Goal: Task Accomplishment & Management: Manage account settings

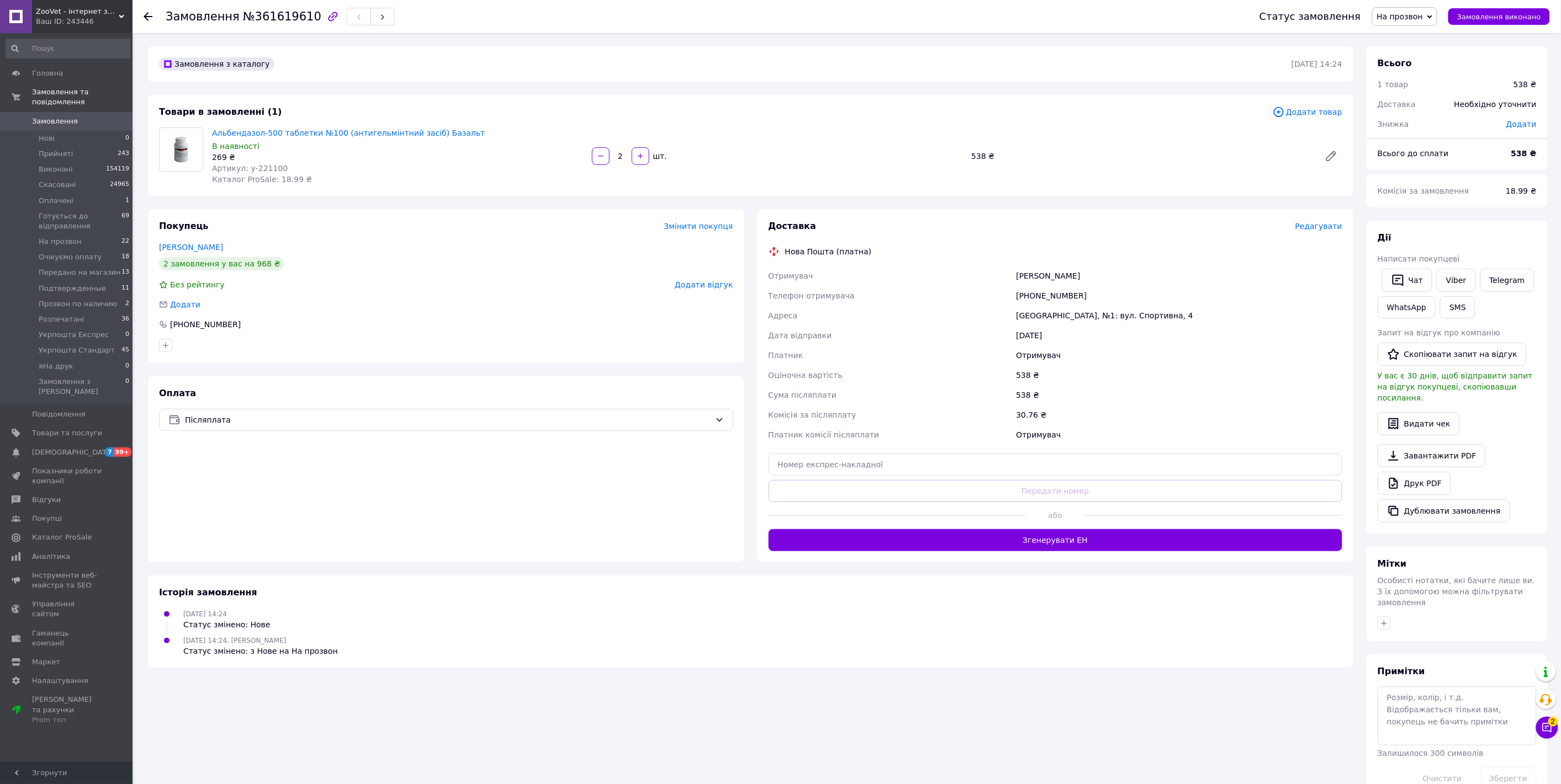
click at [1424, 13] on span "На прозвон" at bounding box center [1399, 16] width 46 height 8
click at [1422, 45] on li "Подтвержденные" at bounding box center [1430, 43] width 115 height 17
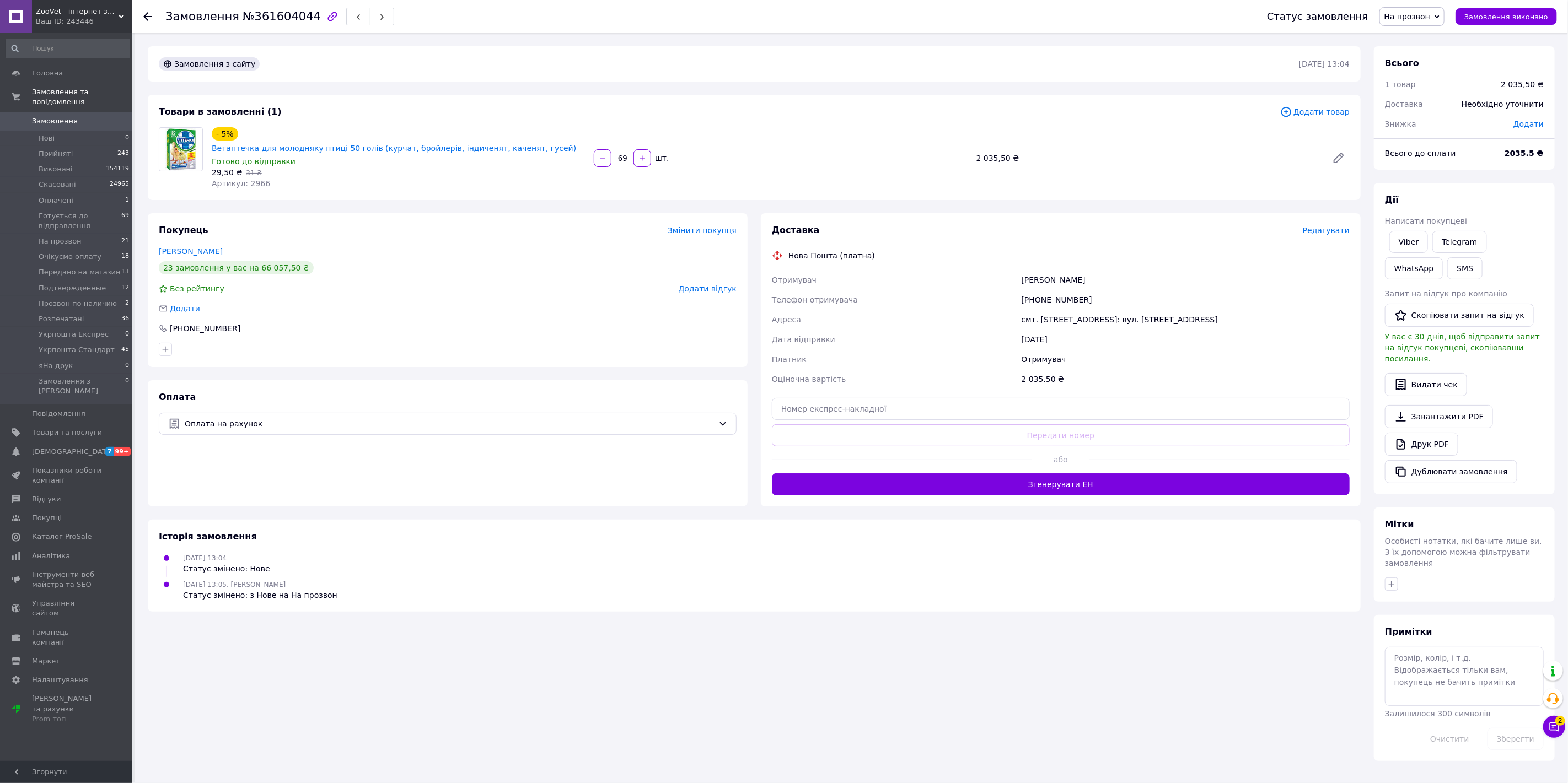
click at [1413, 17] on span "На прозвон" at bounding box center [1407, 16] width 46 height 8
click at [1434, 62] on li "Очікуємо оплату" at bounding box center [1437, 61] width 114 height 17
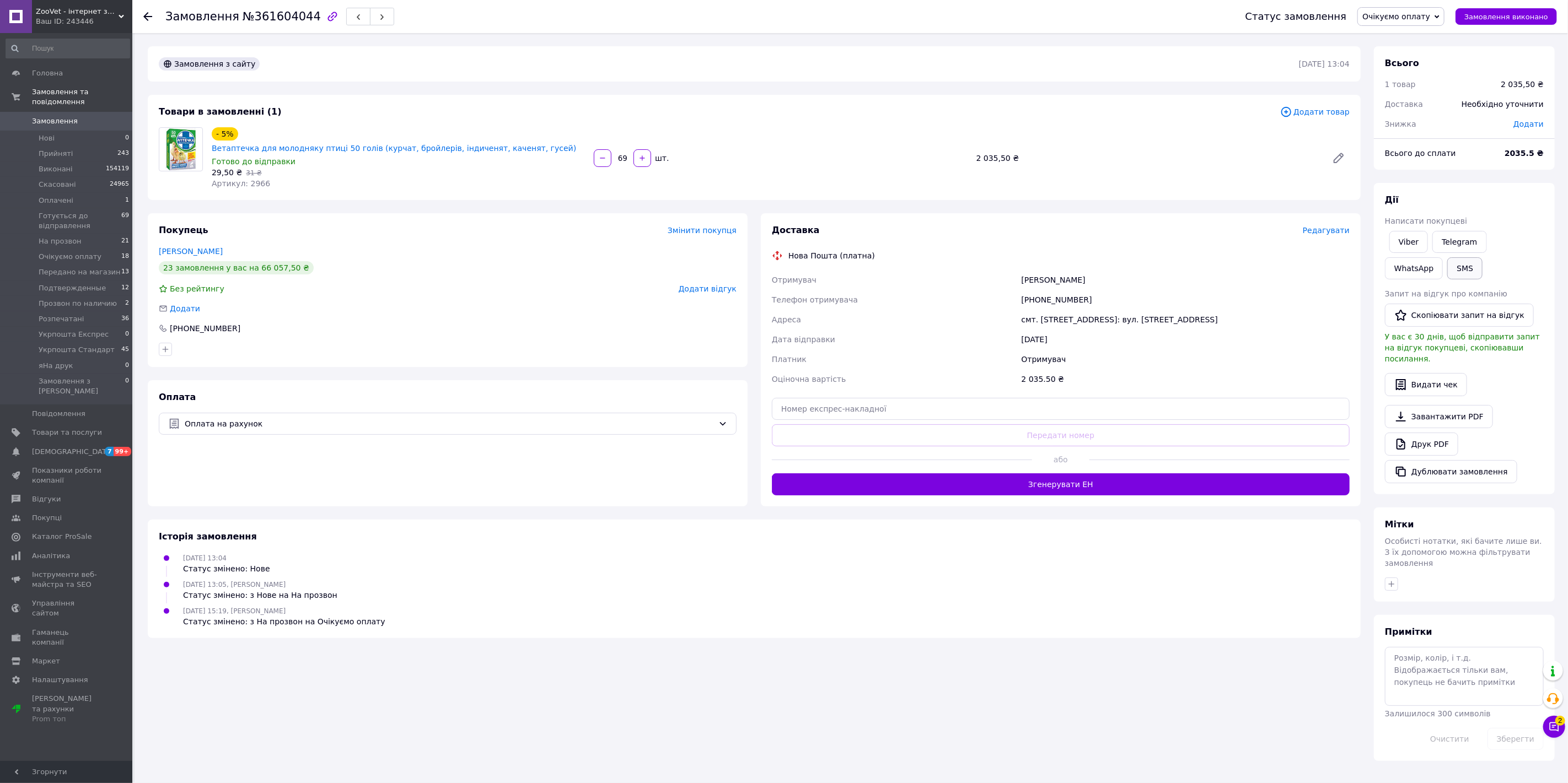
click at [1447, 263] on button "SMS" at bounding box center [1465, 268] width 35 height 22
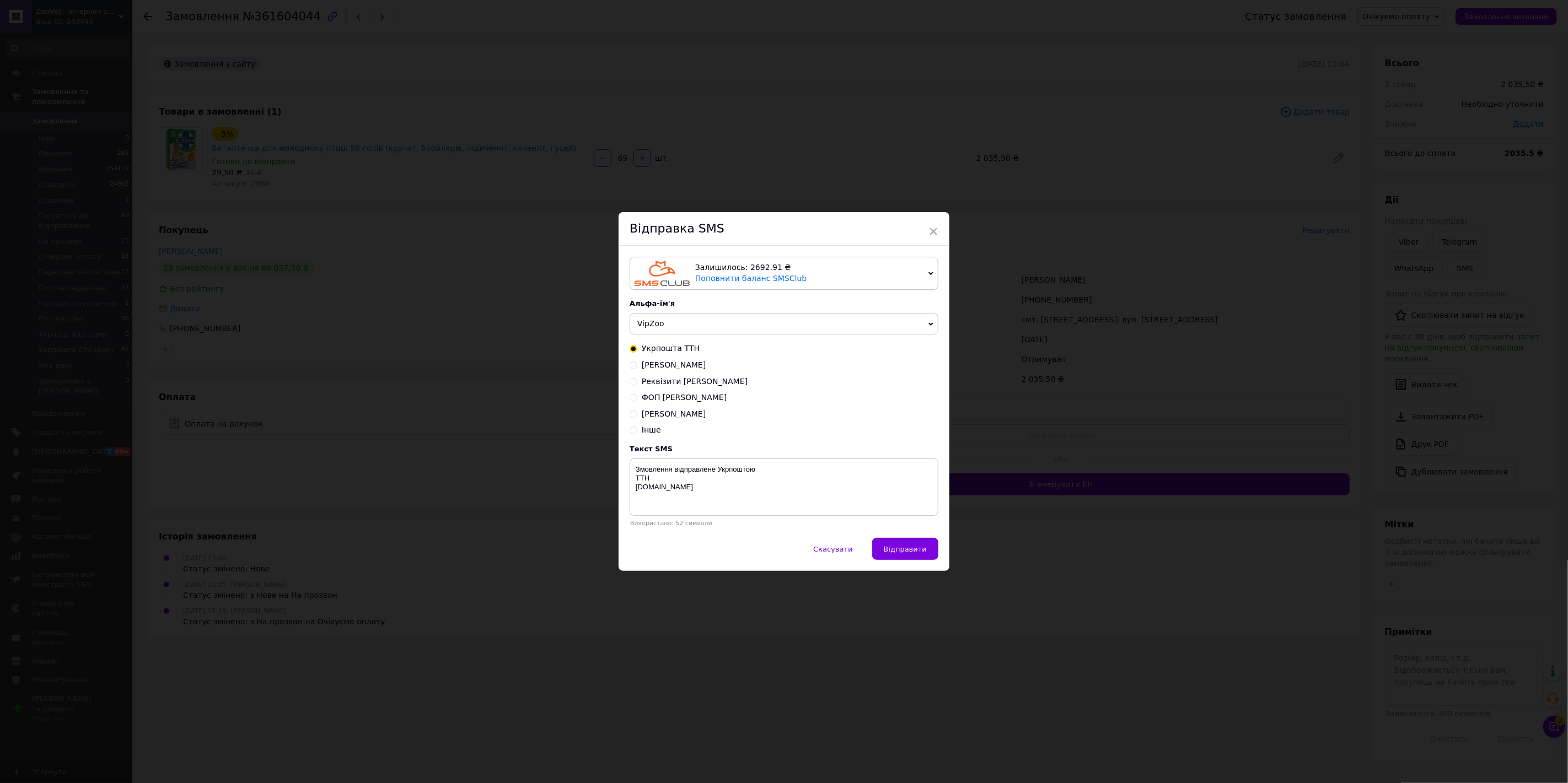
click at [632, 364] on input "Карта Райфайзен" at bounding box center [633, 364] width 8 height 8
radio input "true"
radio input "false"
type textarea "4149 5100 6796 8703 Шевчук А.В. Сума грн."
drag, startPoint x: 635, startPoint y: 483, endPoint x: 618, endPoint y: 469, distance: 22.0
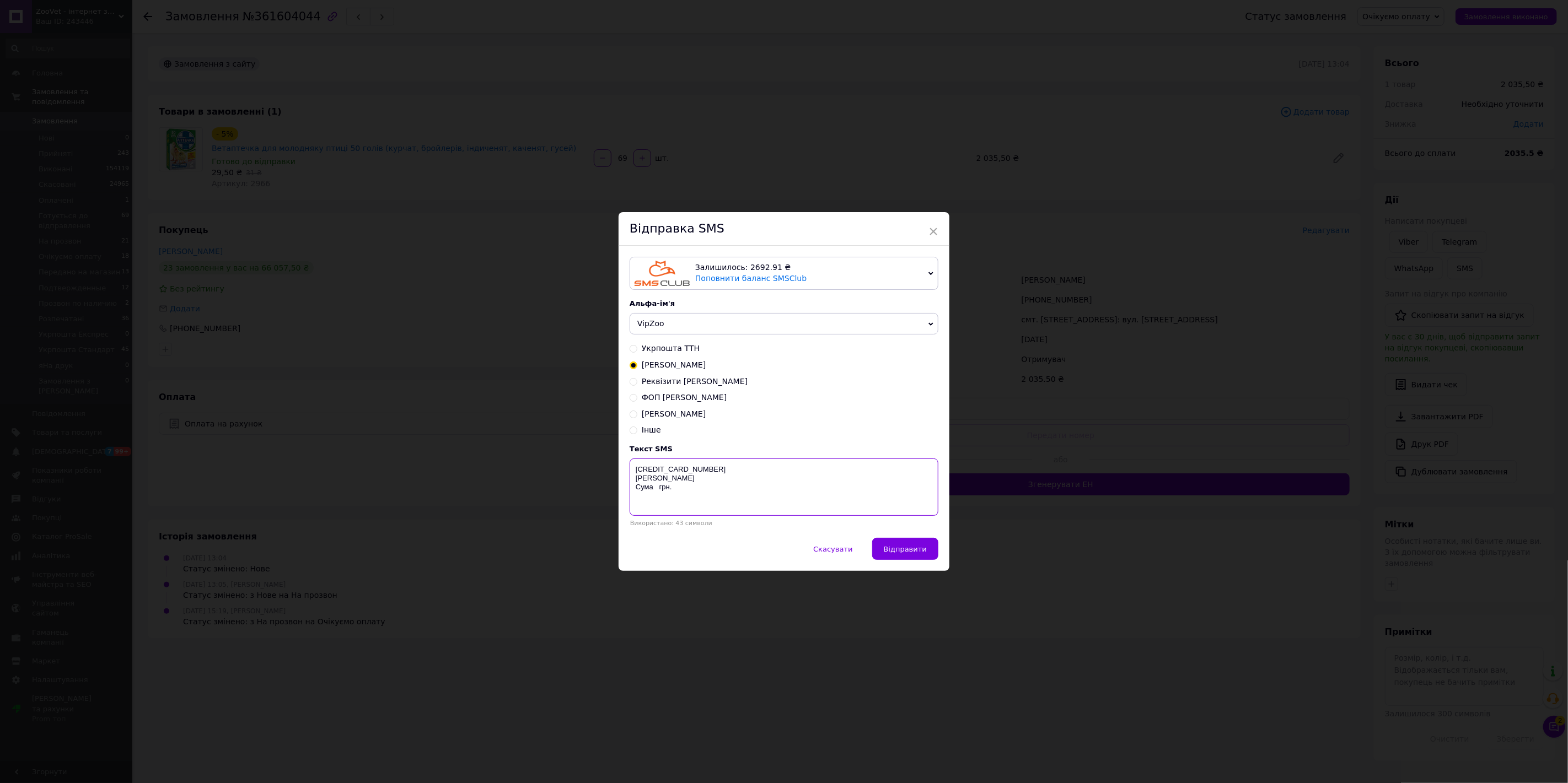
click at [618, 469] on div "Залишилось: 2692.91 ₴ Поповнити баланс SMSClub Підключити LetsAds Альфа-ім'я Vi…" at bounding box center [783, 391] width 331 height 292
click at [934, 228] on span "×" at bounding box center [934, 231] width 10 height 19
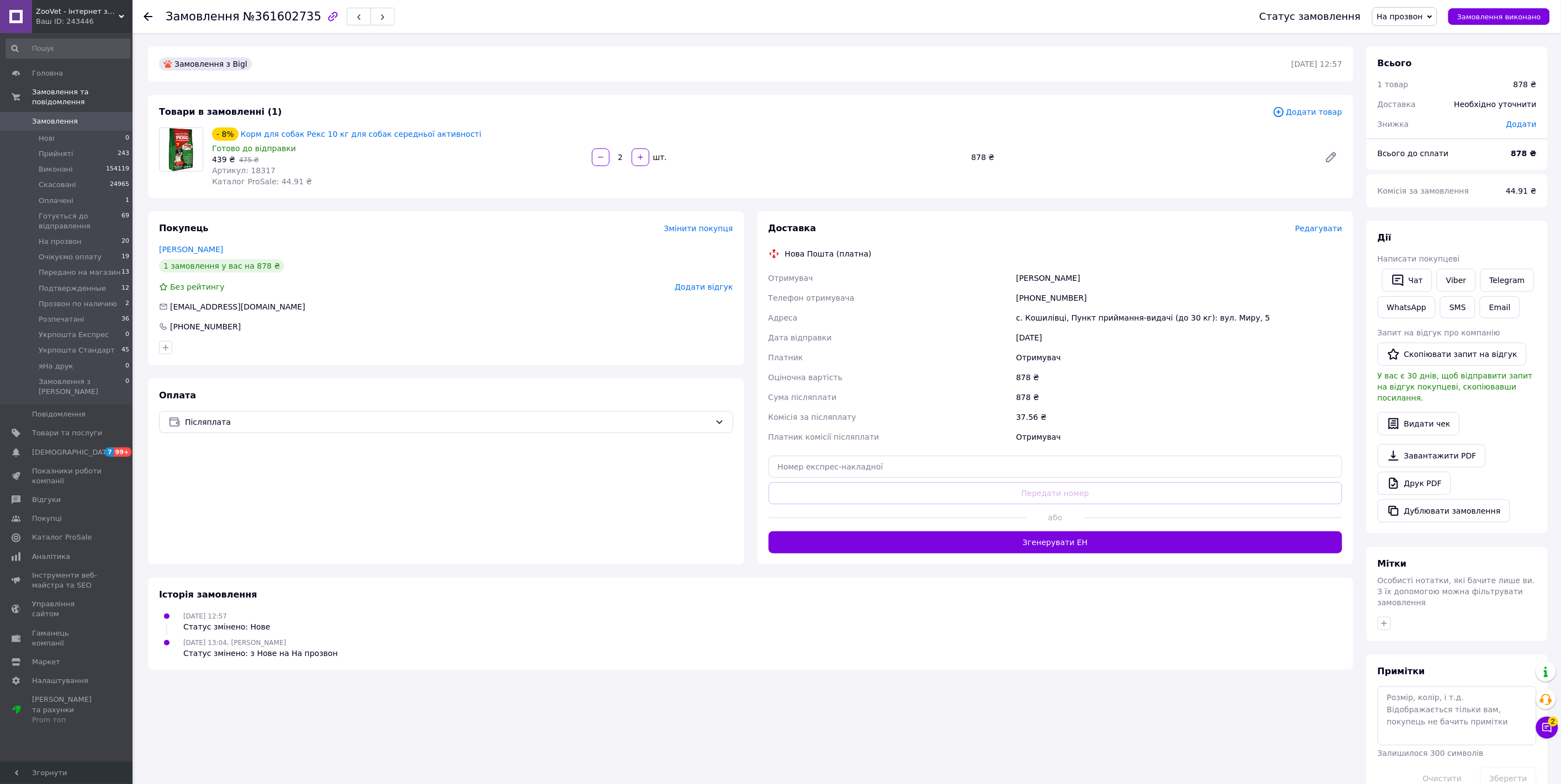
click at [1424, 15] on span "На прозвон" at bounding box center [1399, 16] width 46 height 8
click at [1420, 77] on li "Розпечатані" at bounding box center [1430, 77] width 115 height 17
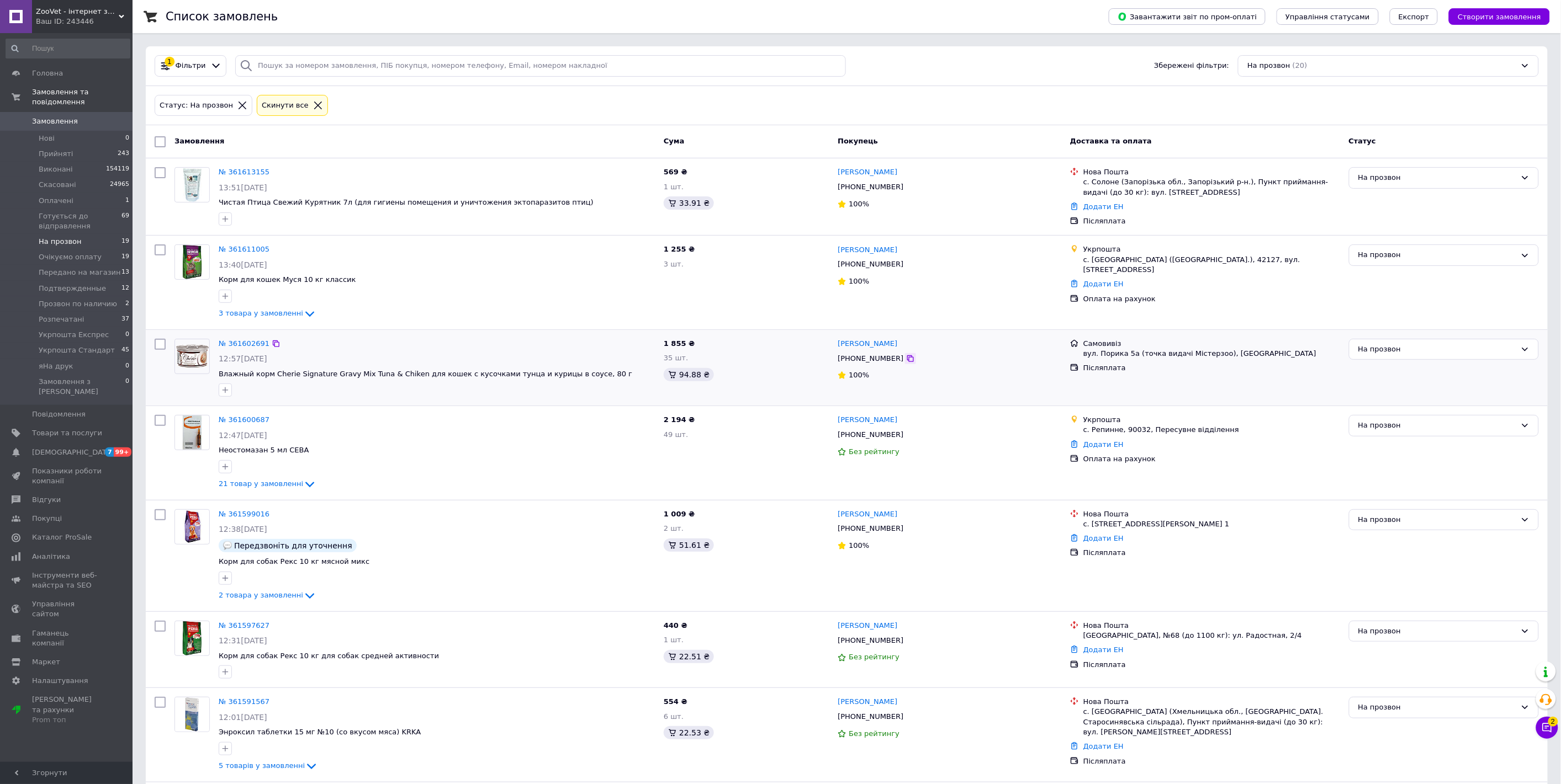
click at [906, 360] on icon at bounding box center [910, 359] width 8 height 8
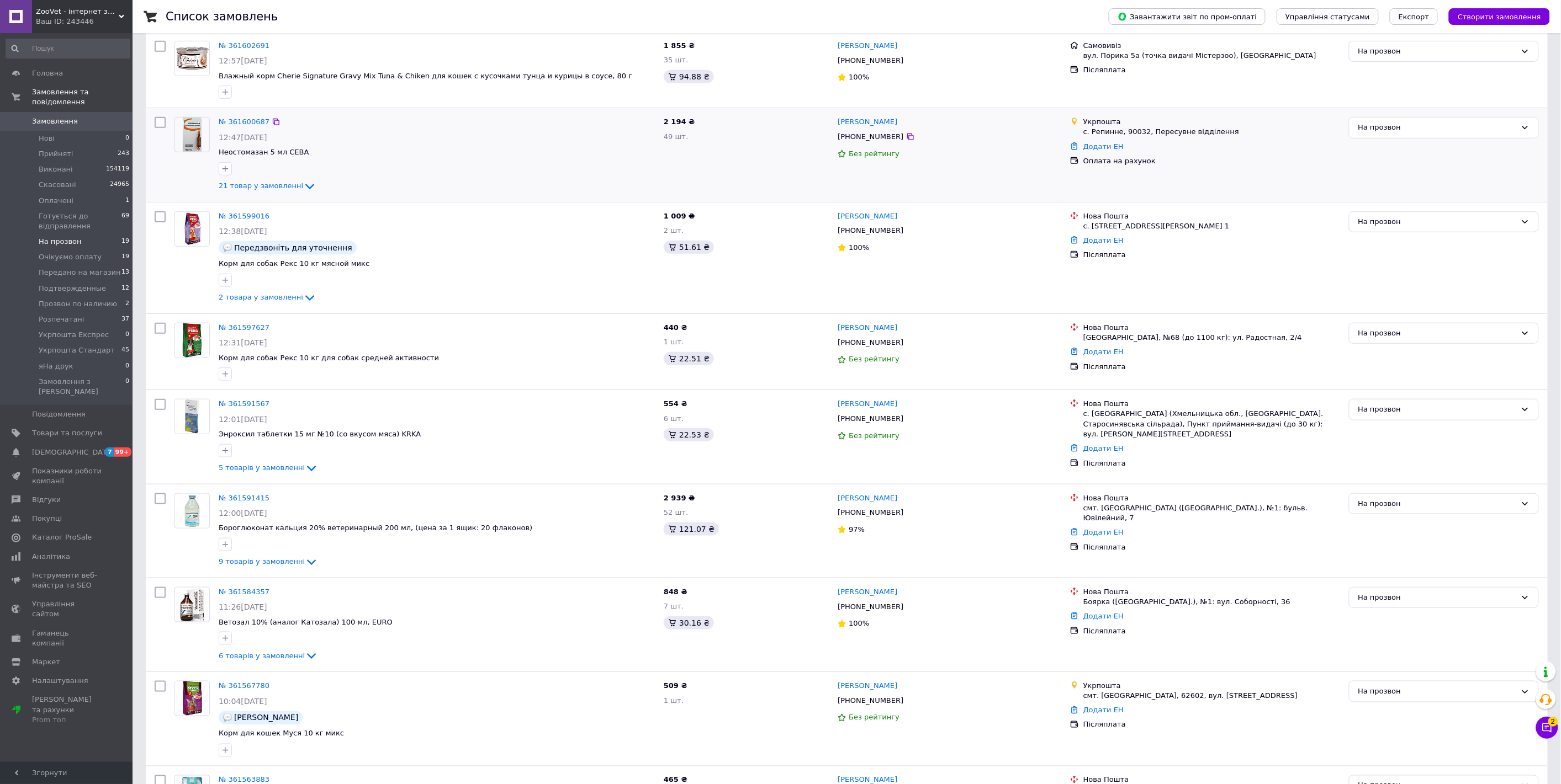
scroll to position [307, 0]
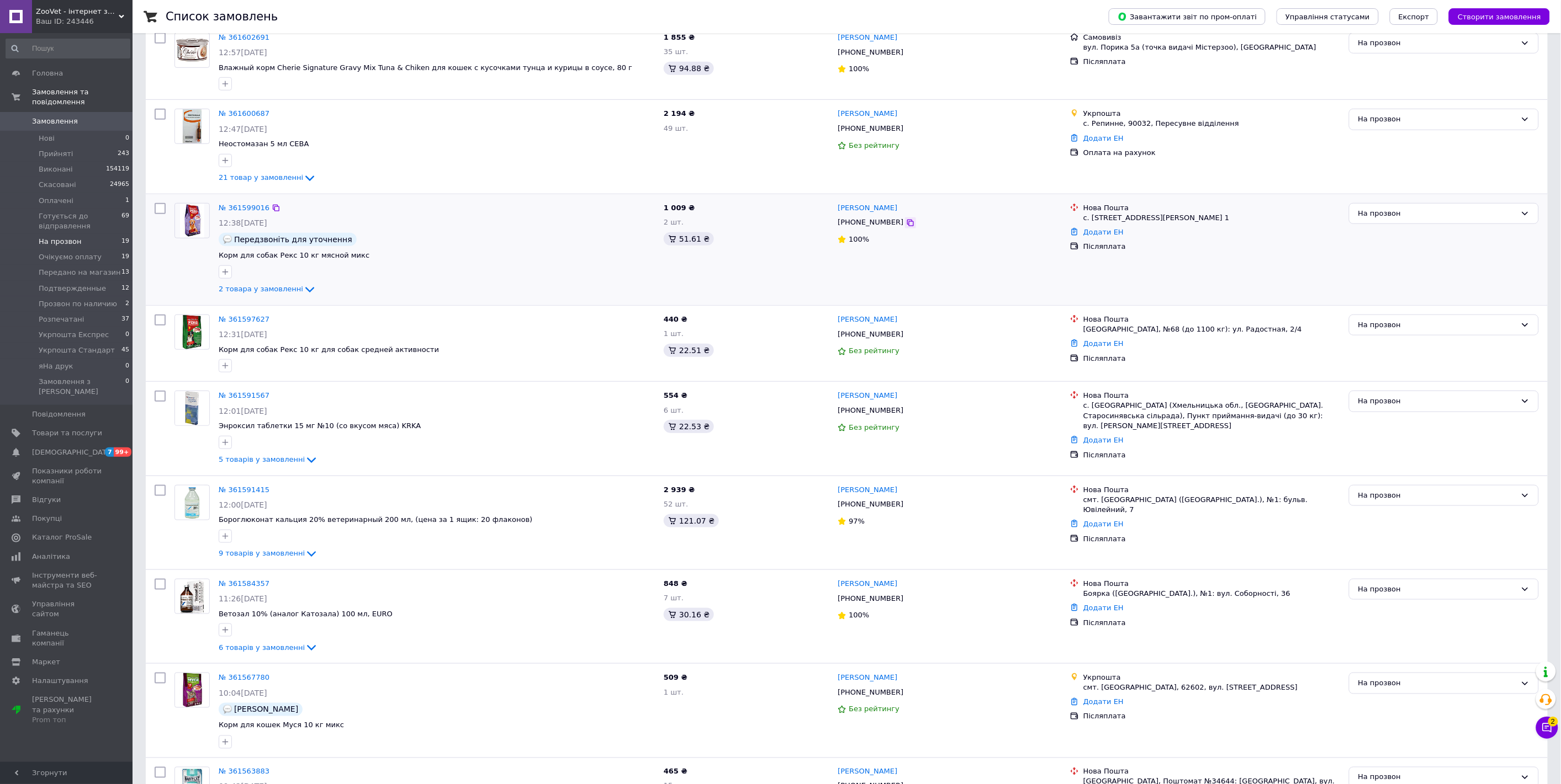
click at [906, 223] on icon at bounding box center [910, 223] width 8 height 8
click at [61, 131] on li "Нові 0" at bounding box center [67, 138] width 136 height 15
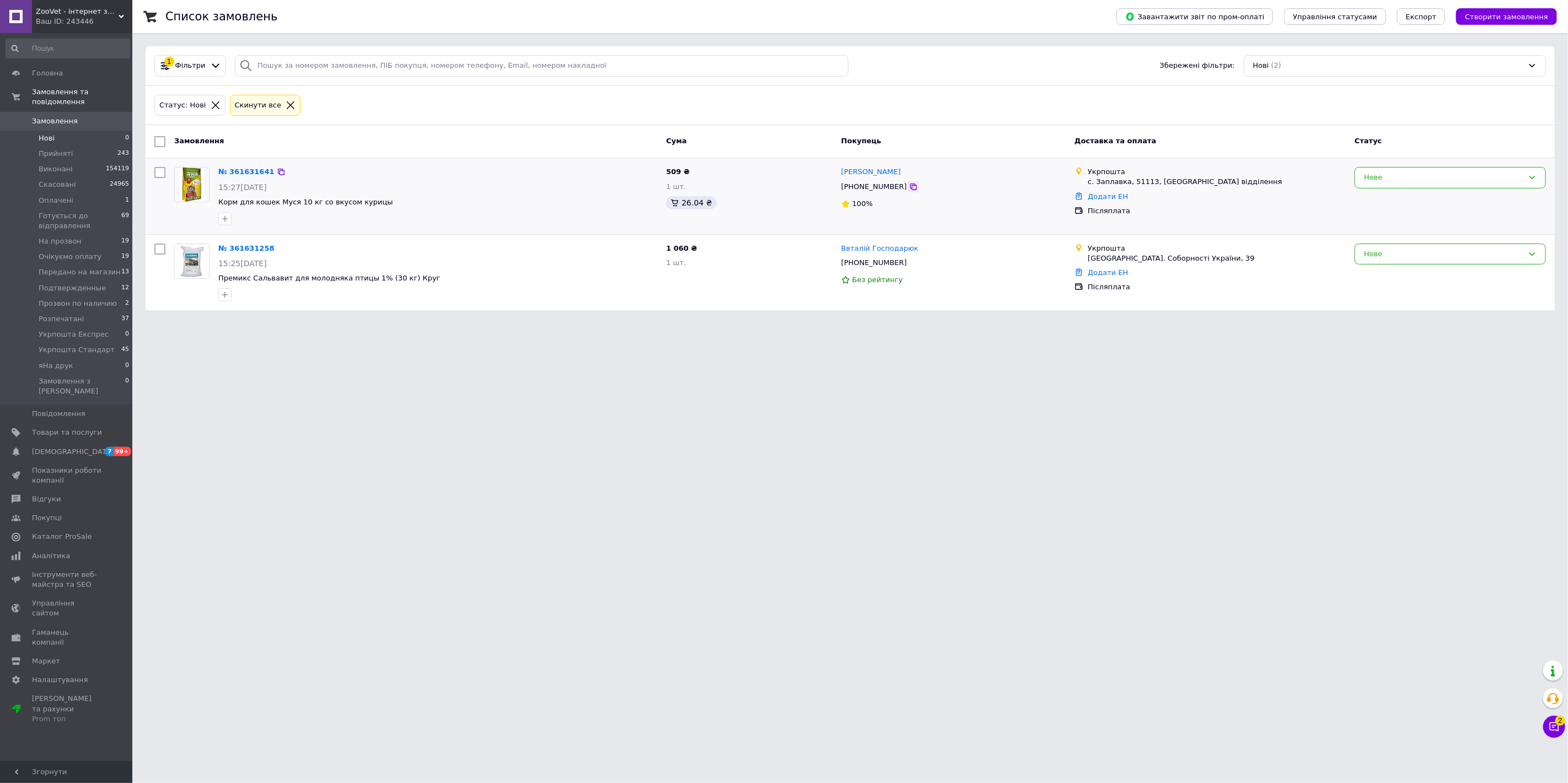
click at [909, 187] on icon at bounding box center [914, 187] width 8 height 8
click at [910, 262] on icon at bounding box center [914, 263] width 7 height 7
click at [52, 236] on span "На прозвон" at bounding box center [60, 241] width 43 height 10
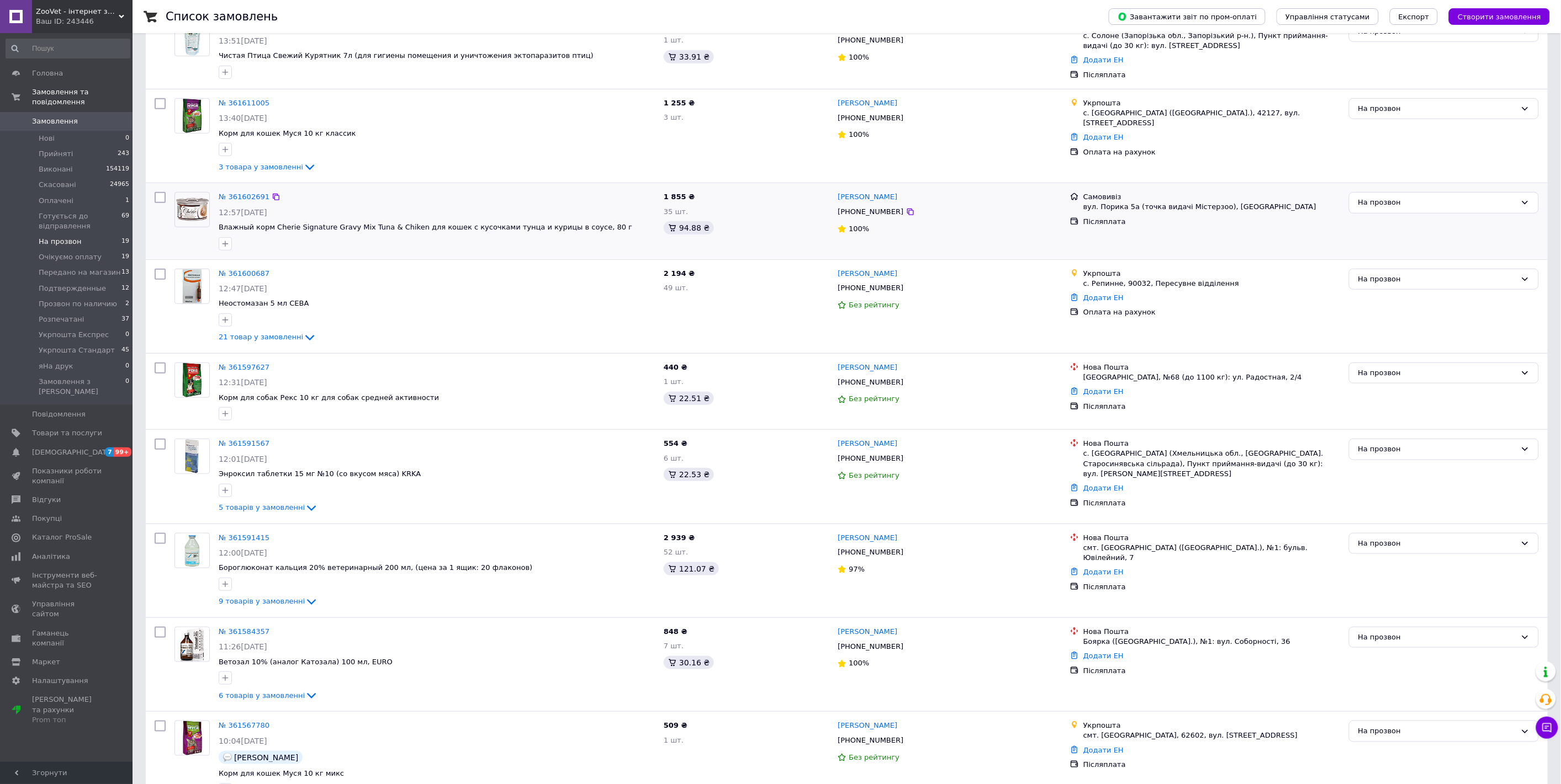
scroll to position [245, 0]
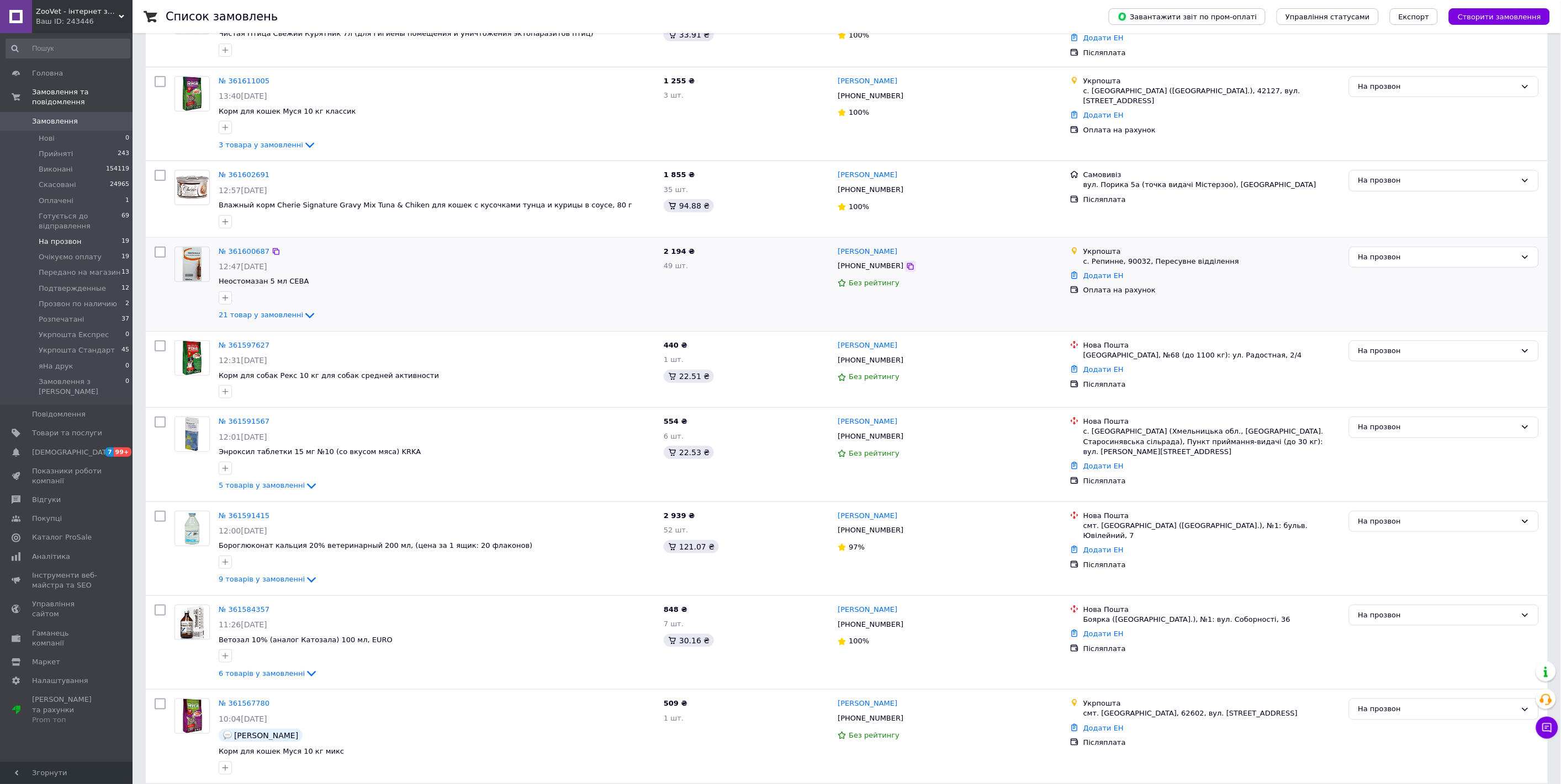
click at [906, 267] on icon at bounding box center [910, 266] width 8 height 8
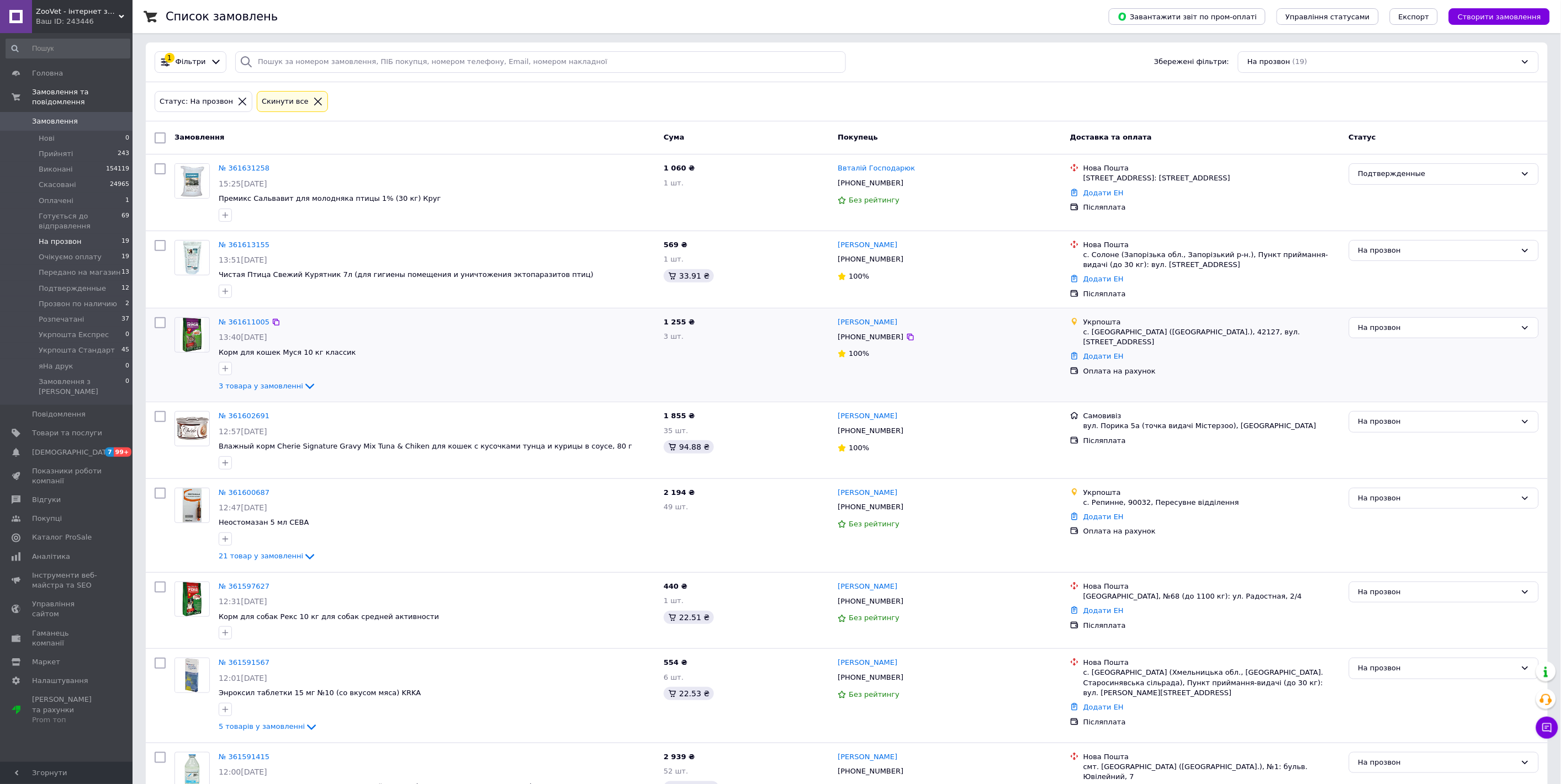
scroll to position [0, 0]
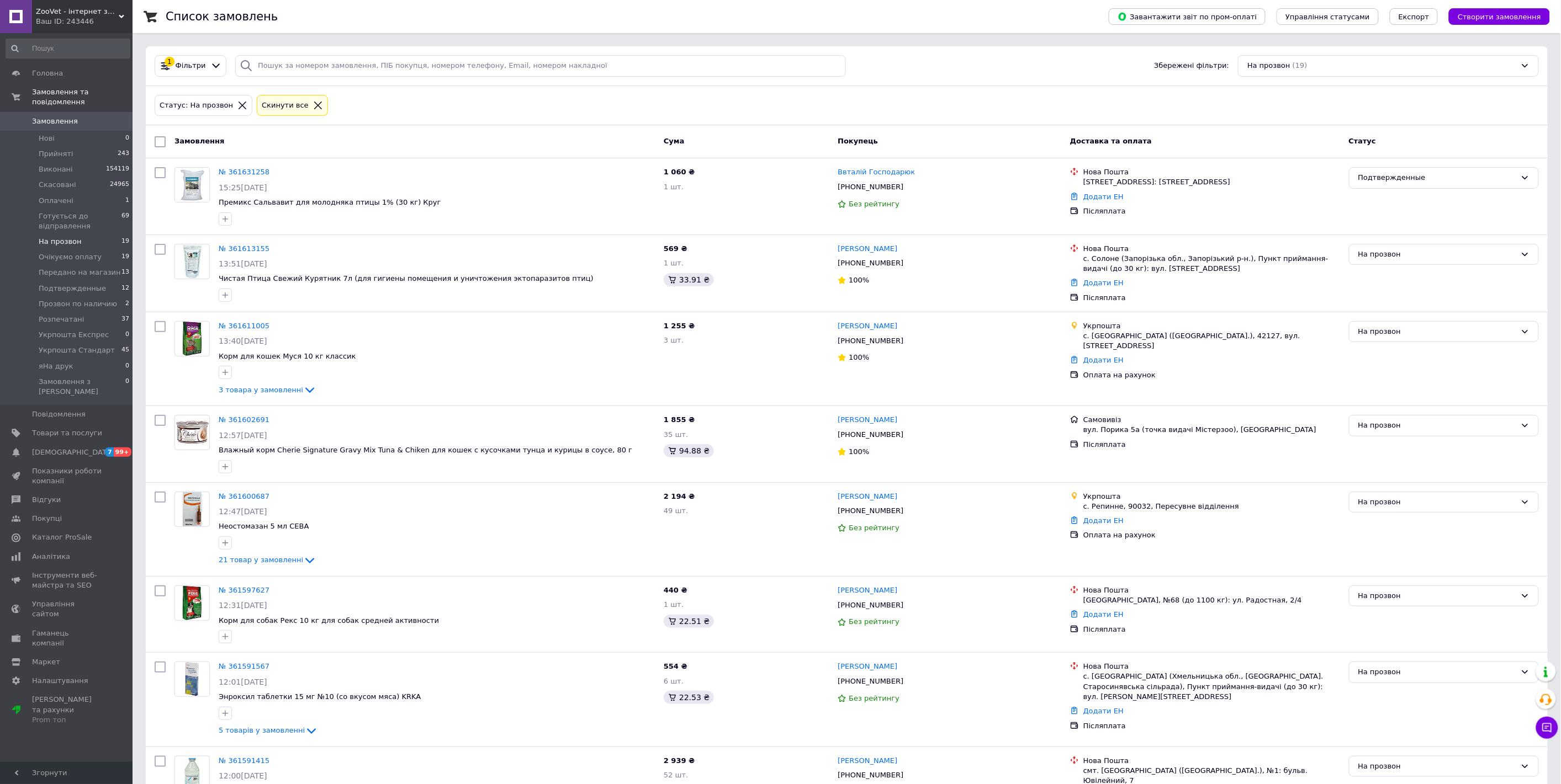
click at [64, 237] on span "На прозвон" at bounding box center [60, 242] width 43 height 10
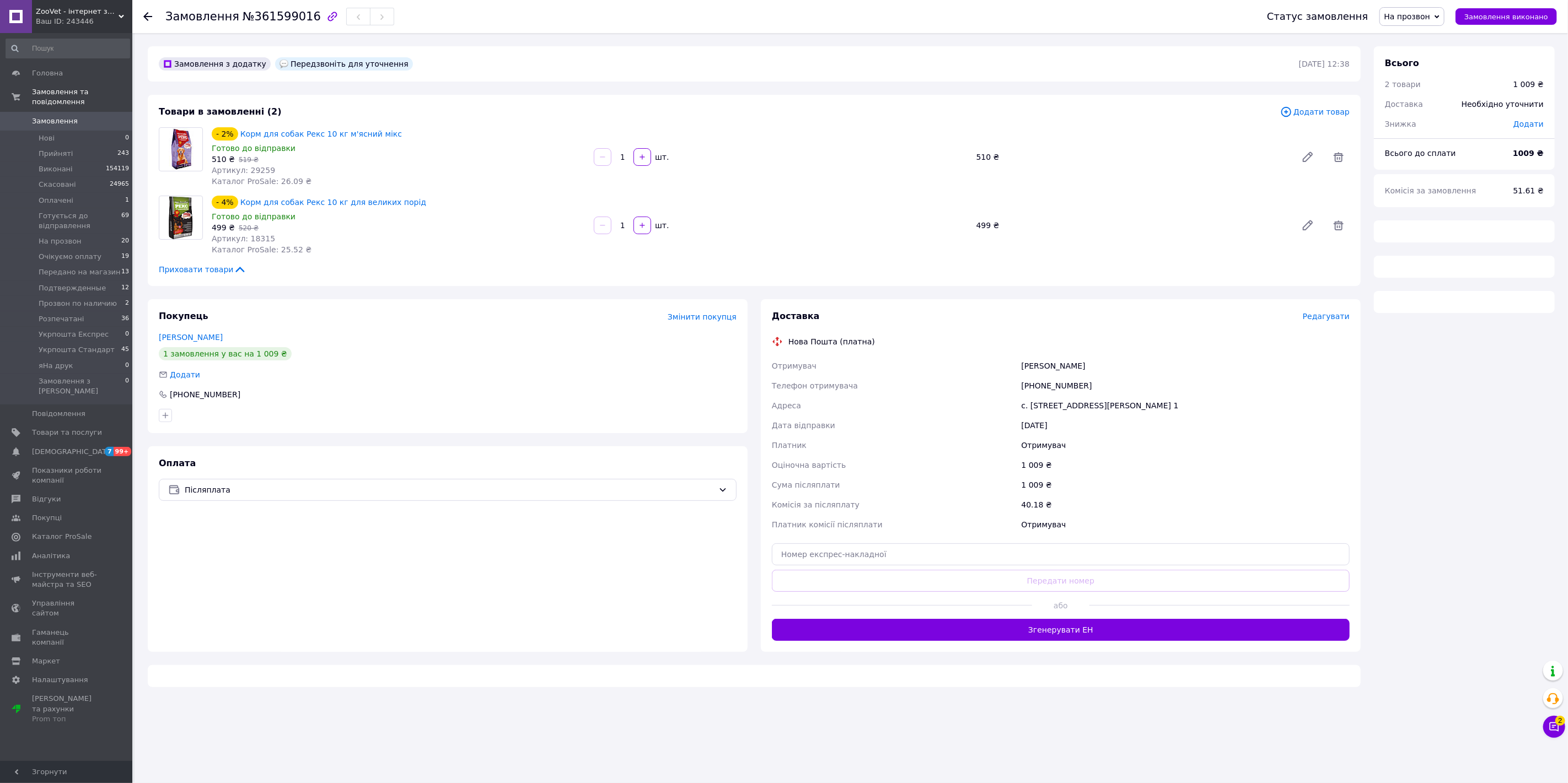
click at [1418, 13] on span "На прозвон" at bounding box center [1407, 16] width 46 height 8
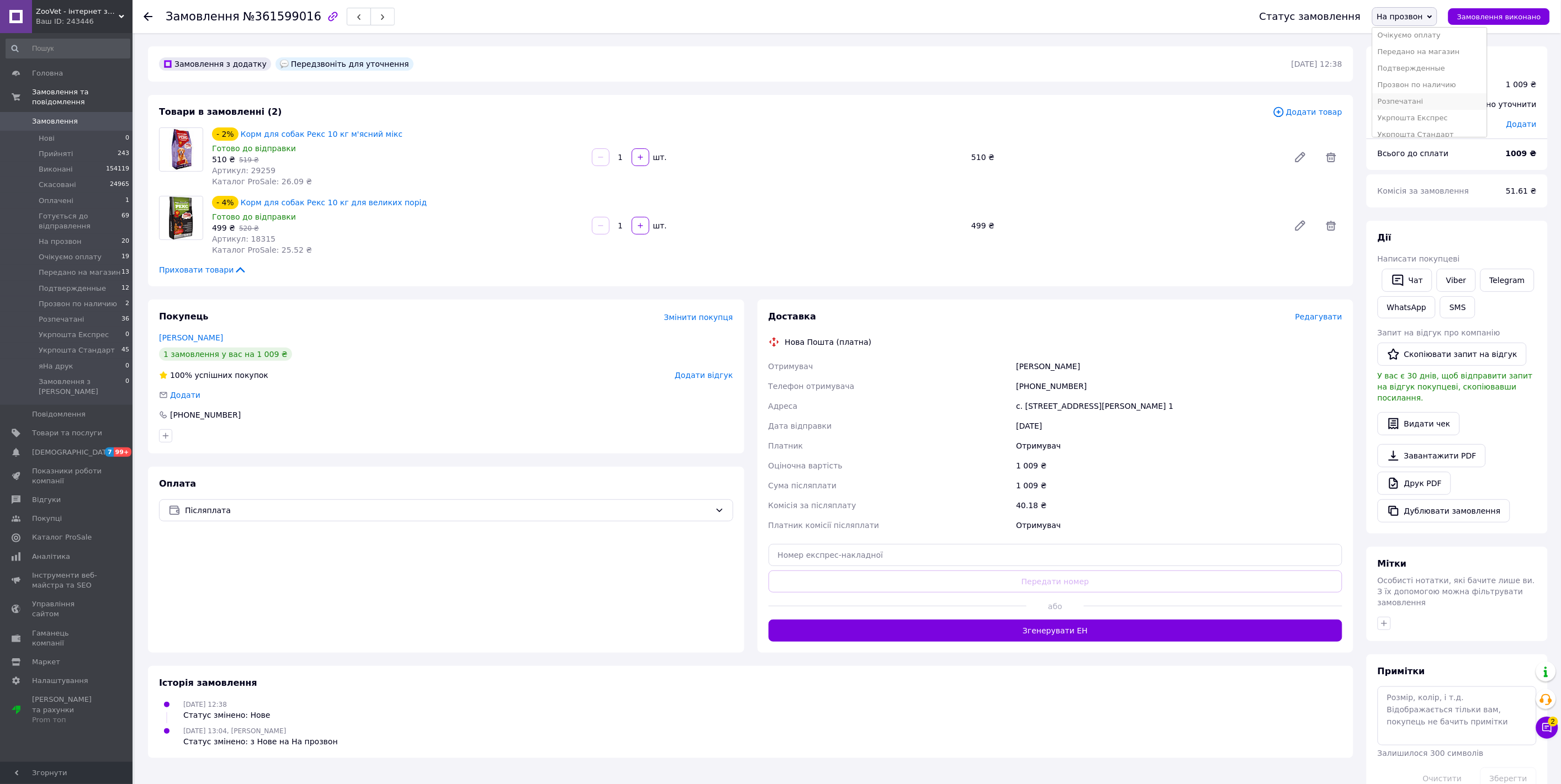
scroll to position [111, 0]
click at [1410, 78] on li "Розпечатані" at bounding box center [1430, 77] width 115 height 17
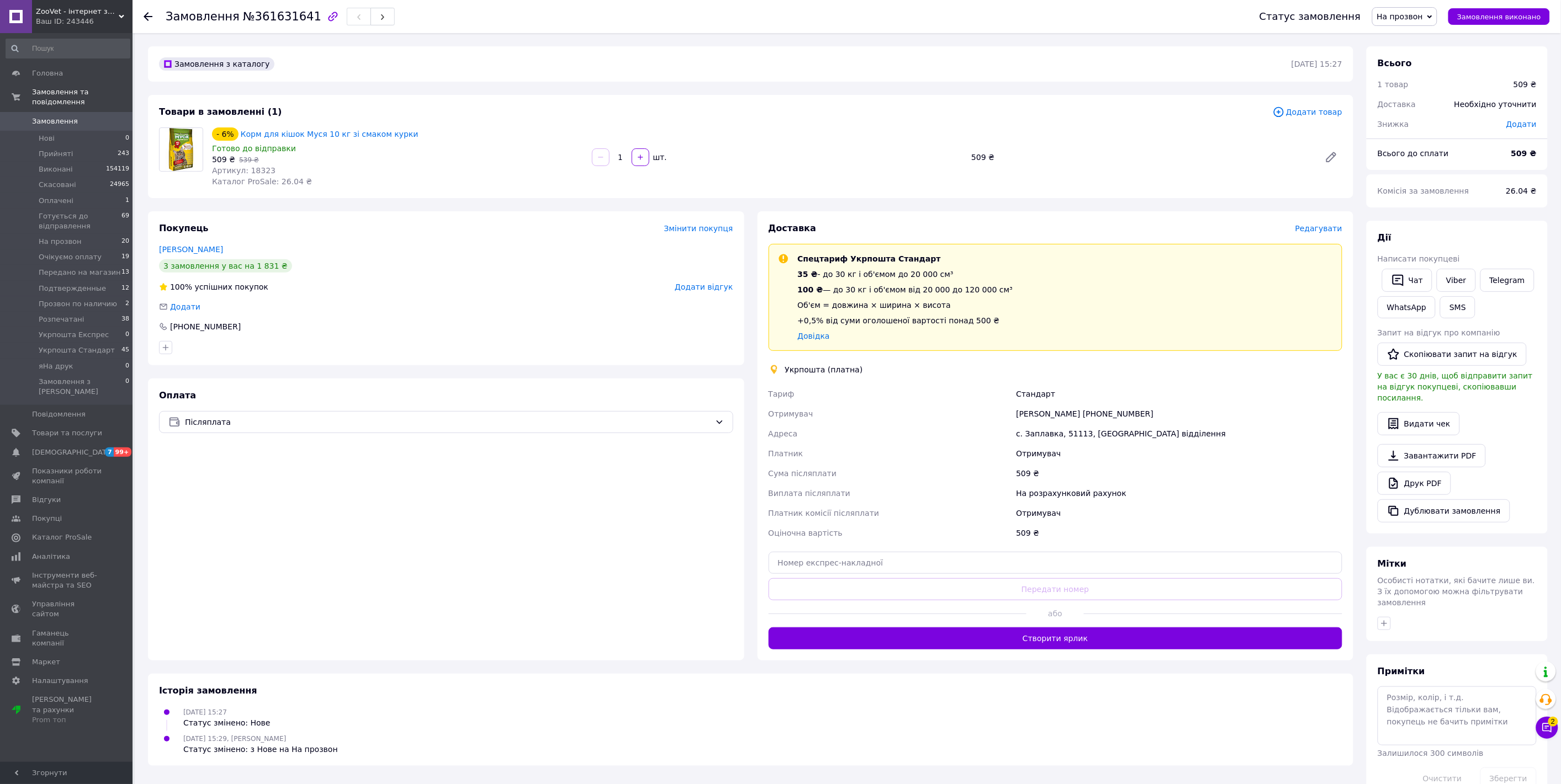
click at [1308, 115] on span "Додати товар" at bounding box center [1307, 112] width 70 height 12
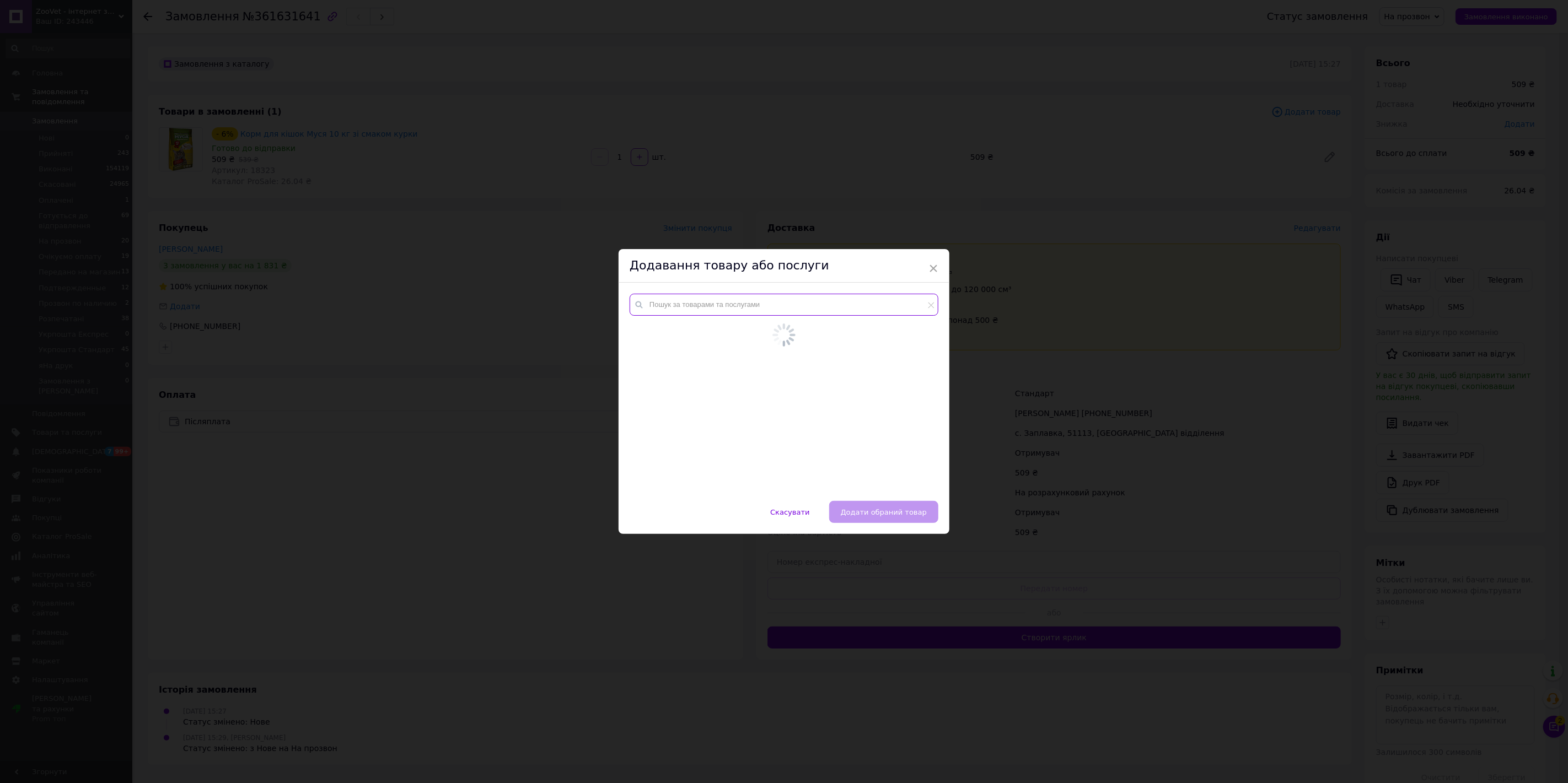
click at [705, 313] on input "text" at bounding box center [783, 304] width 309 height 22
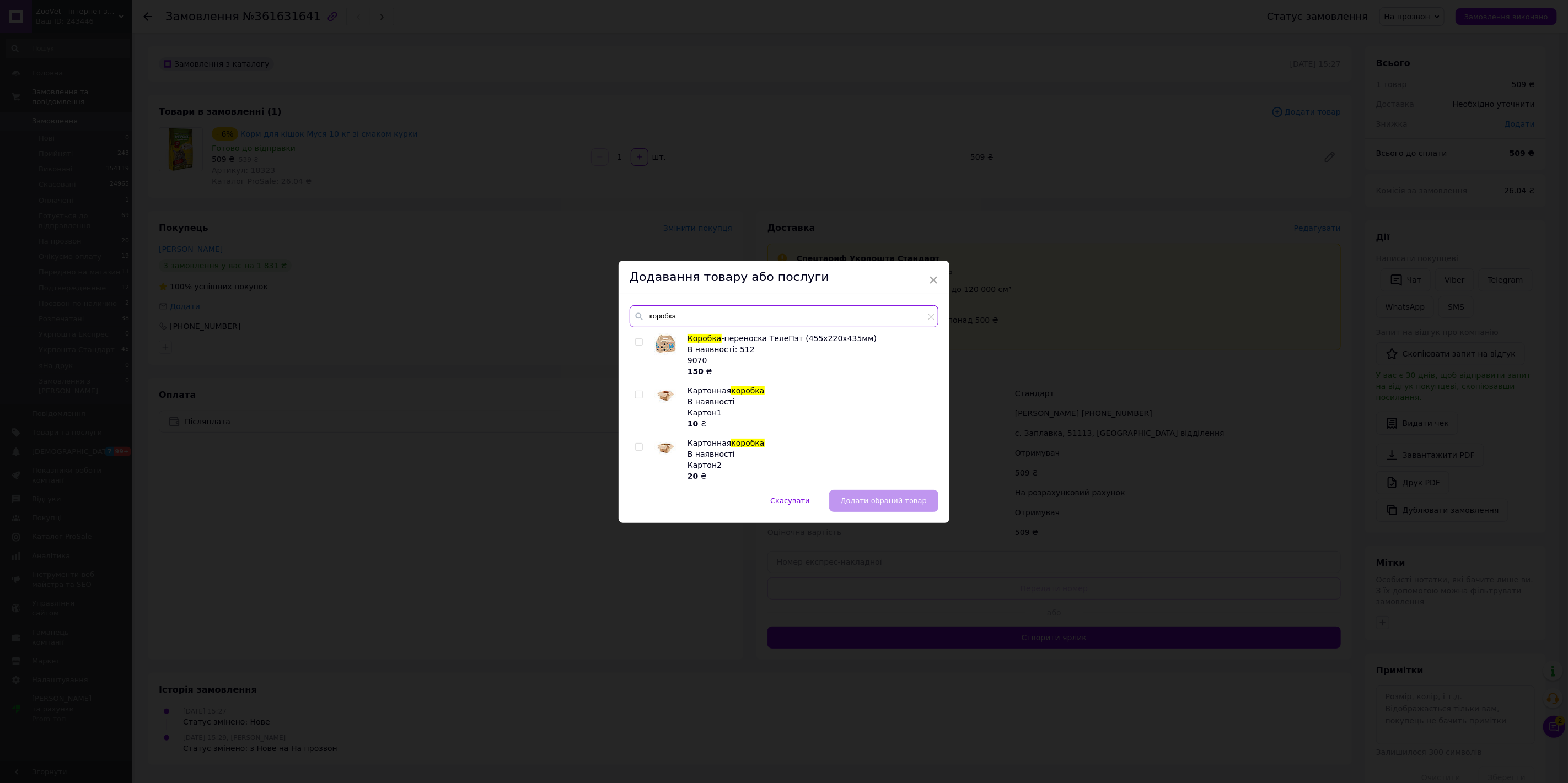
type input "коробка"
click at [638, 444] on input "checkbox" at bounding box center [638, 447] width 8 height 8
checkbox input "true"
click at [862, 500] on span "Додати обраний товар" at bounding box center [883, 500] width 86 height 8
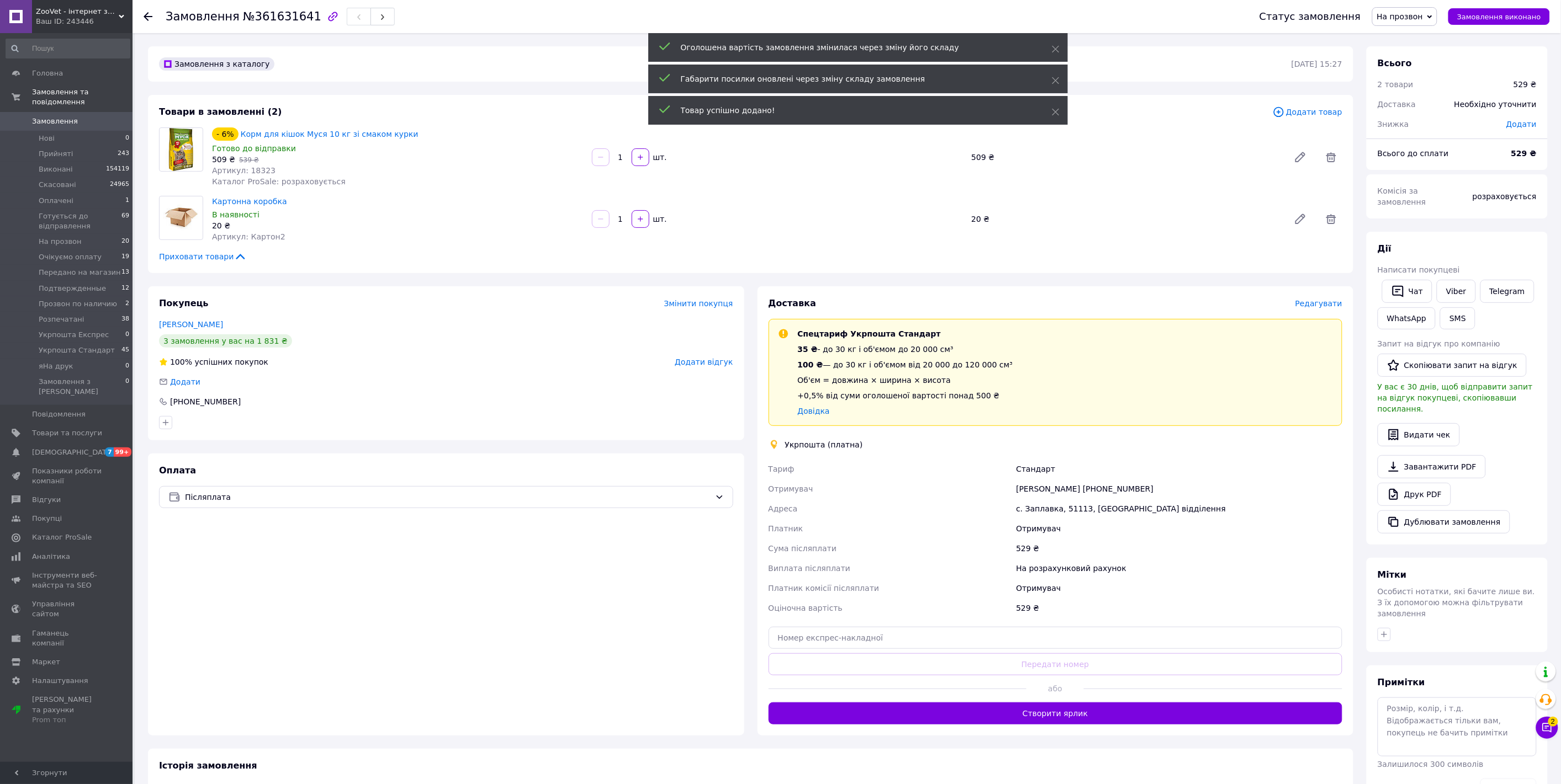
click at [1412, 17] on span "На прозвон" at bounding box center [1399, 16] width 46 height 8
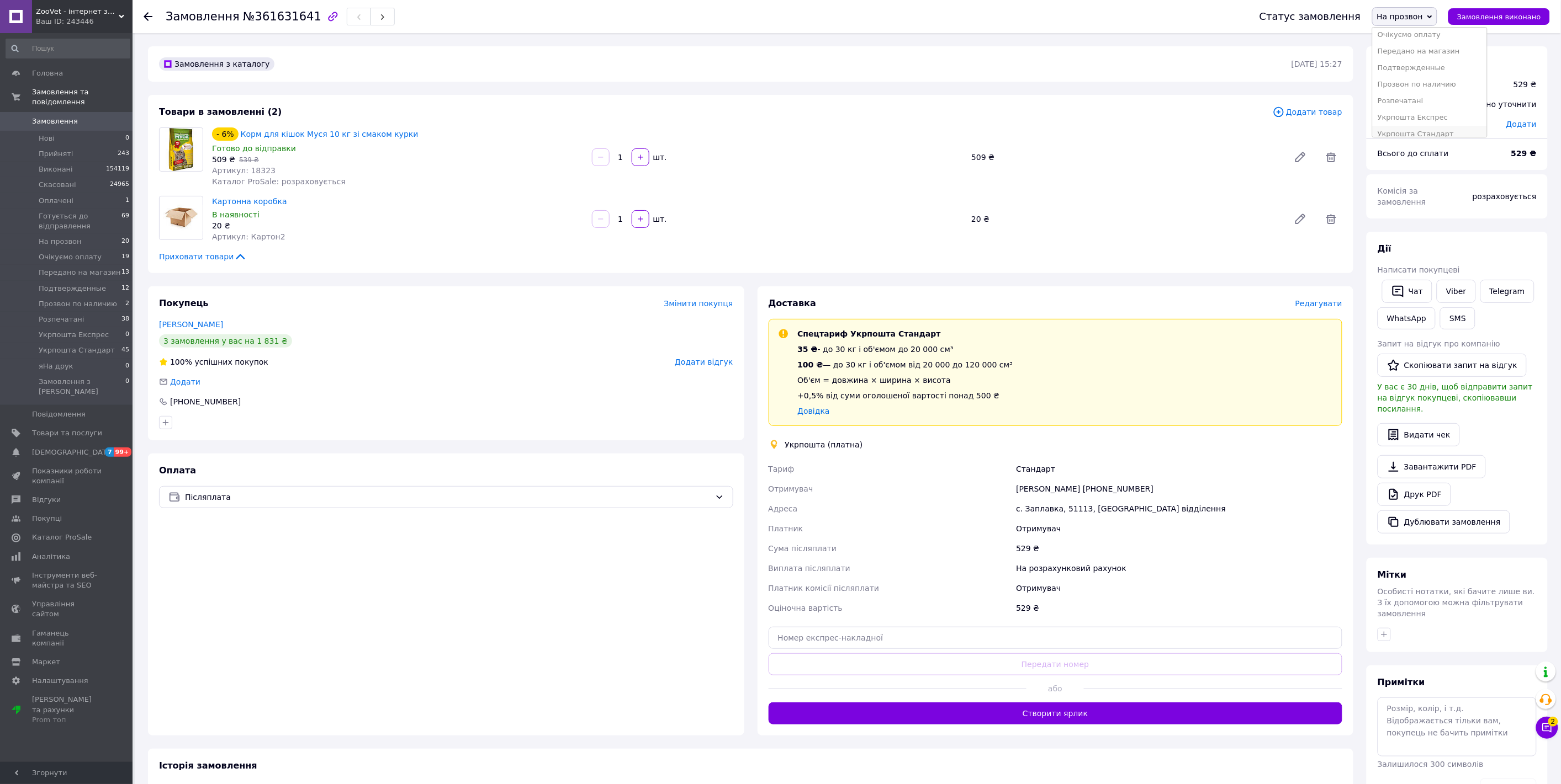
scroll to position [111, 0]
click at [1414, 80] on li "Розпечатані" at bounding box center [1430, 77] width 115 height 17
click at [1543, 726] on icon at bounding box center [1547, 728] width 11 height 11
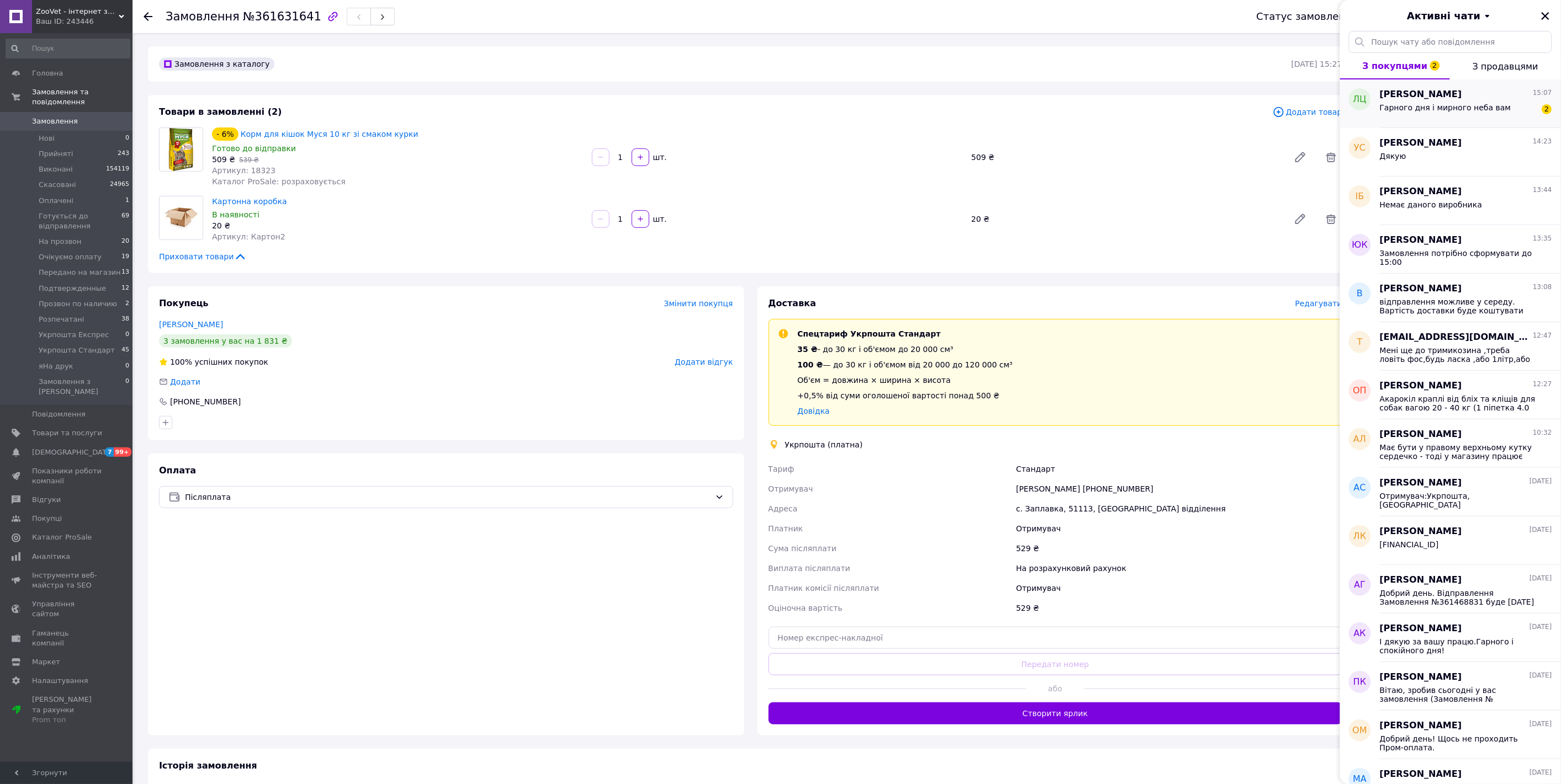
click at [1436, 118] on div "Гарного дня і мирного неба вам" at bounding box center [1446, 111] width 131 height 15
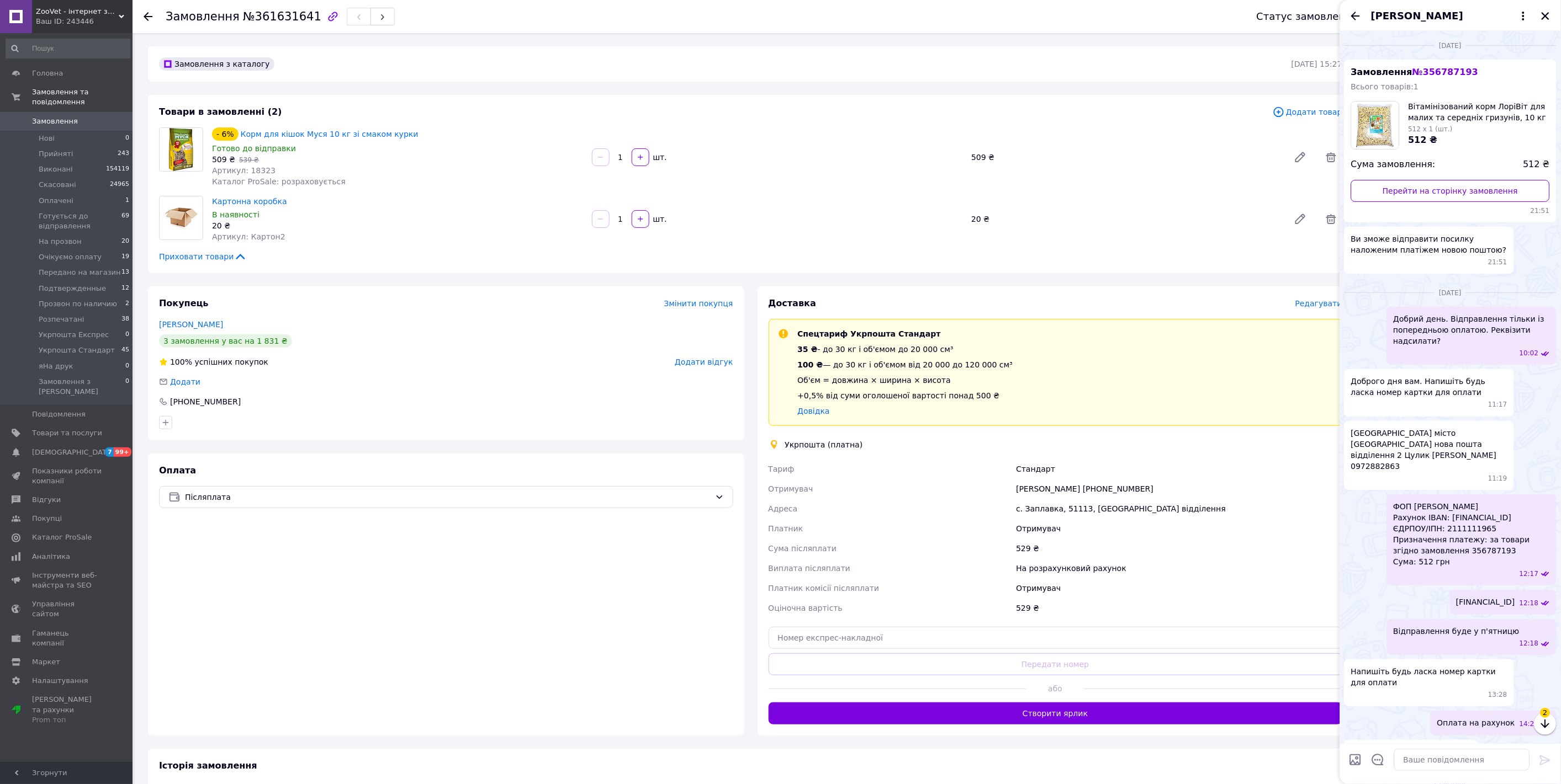
scroll to position [557, 0]
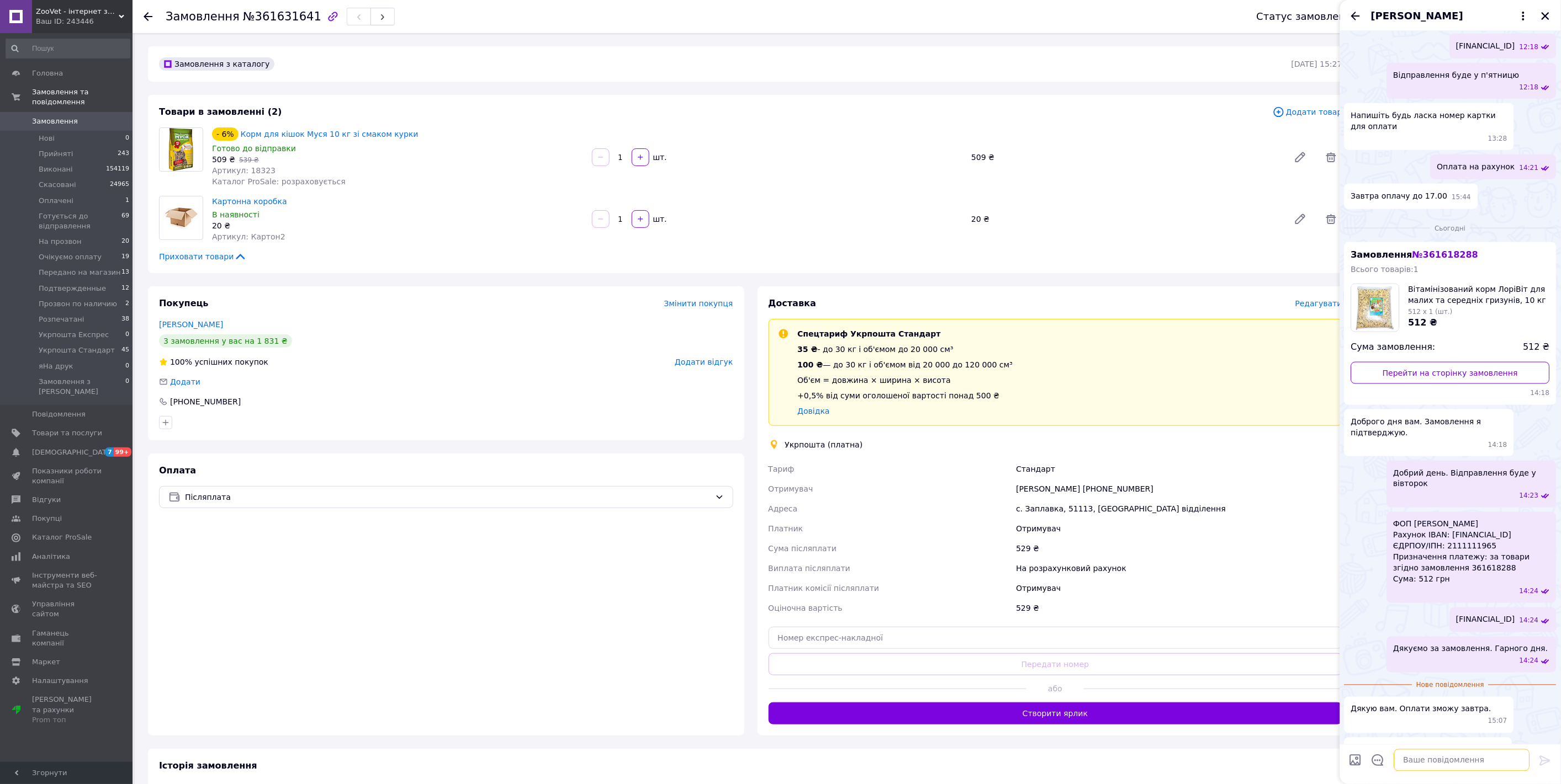
click at [1433, 765] on textarea at bounding box center [1462, 760] width 136 height 22
click at [1355, 15] on icon "Назад" at bounding box center [1355, 16] width 13 height 13
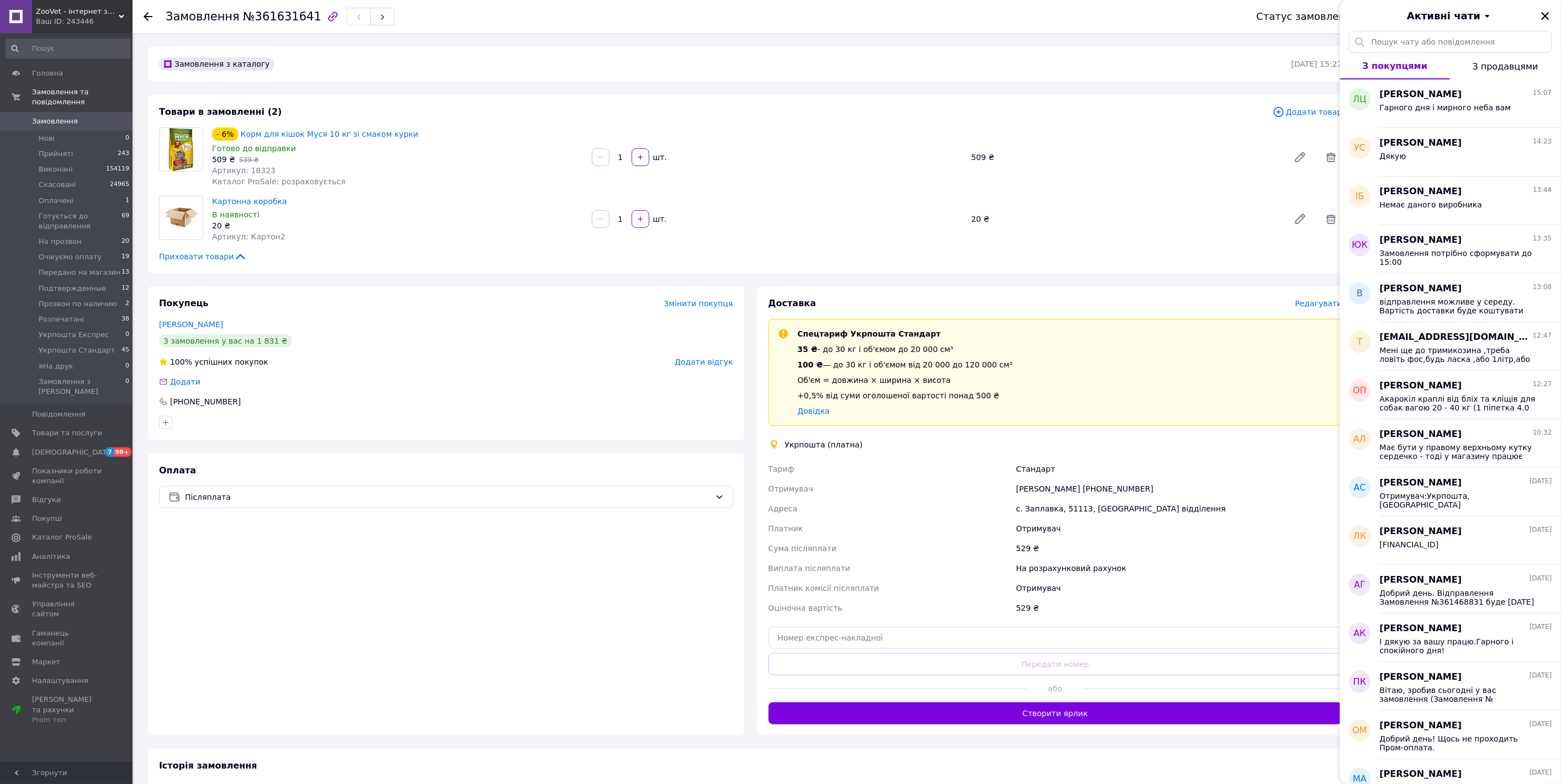
click at [1545, 14] on icon "Закрити" at bounding box center [1545, 15] width 8 height 8
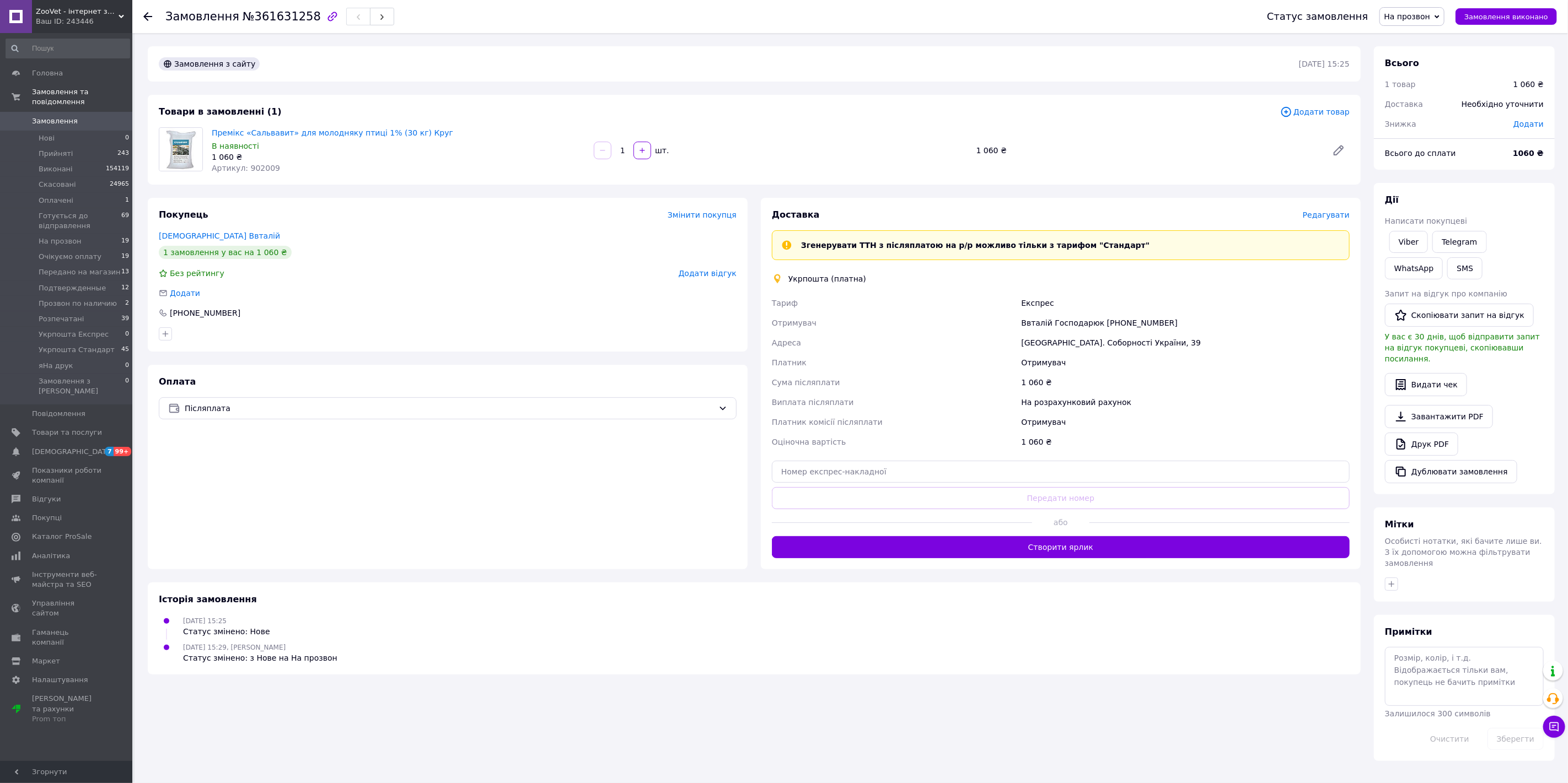
click at [1316, 214] on span "Редагувати" at bounding box center [1327, 214] width 47 height 8
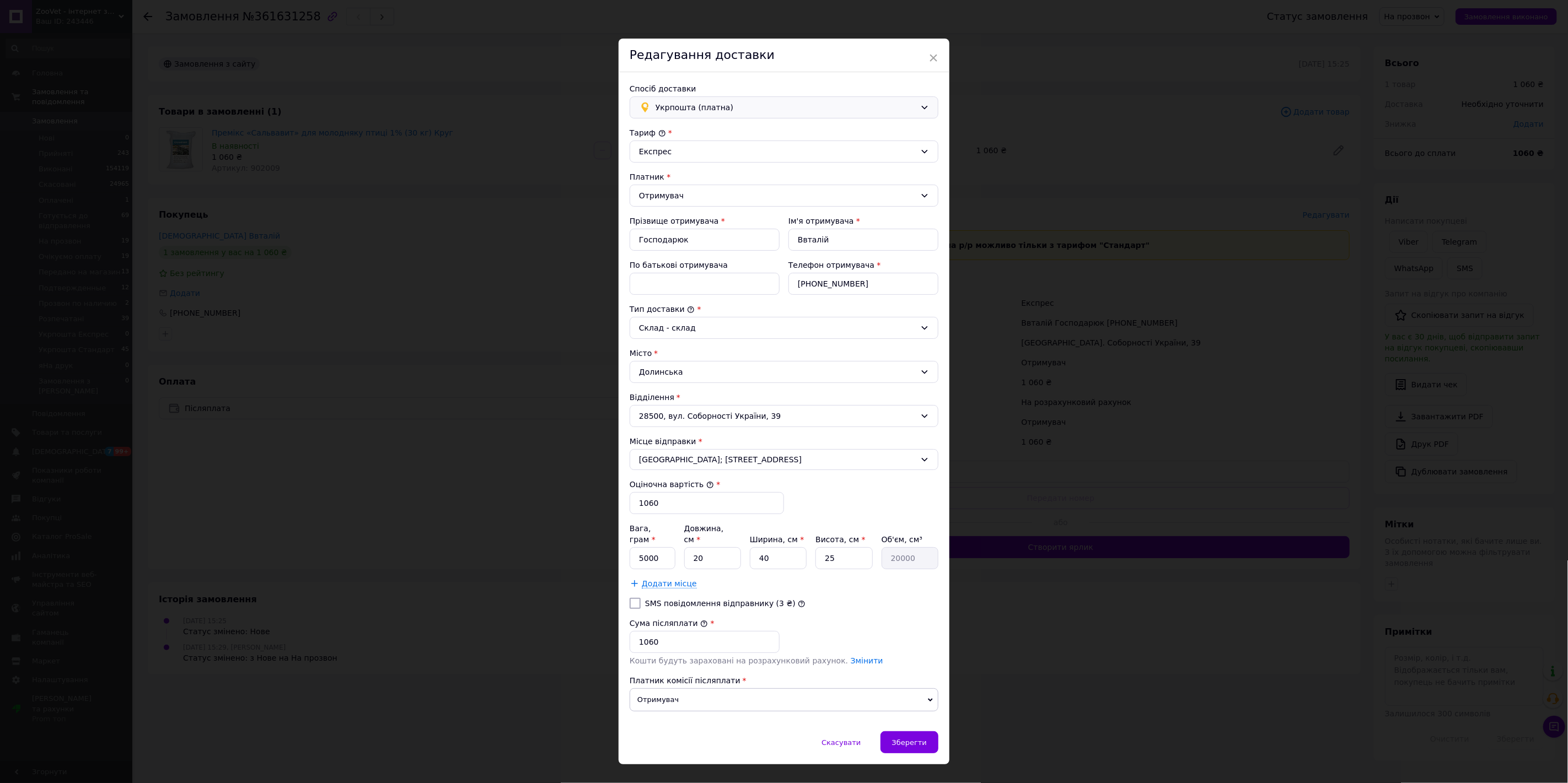
click at [676, 109] on span "Укрпошта (платна)" at bounding box center [785, 108] width 260 height 12
click at [670, 149] on span "Нова Пошта (платна)" at bounding box center [792, 151] width 273 height 11
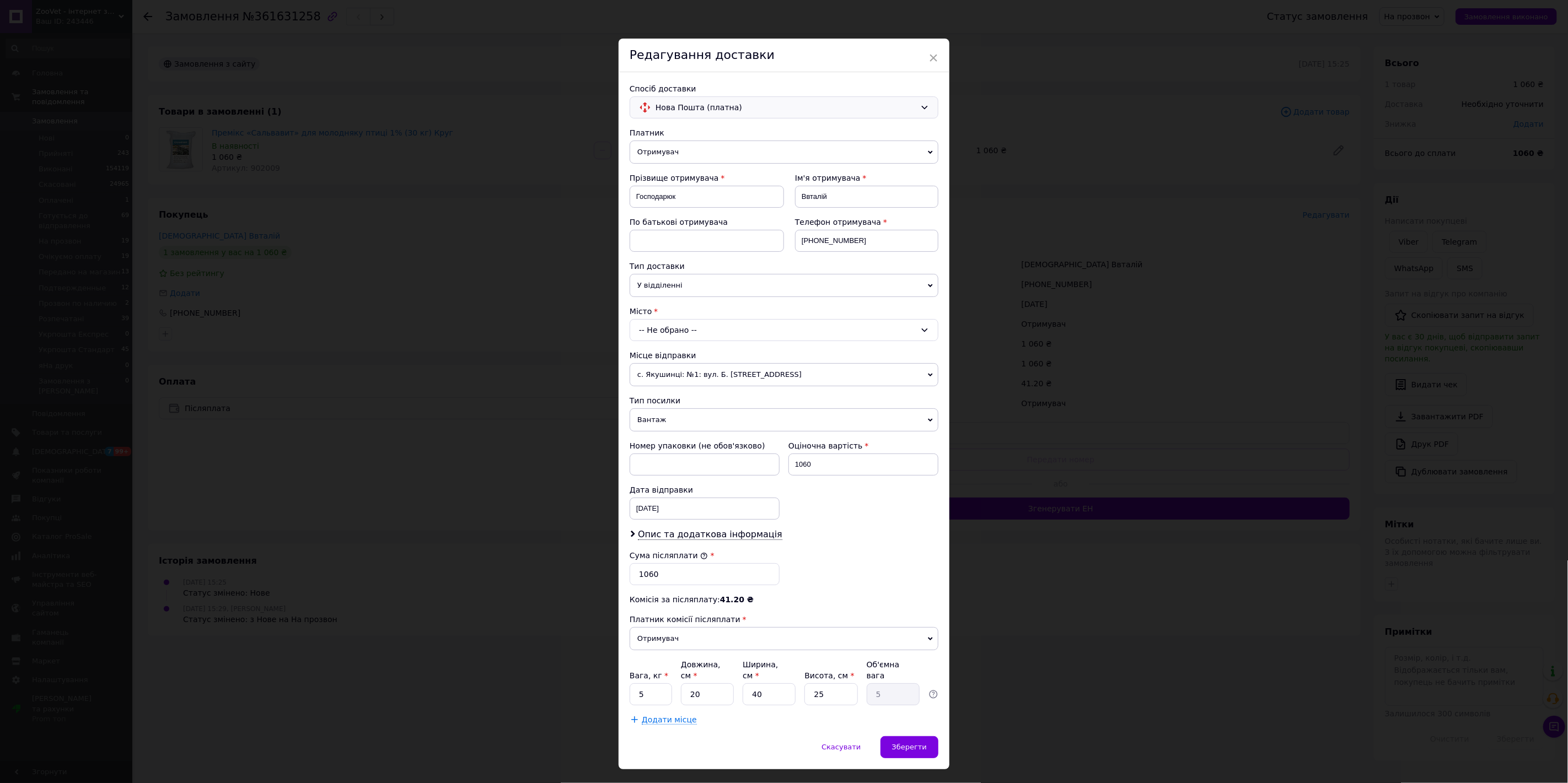
click at [687, 331] on div "-- Не обрано --" at bounding box center [783, 330] width 309 height 22
click at [657, 356] on input "долиська" at bounding box center [783, 355] width 302 height 20
type input "долинська"
click at [663, 373] on span "Долинська" at bounding box center [658, 377] width 44 height 8
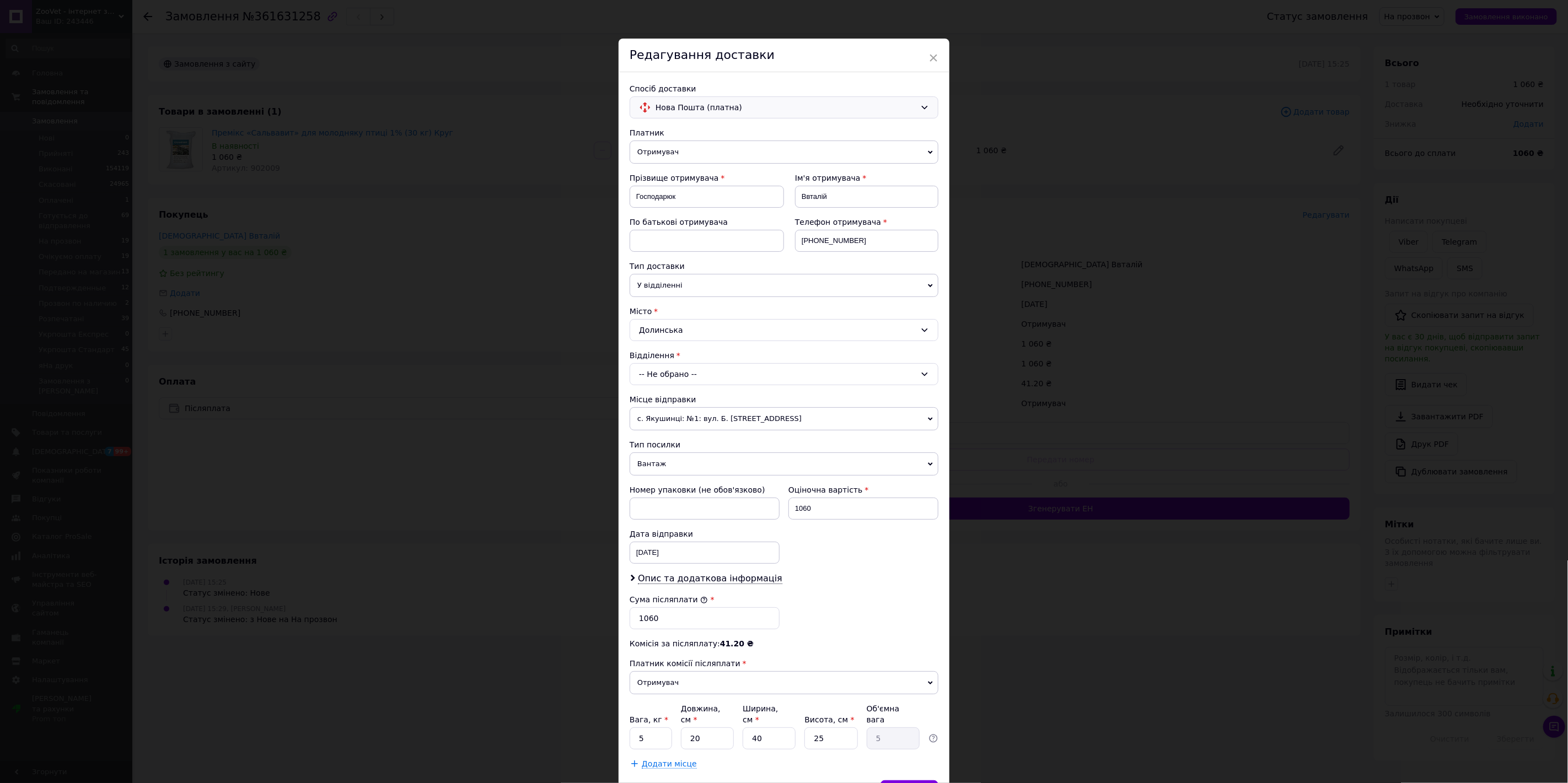
click at [660, 376] on div "-- Не обрано --" at bounding box center [783, 374] width 309 height 22
click at [675, 421] on li "№1: площа Привокзальна, 1а" at bounding box center [784, 421] width 308 height 18
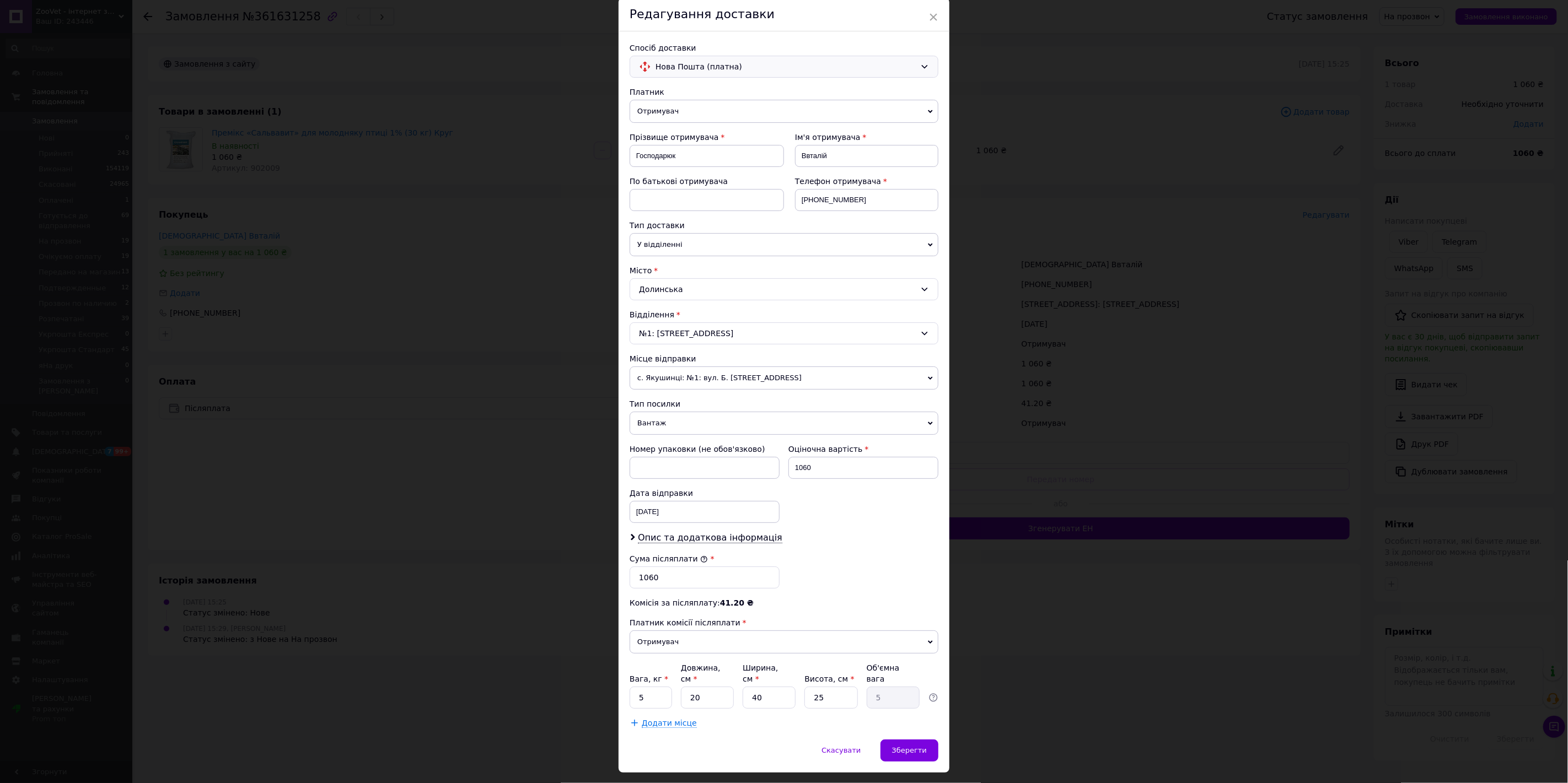
scroll to position [59, 0]
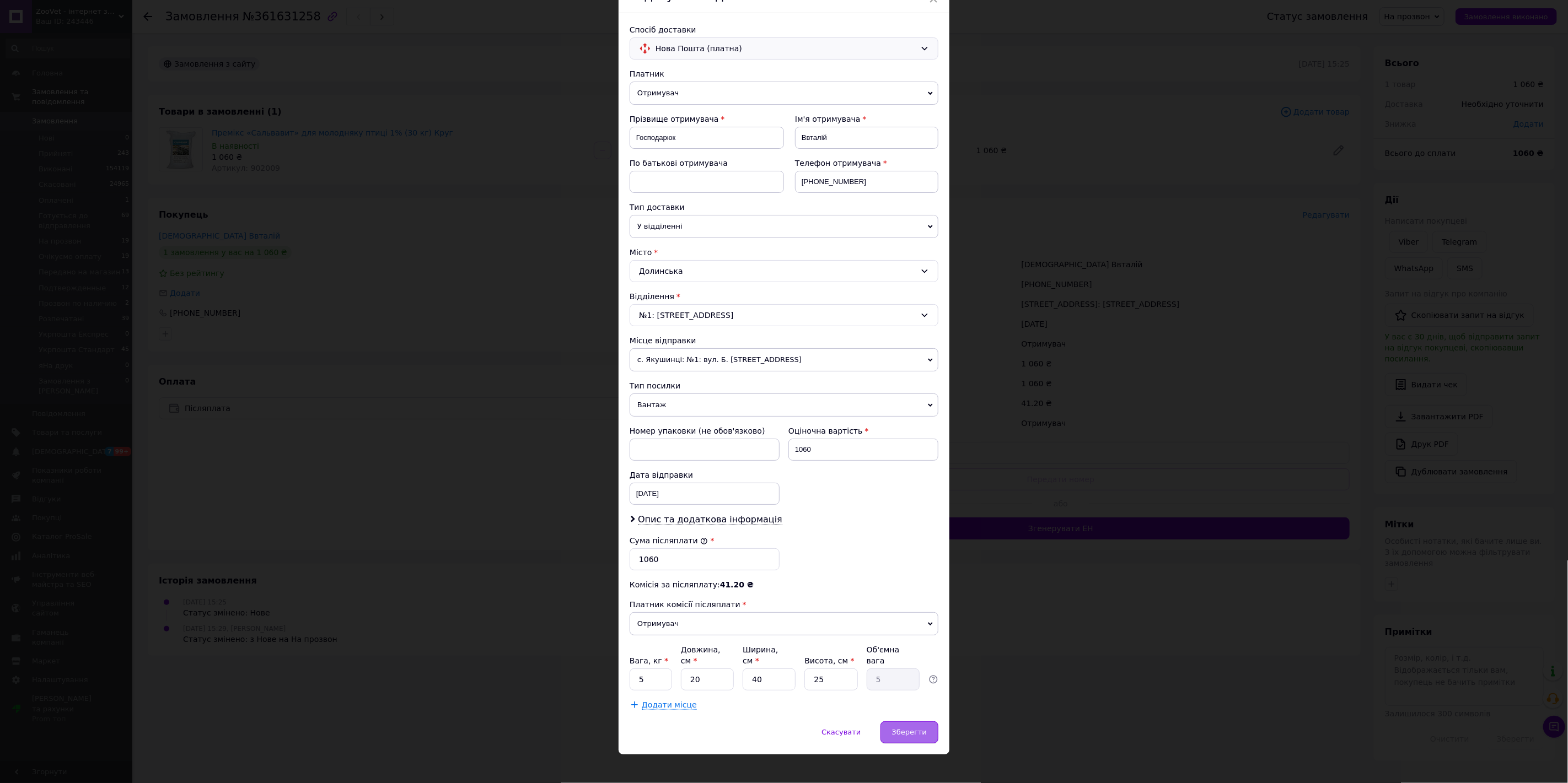
click at [906, 728] on span "Зберегти" at bounding box center [908, 733] width 34 height 8
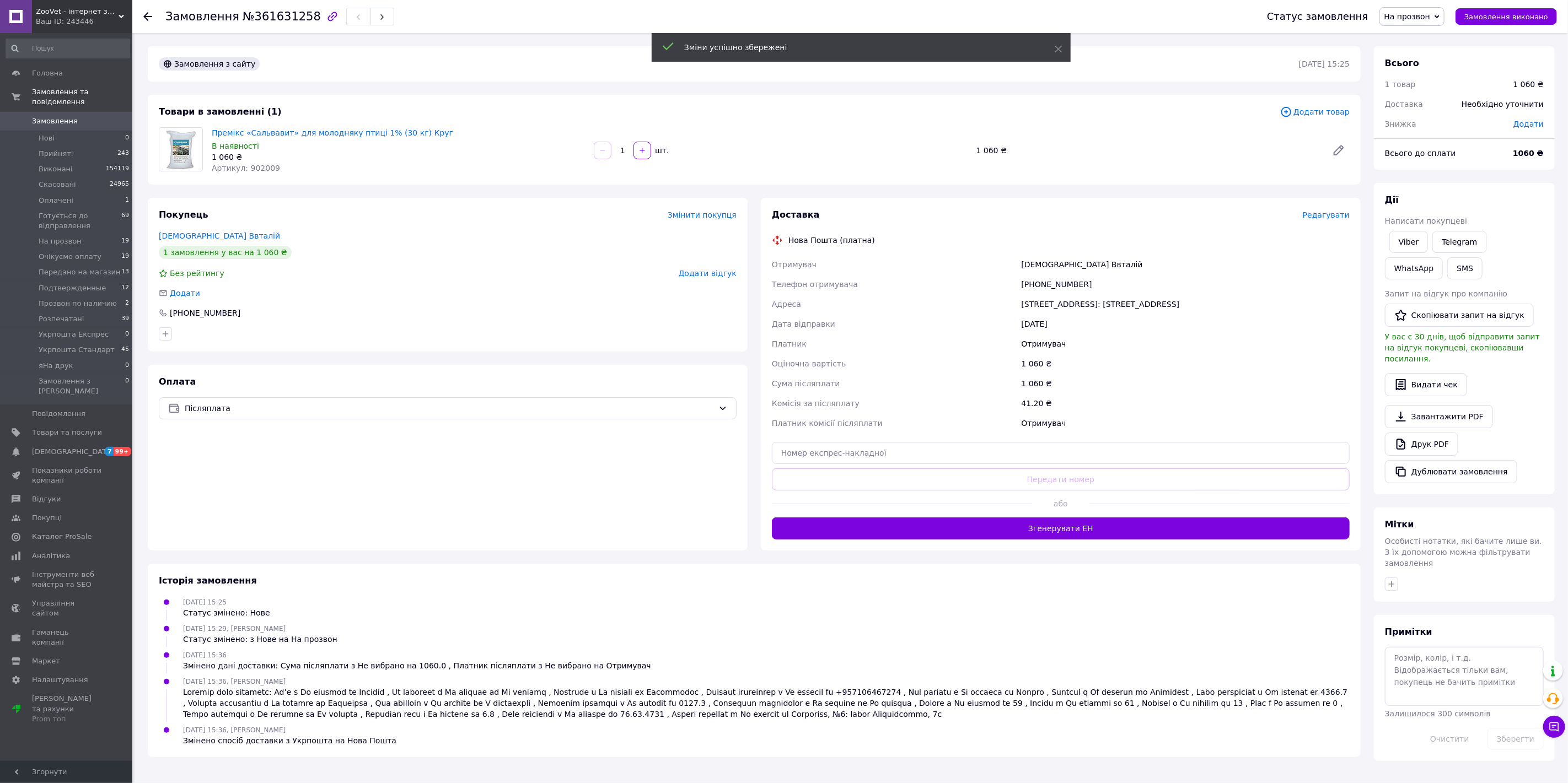
click at [1417, 18] on span "На прозвон" at bounding box center [1407, 16] width 46 height 8
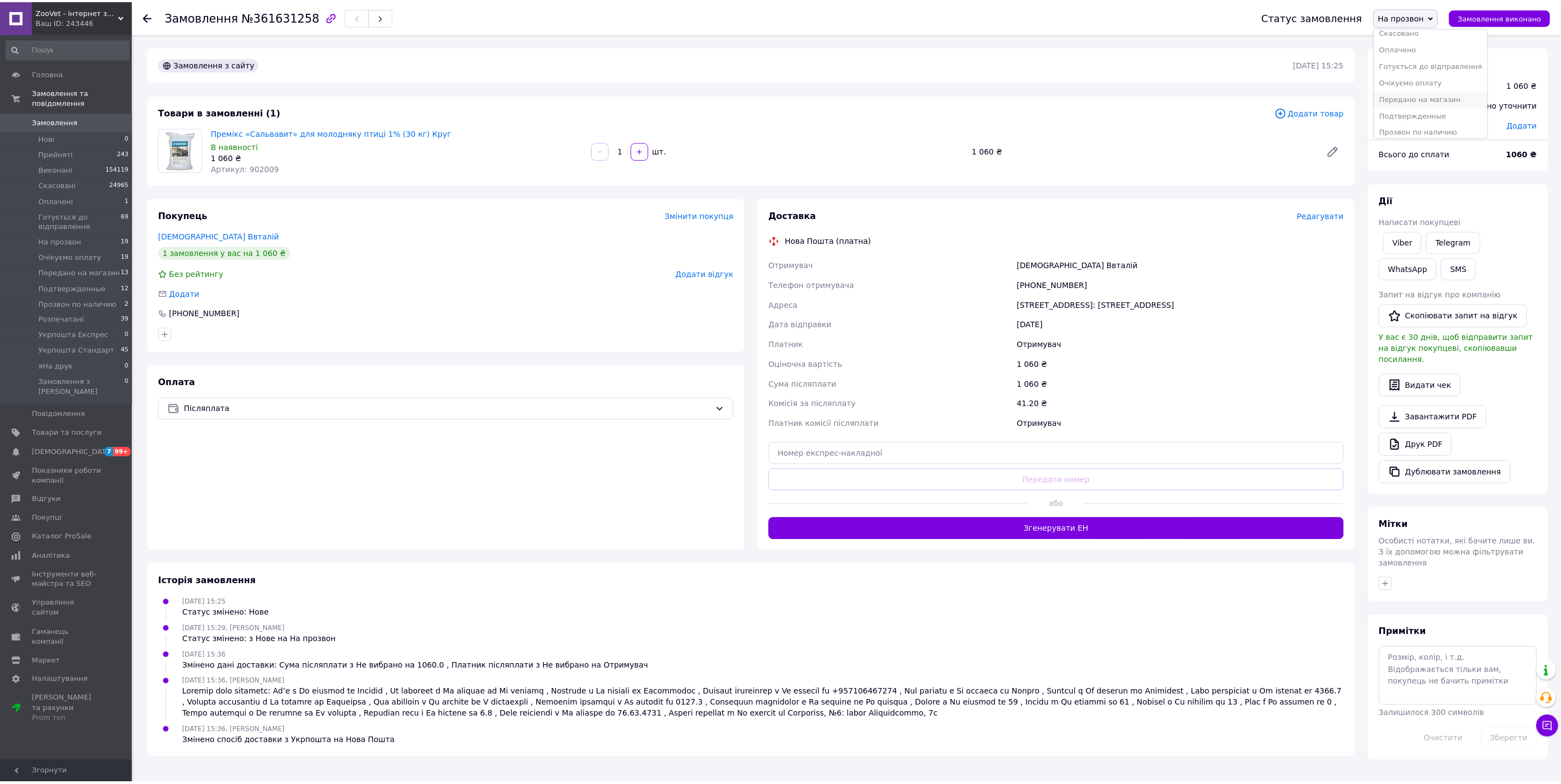
scroll to position [61, 0]
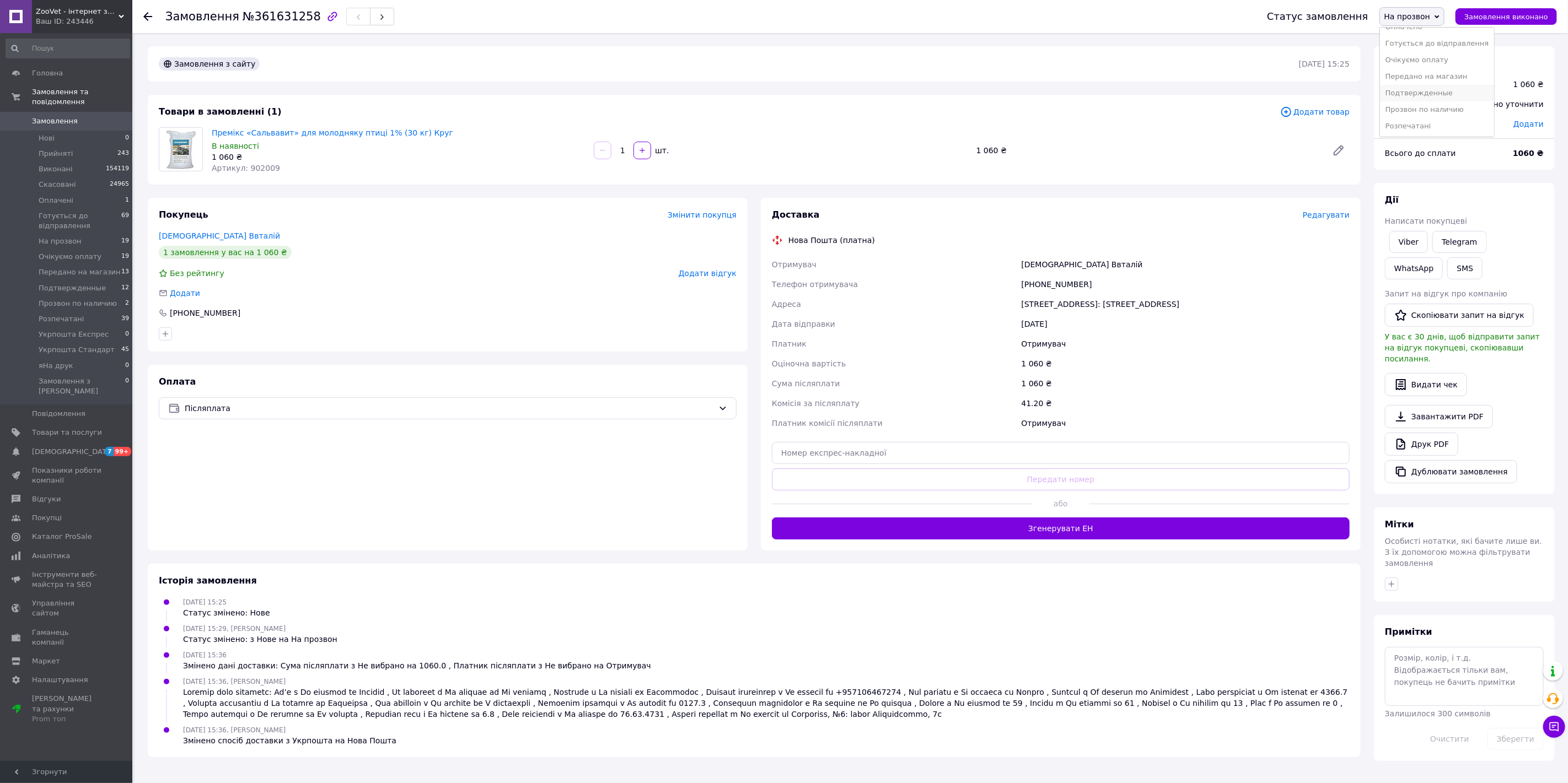
click at [1427, 96] on li "Подтвержденные" at bounding box center [1437, 93] width 114 height 17
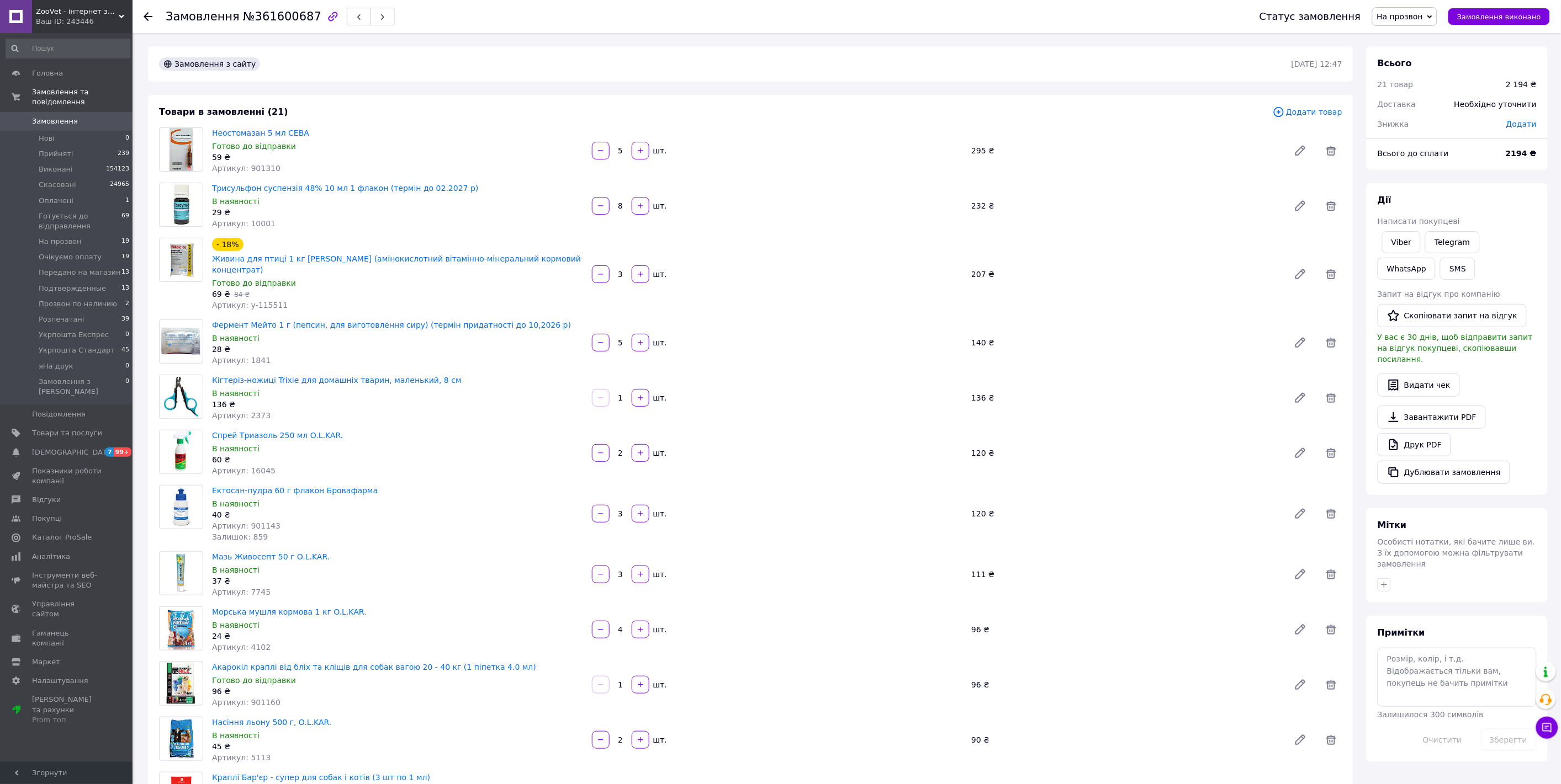
click at [1434, 17] on span "На прозвон" at bounding box center [1405, 17] width 66 height 19
click at [1436, 115] on li "Очікуємо оплату" at bounding box center [1430, 121] width 115 height 17
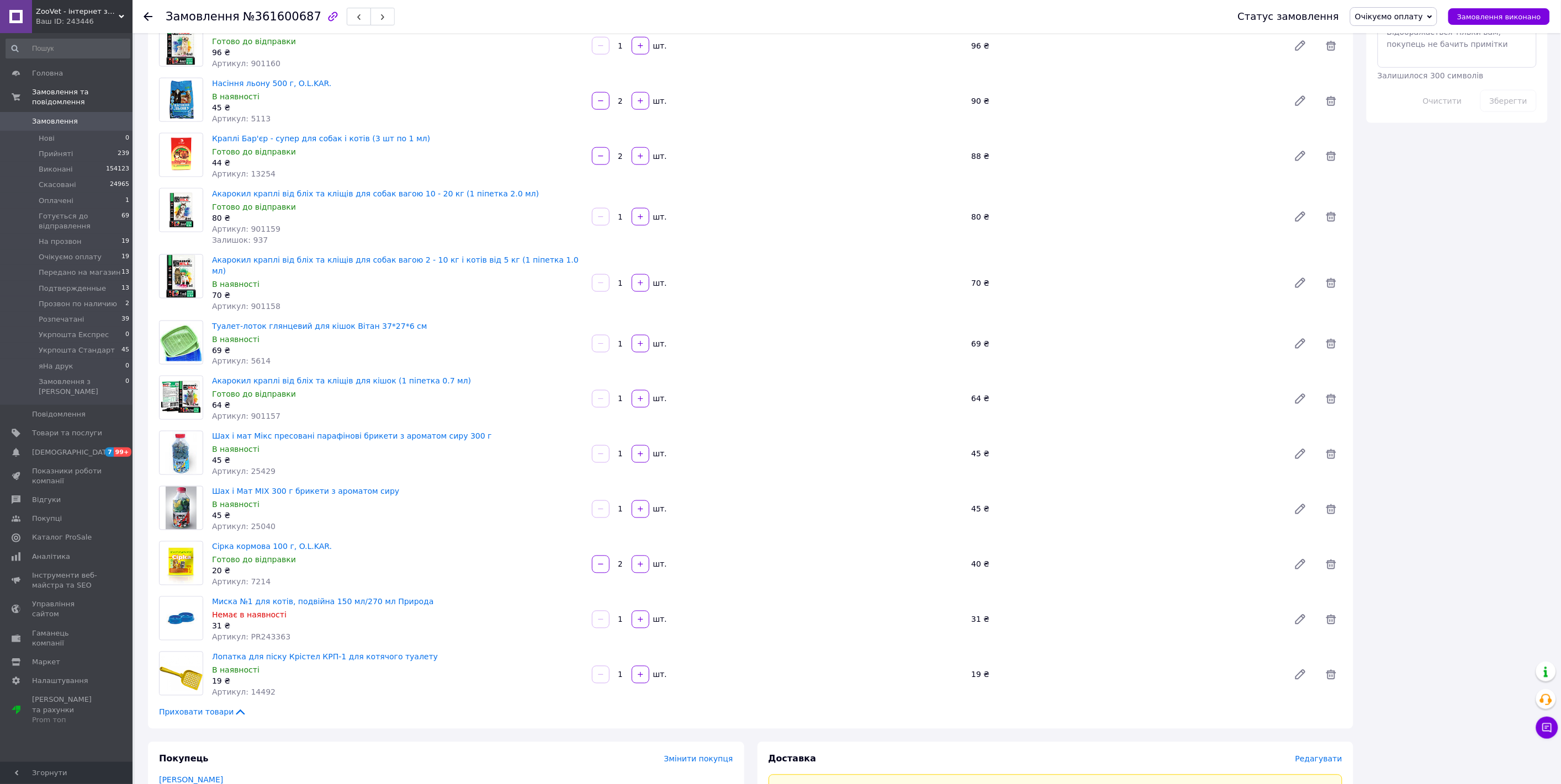
scroll to position [736, 0]
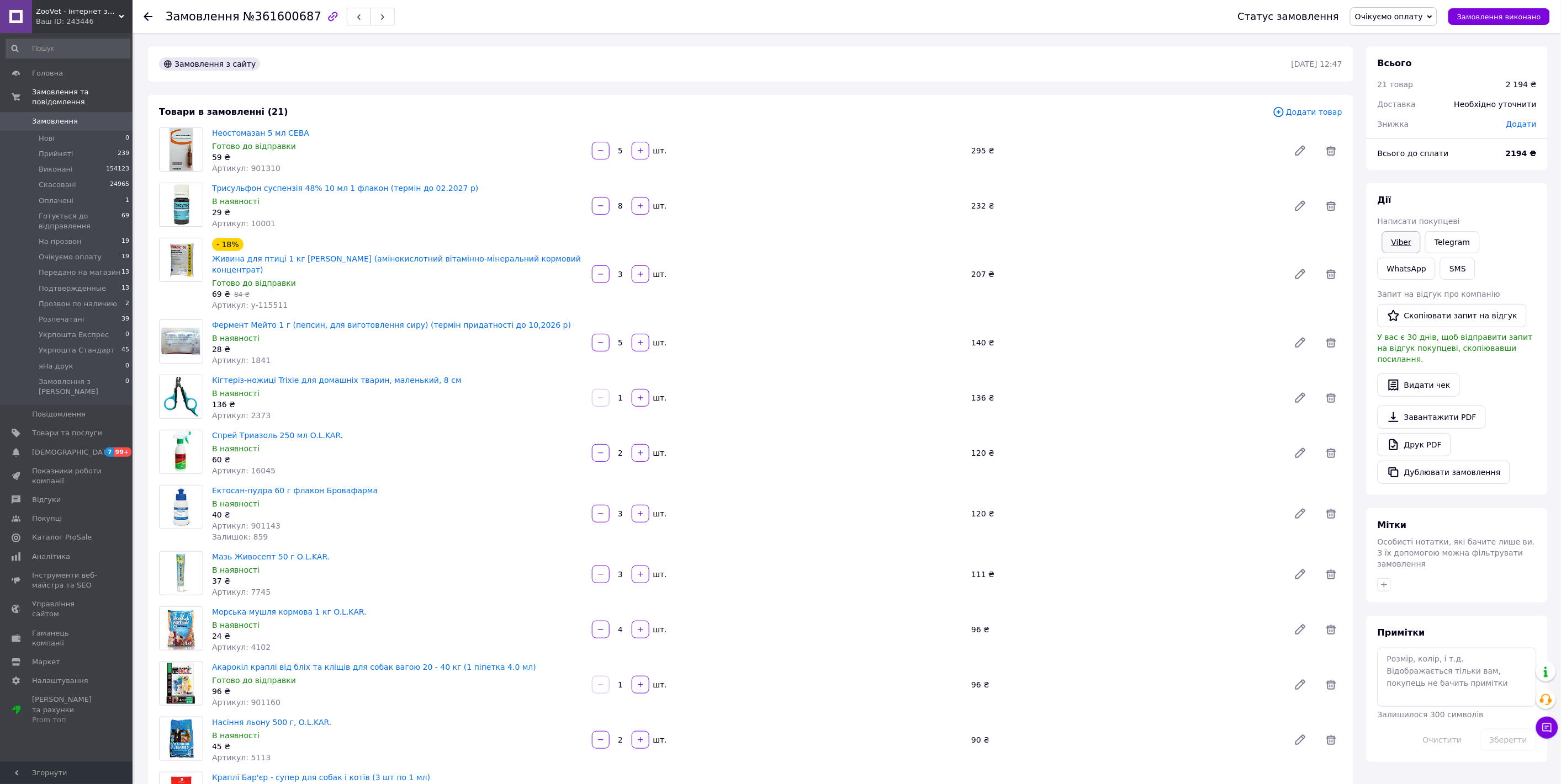
click at [1404, 241] on link "Viber" at bounding box center [1401, 243] width 39 height 22
click at [1440, 267] on button "SMS" at bounding box center [1457, 269] width 35 height 22
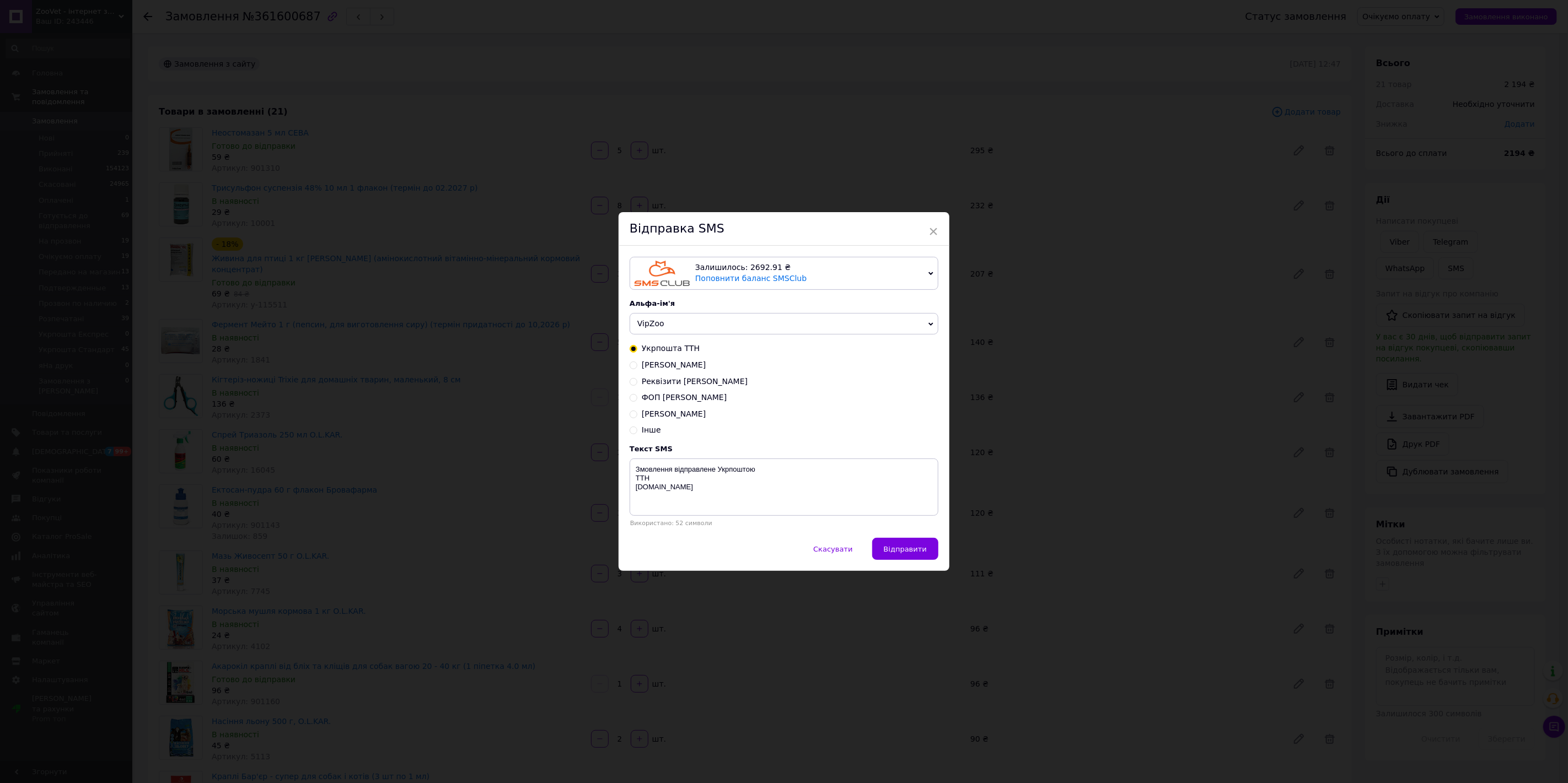
click at [634, 367] on input "Карта Райфайзен" at bounding box center [633, 364] width 8 height 8
radio input "true"
radio input "false"
type textarea "4149 5100 6796 8703 Шевчук А.В. Сума грн."
drag, startPoint x: 656, startPoint y: 492, endPoint x: 631, endPoint y: 471, distance: 32.6
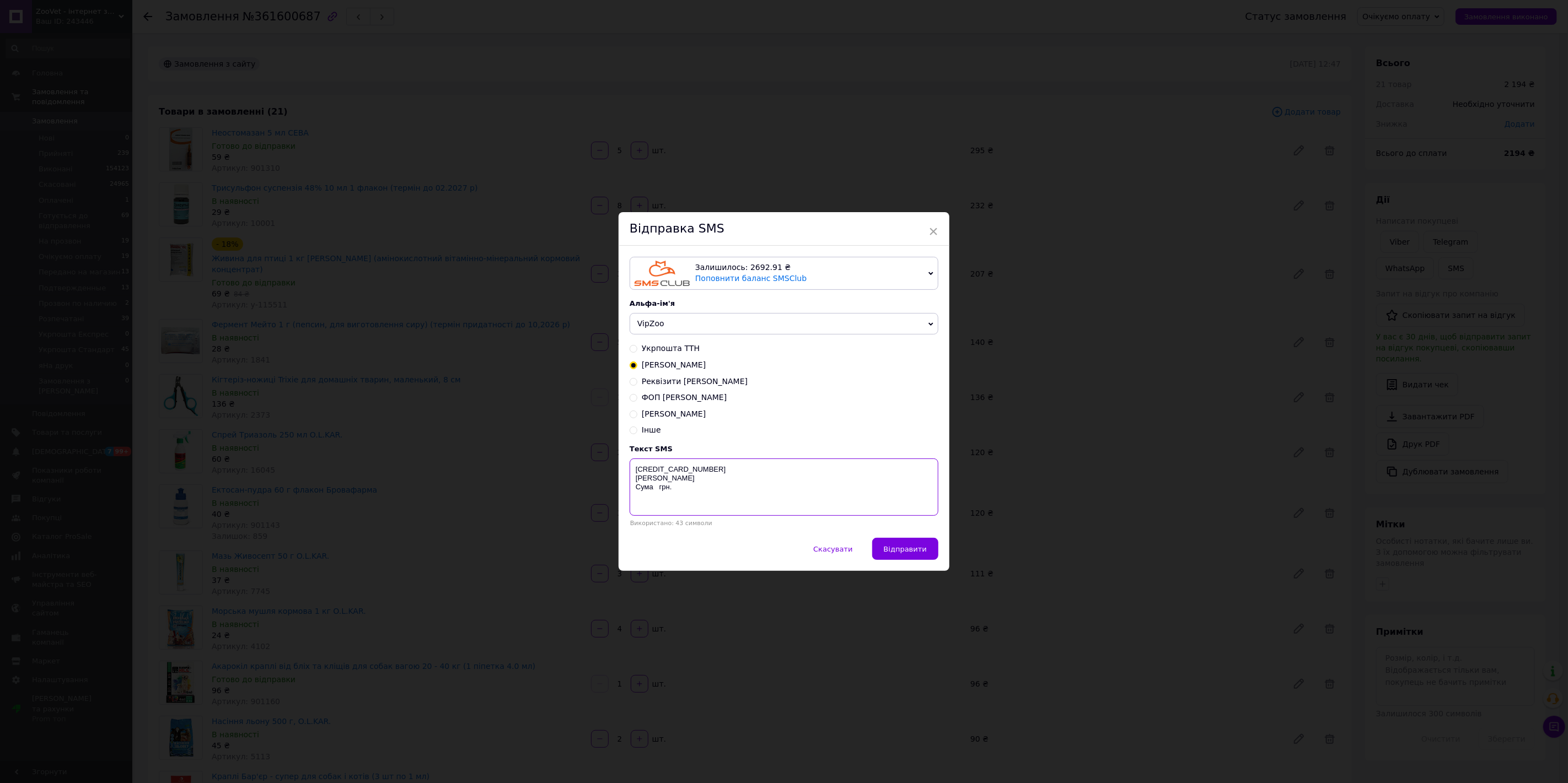
click at [631, 471] on textarea "4149 5100 6796 8703 Шевчук А.В. Сума грн." at bounding box center [783, 487] width 309 height 57
click at [929, 230] on span "×" at bounding box center [934, 231] width 10 height 19
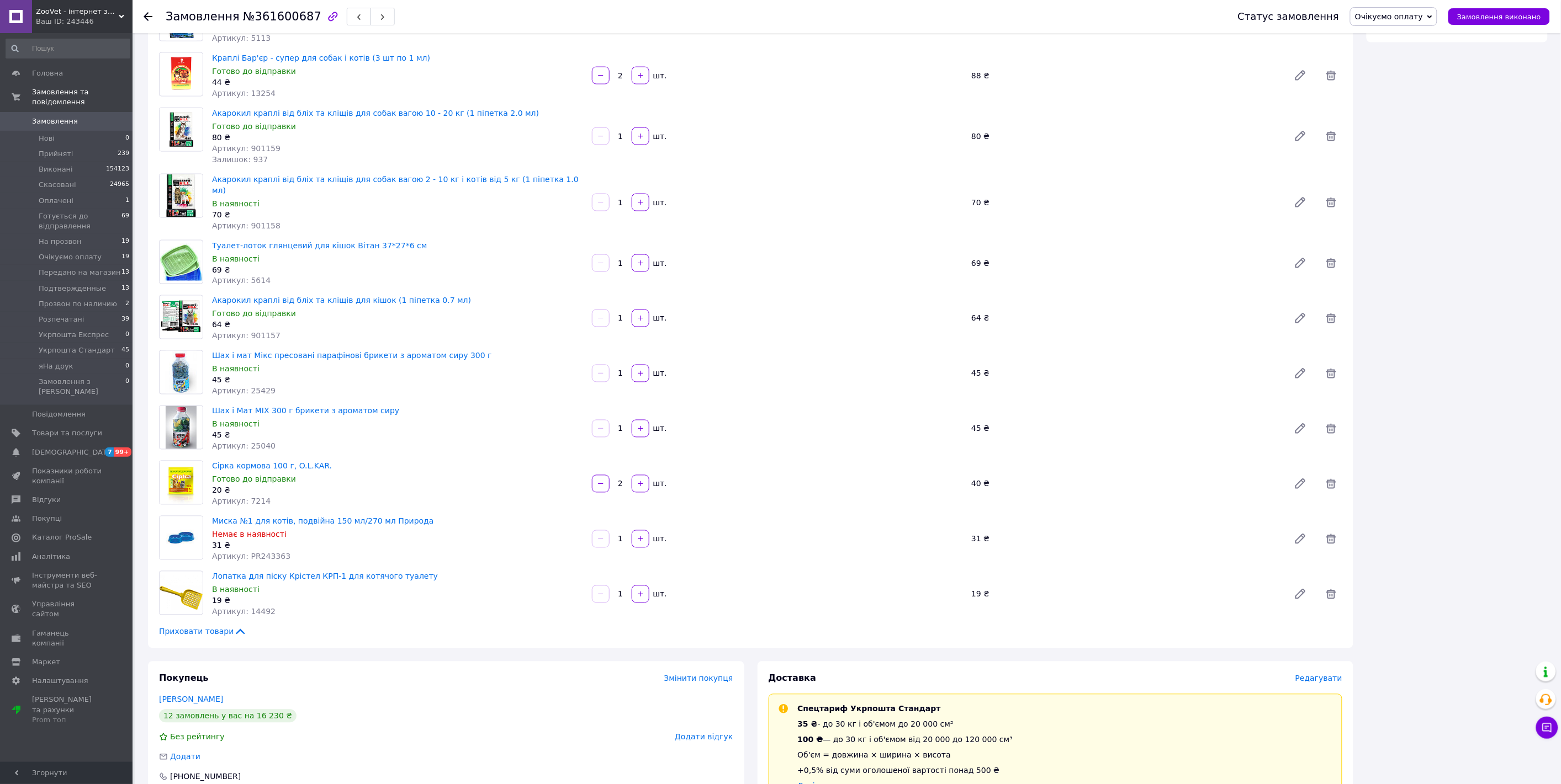
scroll to position [736, 0]
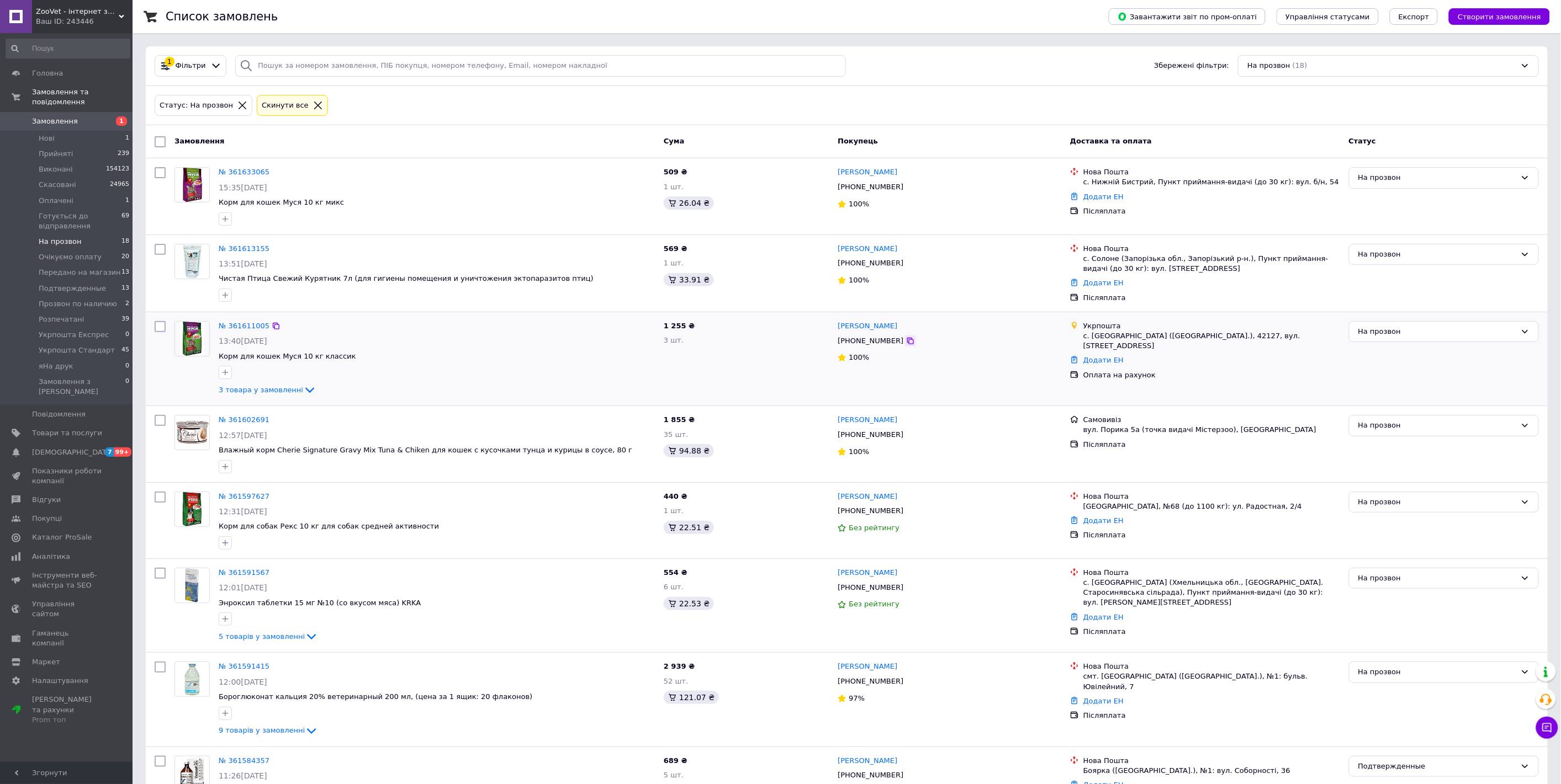
click at [906, 343] on icon at bounding box center [910, 341] width 8 height 8
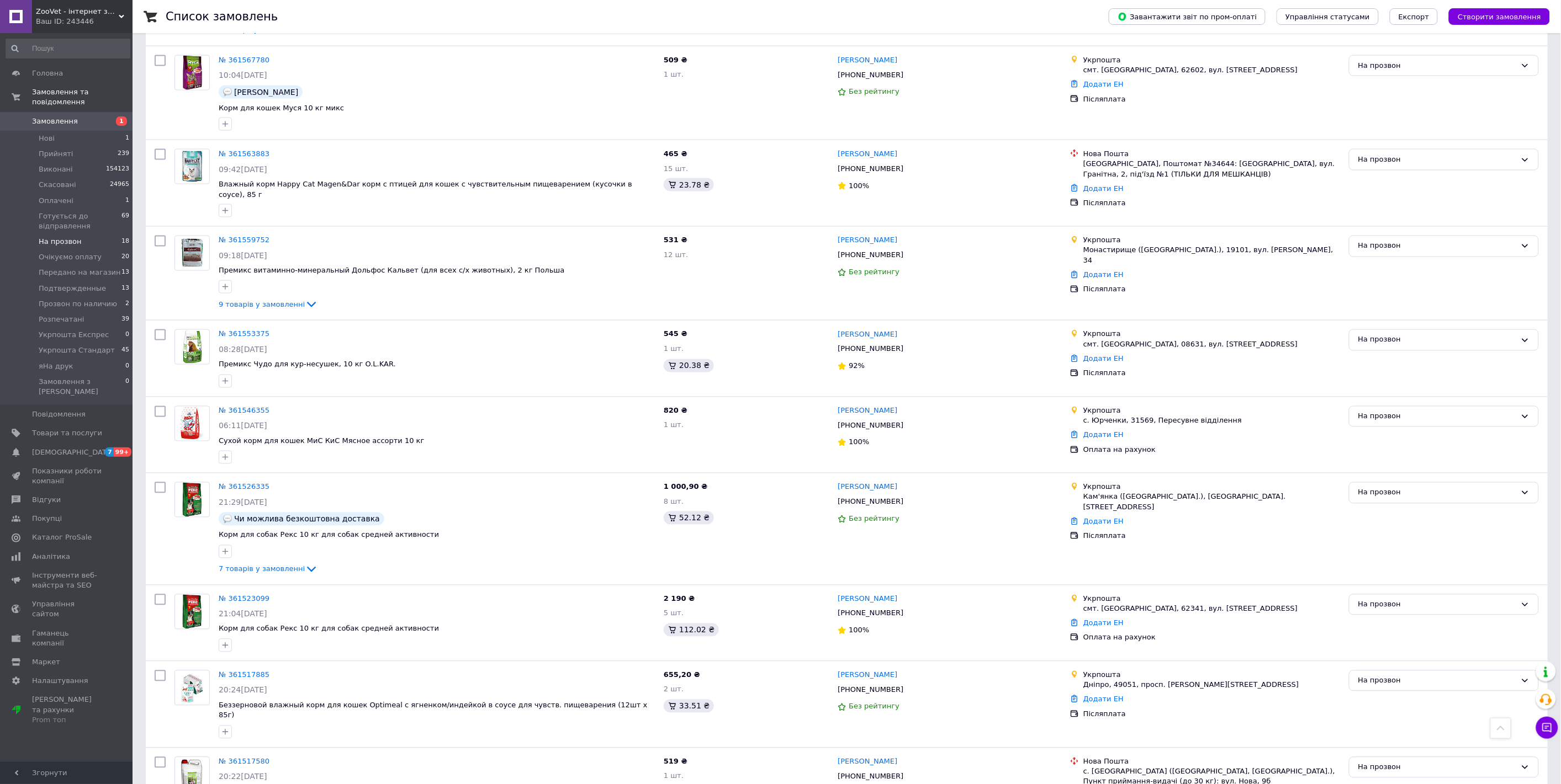
scroll to position [797, 0]
click at [907, 344] on icon at bounding box center [911, 348] width 7 height 7
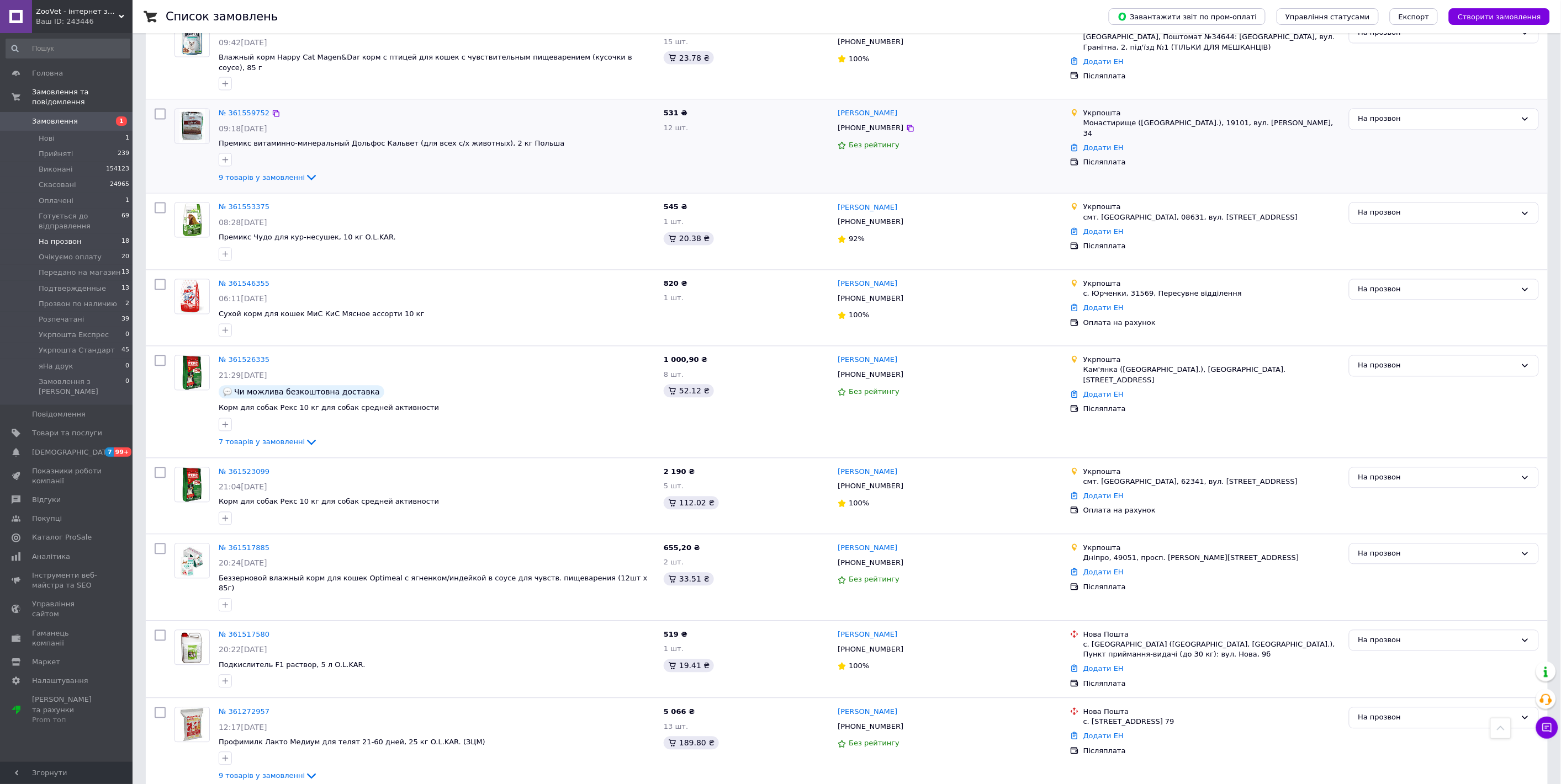
scroll to position [922, 0]
click at [906, 371] on icon at bounding box center [910, 375] width 8 height 8
click at [906, 483] on icon at bounding box center [910, 487] width 8 height 8
click at [906, 645] on icon at bounding box center [910, 649] width 8 height 8
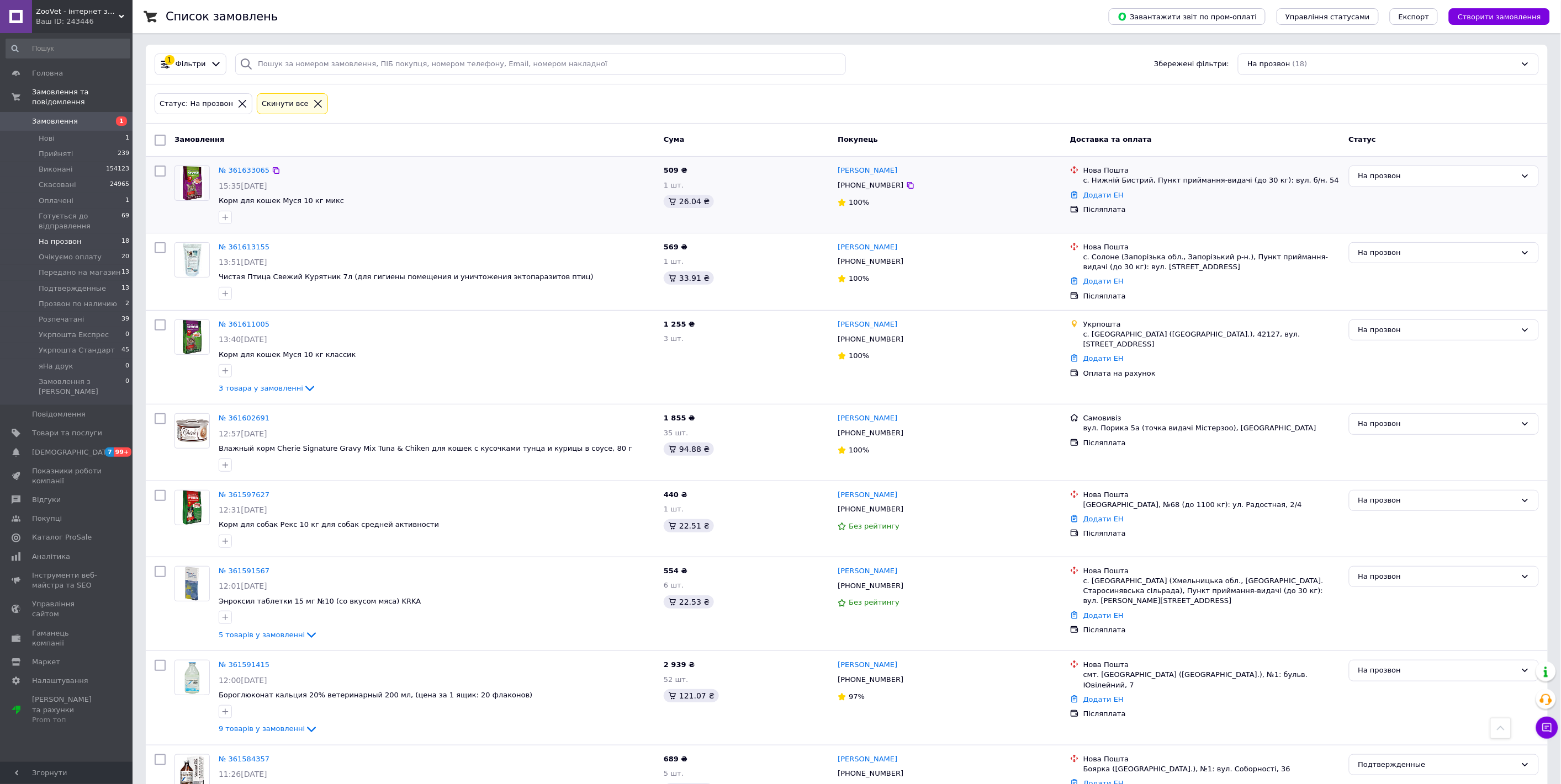
scroll to position [0, 0]
click at [56, 237] on span "На прозвон" at bounding box center [60, 242] width 43 height 10
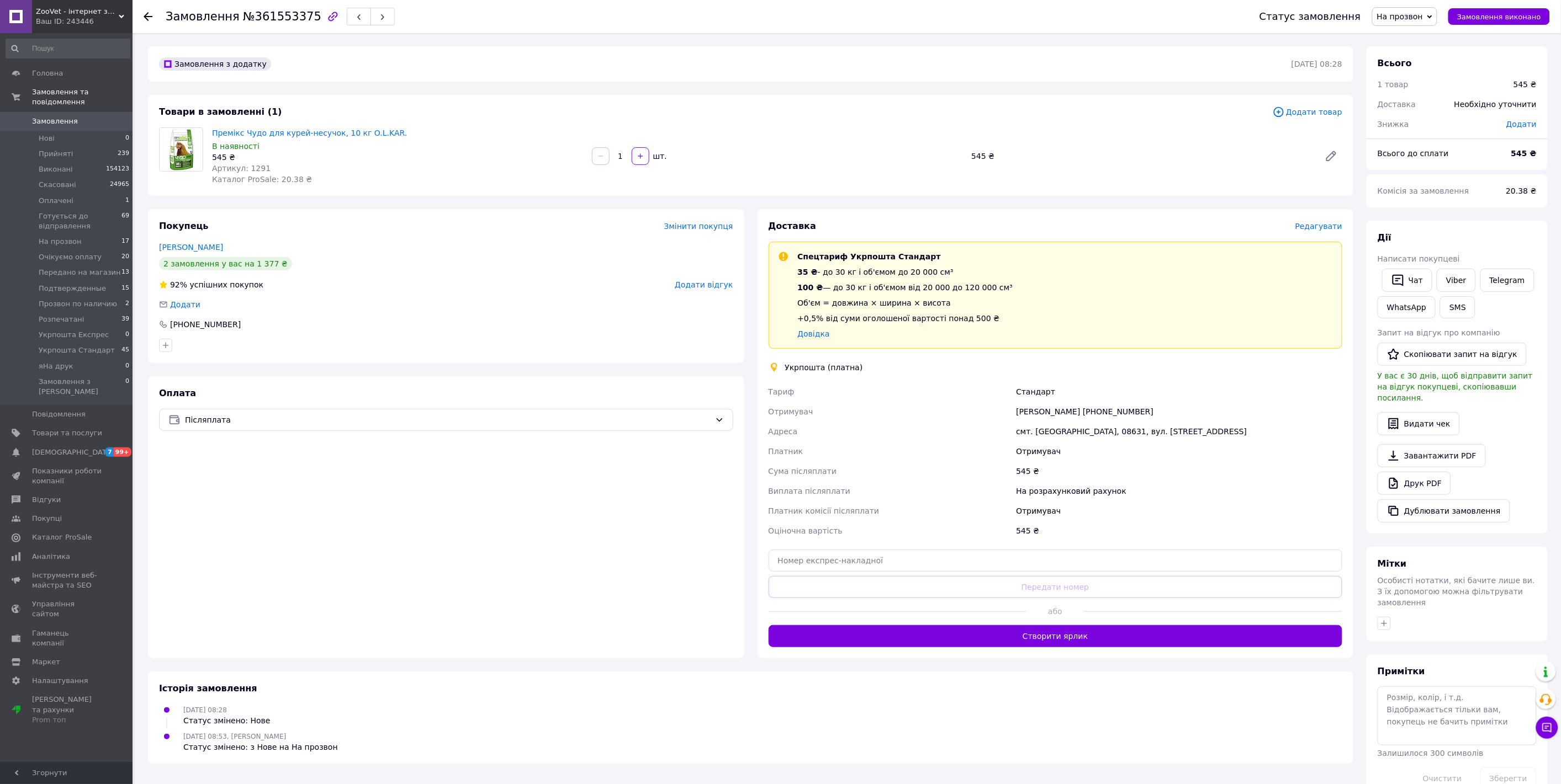
click at [1309, 112] on span "Додати товар" at bounding box center [1307, 112] width 70 height 12
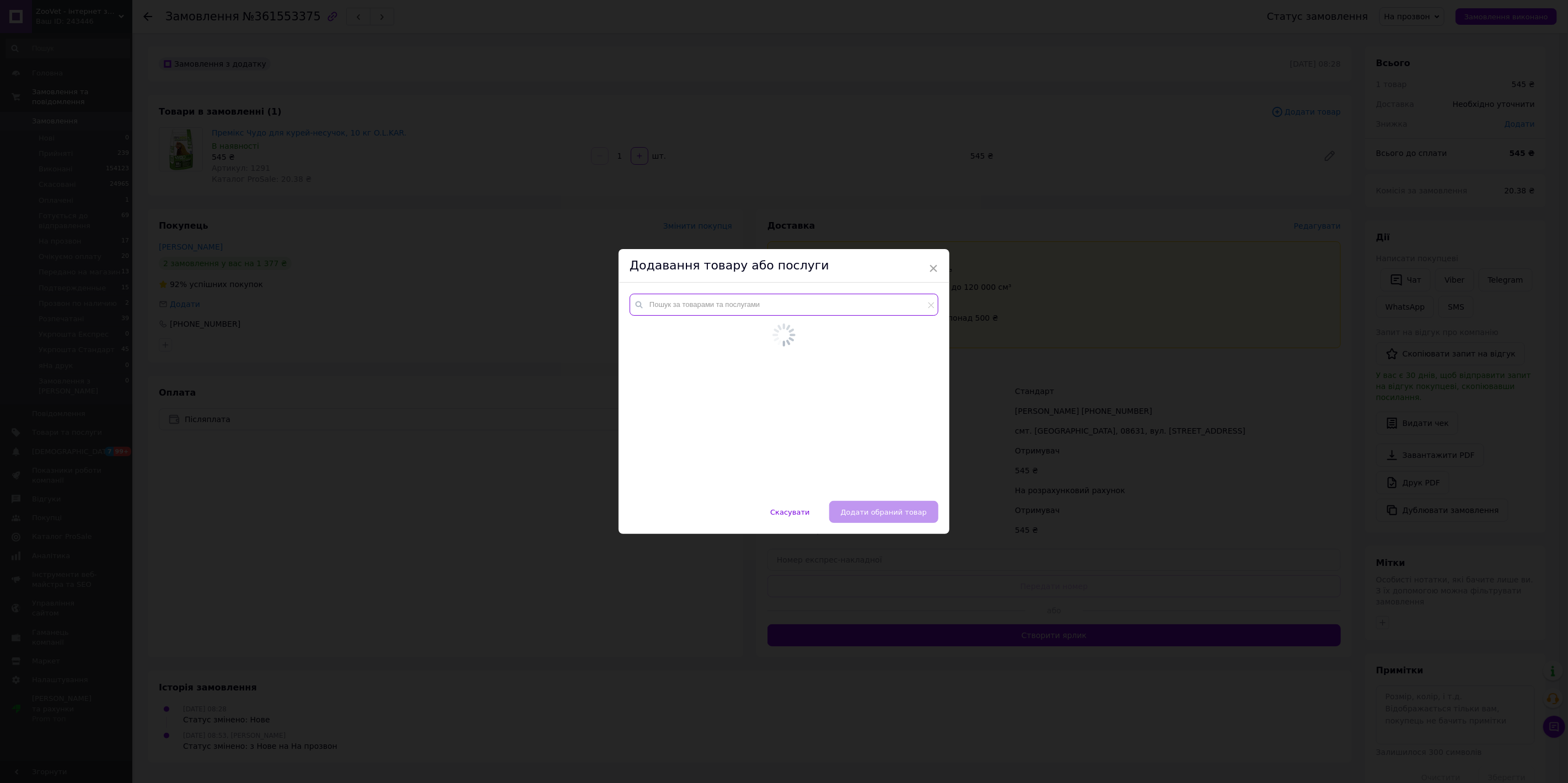
click at [657, 309] on input "text" at bounding box center [783, 304] width 309 height 22
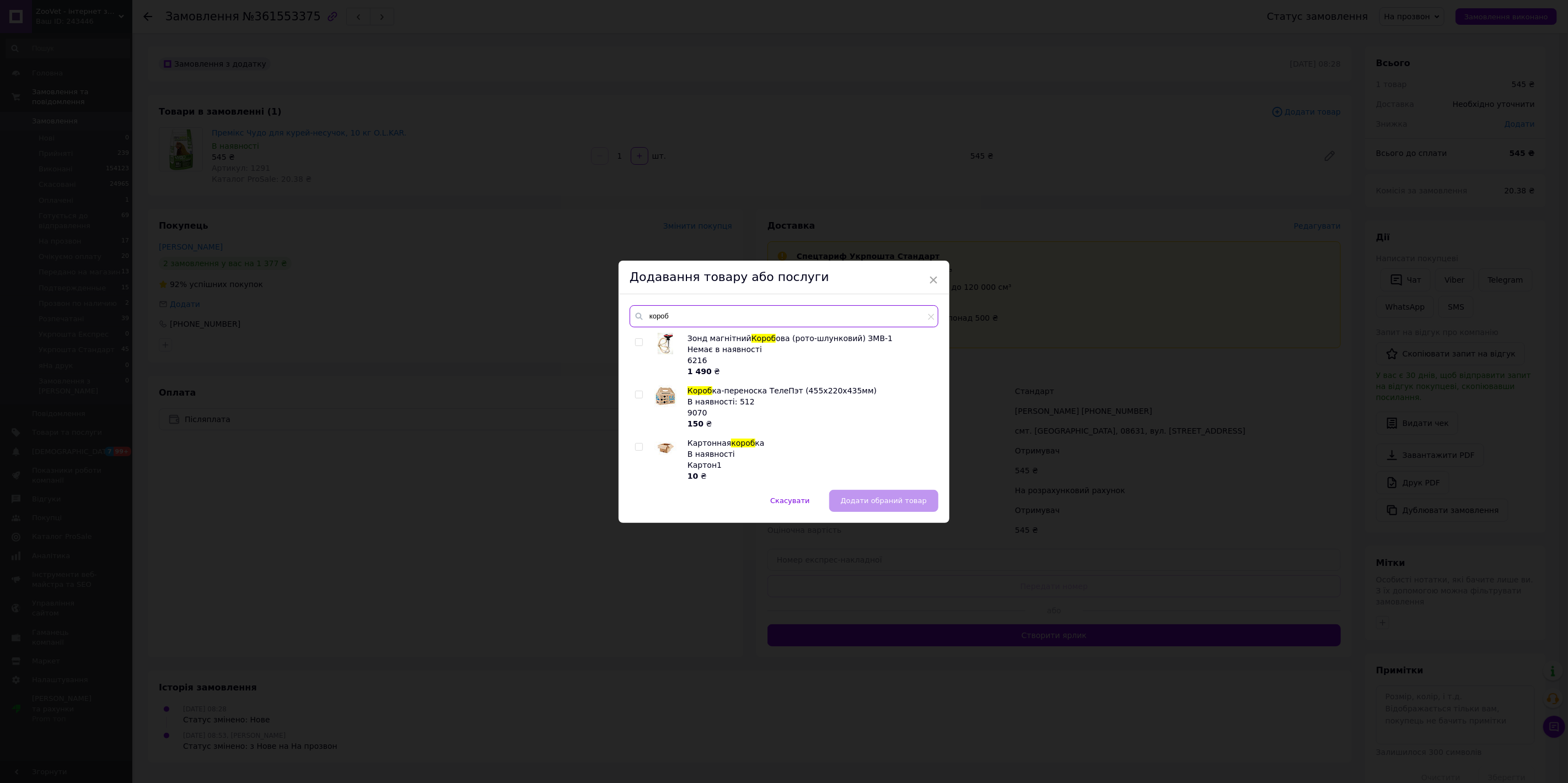
type input "короб"
click at [638, 444] on input "checkbox" at bounding box center [638, 447] width 8 height 8
checkbox input "true"
click at [865, 504] on span "Додати обраний товар" at bounding box center [883, 500] width 86 height 8
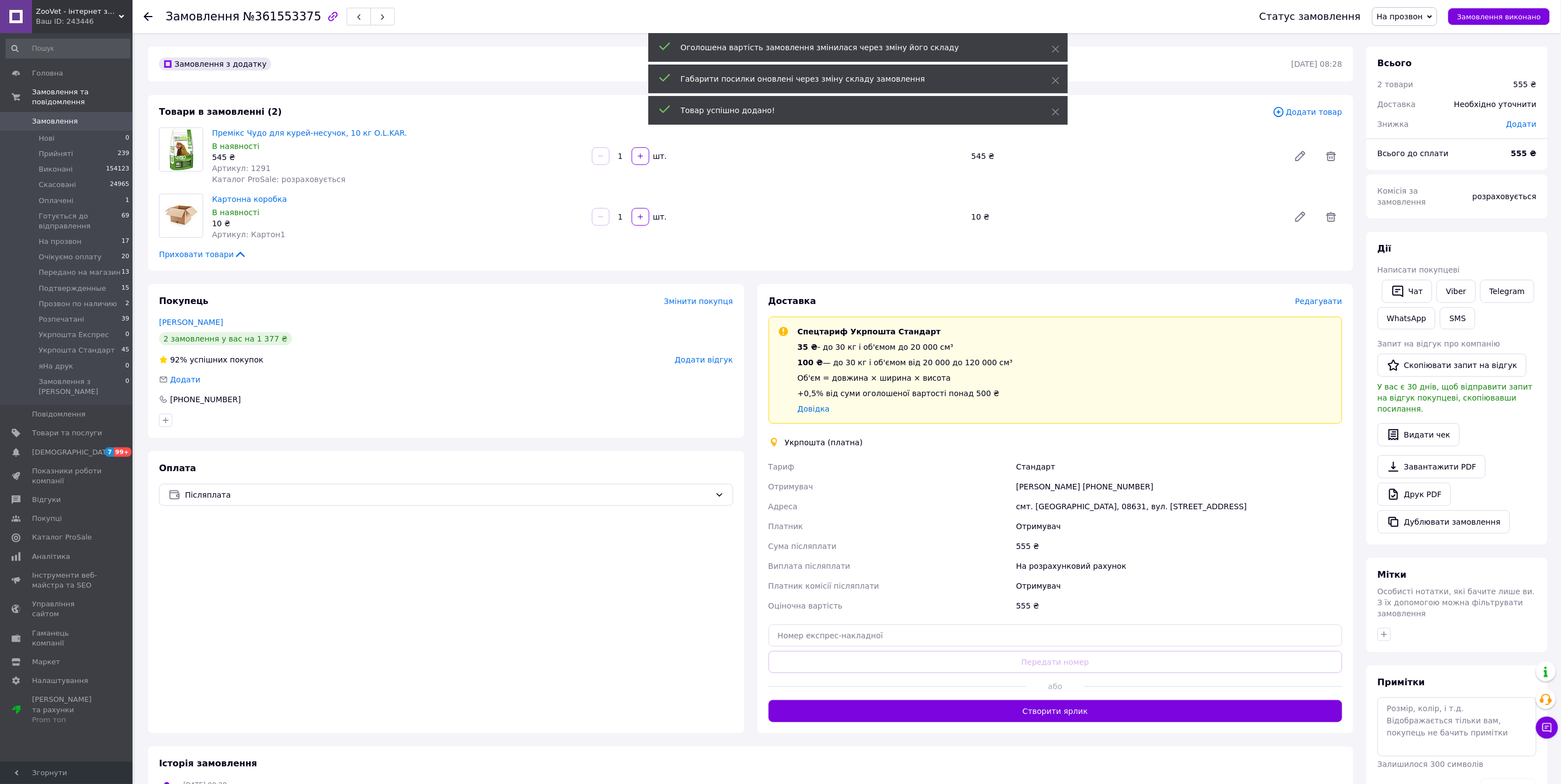
click at [1403, 20] on span "На прозвон" at bounding box center [1399, 16] width 46 height 8
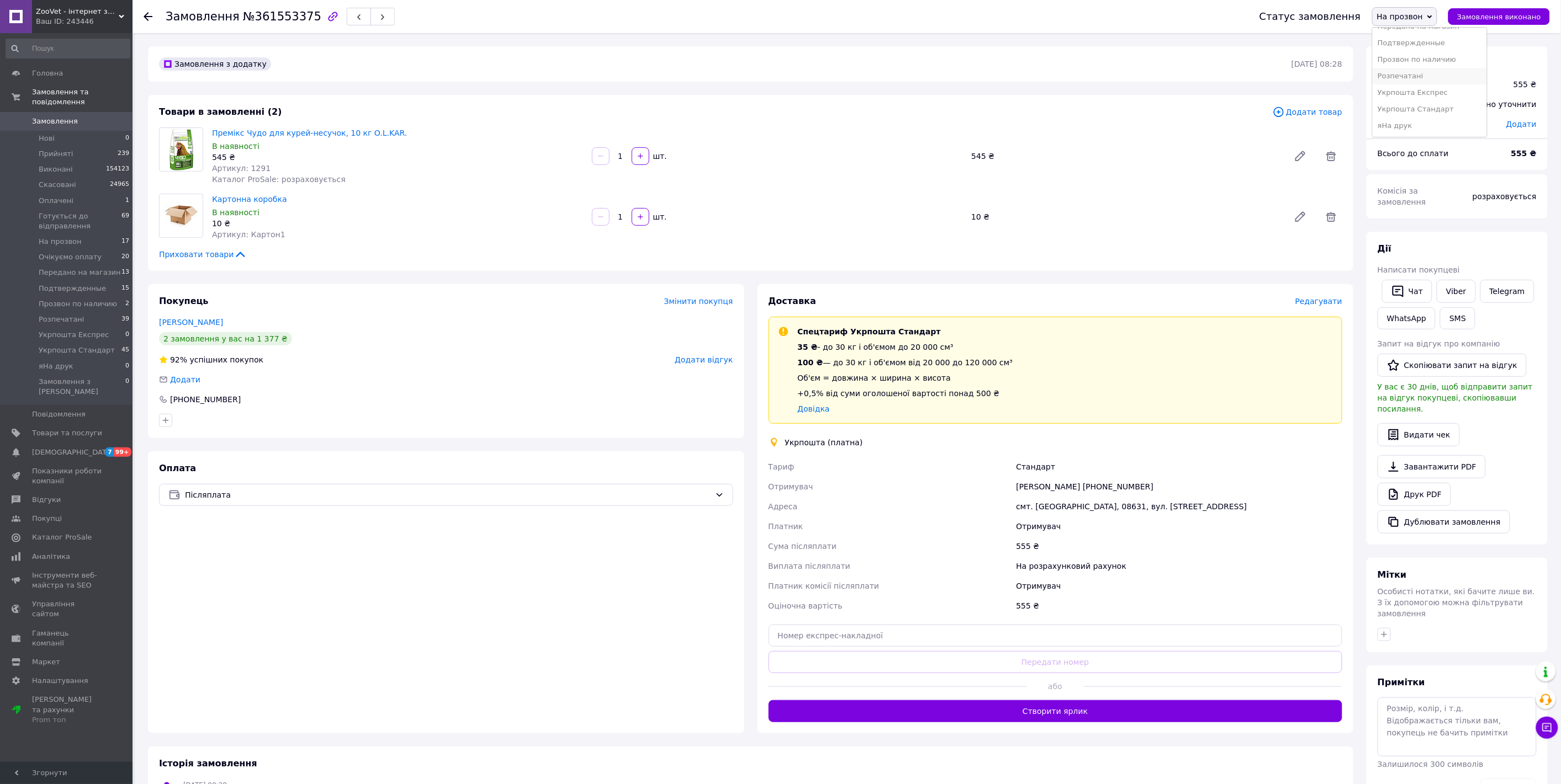
click at [1433, 76] on li "Розпечатані" at bounding box center [1430, 77] width 115 height 17
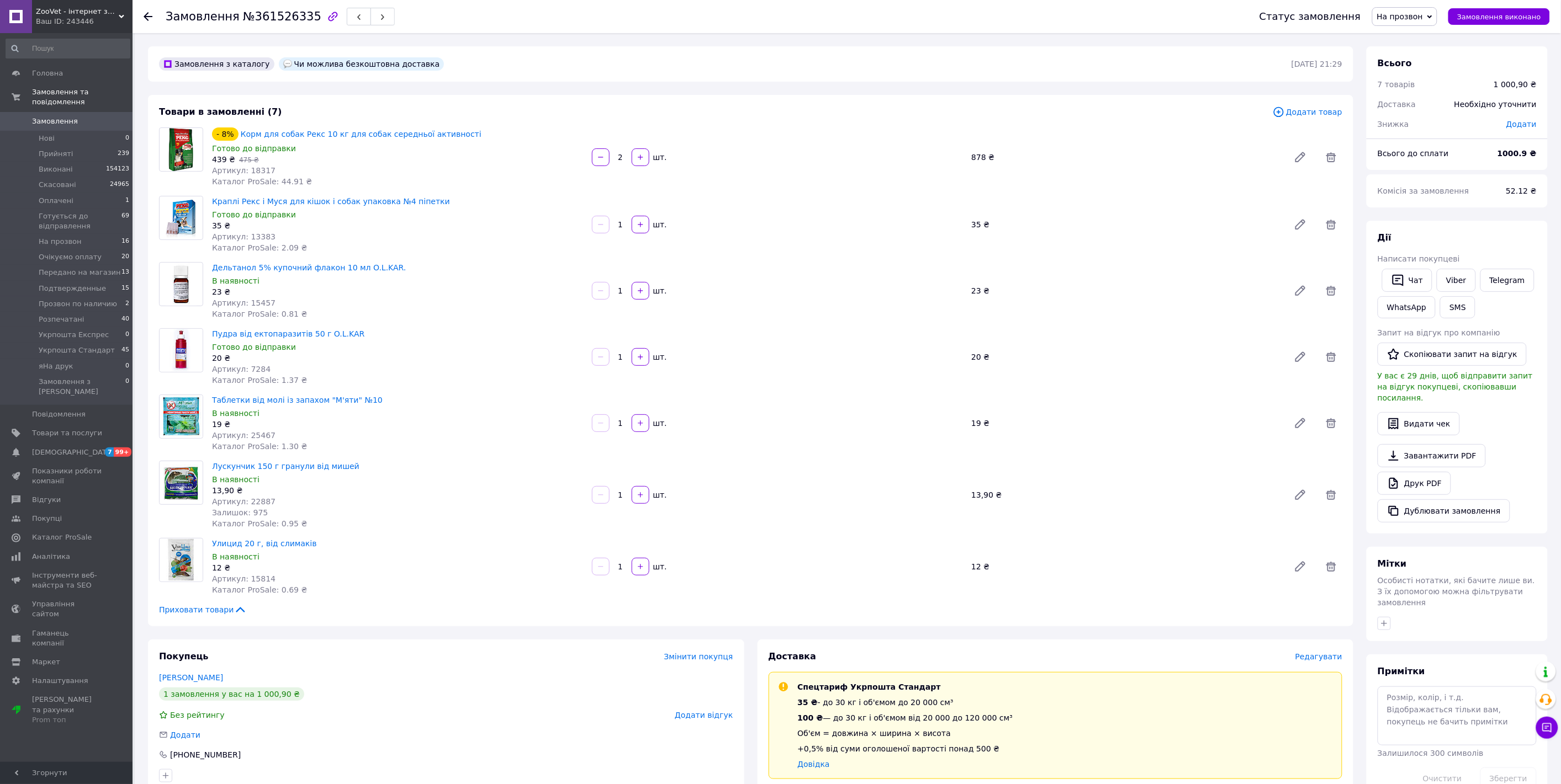
click at [1415, 17] on span "На прозвон" at bounding box center [1399, 16] width 46 height 8
click at [1417, 76] on li "Скасовано" at bounding box center [1430, 72] width 115 height 17
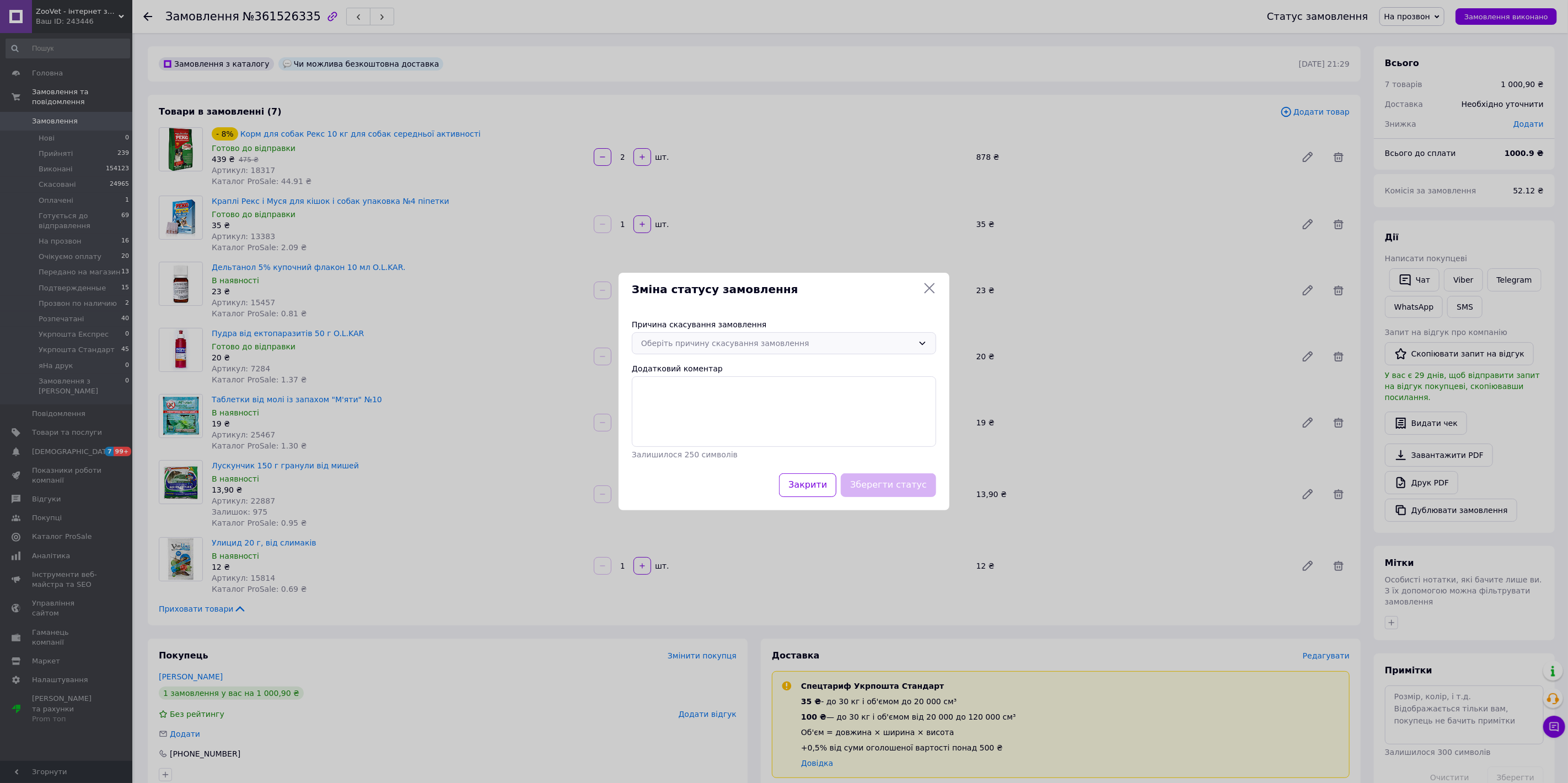
click at [654, 350] on div "Оберіть причину скасування замовлення" at bounding box center [784, 343] width 305 height 22
click at [676, 426] on li "На прохання покупця" at bounding box center [784, 430] width 303 height 21
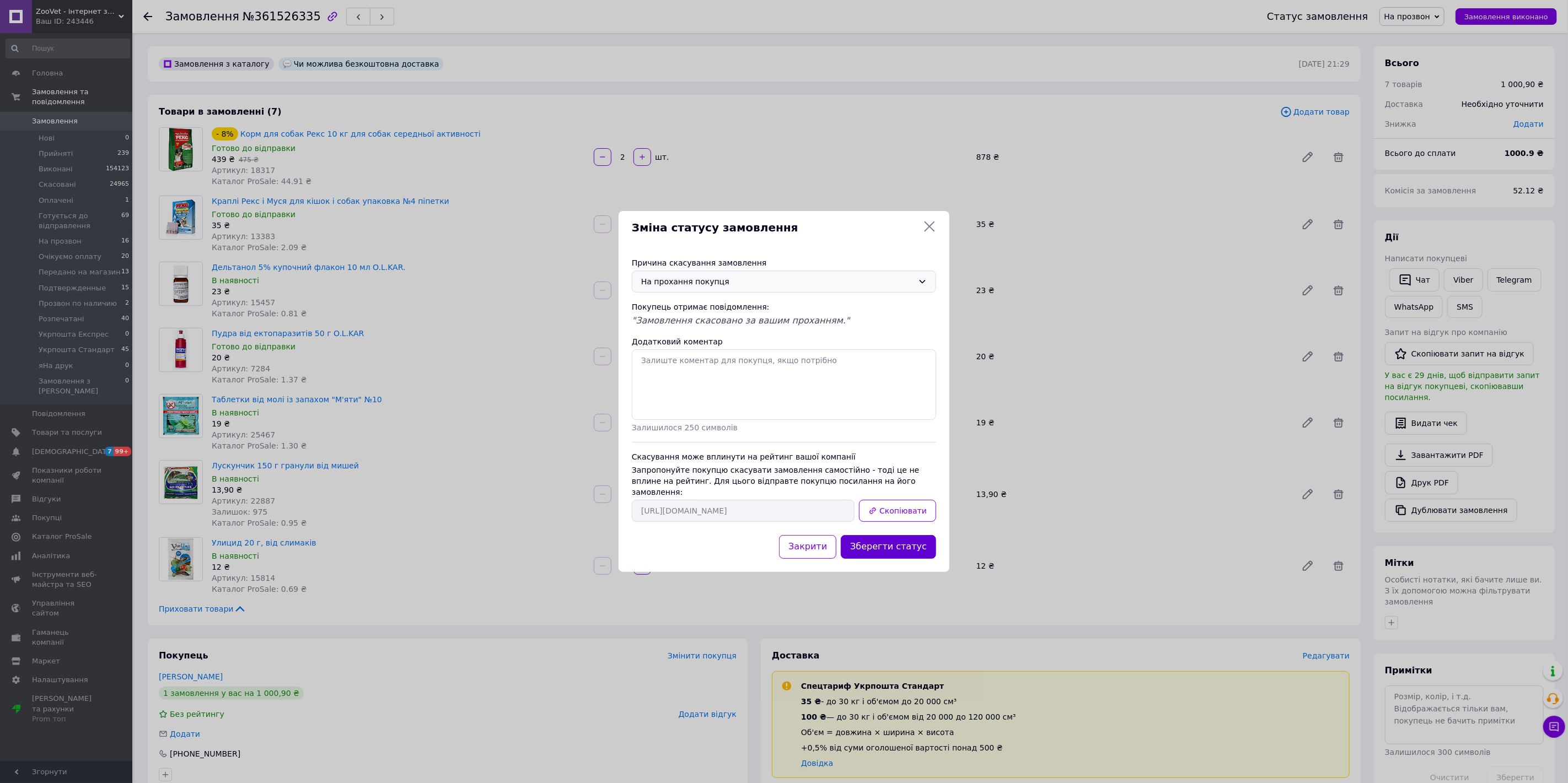
click at [878, 537] on button "Зберегти статус" at bounding box center [887, 547] width 95 height 24
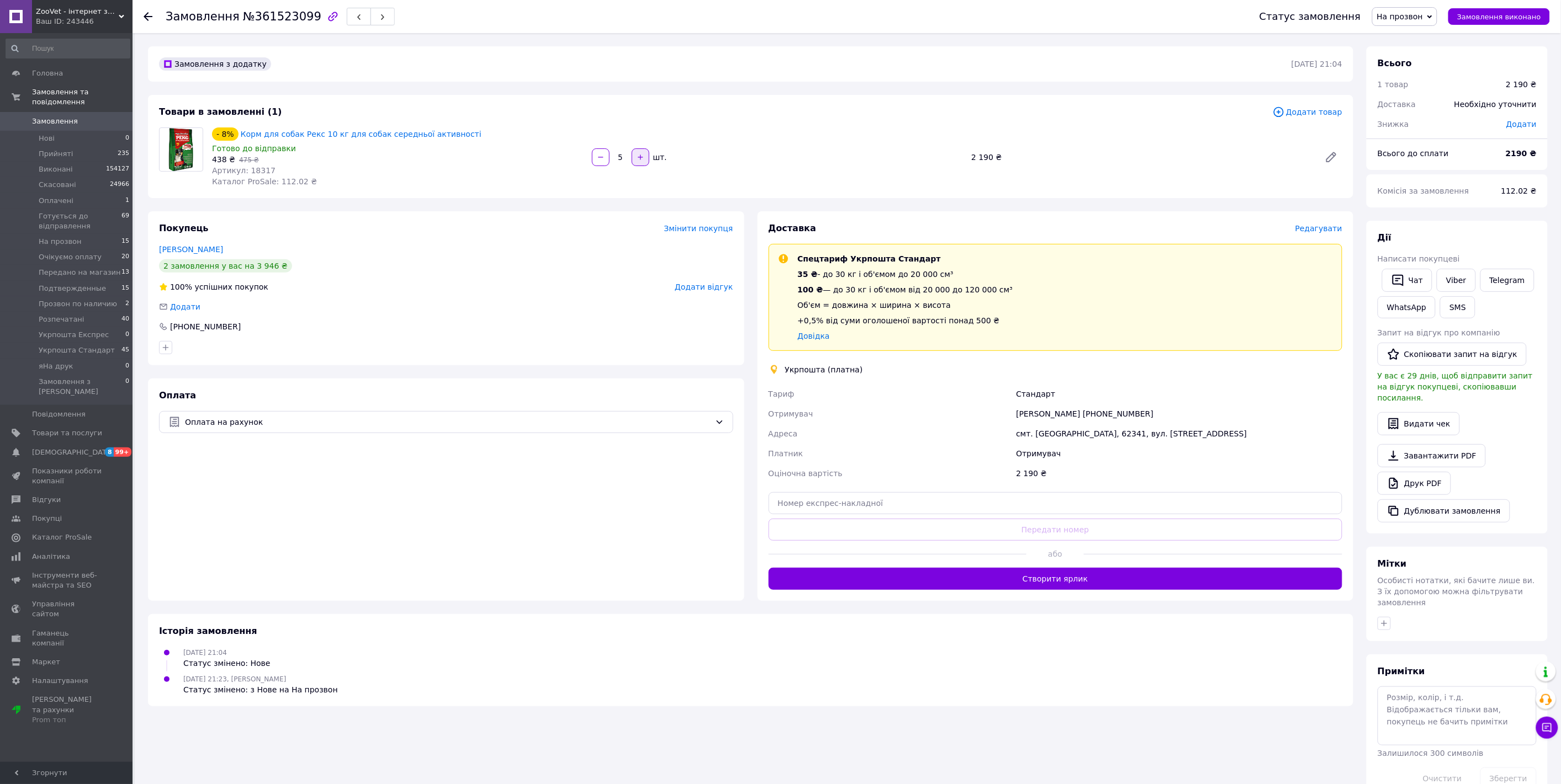
click at [644, 158] on button "button" at bounding box center [640, 157] width 18 height 18
type input "6"
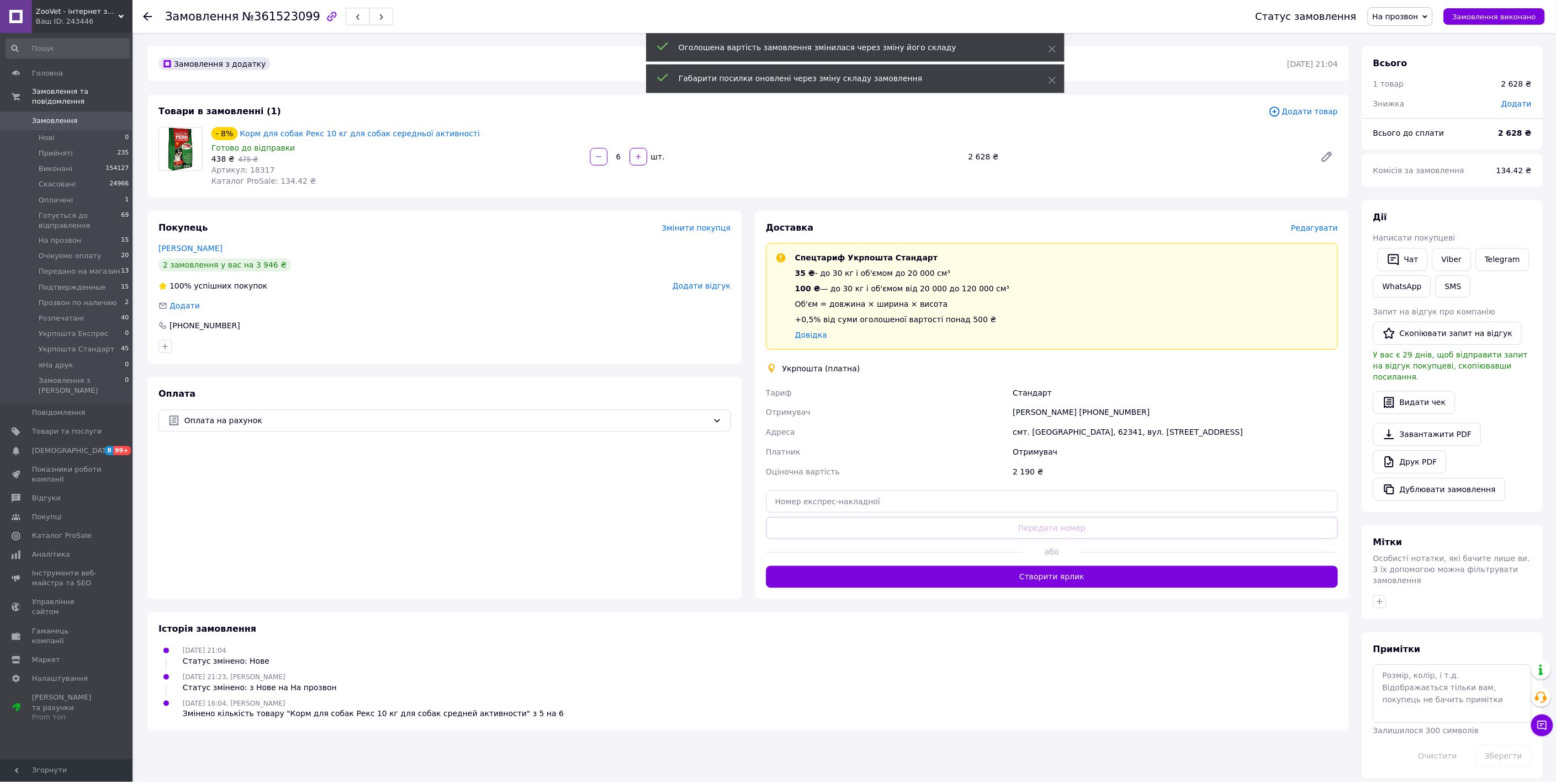
click at [1311, 113] on span "Додати товар" at bounding box center [1307, 112] width 70 height 12
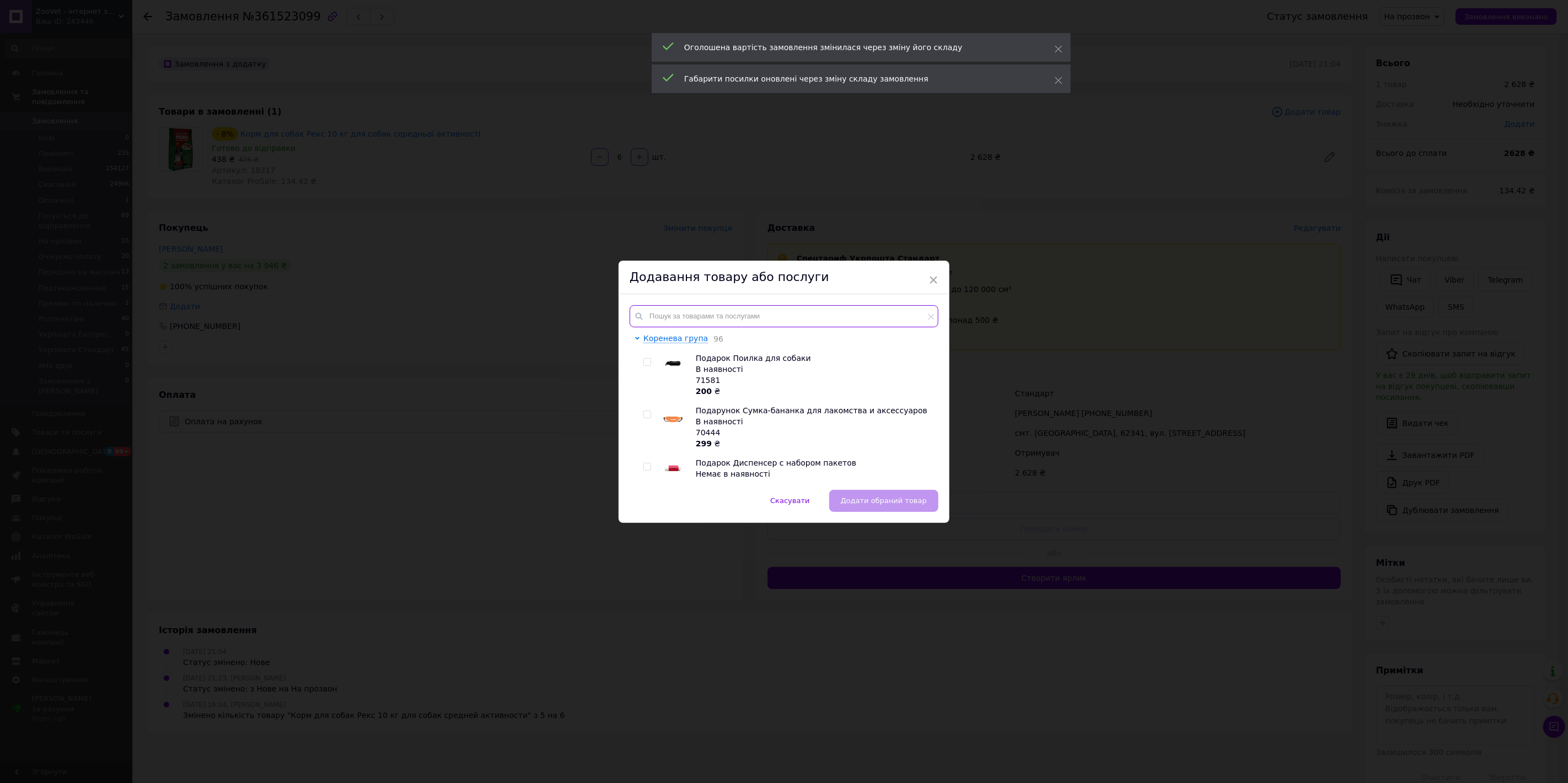
click at [666, 310] on input "text" at bounding box center [783, 316] width 309 height 22
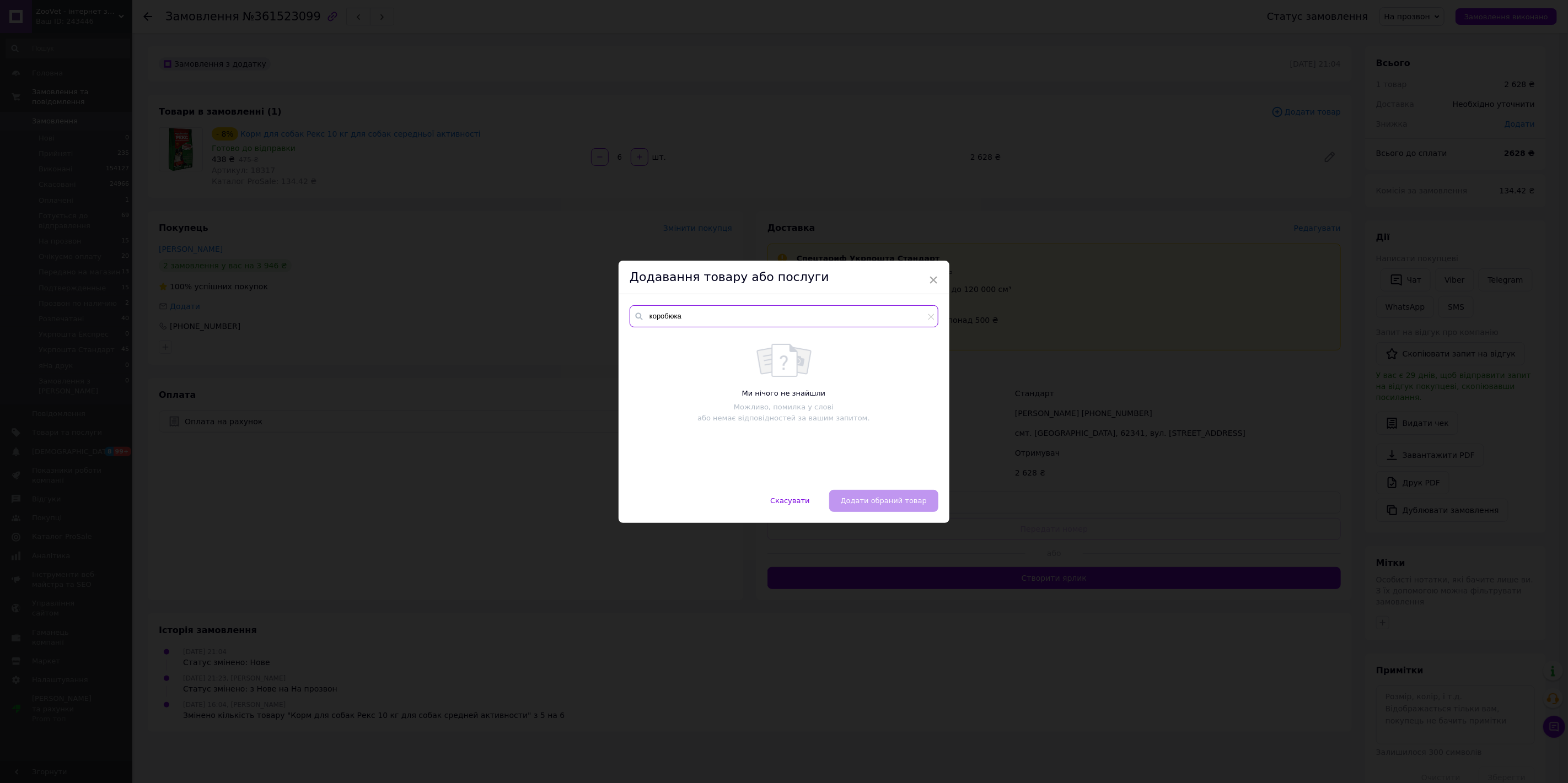
click at [670, 316] on input "коробюка" at bounding box center [783, 316] width 309 height 22
type input "коробка"
click at [638, 448] on input "checkbox" at bounding box center [638, 447] width 8 height 8
checkbox input "true"
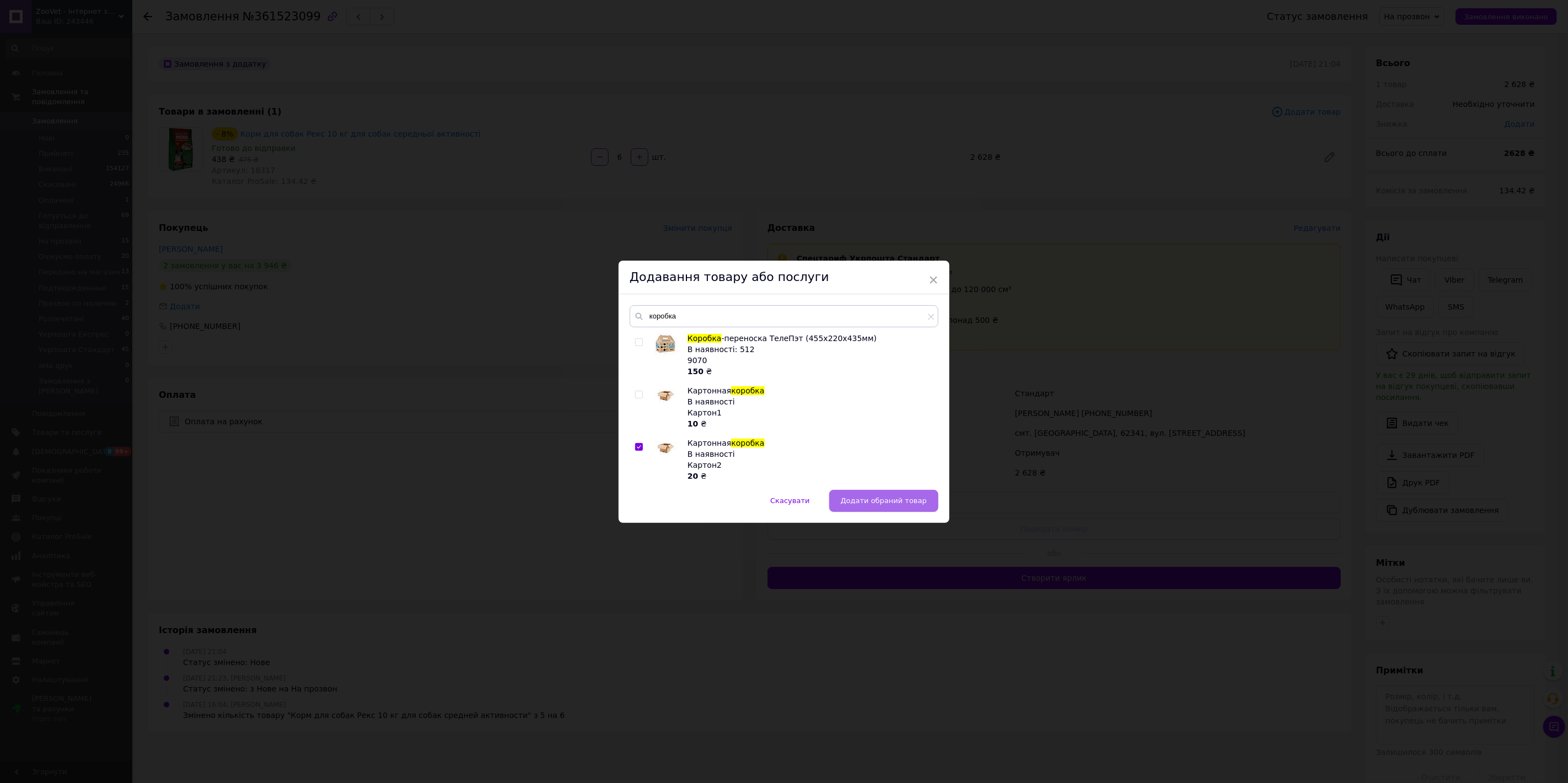
click at [887, 503] on span "Додати обраний товар" at bounding box center [883, 500] width 86 height 8
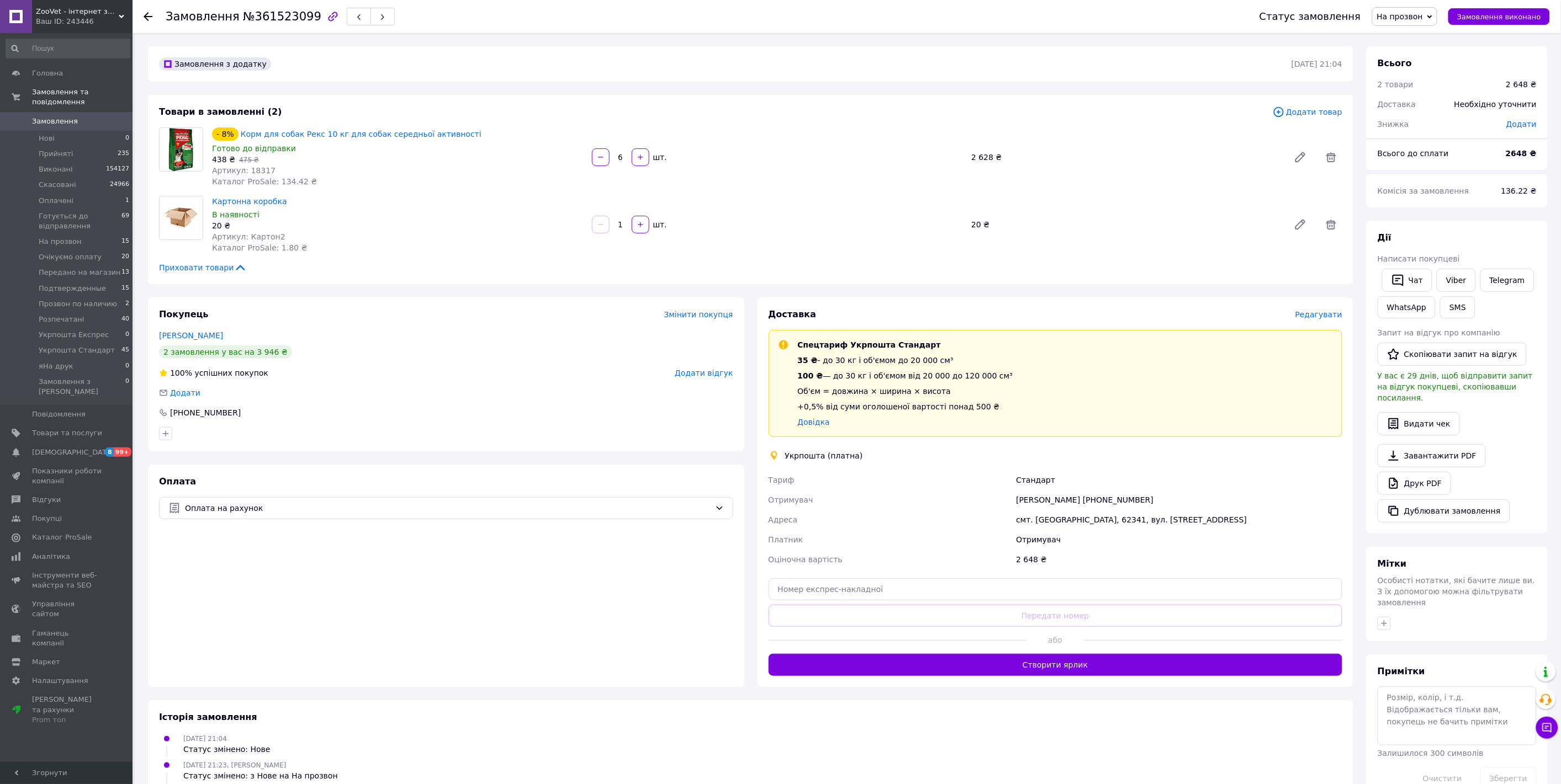
click at [624, 228] on input "1" at bounding box center [620, 225] width 18 height 8
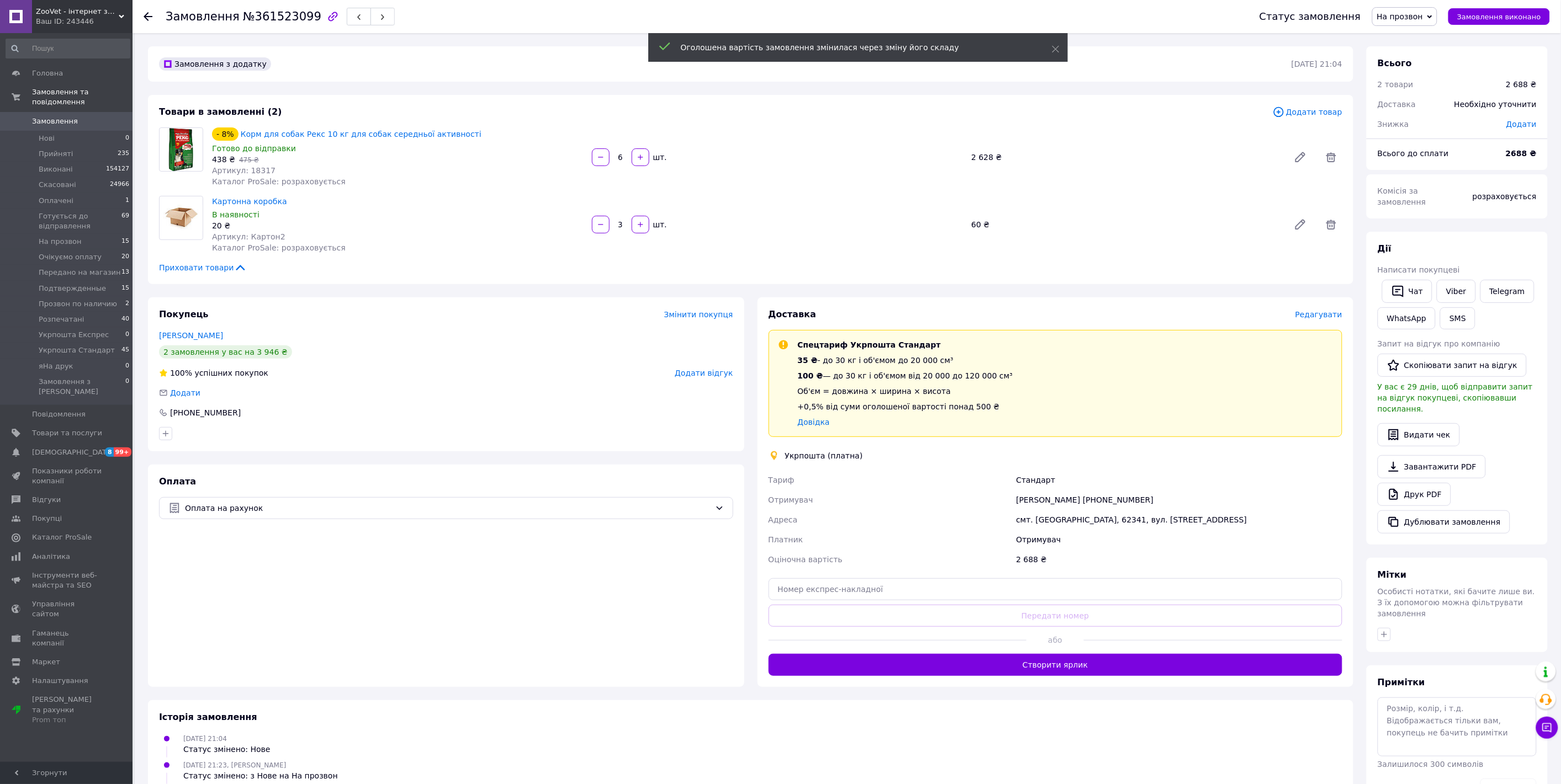
type input "3"
click at [1416, 15] on span "На прозвон" at bounding box center [1399, 16] width 46 height 8
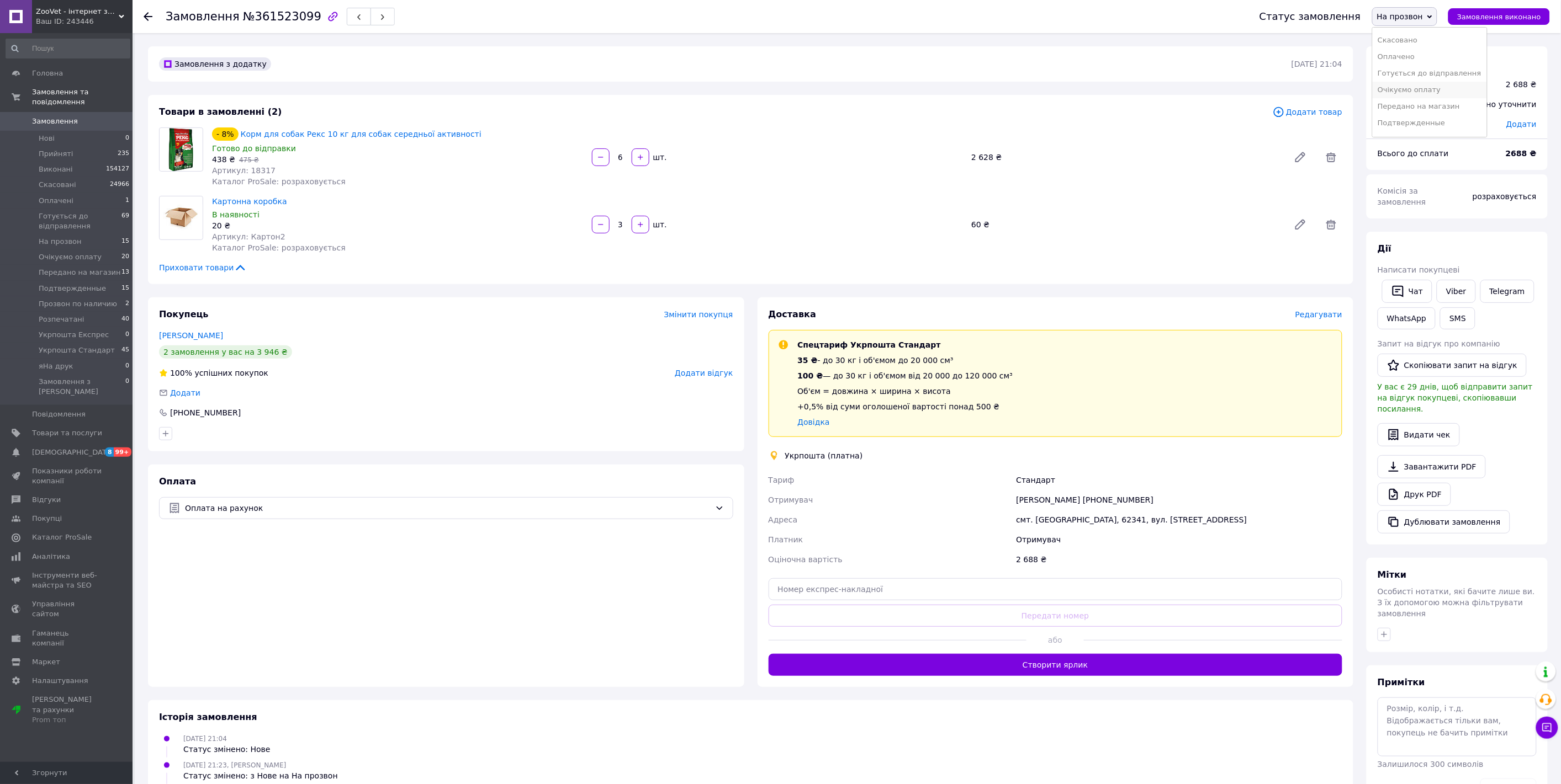
scroll to position [61, 0]
click at [1423, 58] on li "Очікуємо оплату" at bounding box center [1430, 61] width 115 height 17
click at [1454, 307] on button "SMS" at bounding box center [1457, 318] width 35 height 22
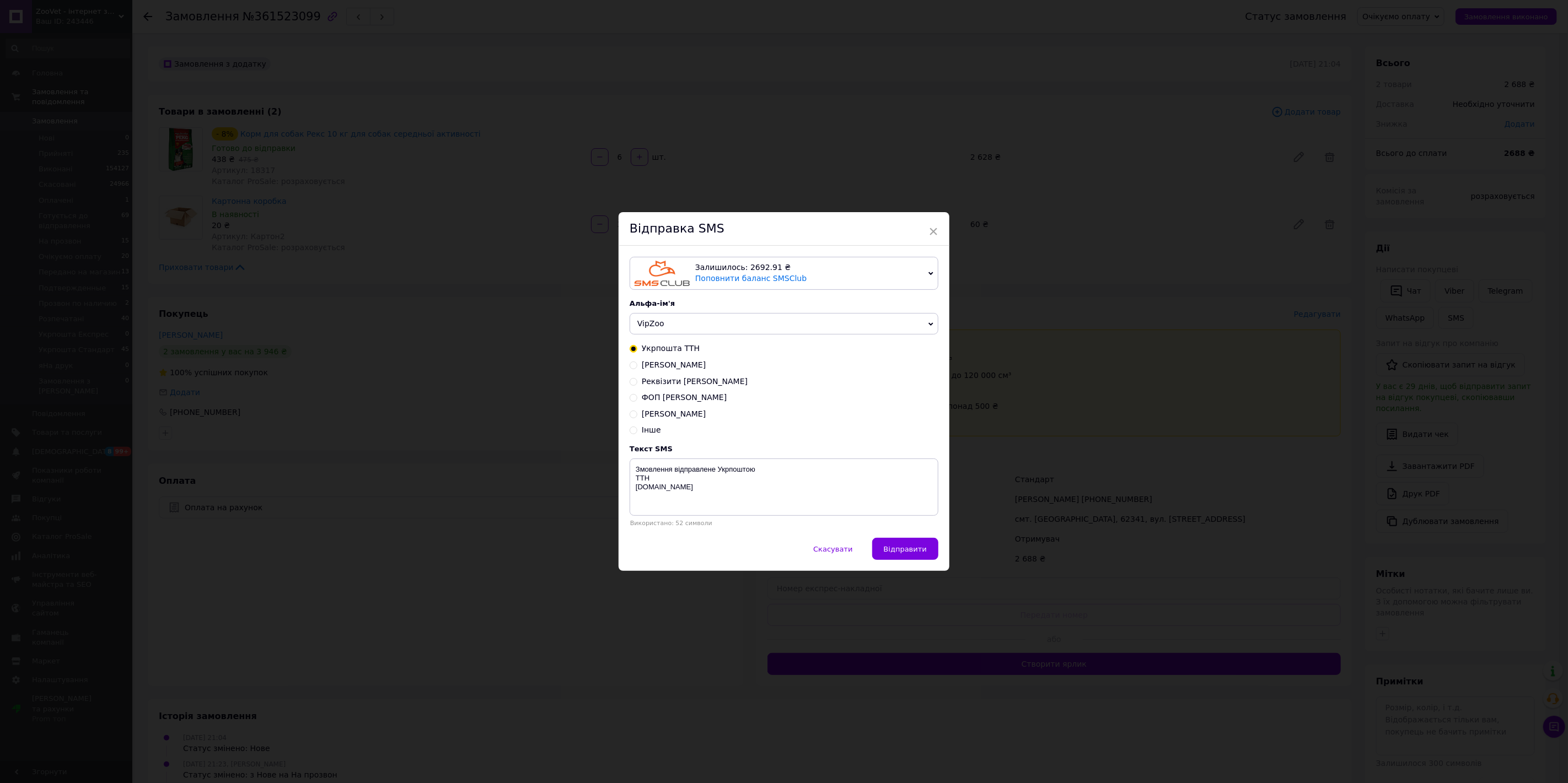
click at [632, 367] on input "Карта Райфайзен" at bounding box center [633, 364] width 8 height 8
radio input "true"
radio input "false"
type textarea "4149 5100 6796 8703 Шевчук А.В. Сума грн."
drag, startPoint x: 679, startPoint y: 491, endPoint x: 623, endPoint y: 470, distance: 59.8
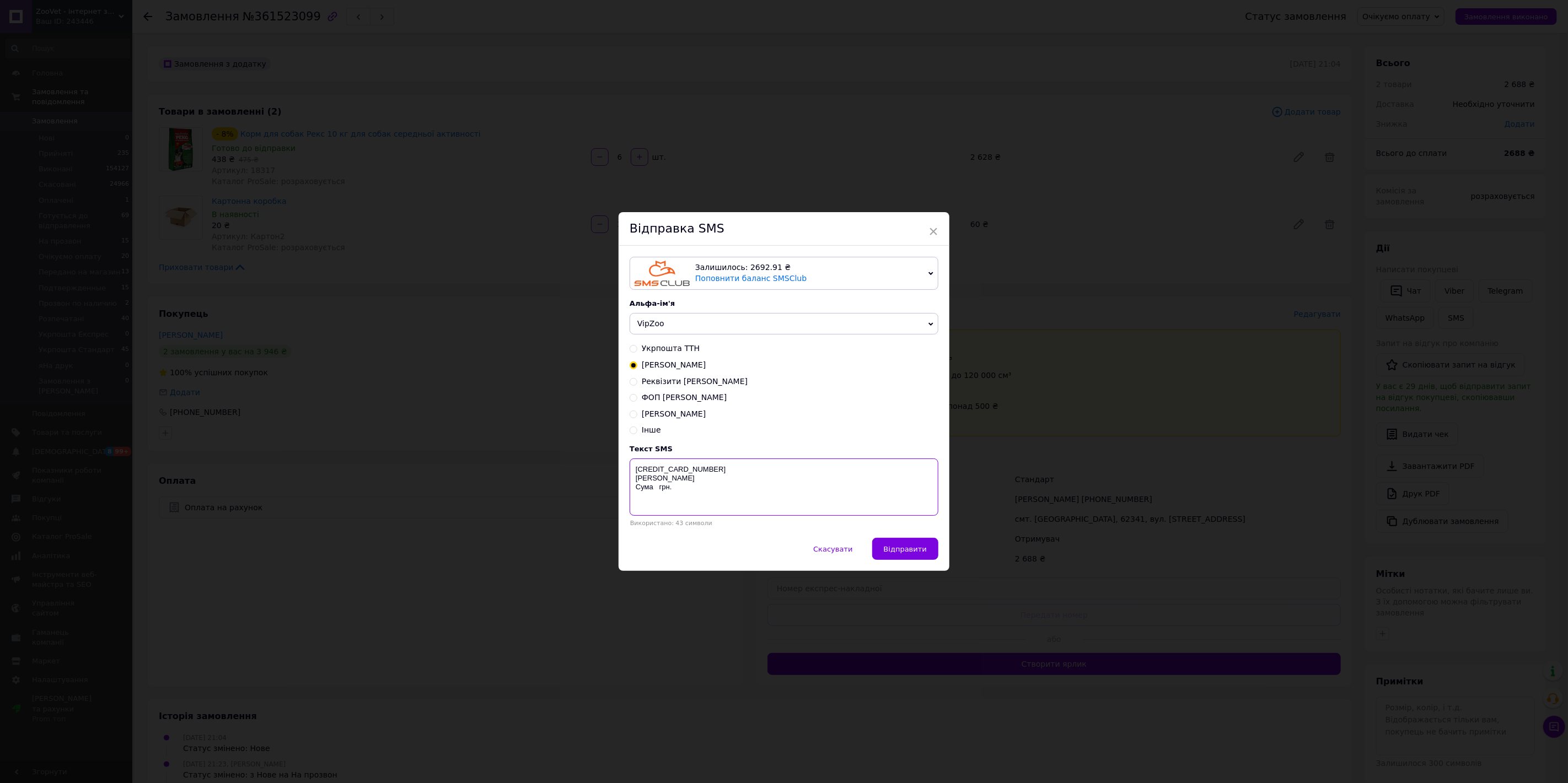
click at [623, 470] on div "Залишилось: 2692.91 ₴ Поповнити баланс SMSClub Підключити LetsAds Альфа-ім'я Vi…" at bounding box center [783, 391] width 331 height 292
click at [934, 230] on span "×" at bounding box center [934, 231] width 10 height 19
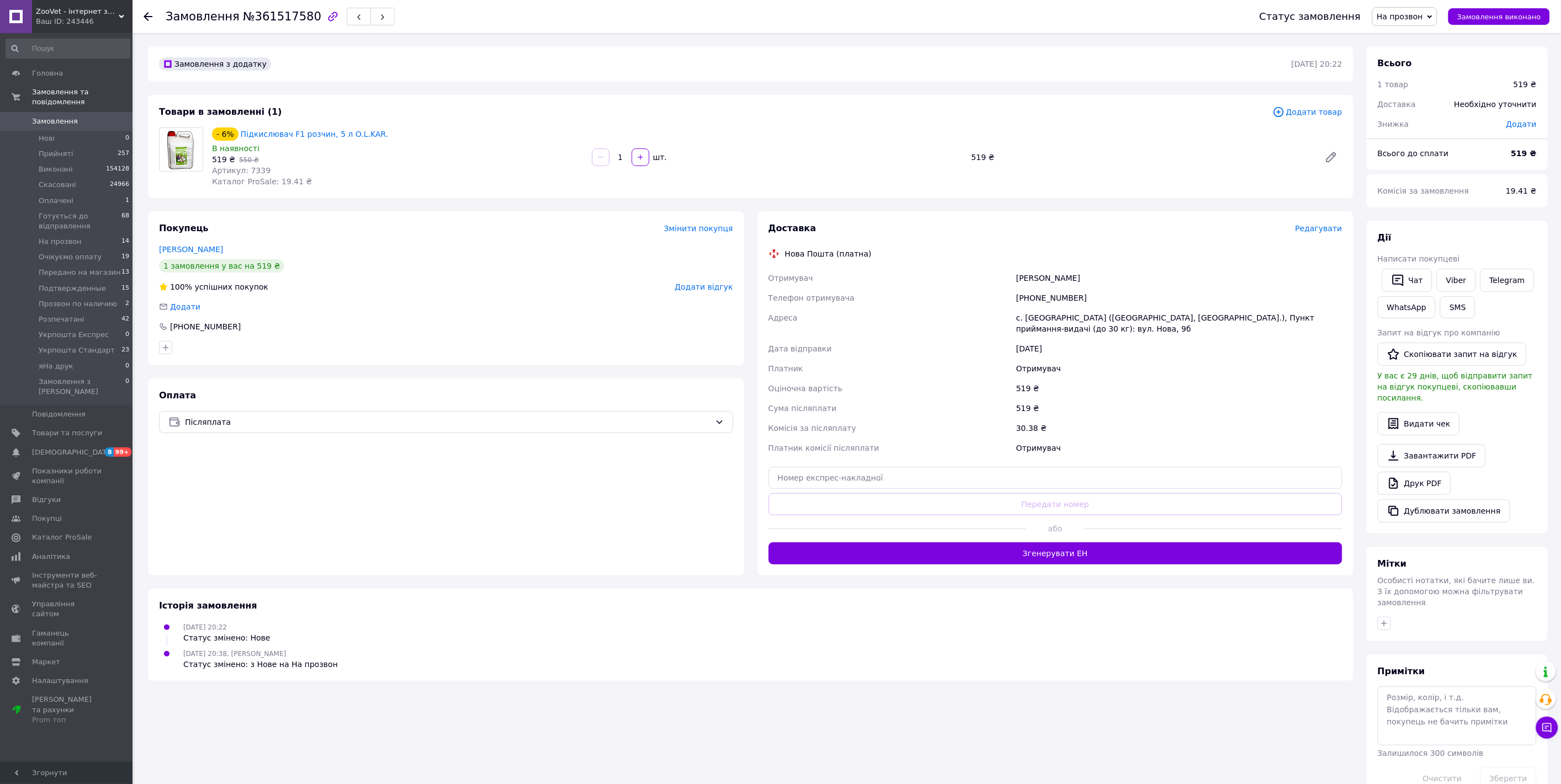
click at [1417, 13] on span "На прозвон" at bounding box center [1399, 16] width 46 height 8
click at [1422, 77] on li "Розпечатані" at bounding box center [1430, 77] width 115 height 17
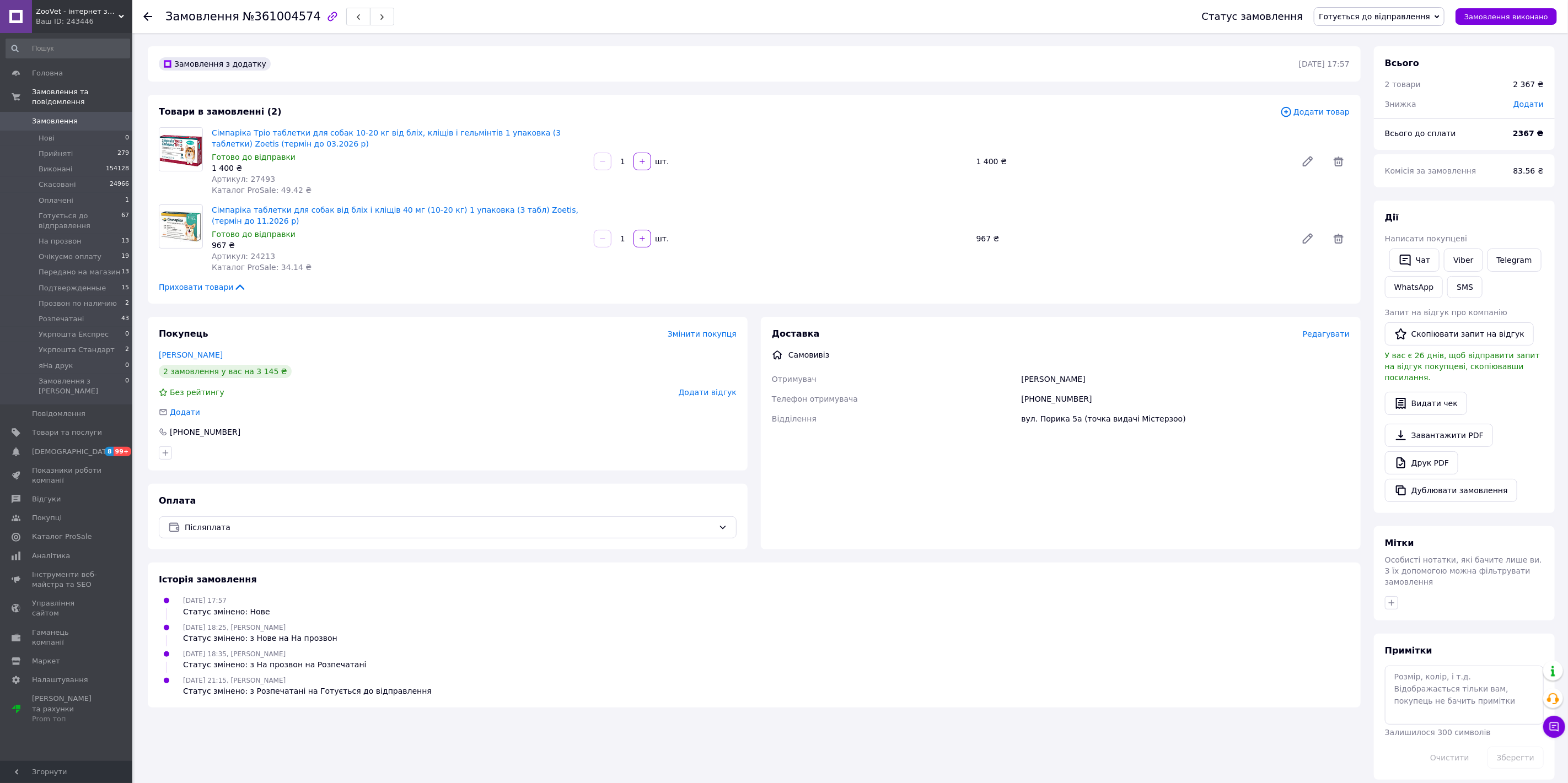
click at [1401, 10] on span "Готується до відправлення" at bounding box center [1379, 17] width 130 height 19
click at [1410, 87] on li "Передано на магазин" at bounding box center [1379, 87] width 130 height 17
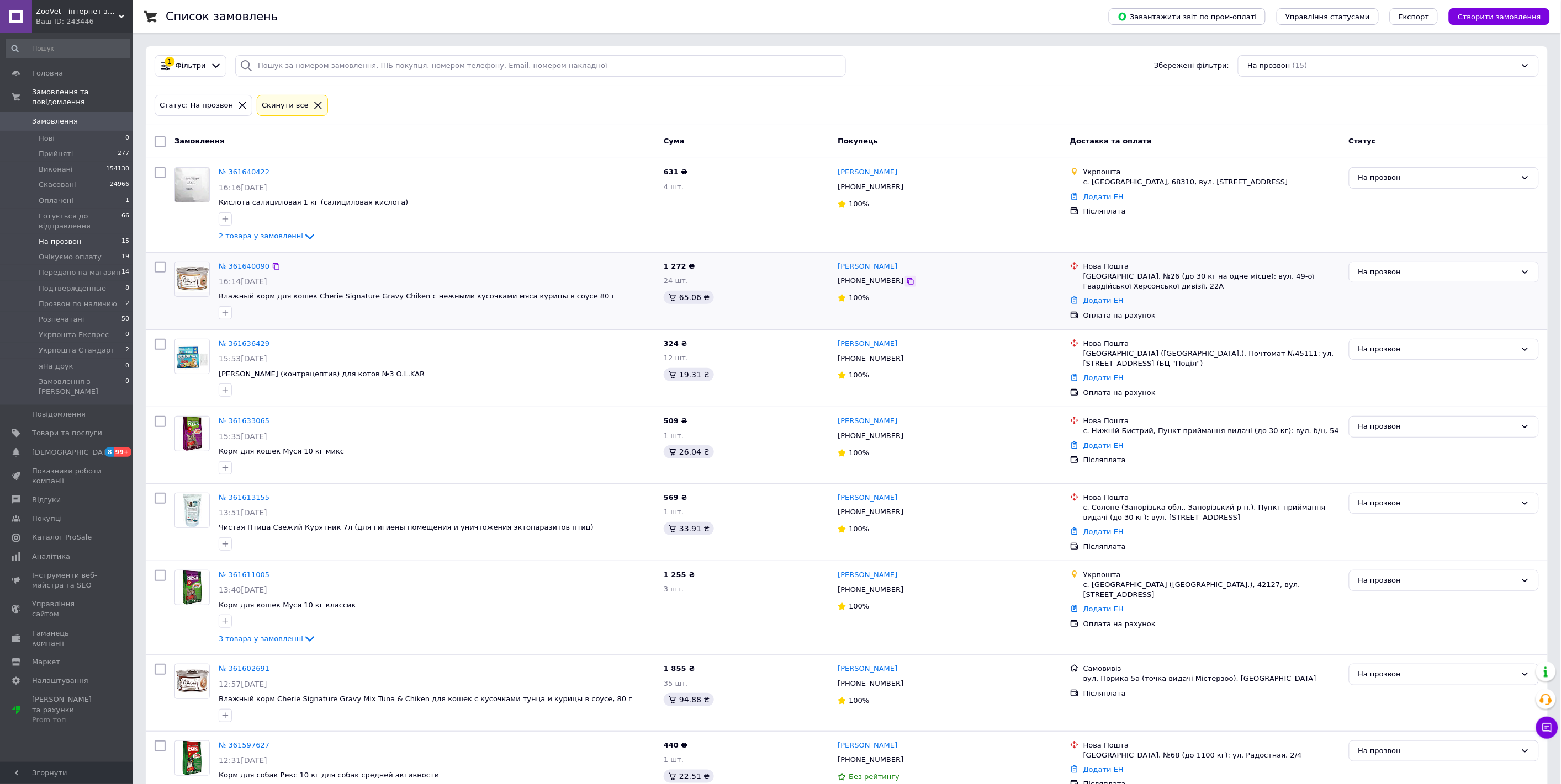
click at [907, 284] on icon at bounding box center [911, 281] width 7 height 7
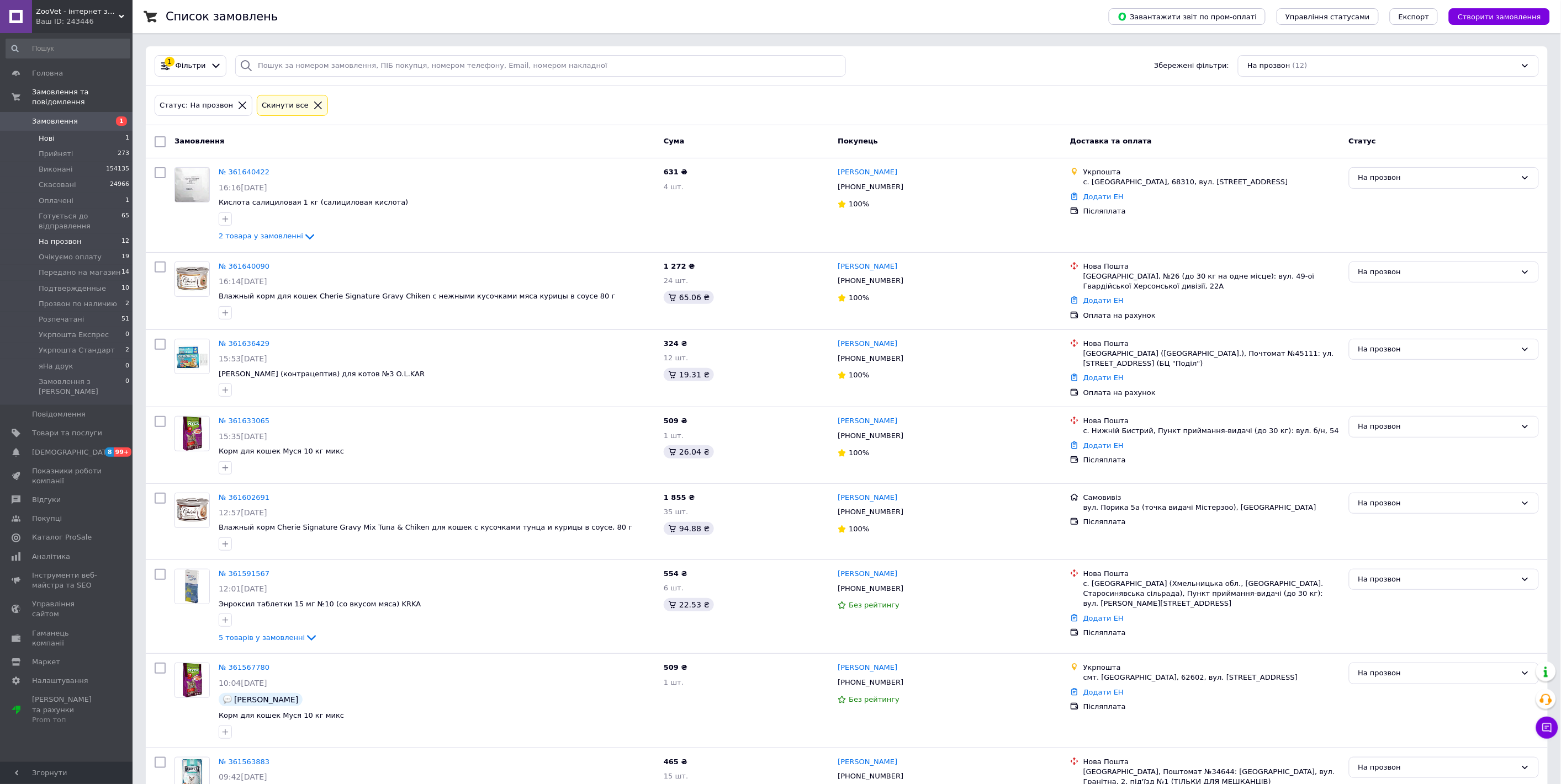
click at [59, 131] on li "Нові 1" at bounding box center [67, 138] width 136 height 15
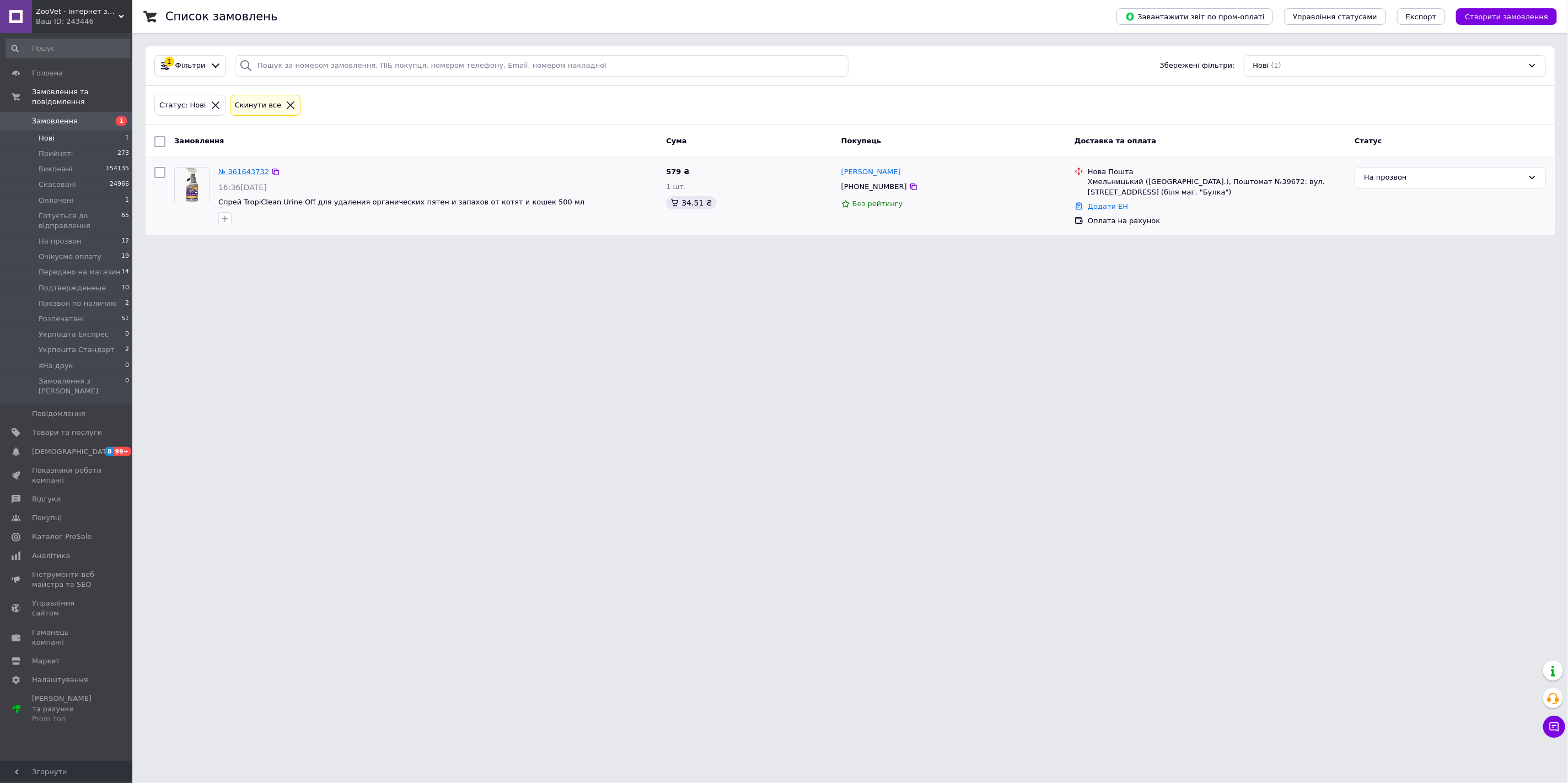
click at [246, 173] on link "№ 361643732" at bounding box center [244, 172] width 50 height 8
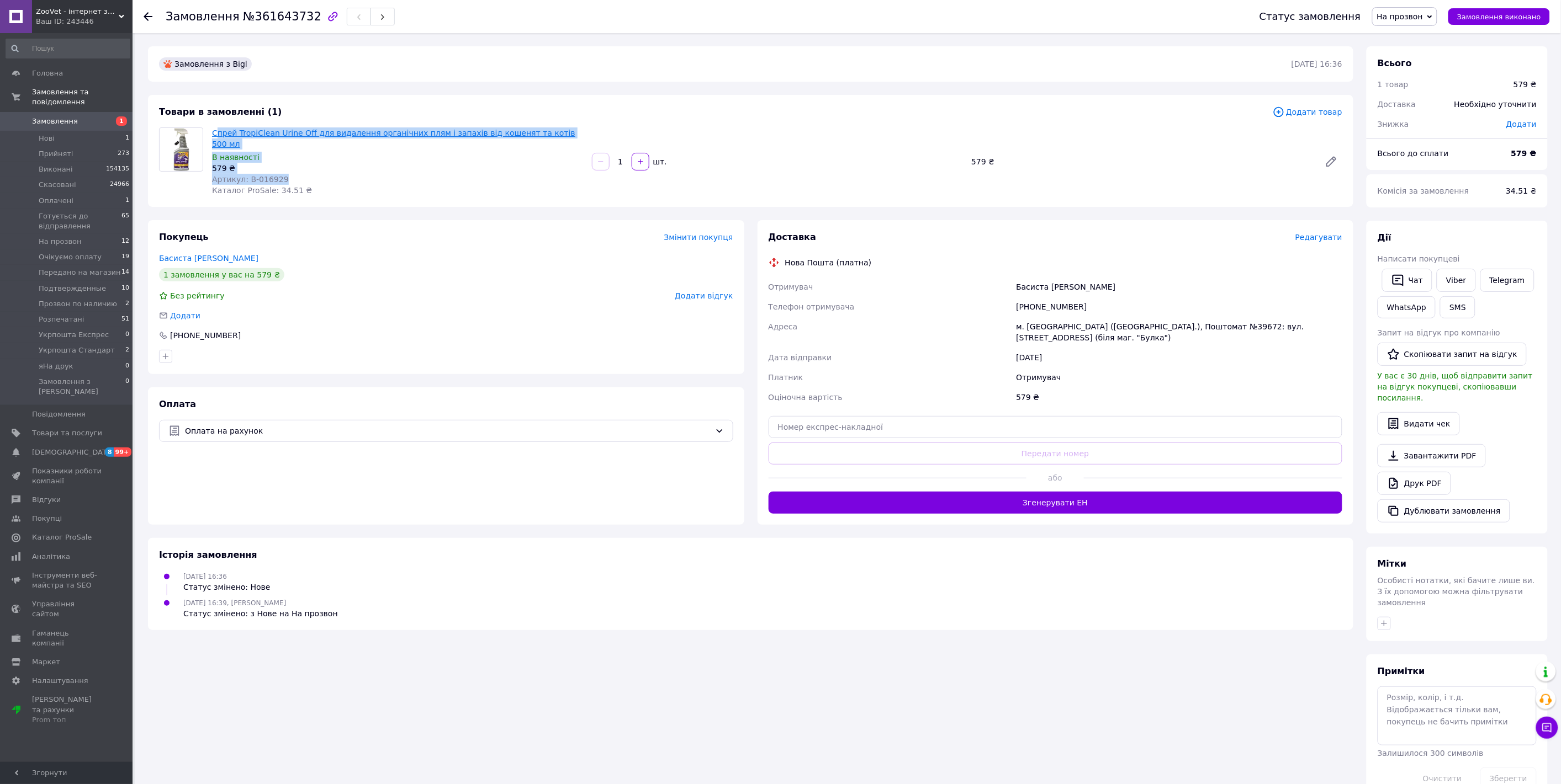
drag, startPoint x: 285, startPoint y: 168, endPoint x: 214, endPoint y: 131, distance: 80.1
click at [214, 131] on div "Спрей TropiClean Urine Off для видалення органічних плям і запахів від кошенят …" at bounding box center [397, 162] width 380 height 73
click at [291, 173] on div "Артикул: В-016929" at bounding box center [398, 179] width 371 height 11
drag, startPoint x: 285, startPoint y: 168, endPoint x: 244, endPoint y: 173, distance: 41.3
click at [244, 173] on div "Артикул: В-016929" at bounding box center [398, 179] width 371 height 11
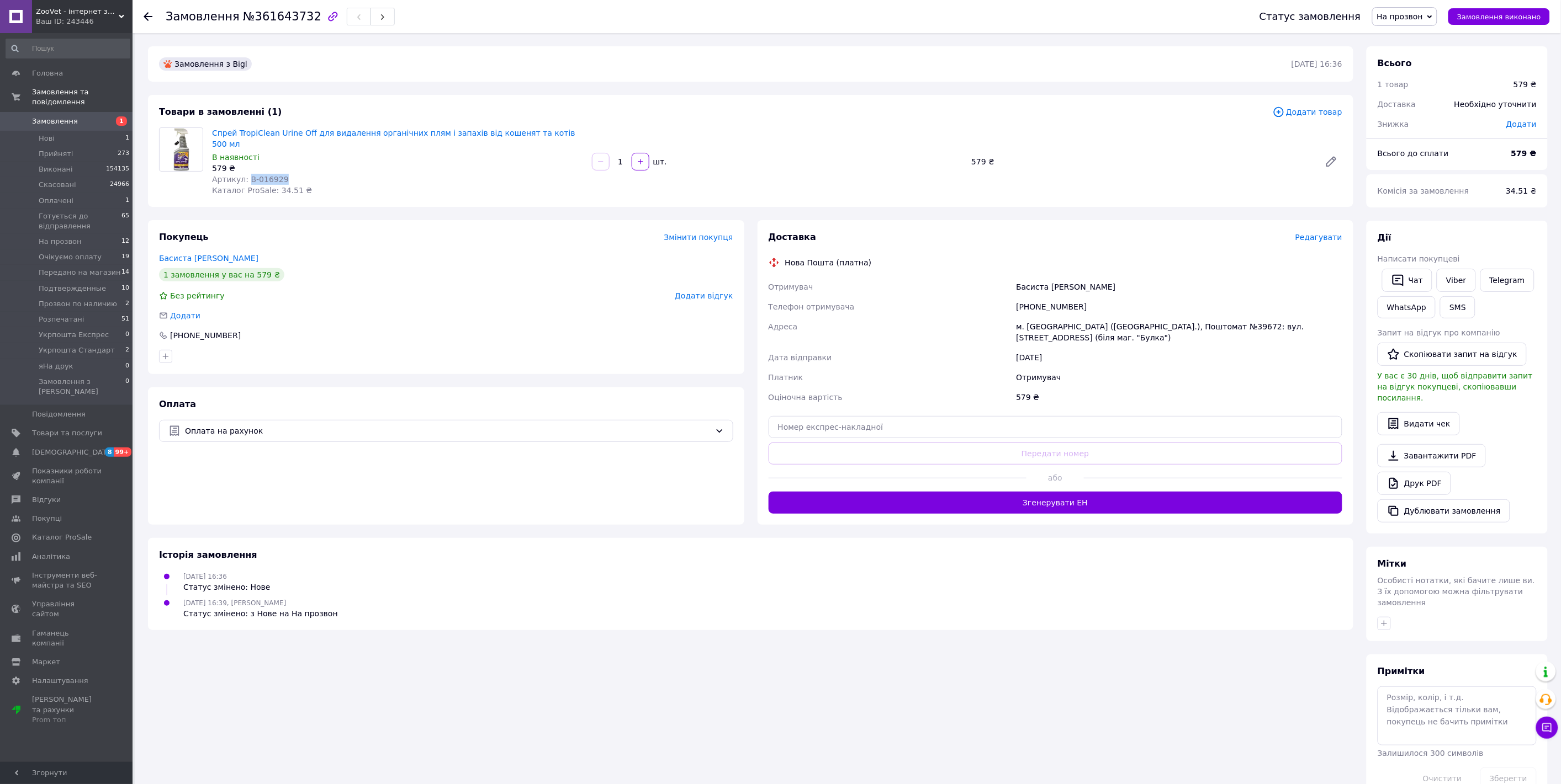
copy span "В-016929"
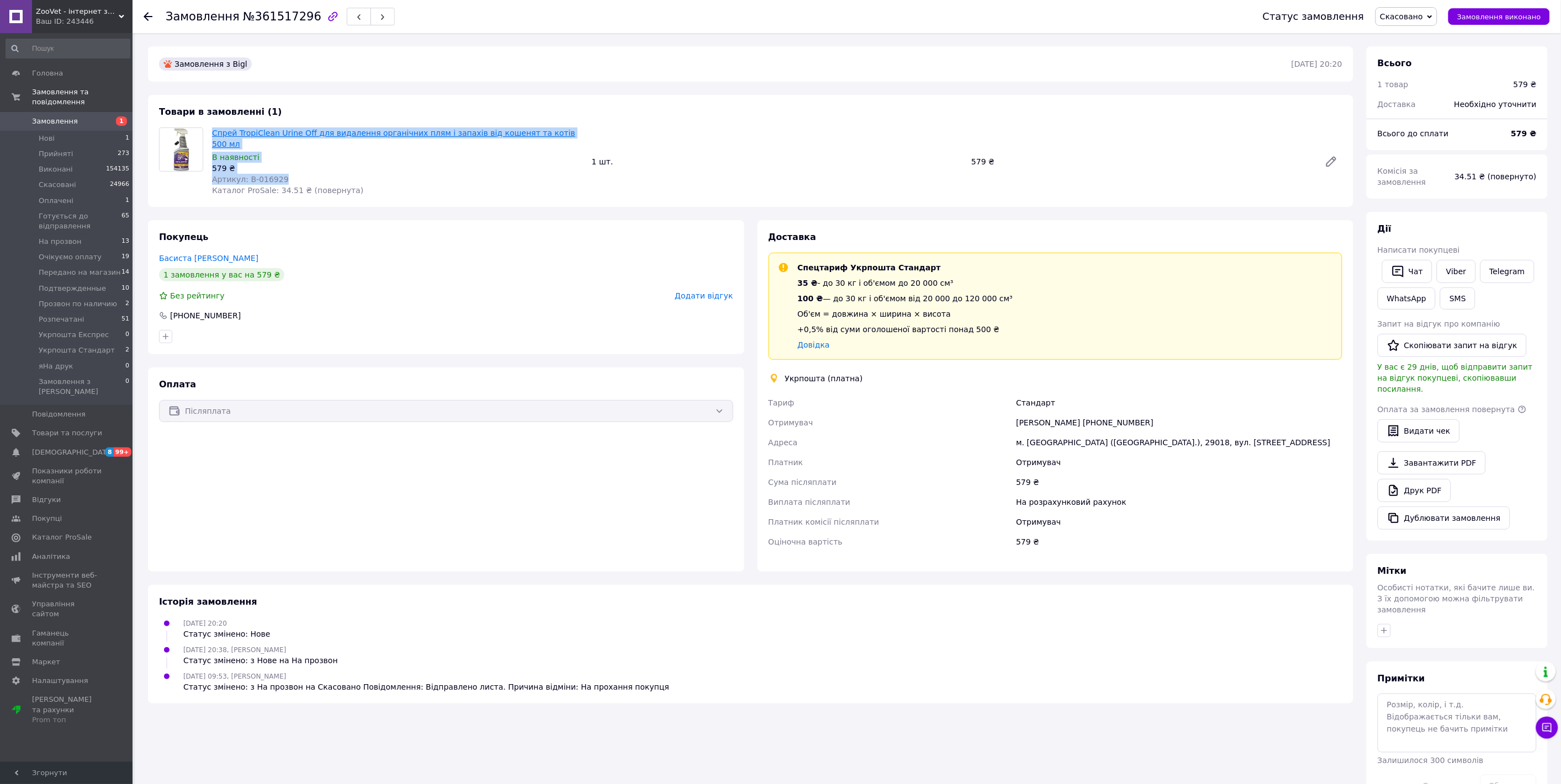
drag, startPoint x: 288, startPoint y: 169, endPoint x: 213, endPoint y: 132, distance: 83.6
click at [213, 132] on div "Спрей TropiClean Urine Off для видалення органічних плям і запахів від кошенят …" at bounding box center [397, 162] width 380 height 73
copy div "Спрей TropiClean Urine Off для видалення органічних плям і запахів від кошенят …"
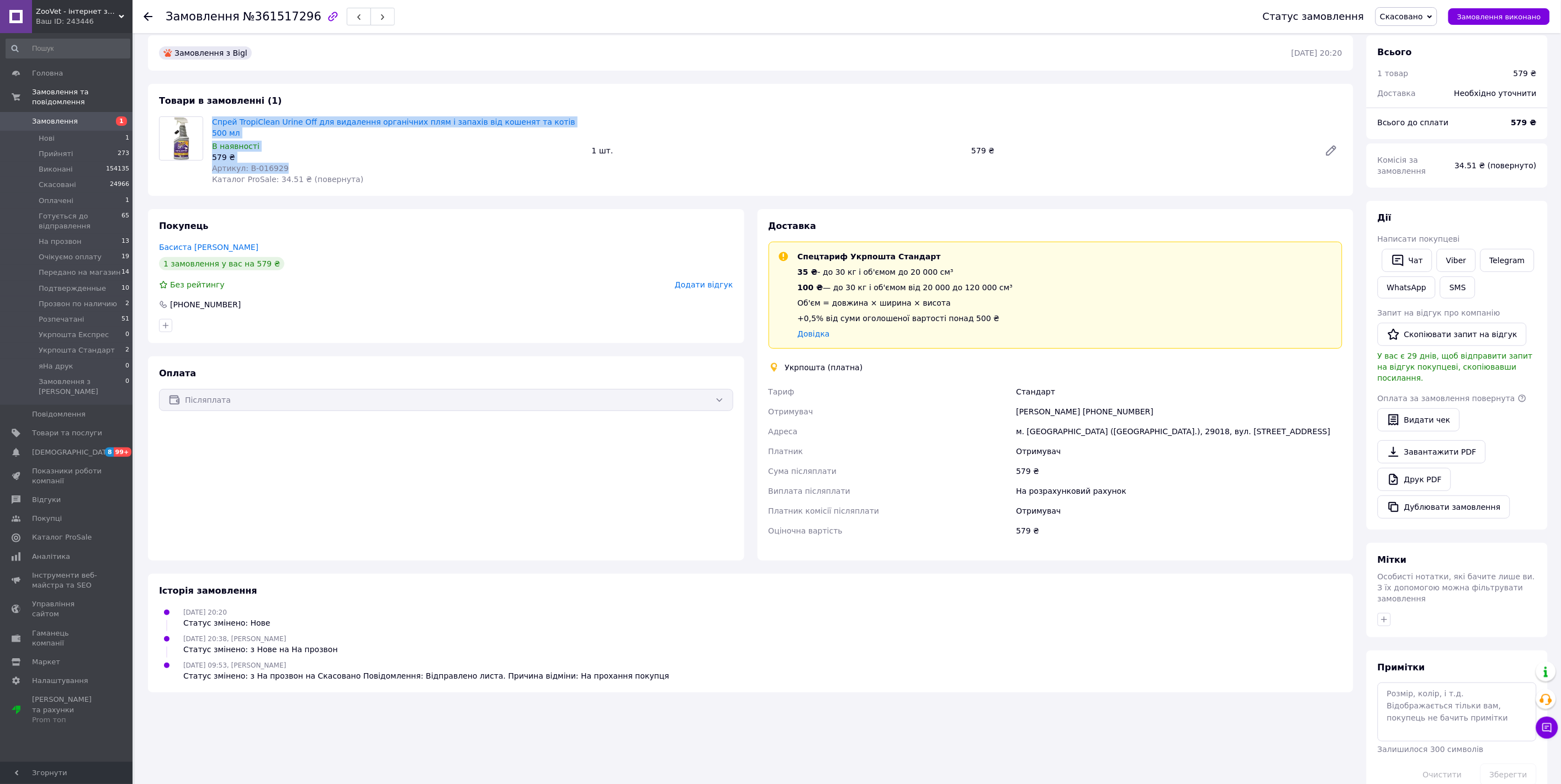
scroll to position [15, 0]
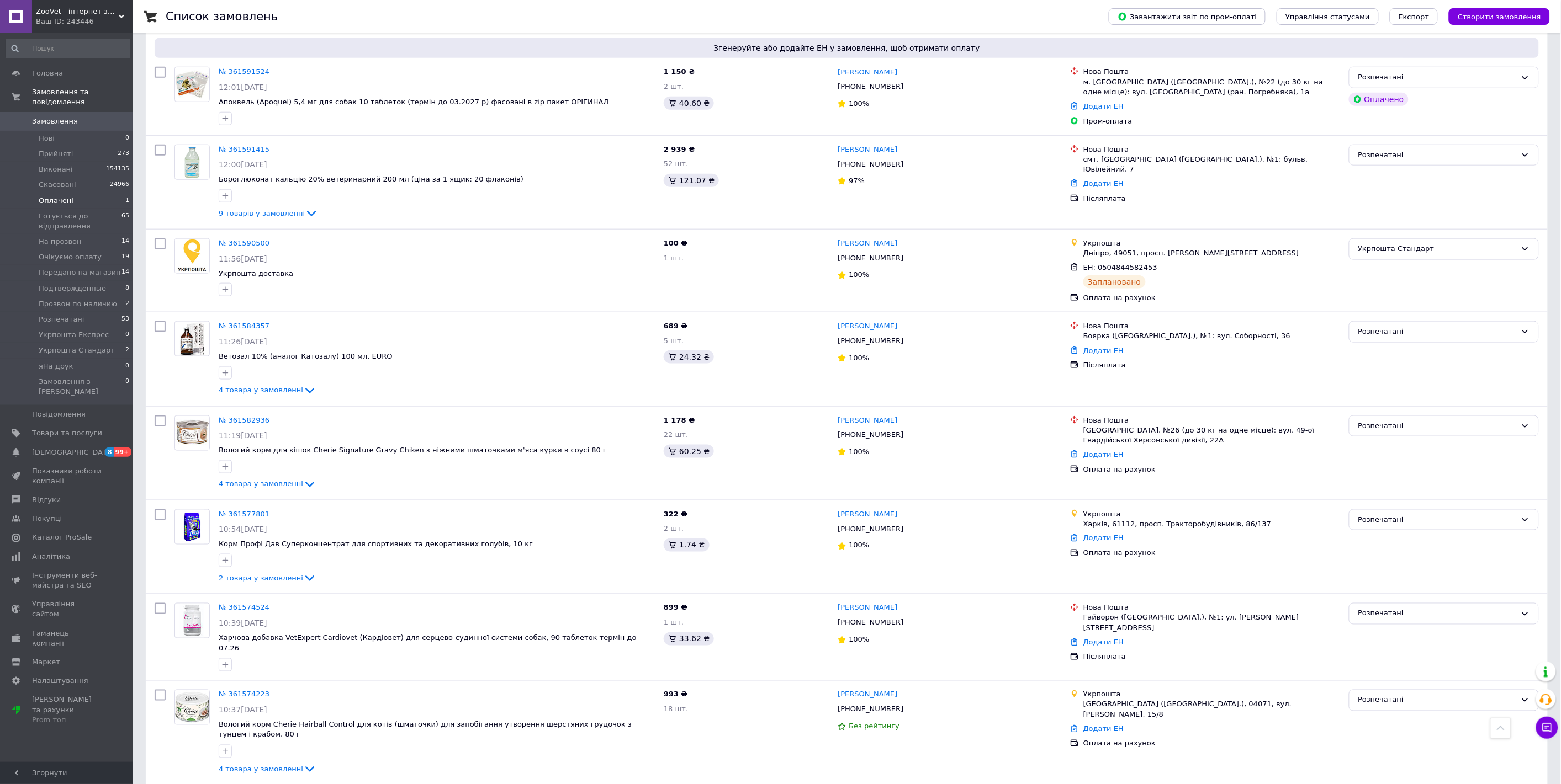
scroll to position [2265, 0]
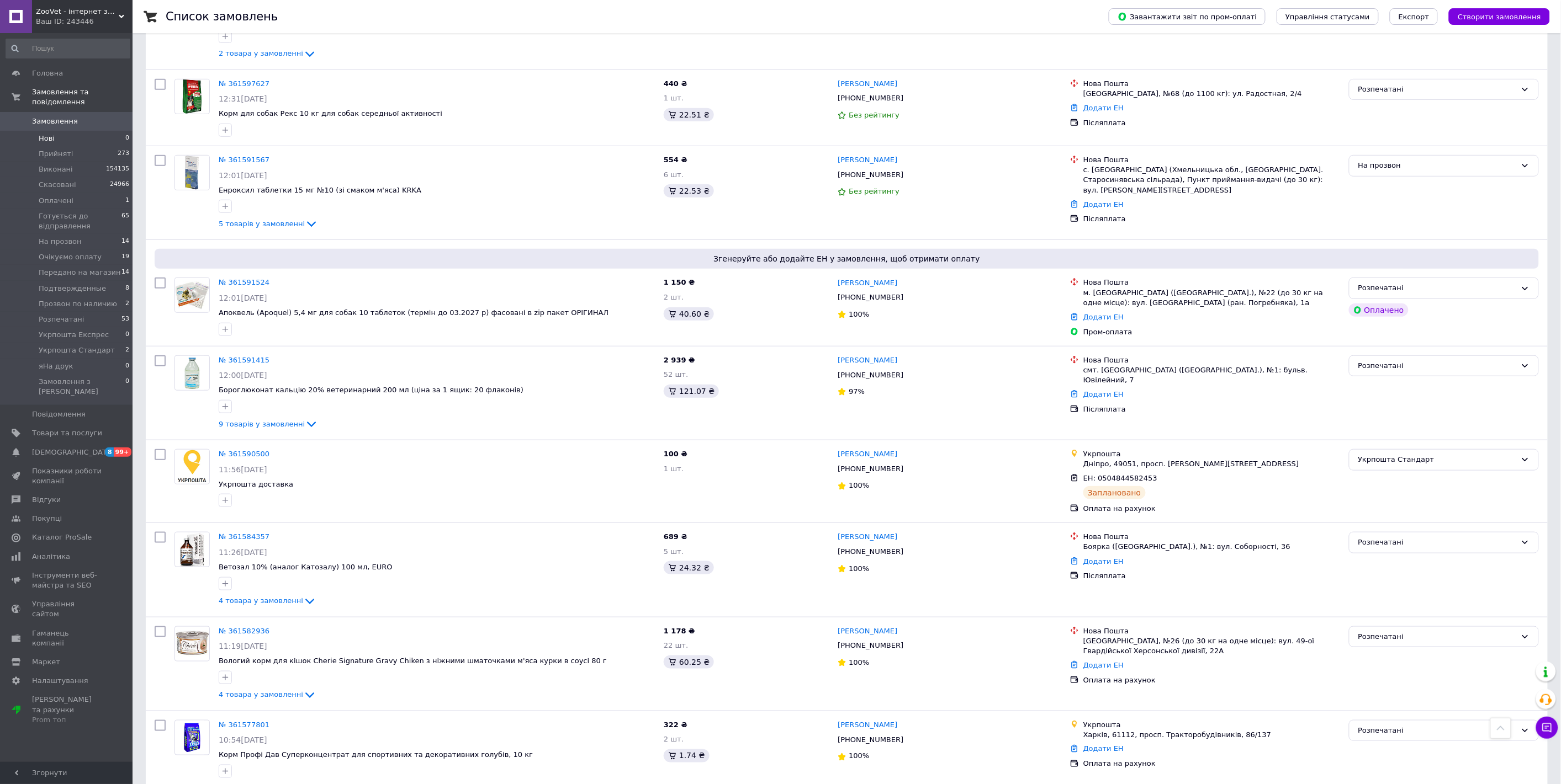
click at [50, 134] on span "Нові" at bounding box center [46, 139] width 16 height 10
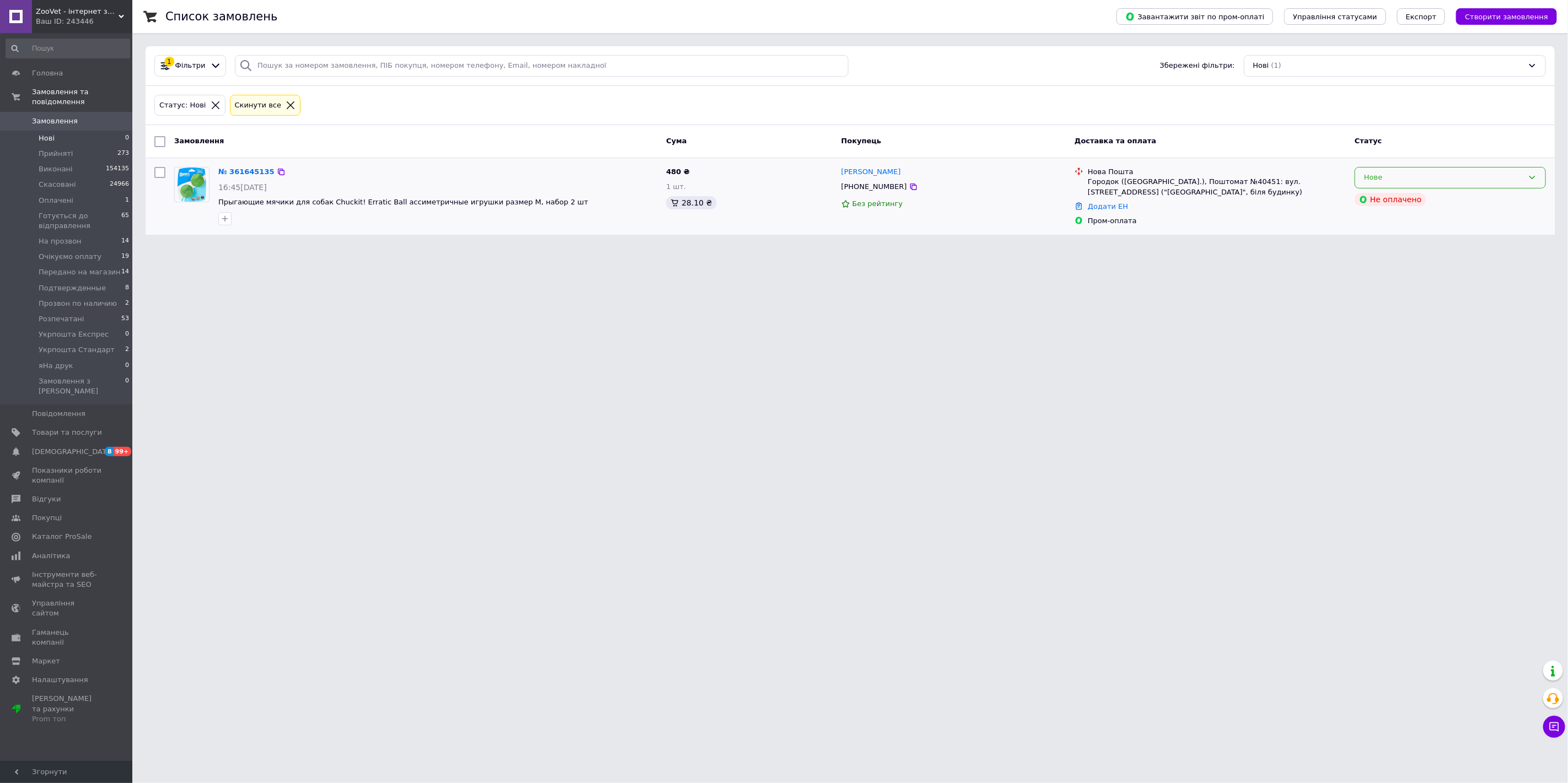
click at [1399, 177] on div "Нове" at bounding box center [1443, 177] width 159 height 12
click at [1421, 240] on li "На прозвон" at bounding box center [1450, 241] width 190 height 20
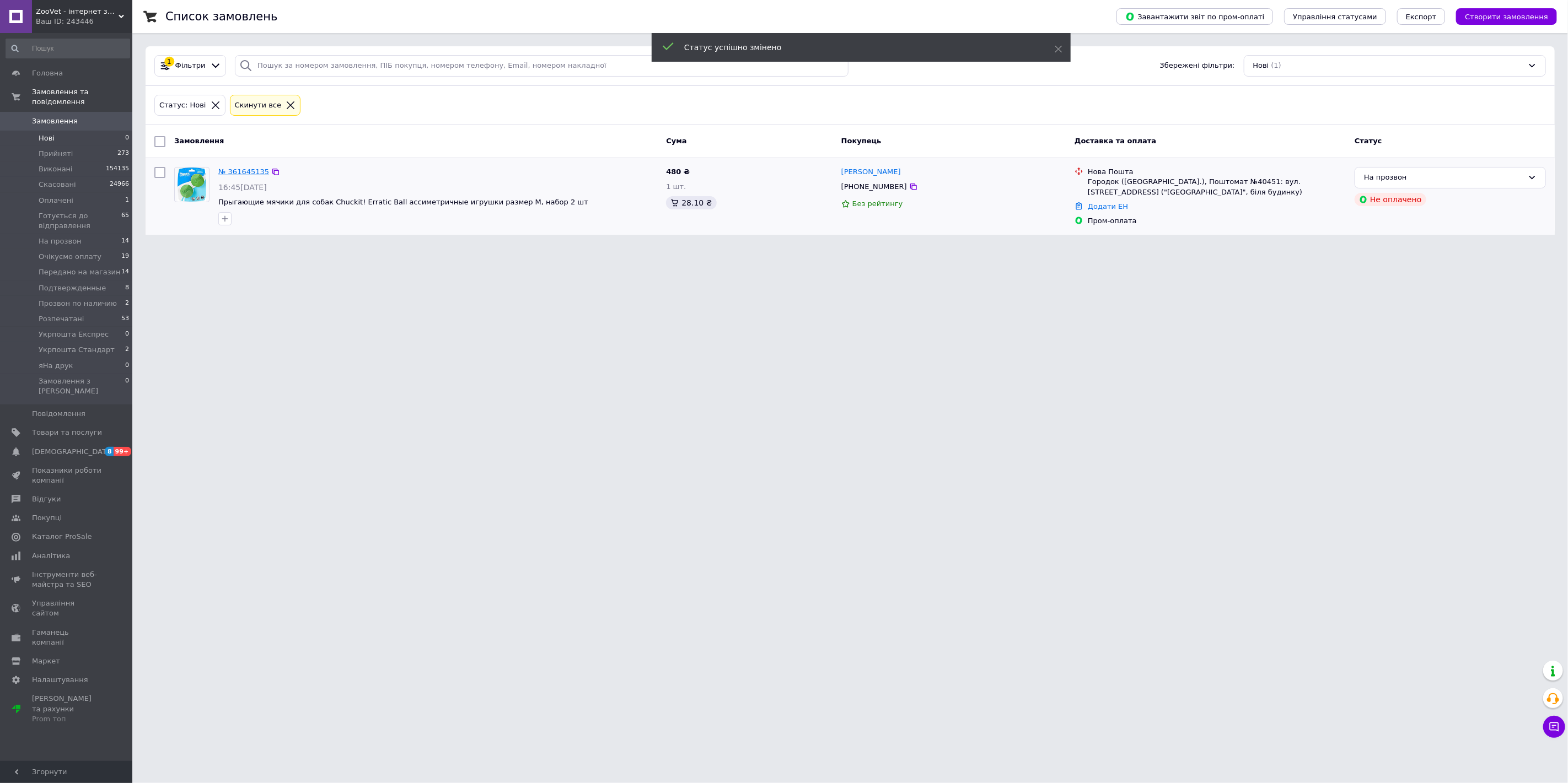
click at [235, 170] on link "№ 361645135" at bounding box center [244, 172] width 50 height 8
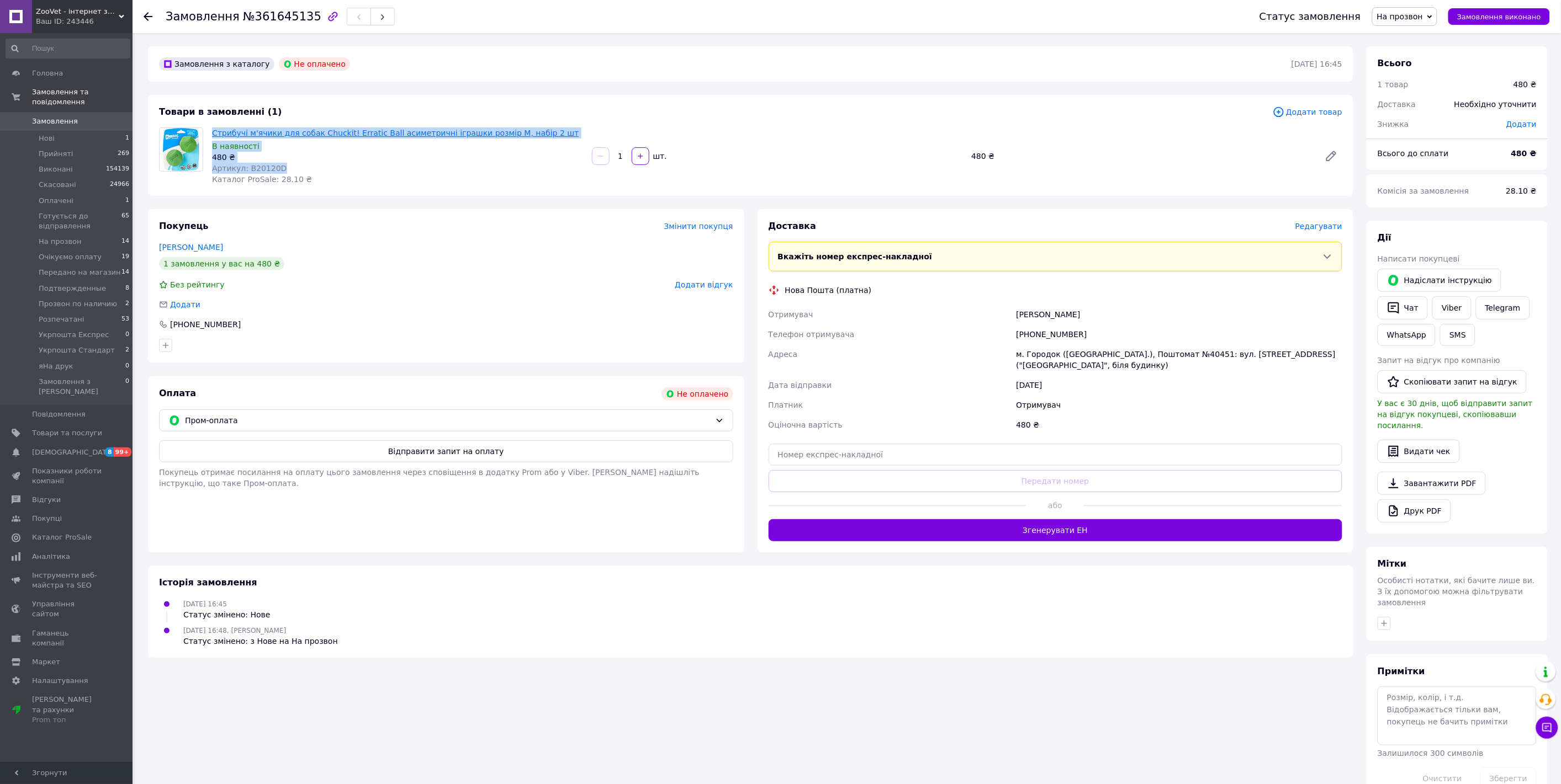
drag, startPoint x: 288, startPoint y: 166, endPoint x: 213, endPoint y: 130, distance: 83.2
click at [213, 130] on div "Стрибучі м'ячики для собак Chuckit! Erratic Ball асиметричні іграшки розмір М, …" at bounding box center [397, 156] width 380 height 61
copy div "Стрибучі м'ячики для собак Chuckit! Erratic Ball асиметричні іграшки розмір М, …"
click at [65, 237] on span "На прозвон" at bounding box center [60, 242] width 43 height 10
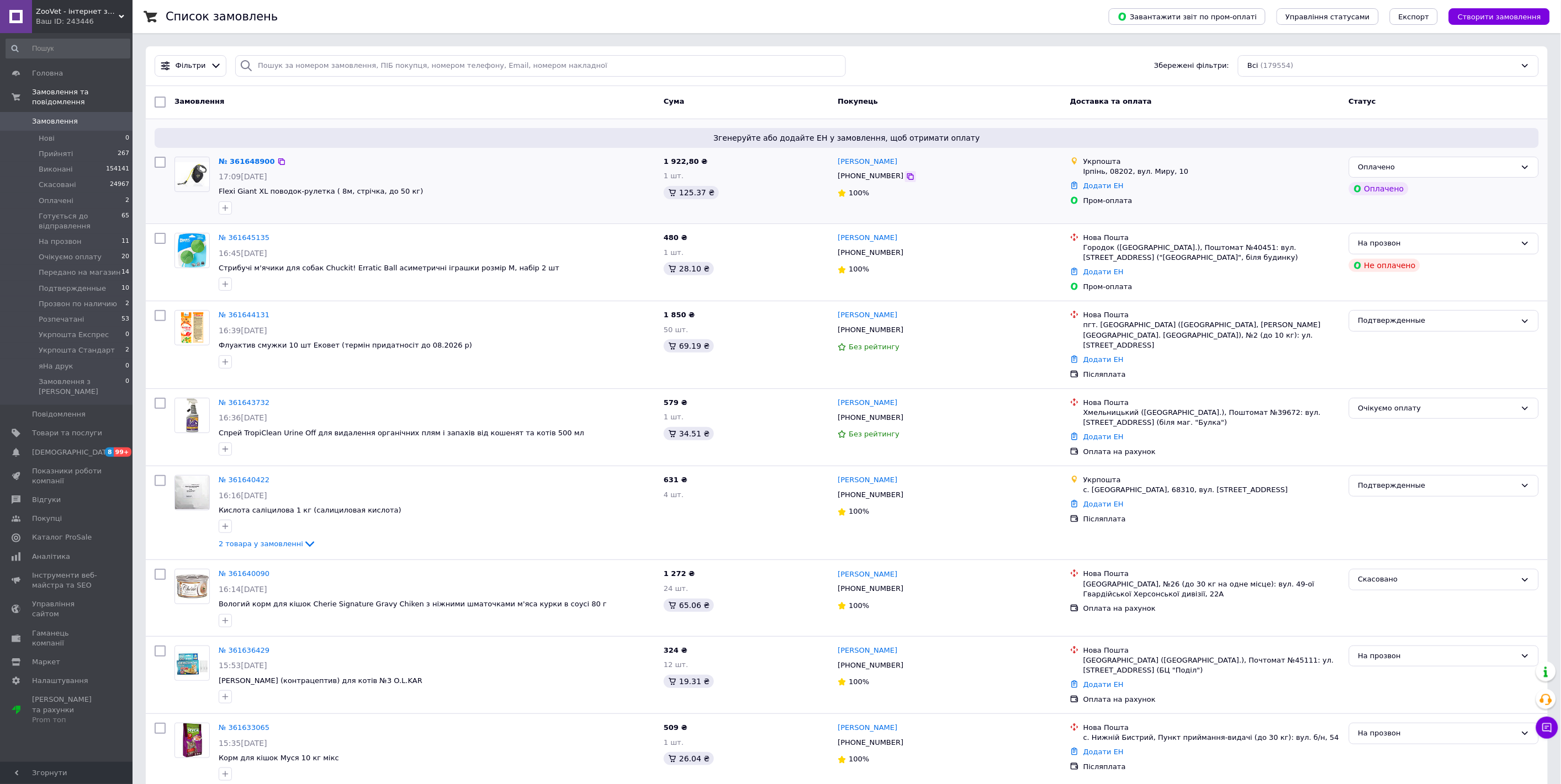
click at [906, 180] on icon at bounding box center [910, 176] width 8 height 8
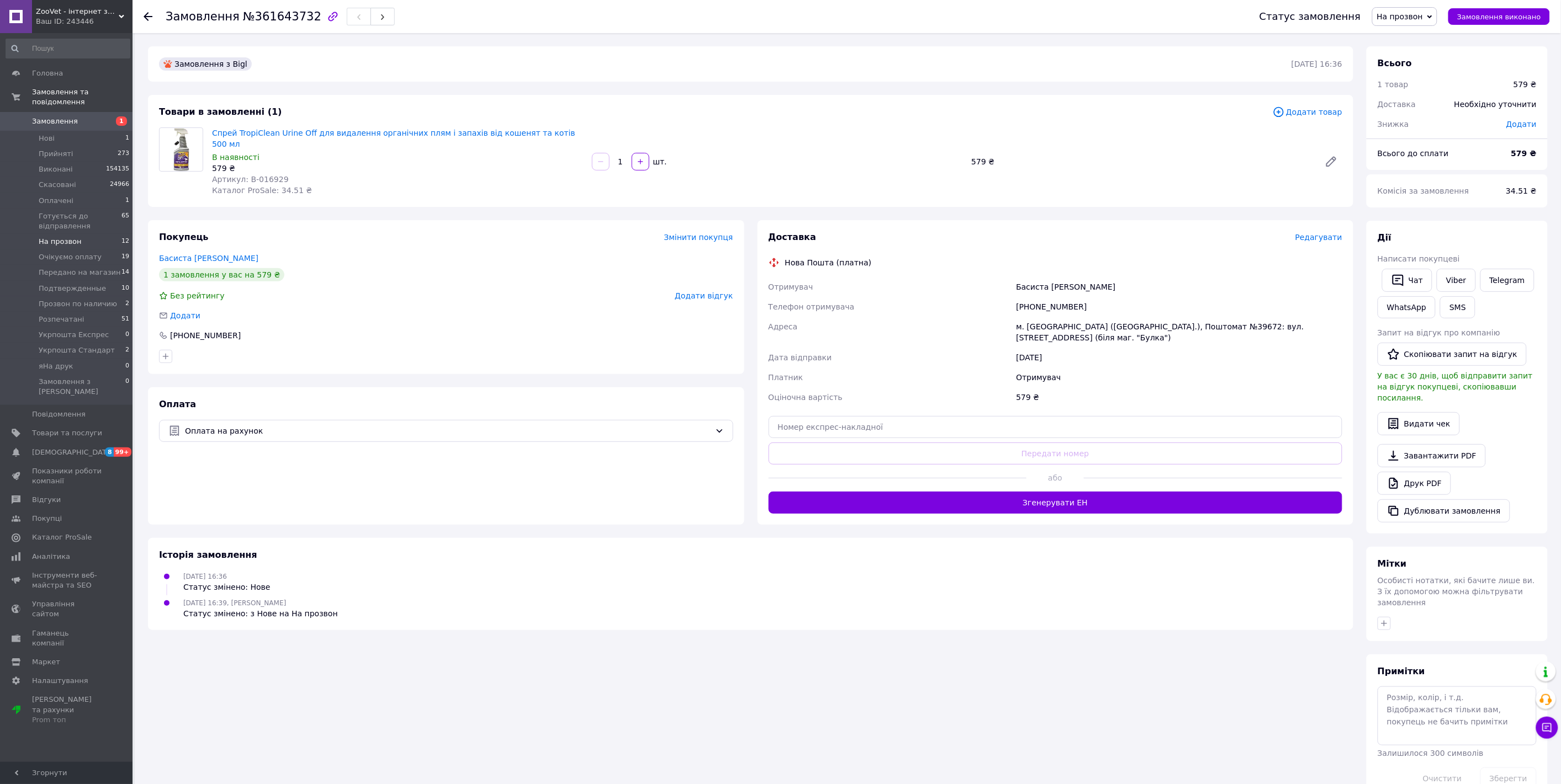
click at [58, 237] on span "На прозвон" at bounding box center [60, 242] width 43 height 10
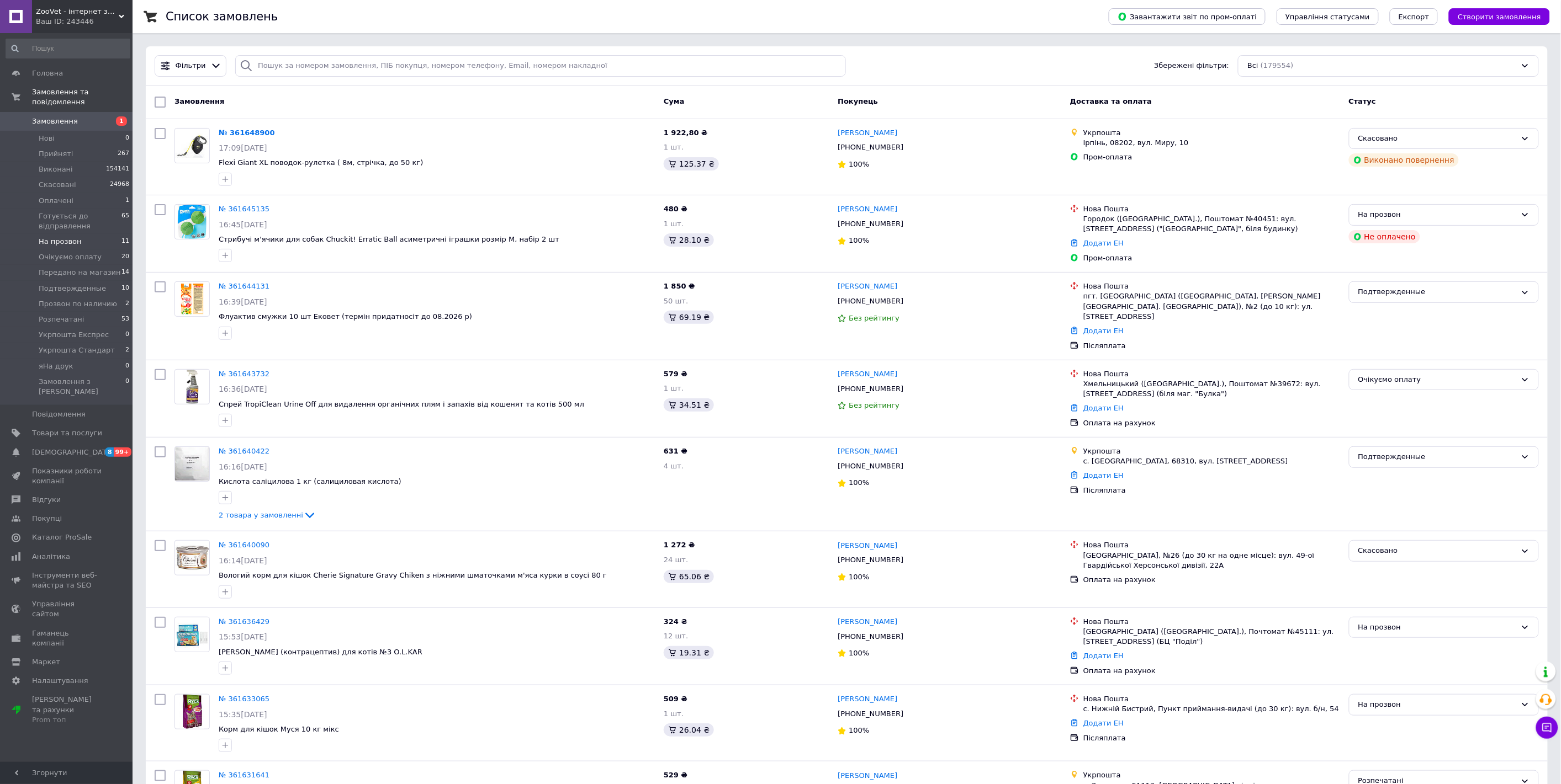
click at [56, 237] on span "На прозвон" at bounding box center [60, 242] width 43 height 10
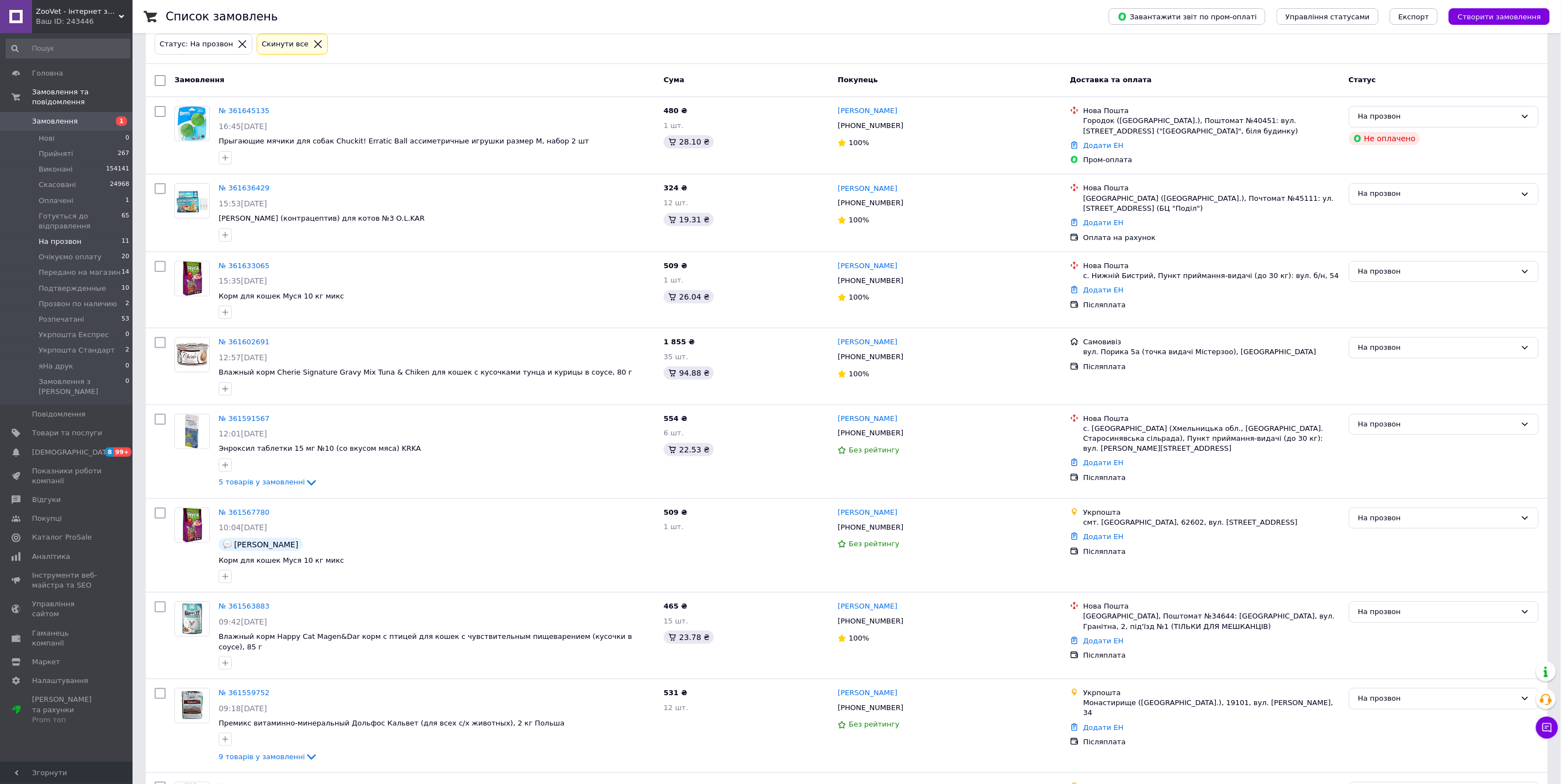
scroll to position [122, 0]
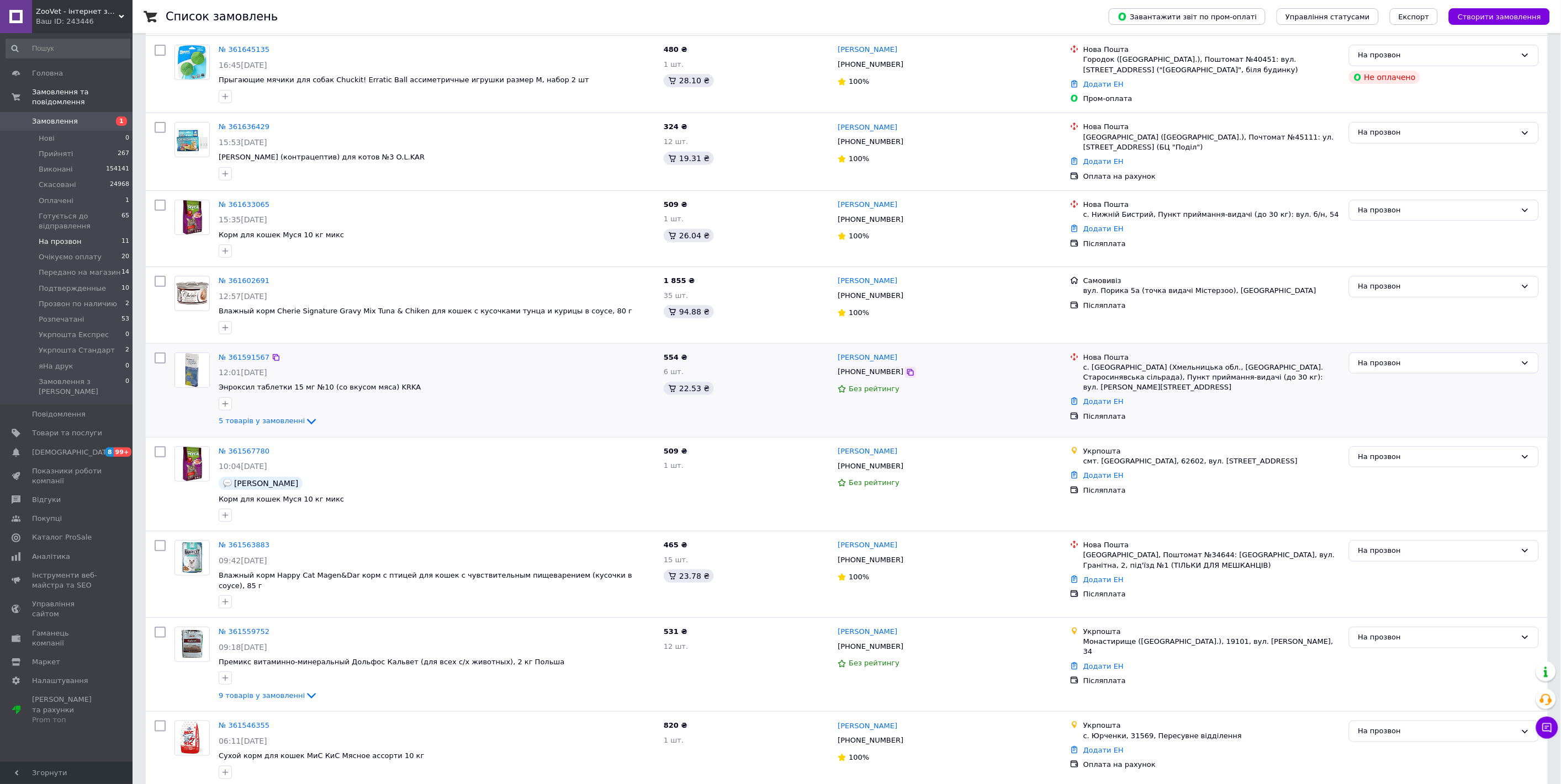
click at [907, 371] on icon at bounding box center [911, 372] width 7 height 7
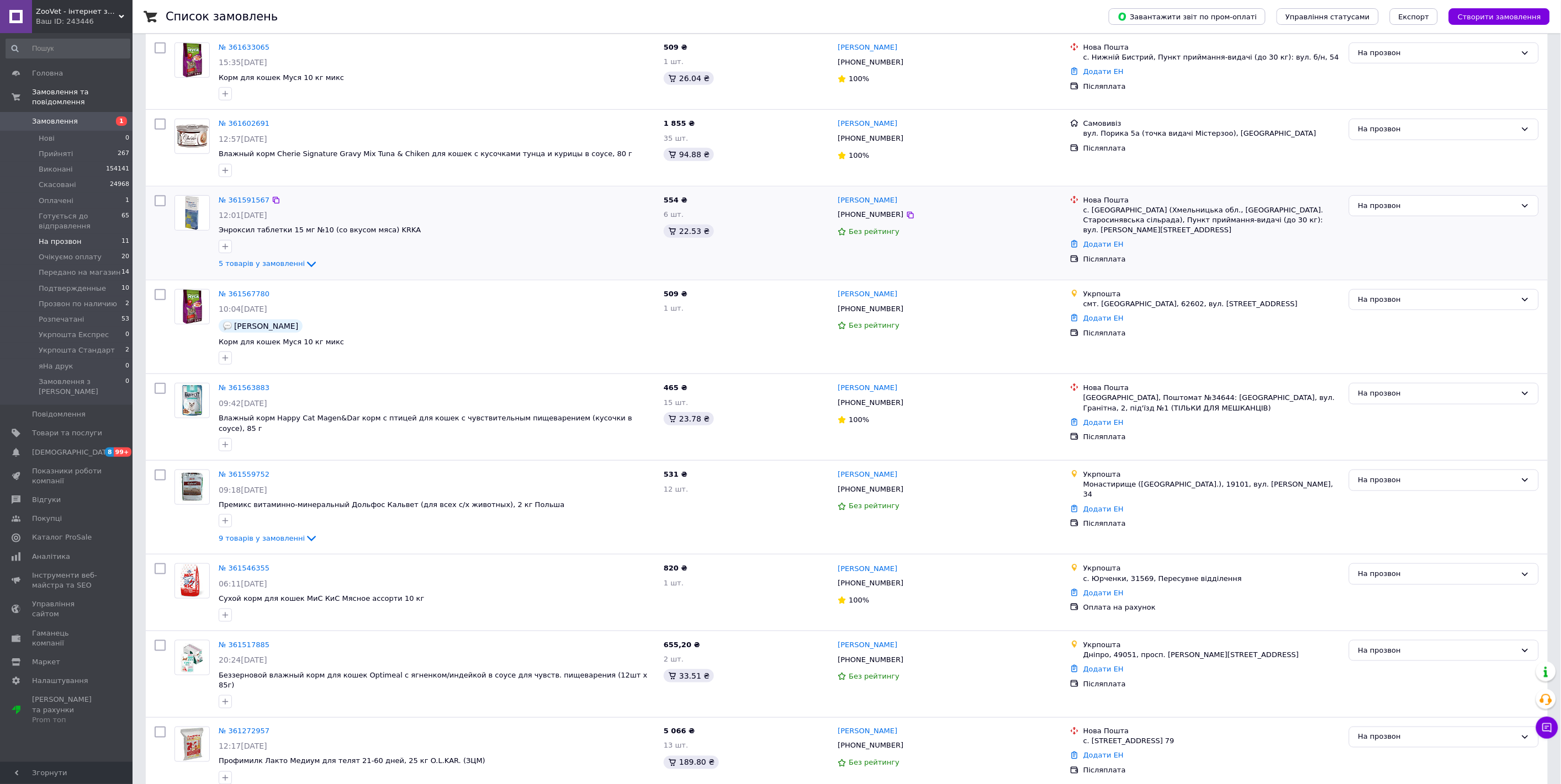
scroll to position [299, 0]
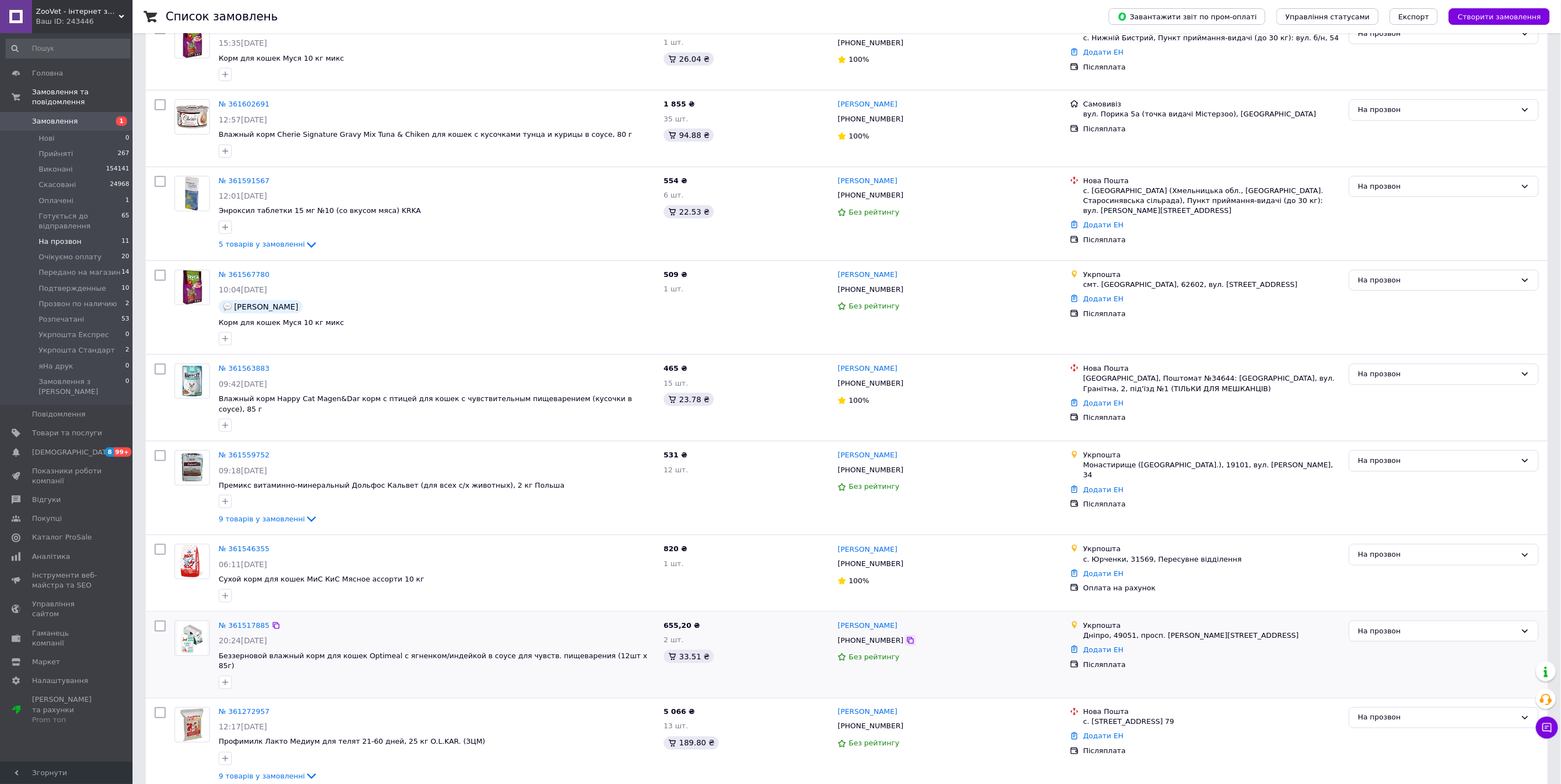
click at [906, 637] on icon at bounding box center [910, 641] width 8 height 8
click at [907, 562] on icon at bounding box center [911, 565] width 7 height 7
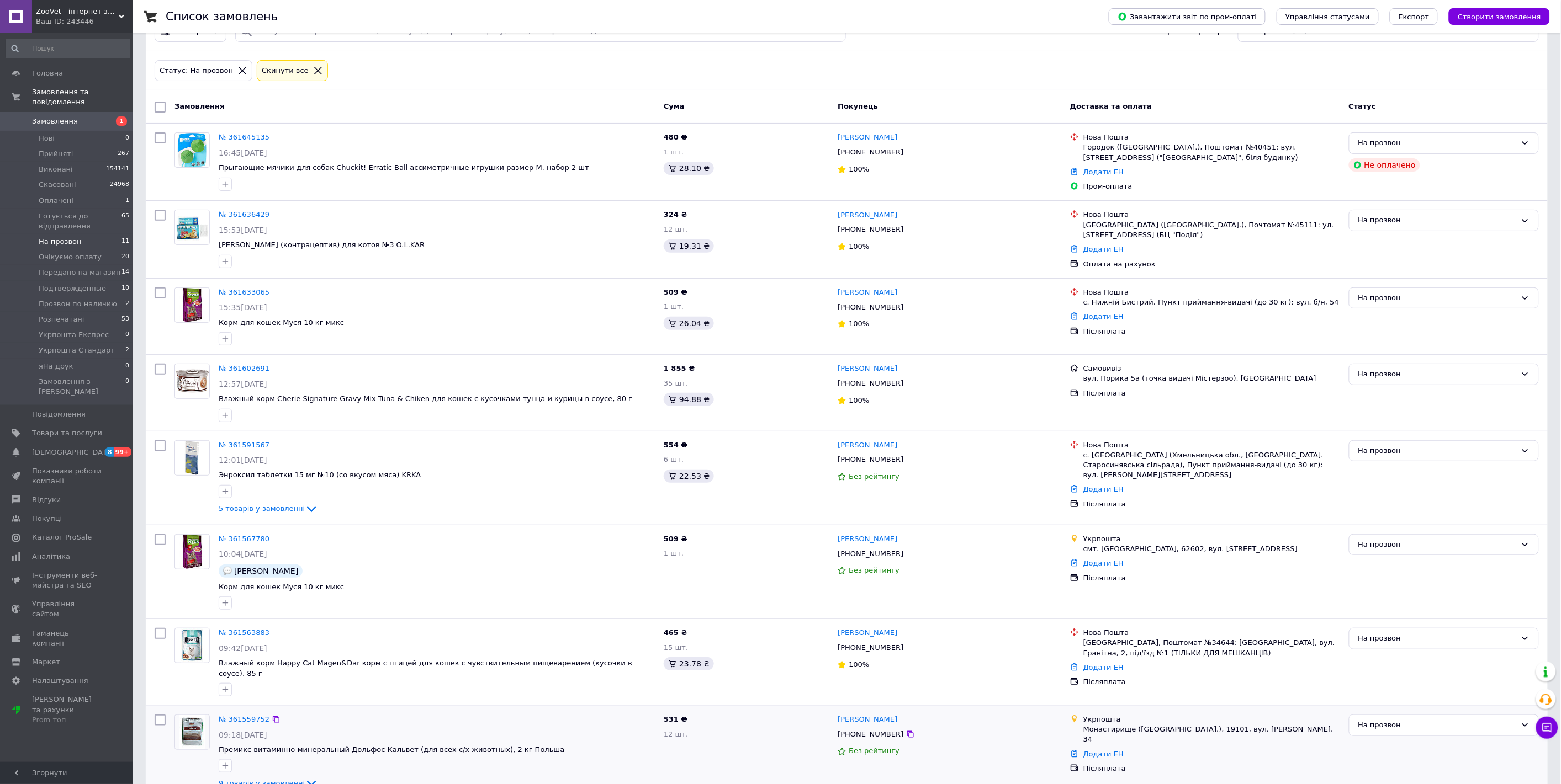
scroll to position [0, 0]
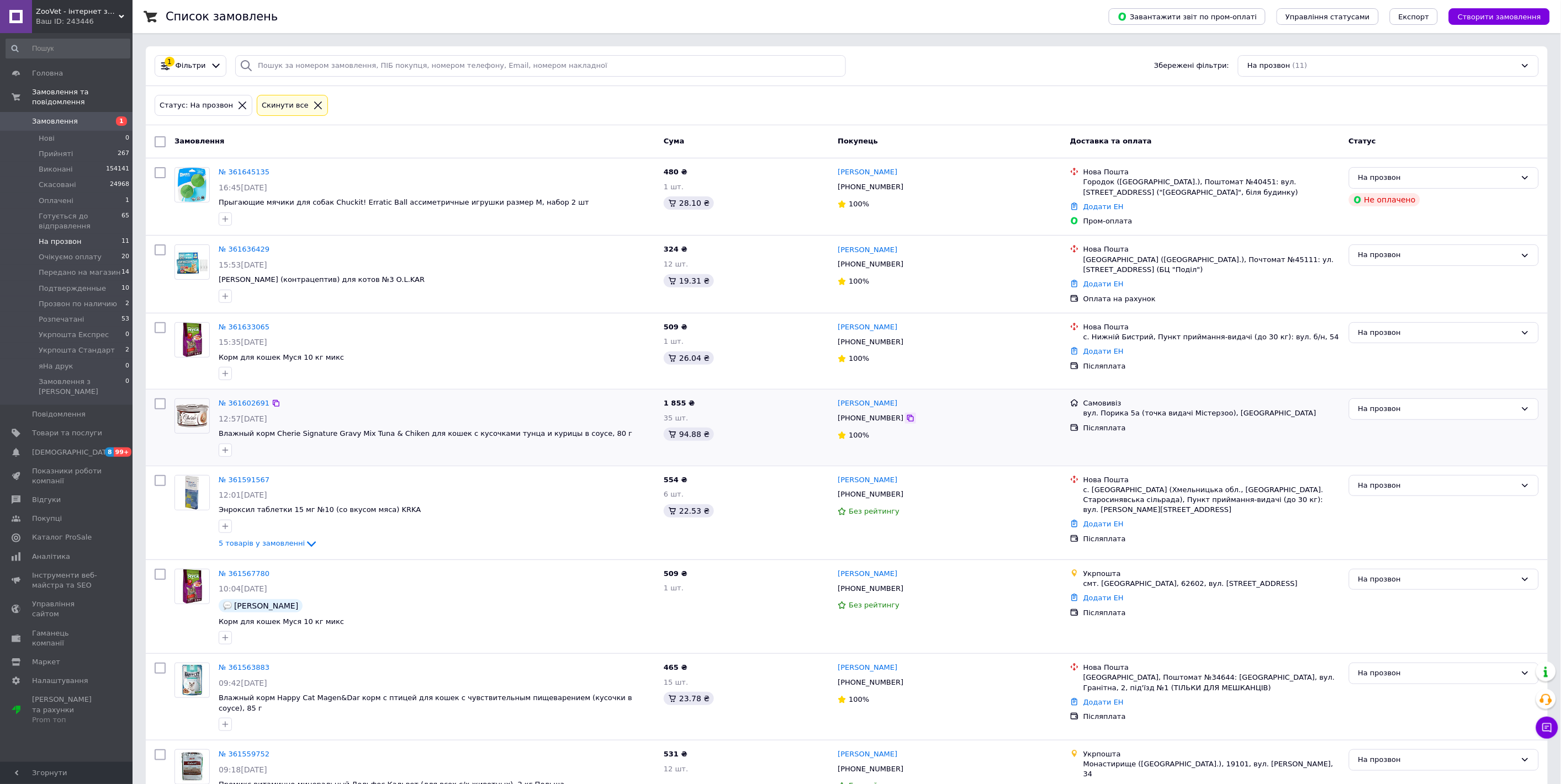
click at [906, 416] on icon at bounding box center [910, 419] width 8 height 8
click at [69, 237] on span "На прозвон" at bounding box center [60, 242] width 43 height 10
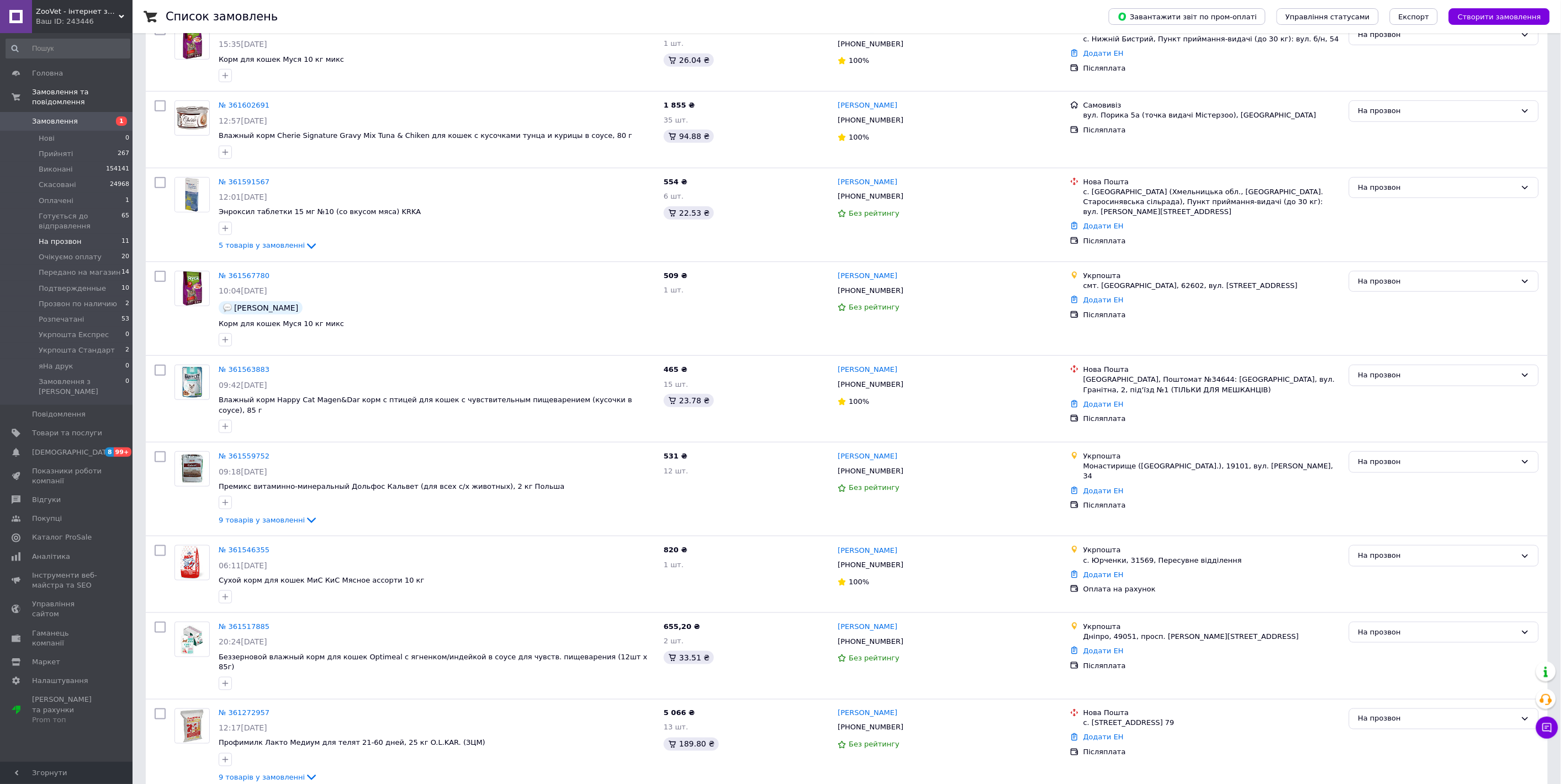
scroll to position [299, 0]
click at [906, 466] on icon at bounding box center [910, 470] width 8 height 8
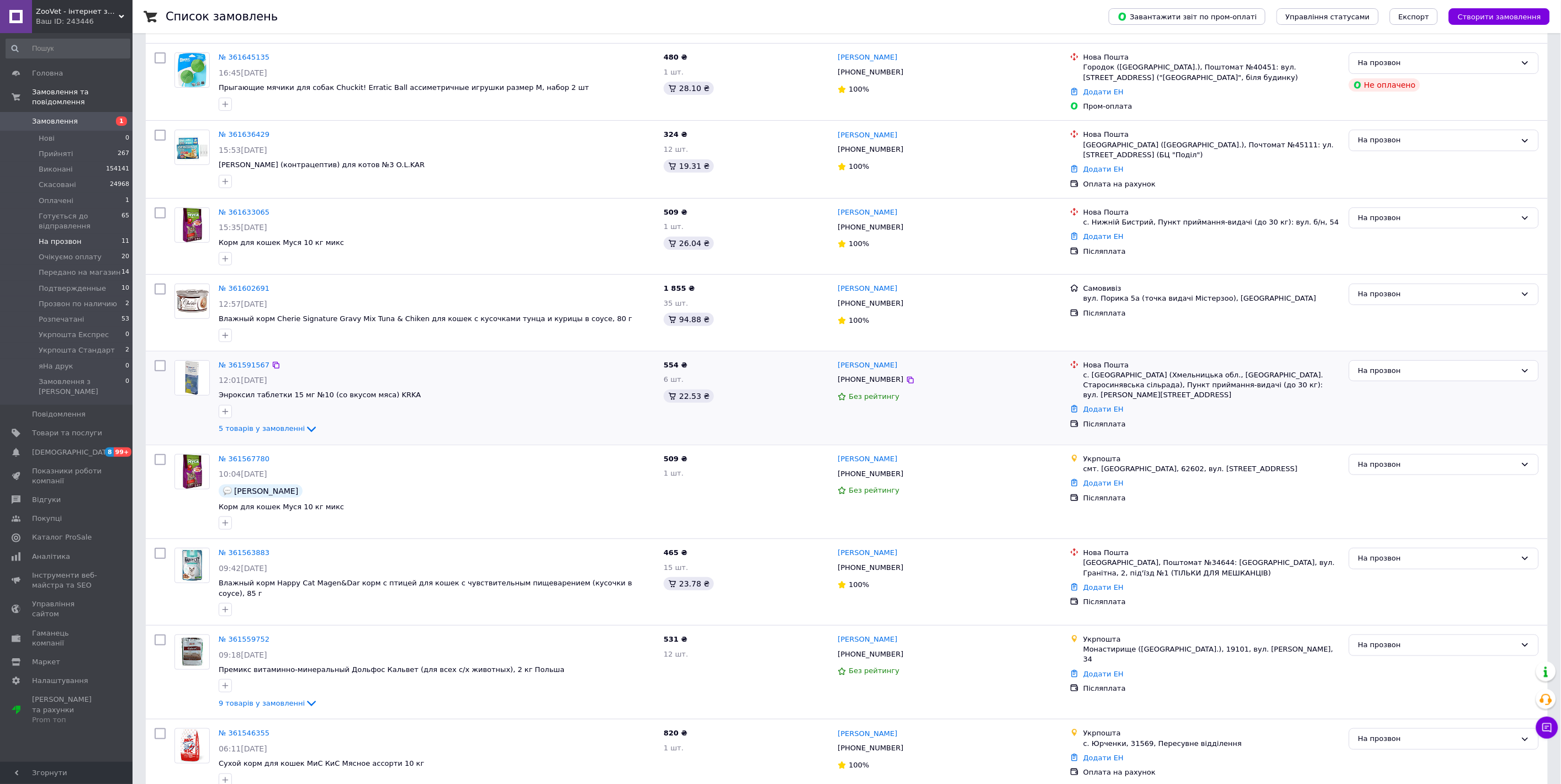
scroll to position [0, 0]
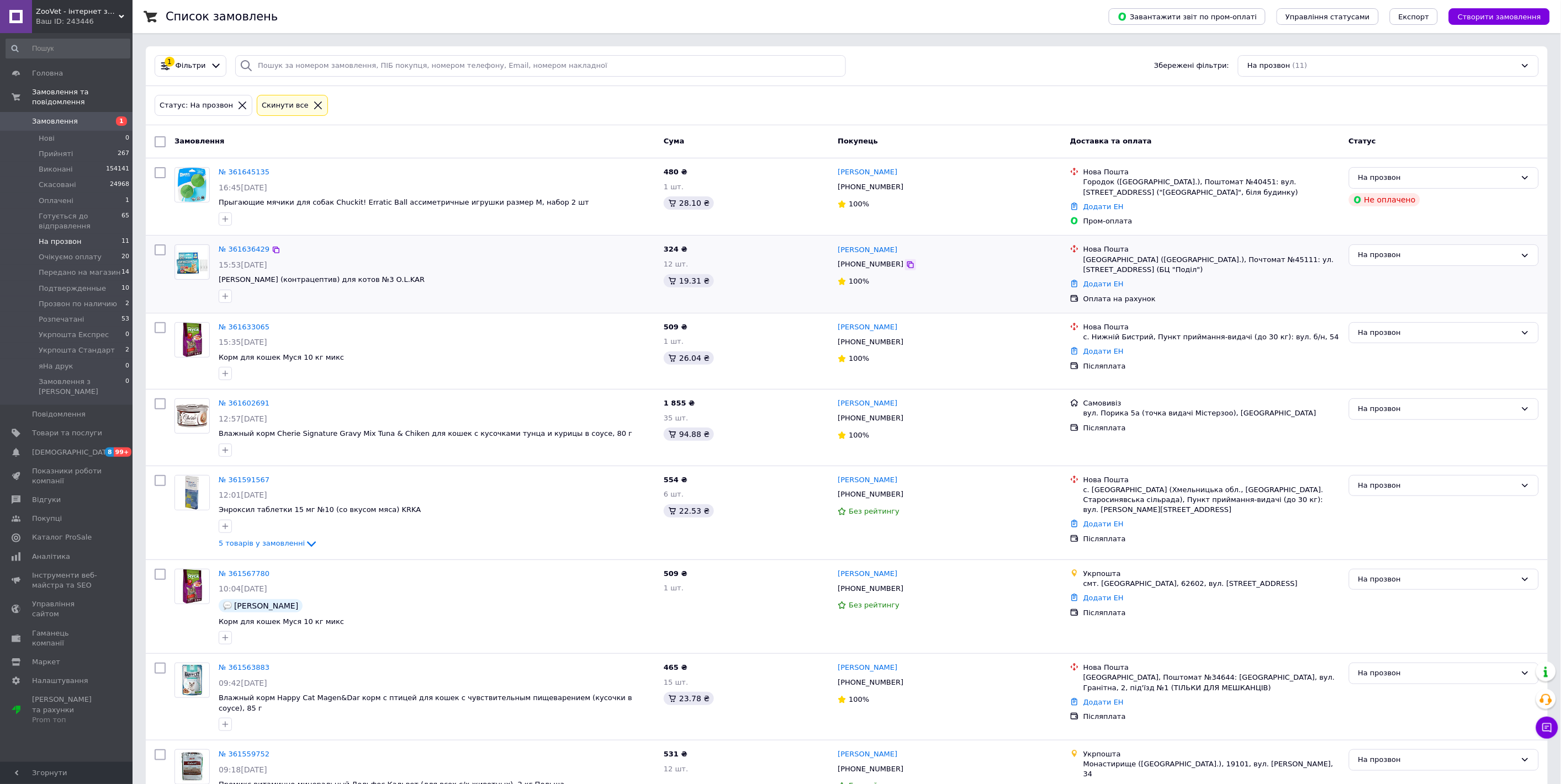
click at [906, 267] on icon at bounding box center [910, 264] width 8 height 8
click at [45, 134] on span "Нові" at bounding box center [46, 139] width 16 height 10
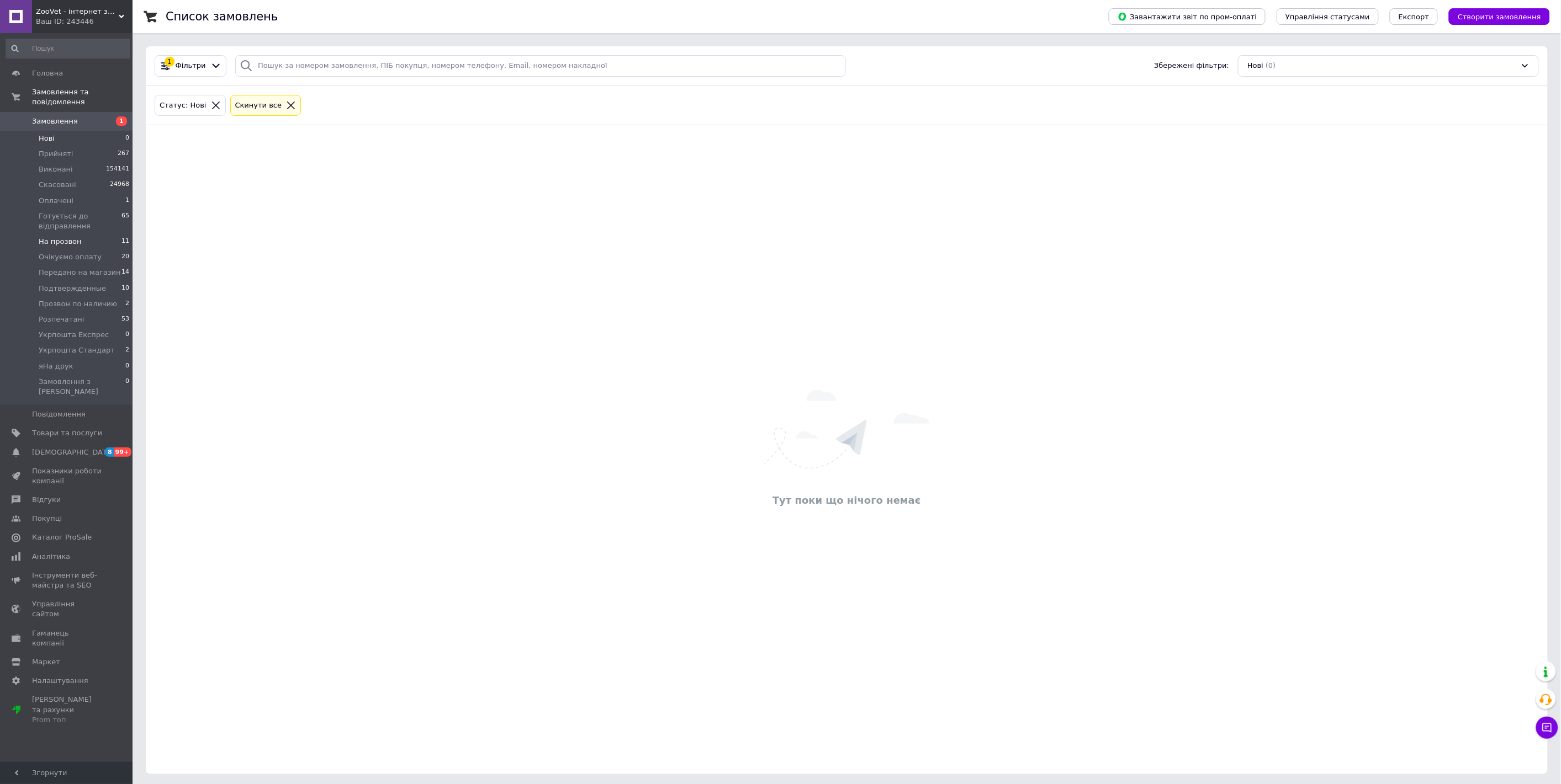
click at [47, 237] on span "На прозвон" at bounding box center [60, 242] width 43 height 10
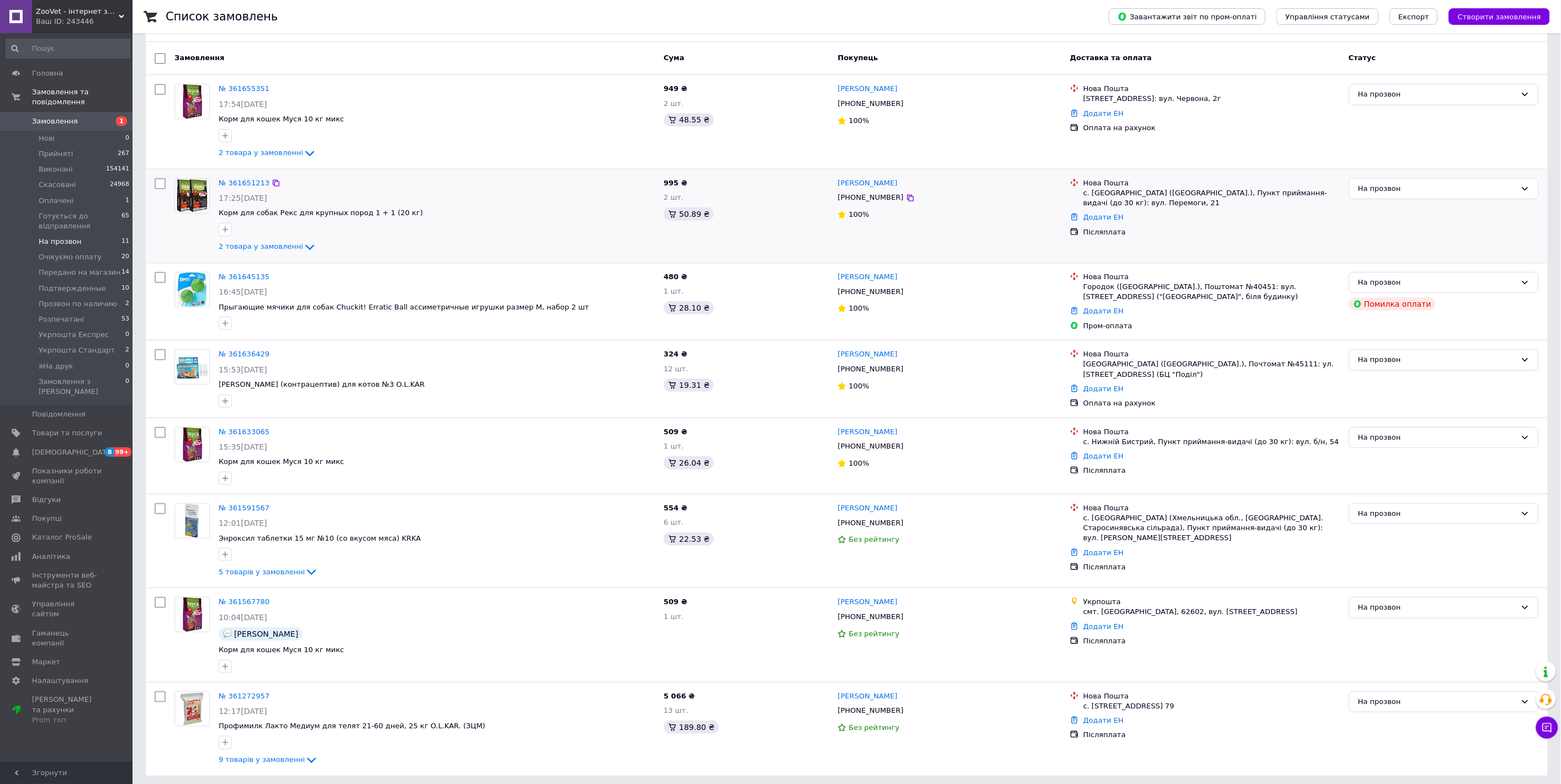
scroll to position [86, 0]
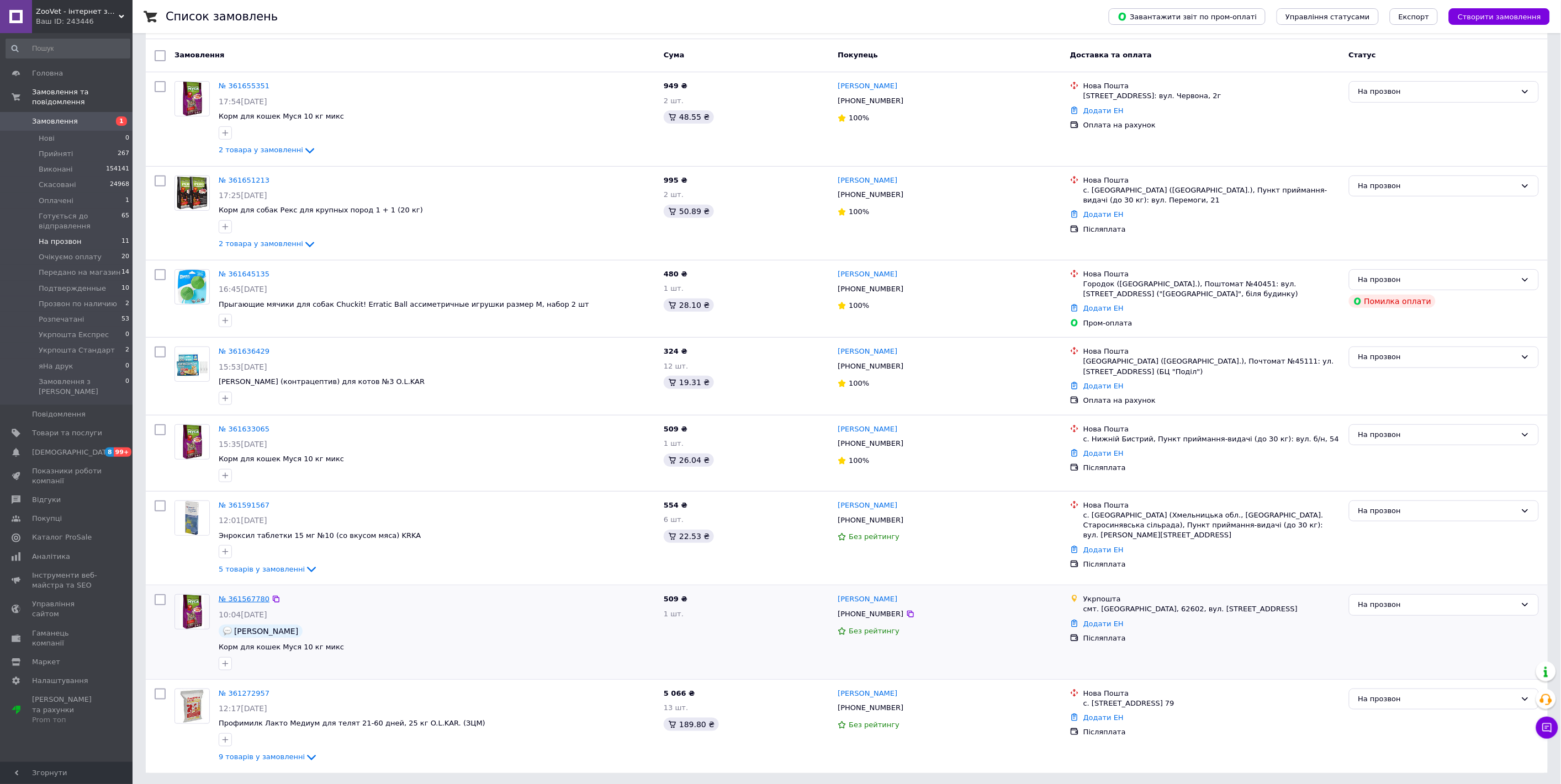
click at [247, 596] on link "№ 361567780" at bounding box center [244, 599] width 51 height 8
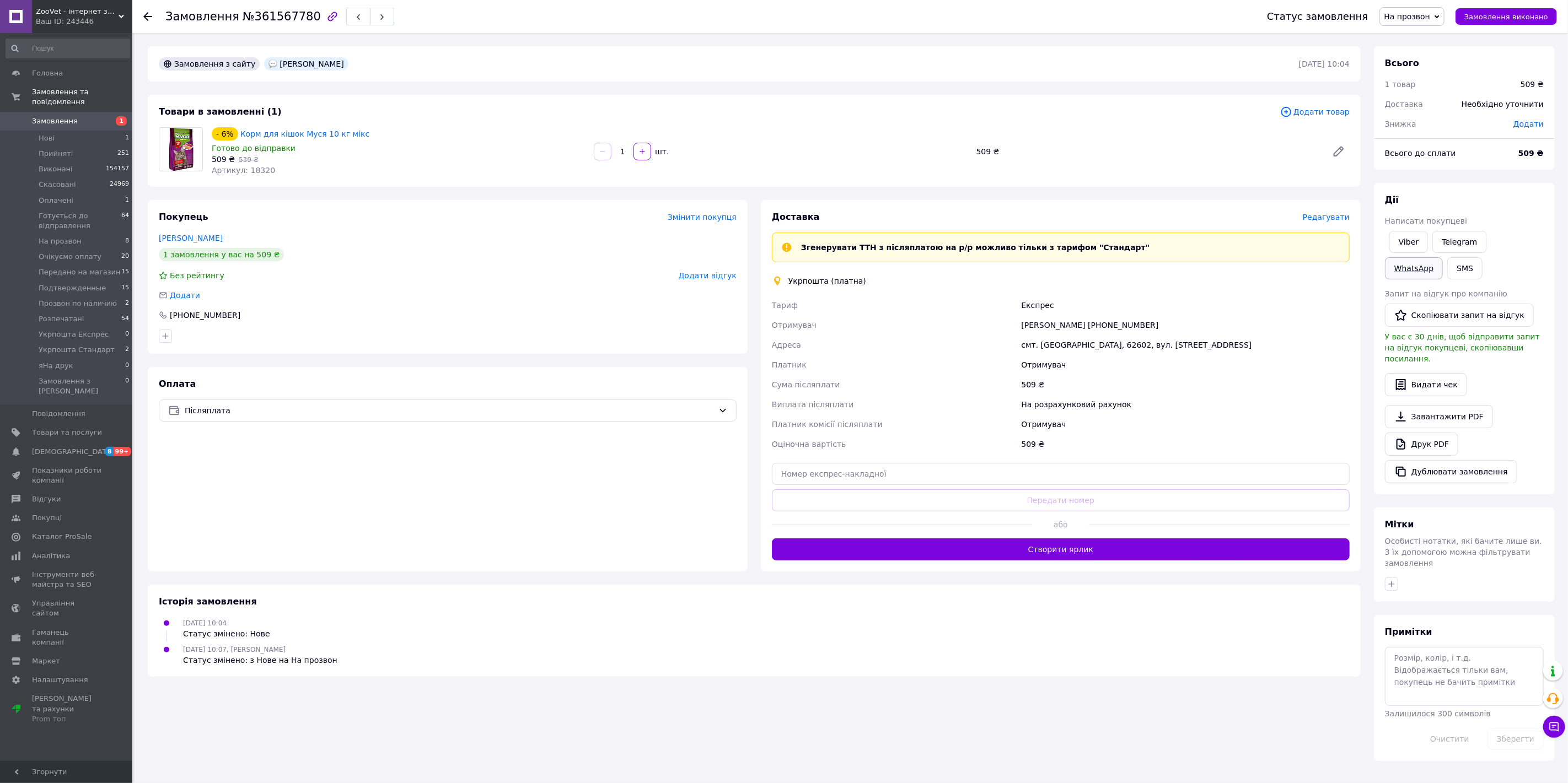
click at [1443, 257] on link "WhatsApp" at bounding box center [1413, 268] width 58 height 22
click link "WhatsApp"
click at [1443, 257] on link "WhatsApp" at bounding box center [1413, 268] width 58 height 22
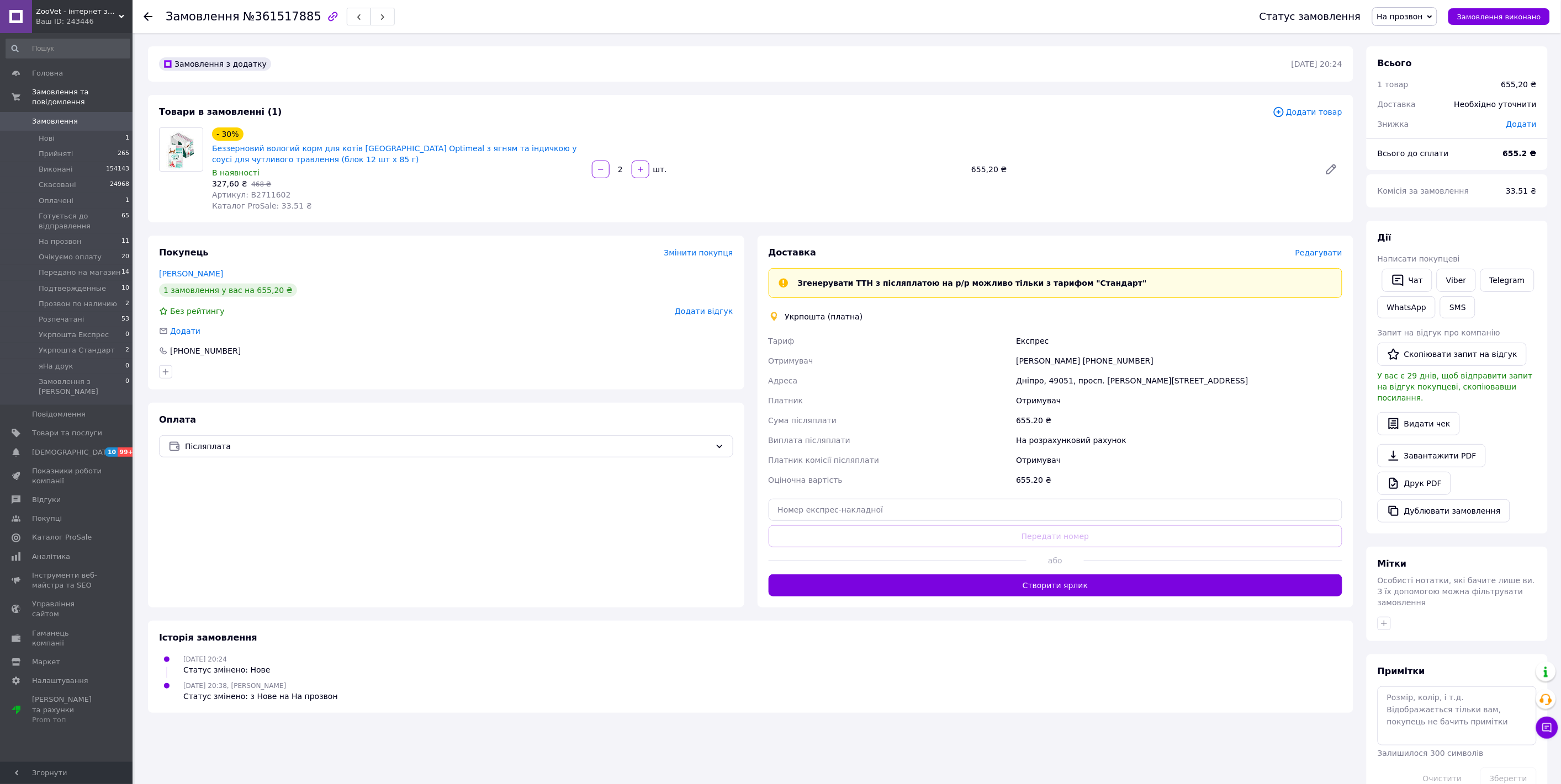
click at [1406, 19] on span "На прозвон" at bounding box center [1399, 16] width 46 height 8
click at [1416, 92] on li "Подтвержденные" at bounding box center [1430, 93] width 115 height 17
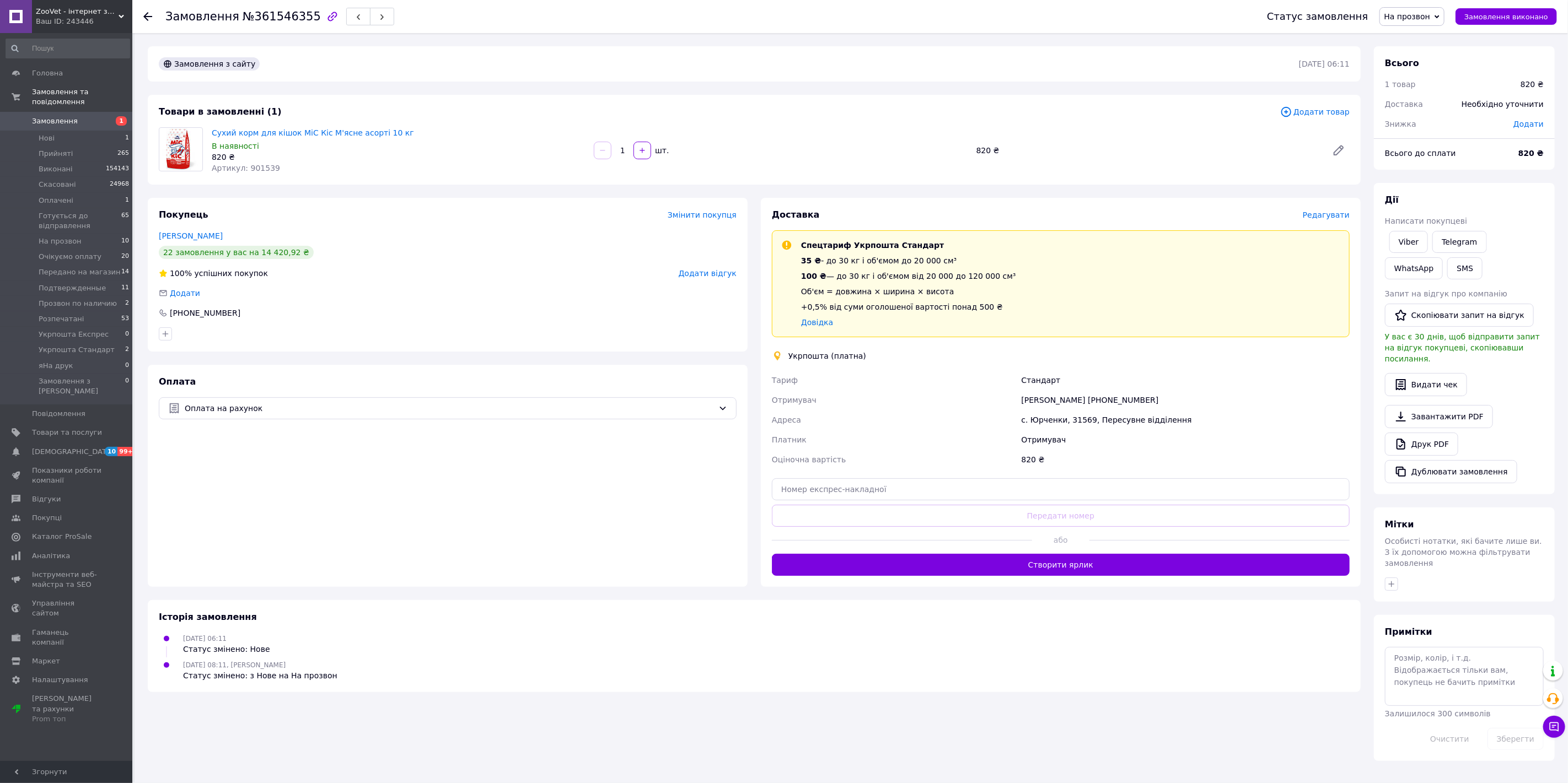
click at [1422, 13] on span "На прозвон" at bounding box center [1407, 16] width 46 height 8
click at [1440, 65] on li "Очікуємо оплату" at bounding box center [1437, 61] width 114 height 17
drag, startPoint x: 245, startPoint y: 17, endPoint x: 301, endPoint y: 19, distance: 56.0
click at [301, 19] on span "№361546355" at bounding box center [281, 17] width 78 height 13
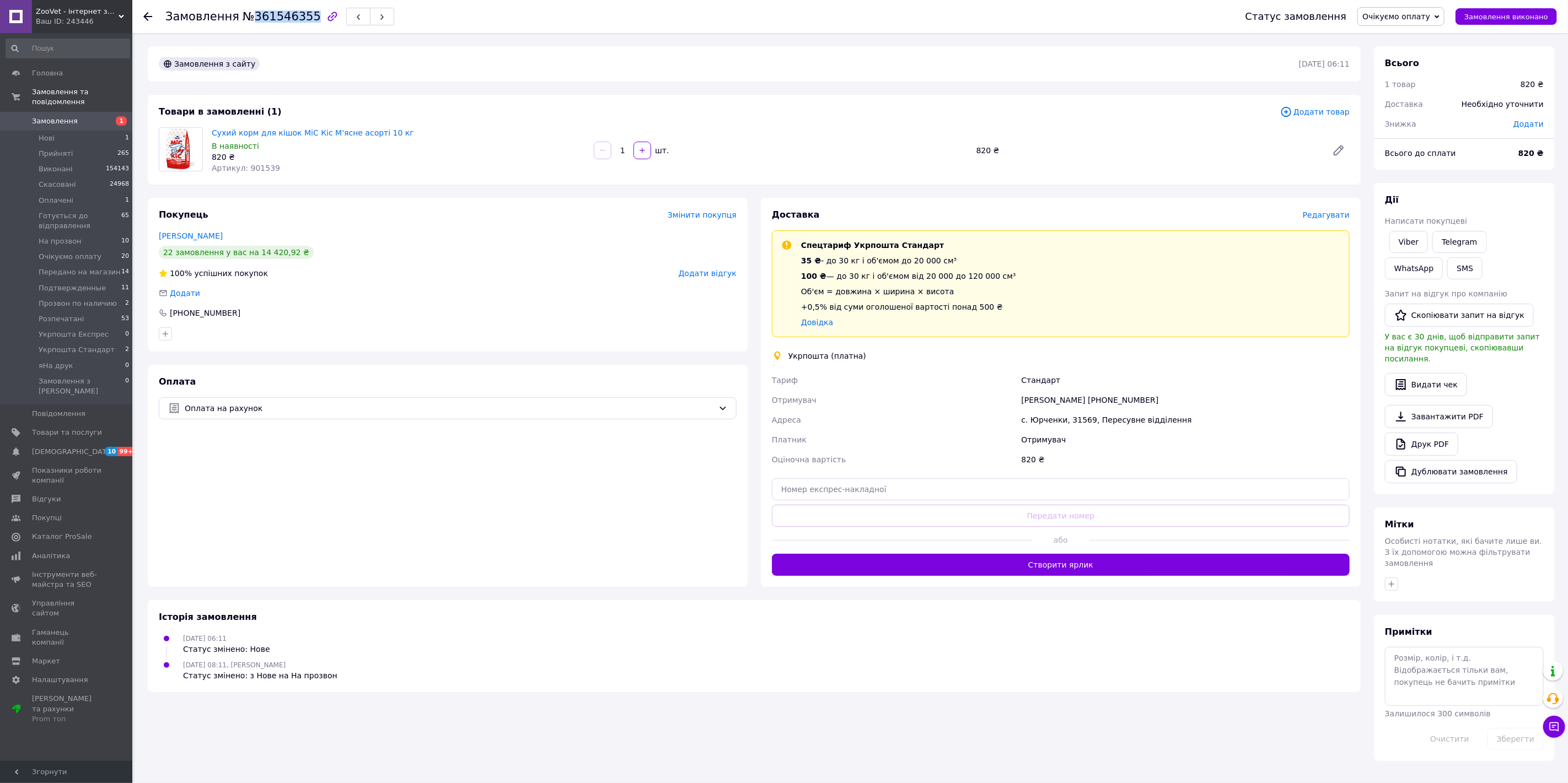
copy span "361546355"
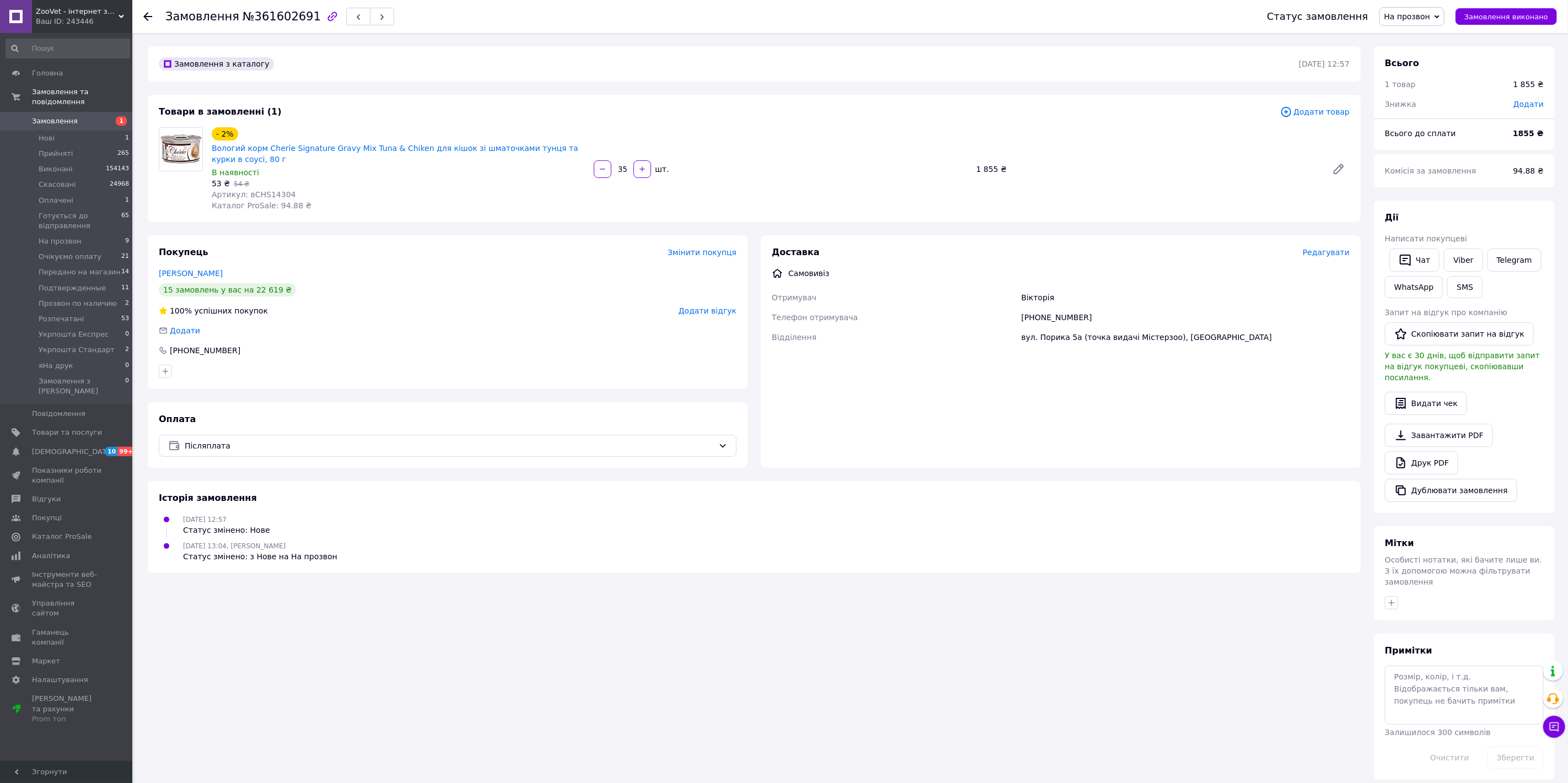
click at [1427, 17] on span "На прозвон" at bounding box center [1407, 16] width 46 height 8
click at [1435, 89] on li "Подтвержденные" at bounding box center [1437, 93] width 114 height 17
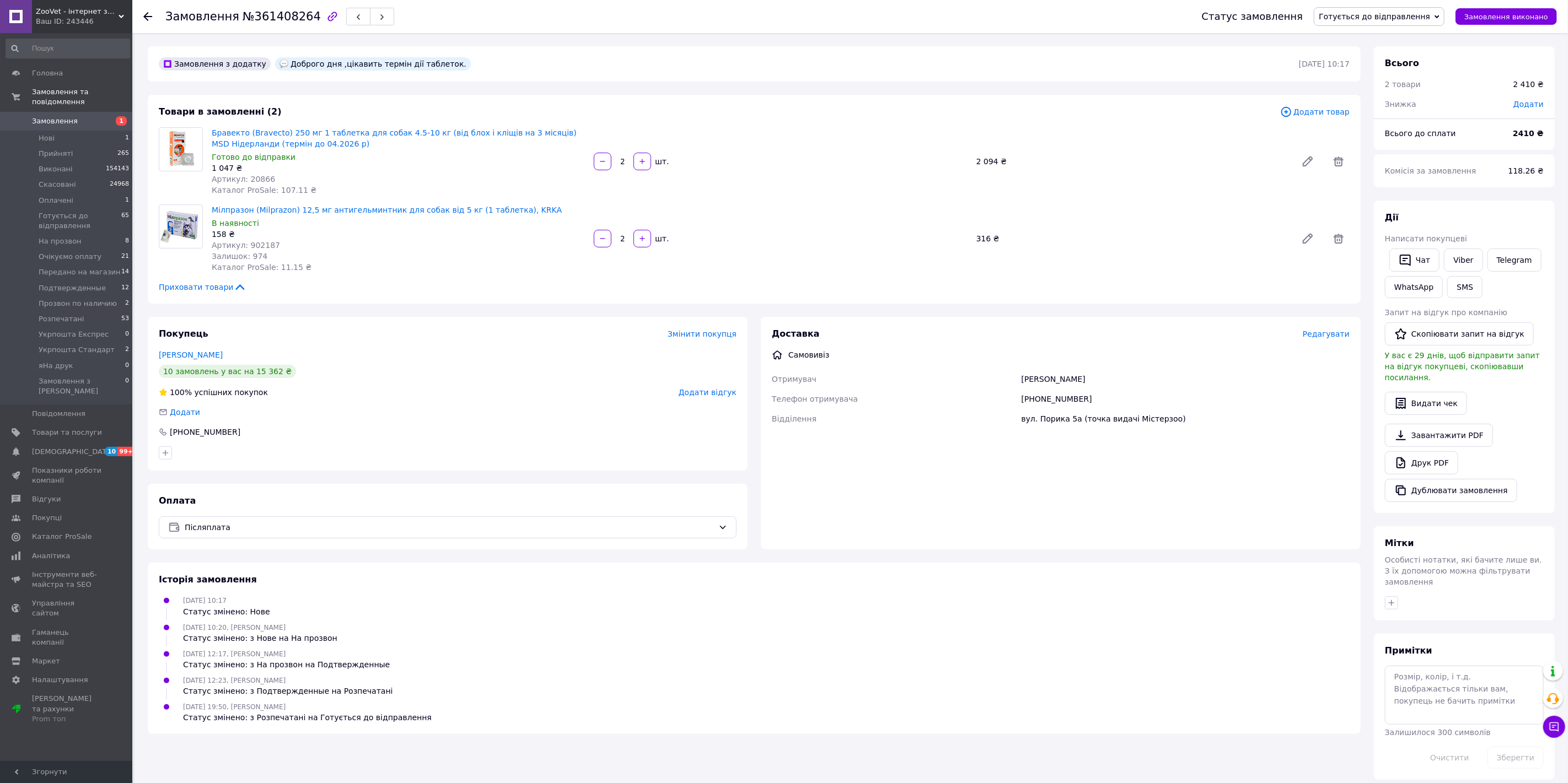
click at [1412, 19] on span "Готується до відправлення" at bounding box center [1375, 16] width 111 height 8
click at [1420, 77] on li "Передано на магазин" at bounding box center [1379, 77] width 130 height 17
click at [62, 130] on li "Нові 1" at bounding box center [67, 138] width 135 height 15
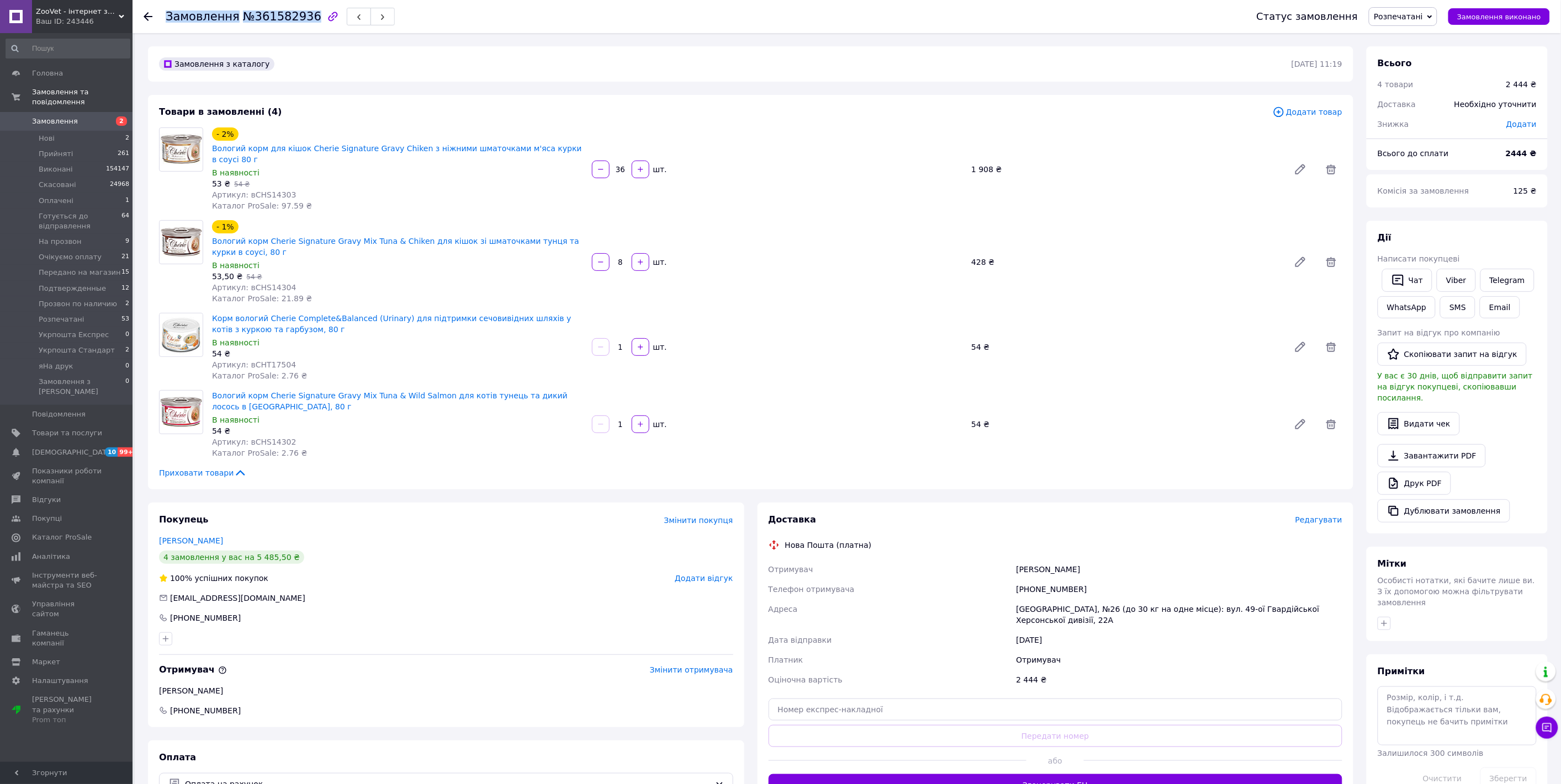
drag, startPoint x: 166, startPoint y: 19, endPoint x: 301, endPoint y: 19, distance: 135.0
click at [301, 19] on h1 "Замовлення №361582936" at bounding box center [243, 17] width 156 height 13
copy h1 "Замовлення №361582936"
click at [1409, 13] on span "Розпечатані" at bounding box center [1398, 16] width 49 height 8
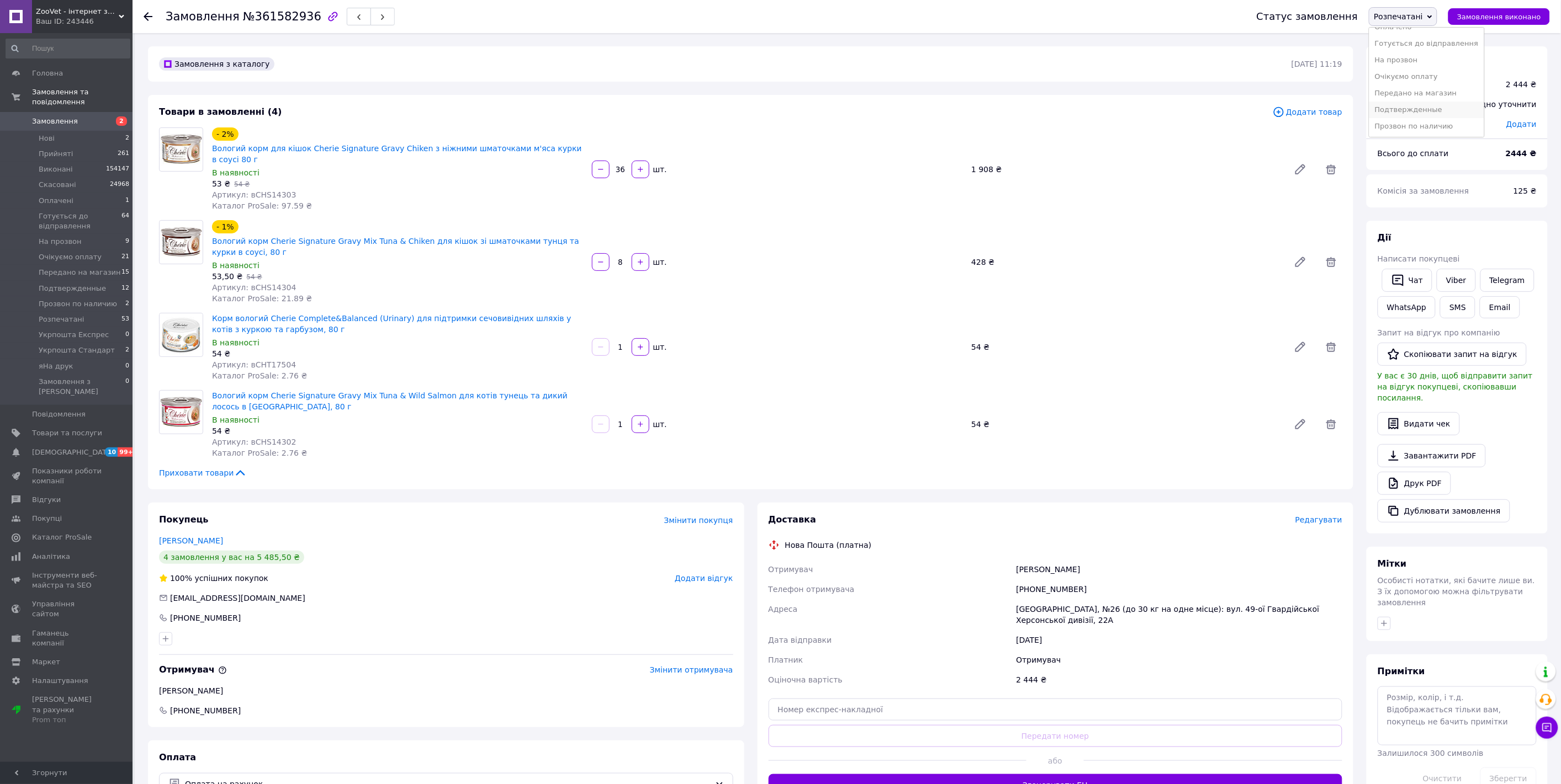
click at [1435, 107] on li "Подтвержденные" at bounding box center [1426, 110] width 115 height 17
drag, startPoint x: 164, startPoint y: 13, endPoint x: 301, endPoint y: 17, distance: 137.1
click at [301, 17] on div "Замовлення №361582936 Статус замовлення Подтвержденные Прийнято Виконано Скасов…" at bounding box center [846, 16] width 1406 height 33
copy h1 "Замовлення №361582936"
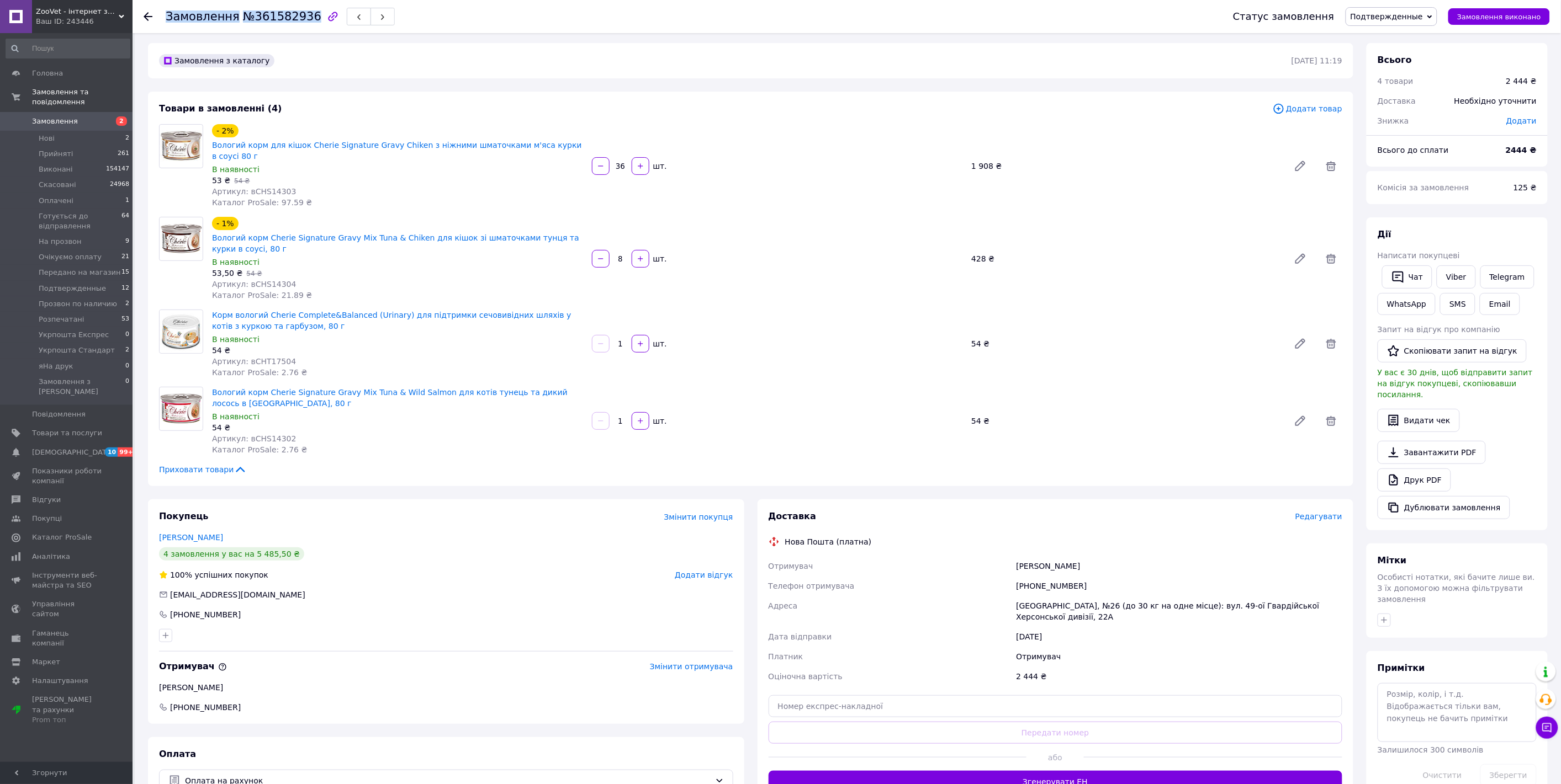
scroll to position [0, 0]
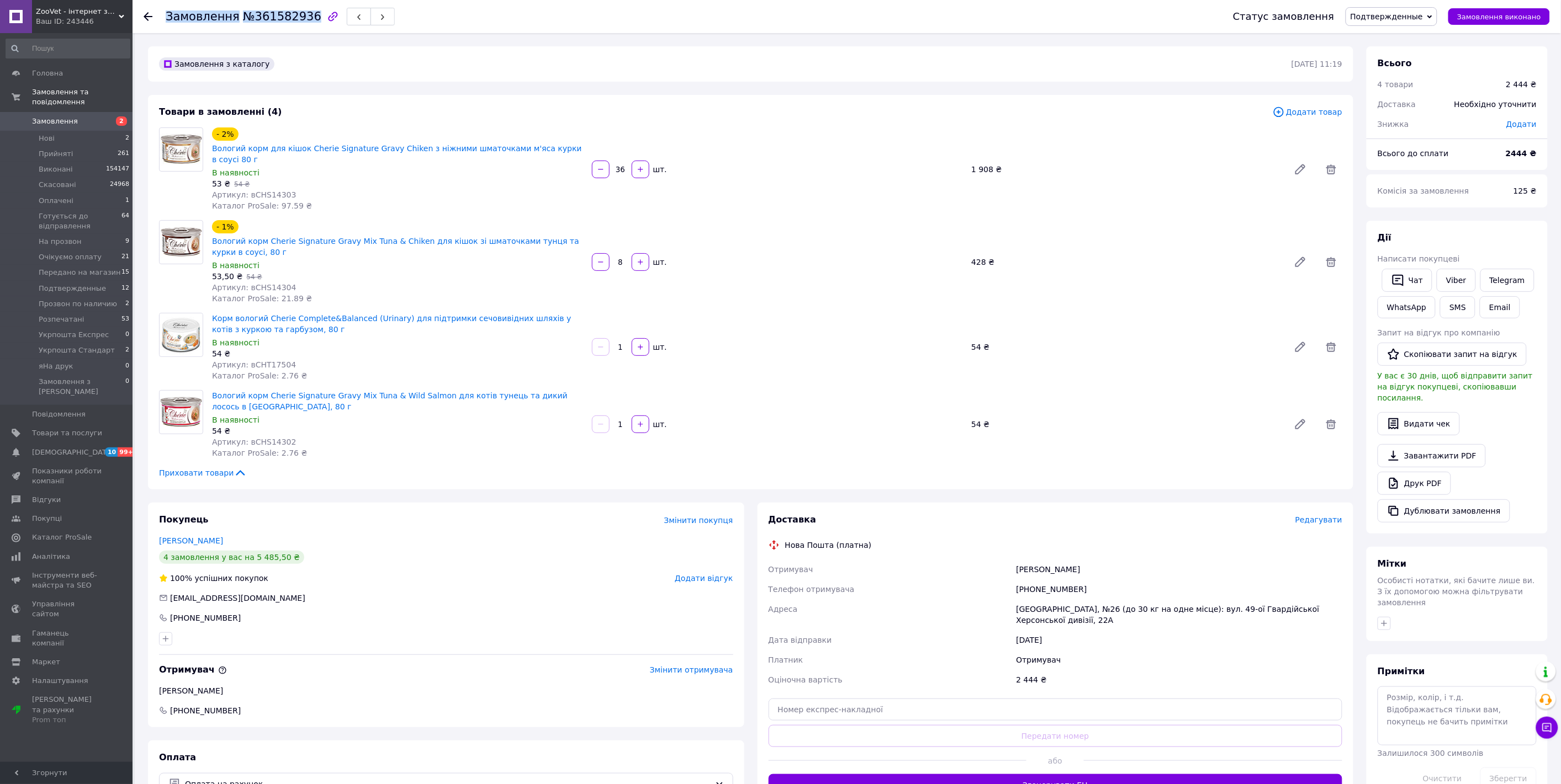
copy h1 "Замовлення №361582936"
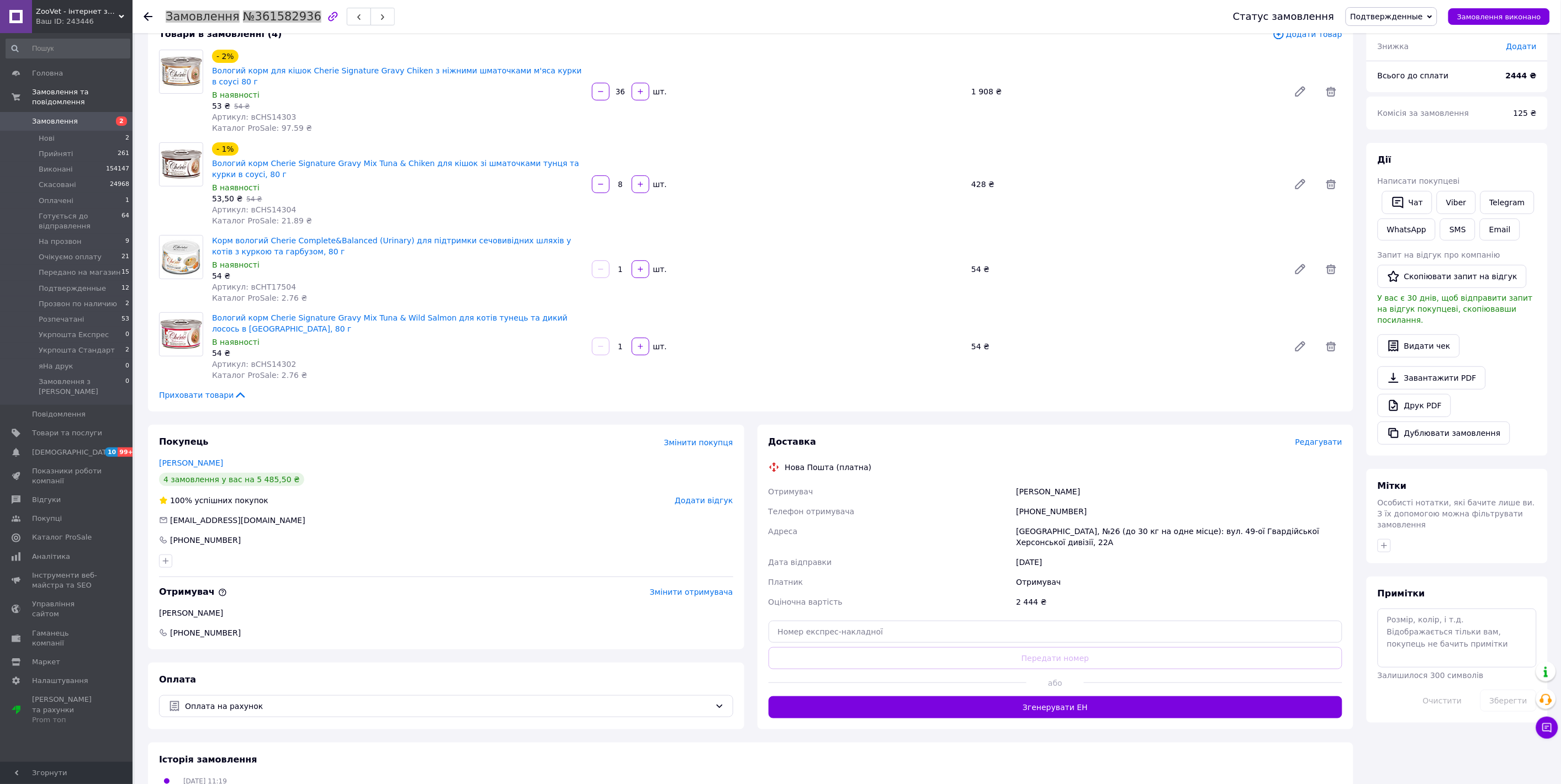
scroll to position [17, 0]
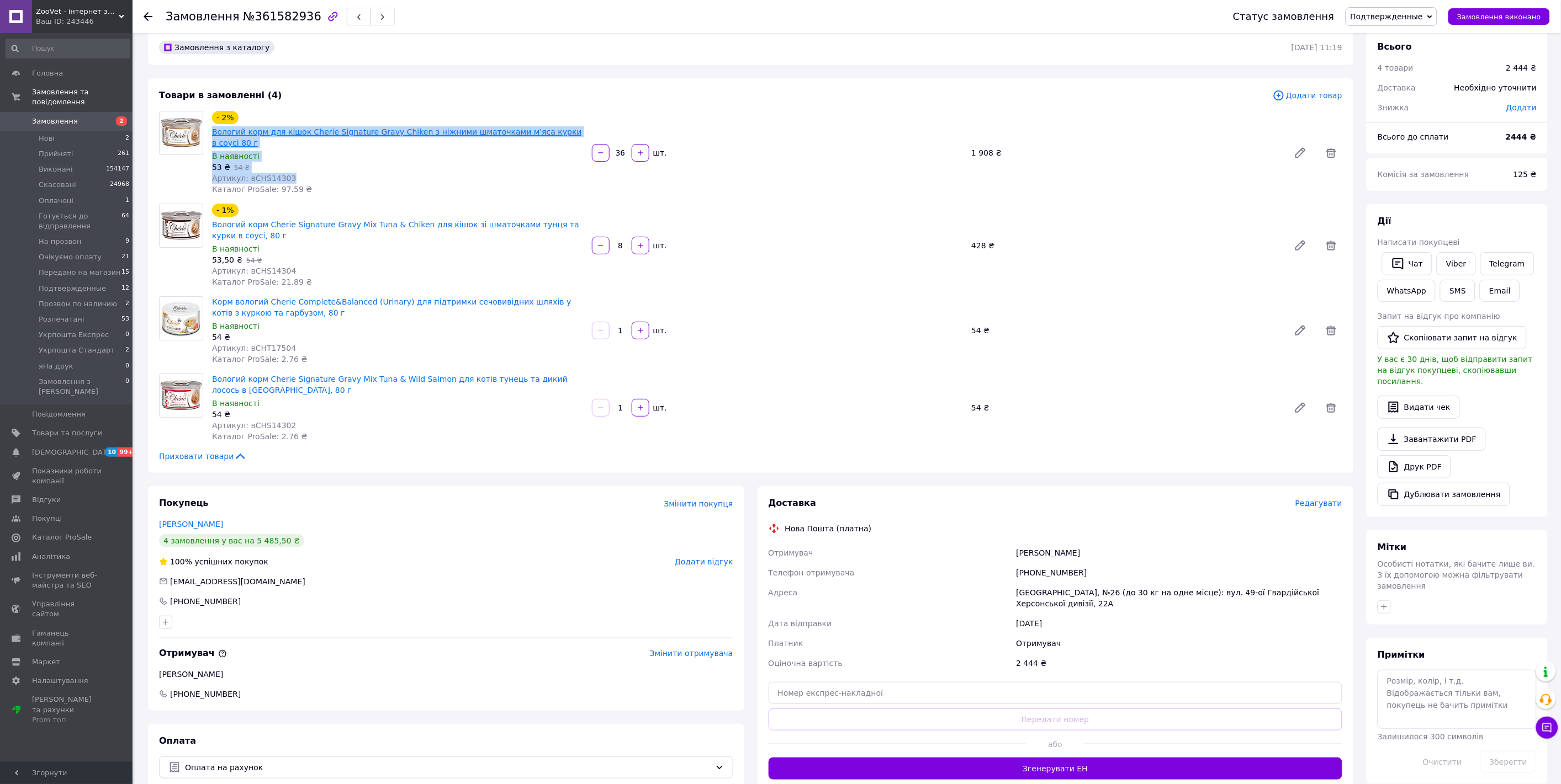
drag, startPoint x: 300, startPoint y: 168, endPoint x: 212, endPoint y: 131, distance: 95.5
click at [212, 131] on div "- 2% Вологий корм для кішок Cherie Signature Gravy Chiken з ніжними шматочками …" at bounding box center [397, 152] width 380 height 88
copy div "Вологий корм для кішок Cherie Signature Gravy Chiken з ніжними шматочками м'яса…"
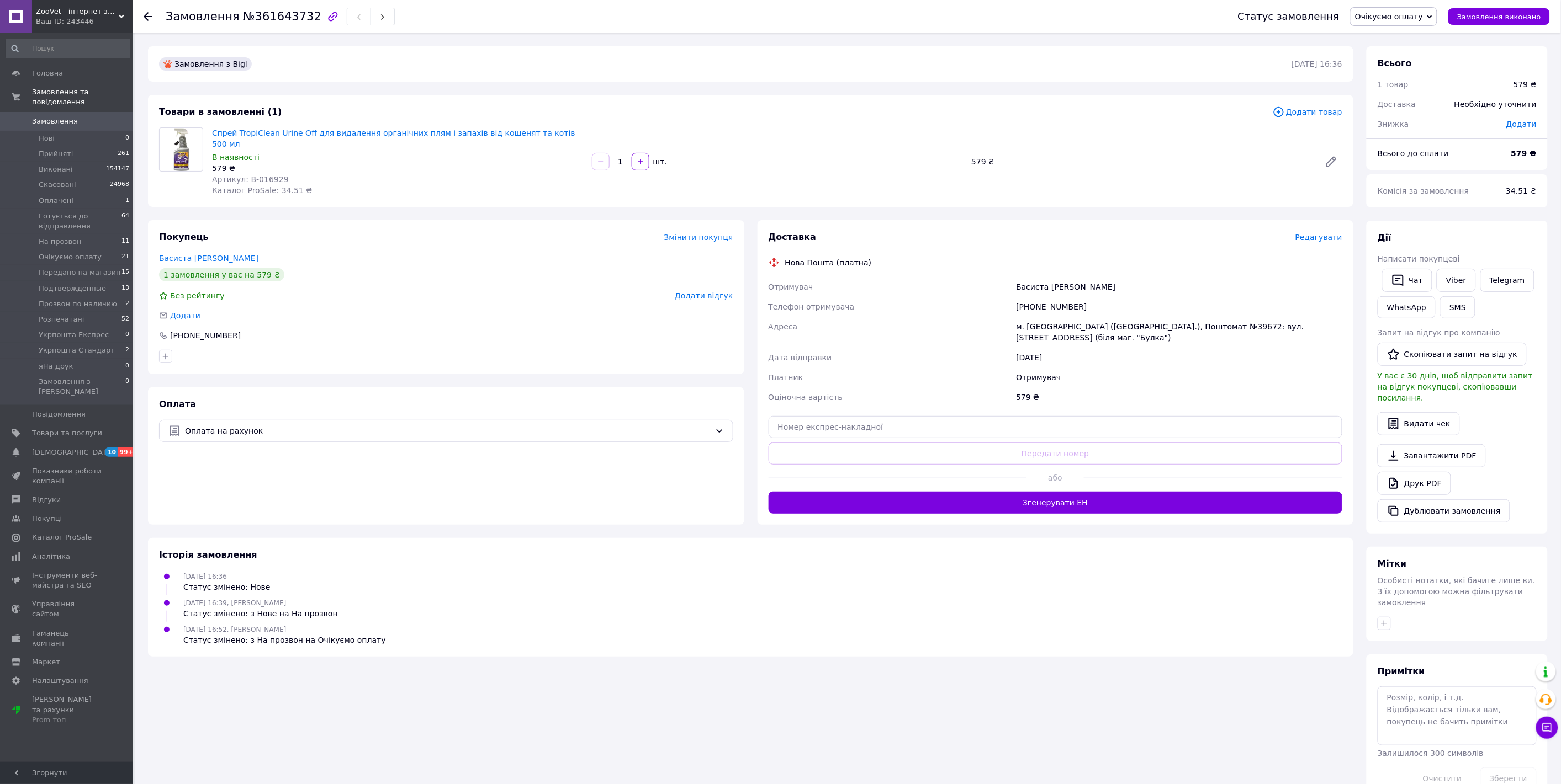
click at [1401, 19] on span "Очікуємо оплату" at bounding box center [1388, 16] width 68 height 8
click at [1410, 94] on li "Подтвержденные" at bounding box center [1408, 93] width 115 height 17
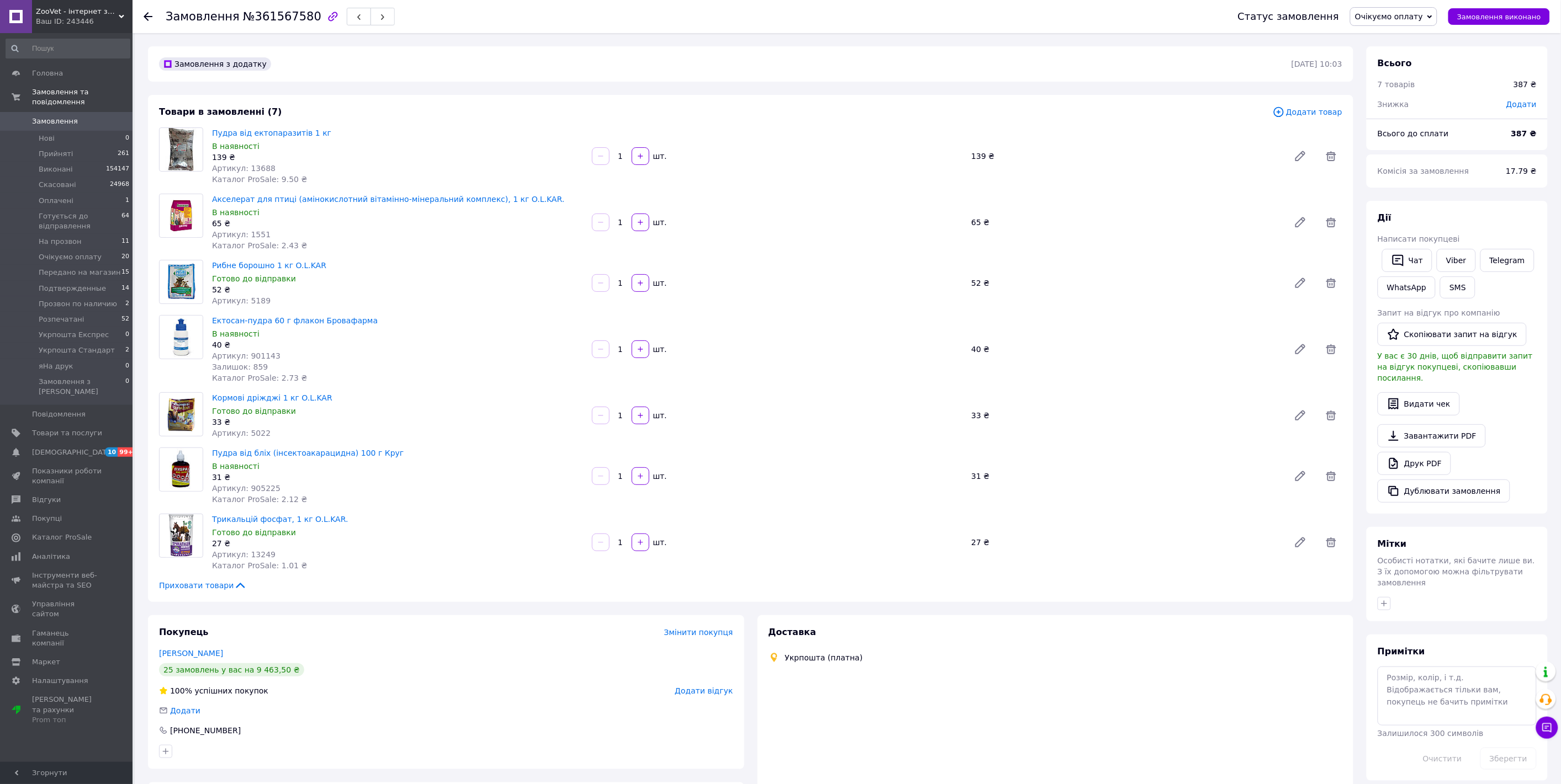
click at [1398, 14] on span "Очікуємо оплату" at bounding box center [1388, 16] width 68 height 8
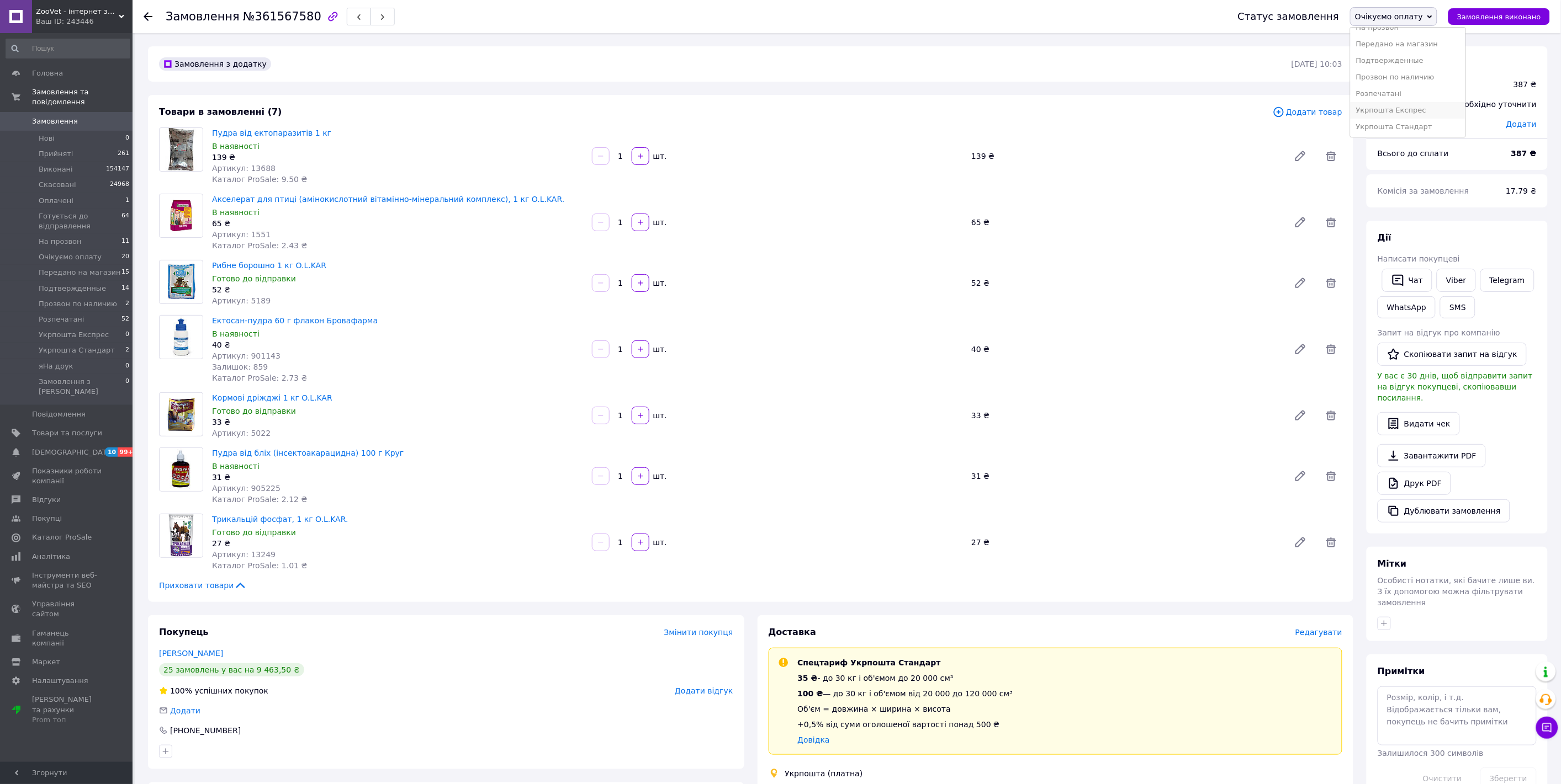
scroll to position [111, 0]
click at [1406, 77] on li "Розпечатані" at bounding box center [1408, 77] width 115 height 17
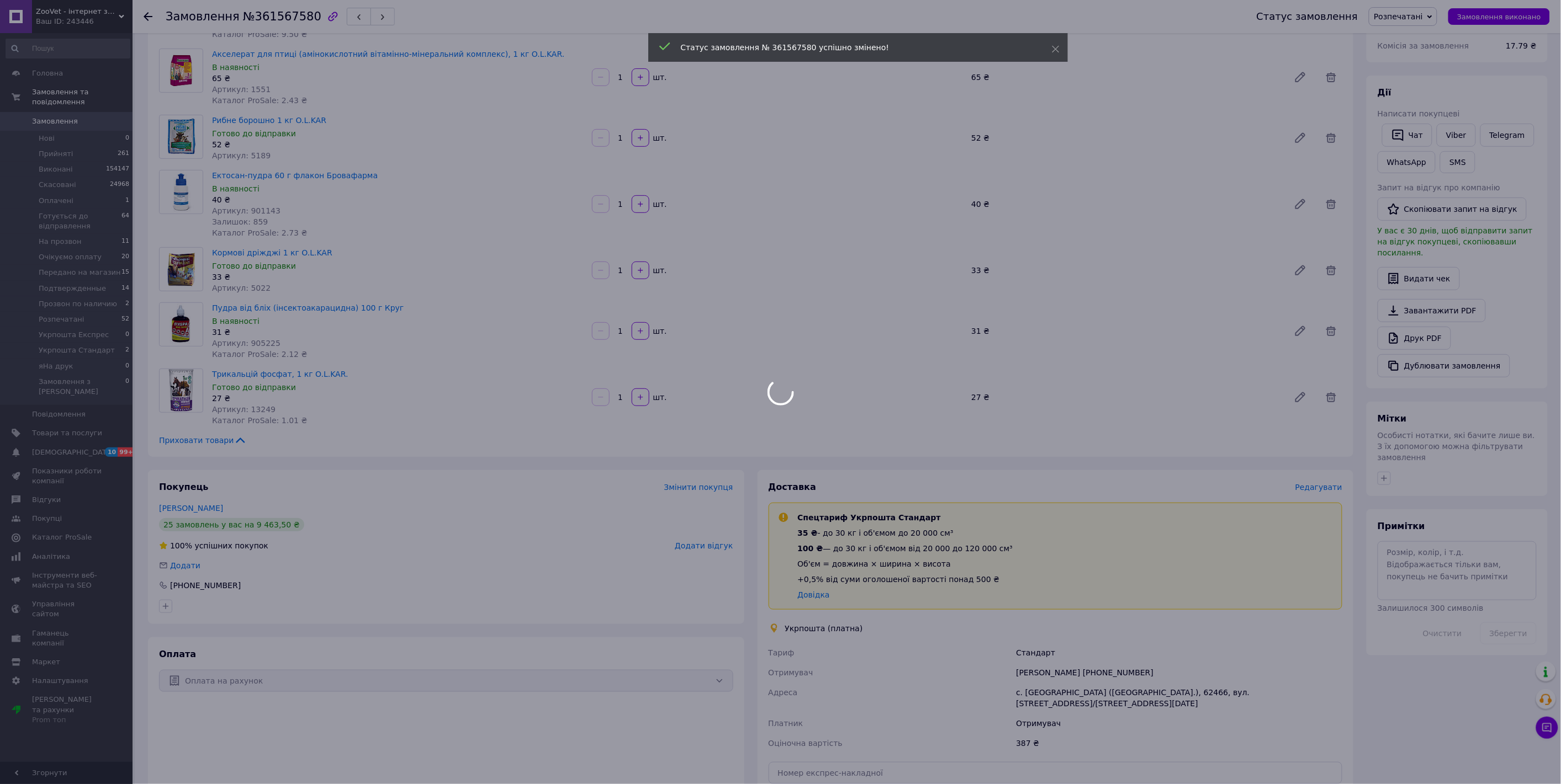
scroll to position [184, 0]
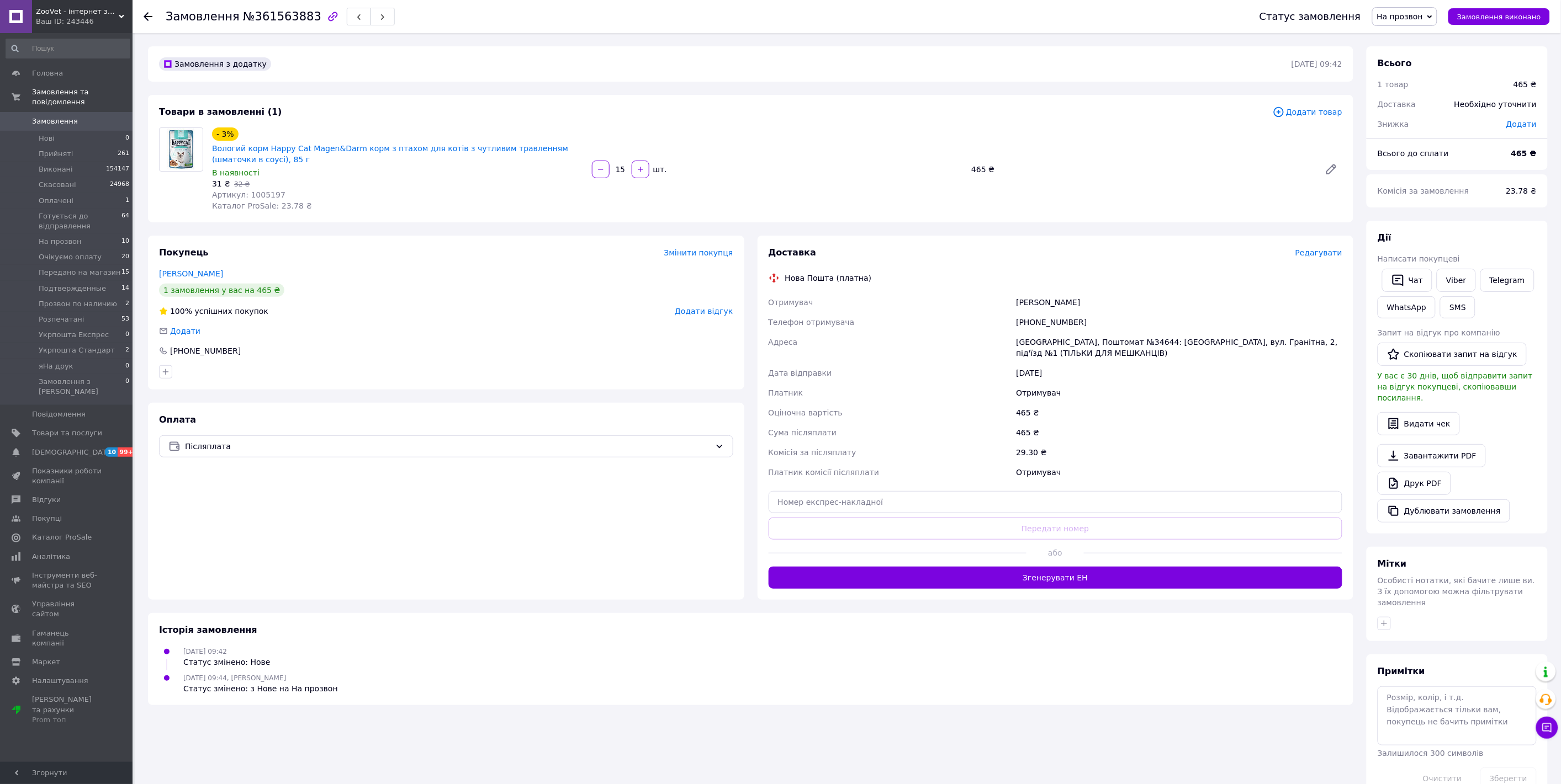
click at [1418, 17] on span "На прозвон" at bounding box center [1399, 16] width 46 height 8
click at [1423, 77] on li "Розпечатані" at bounding box center [1430, 77] width 115 height 17
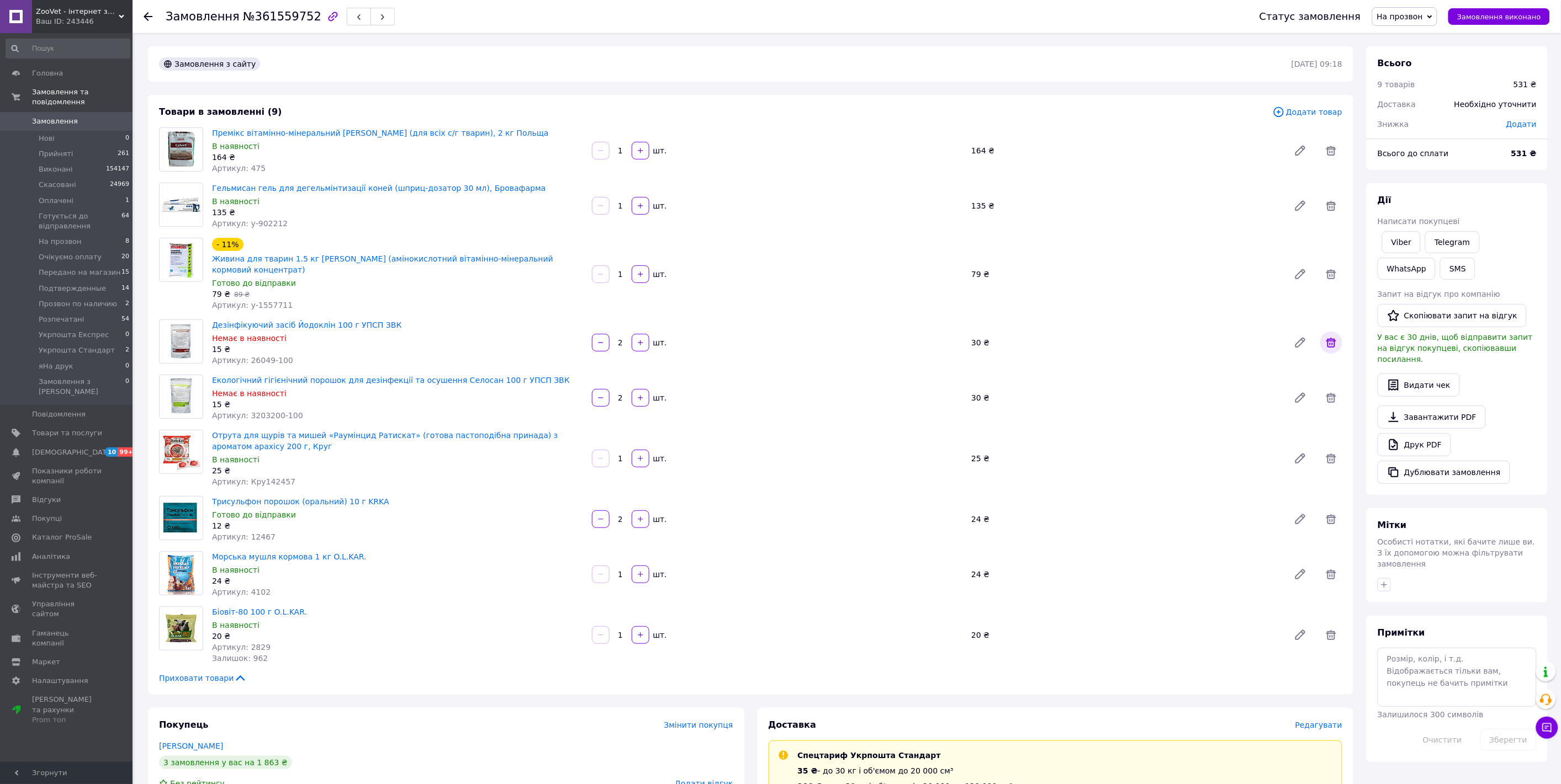
click at [1334, 338] on icon at bounding box center [1331, 343] width 10 height 10
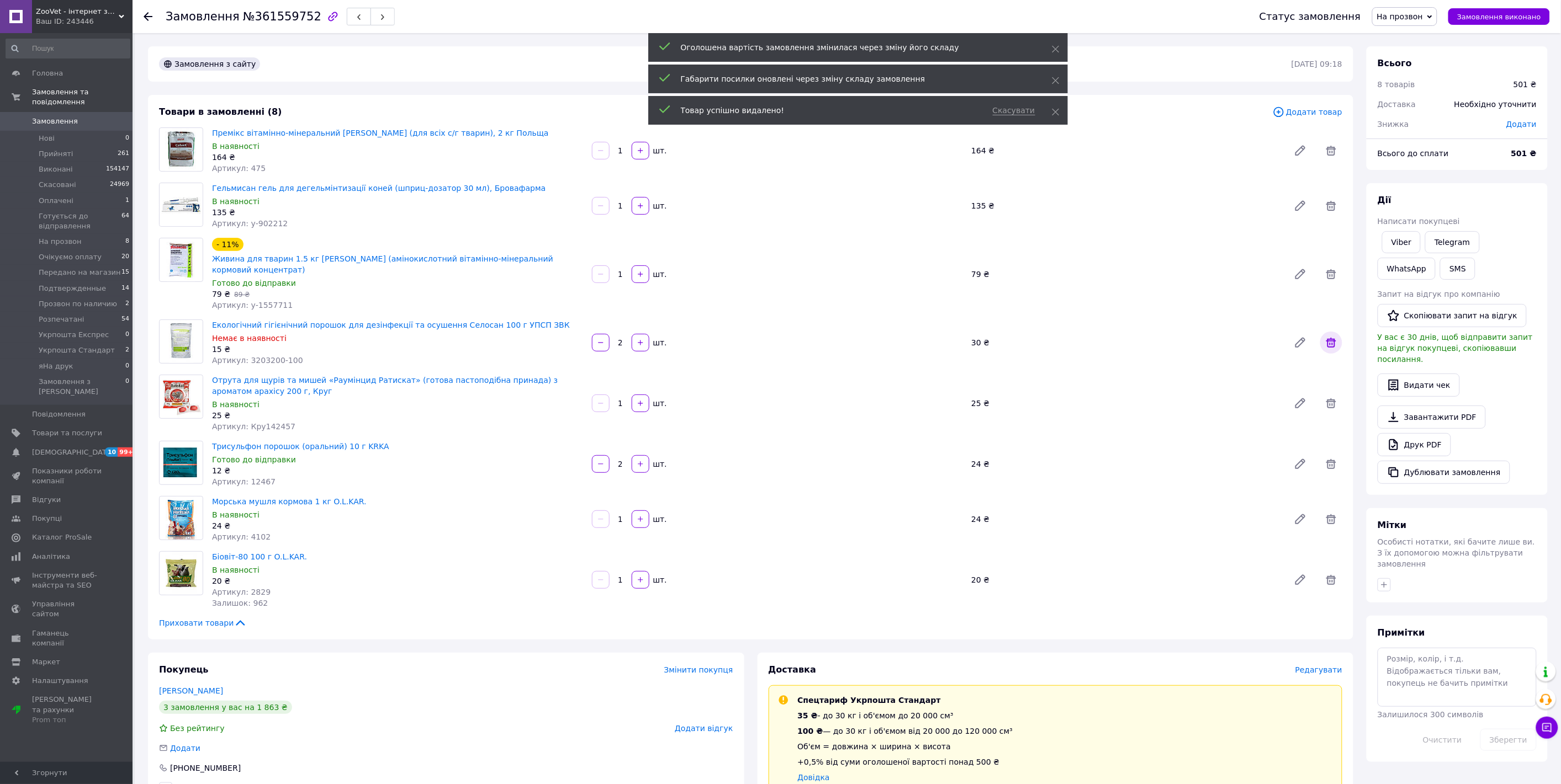
click at [1334, 336] on icon at bounding box center [1331, 343] width 13 height 13
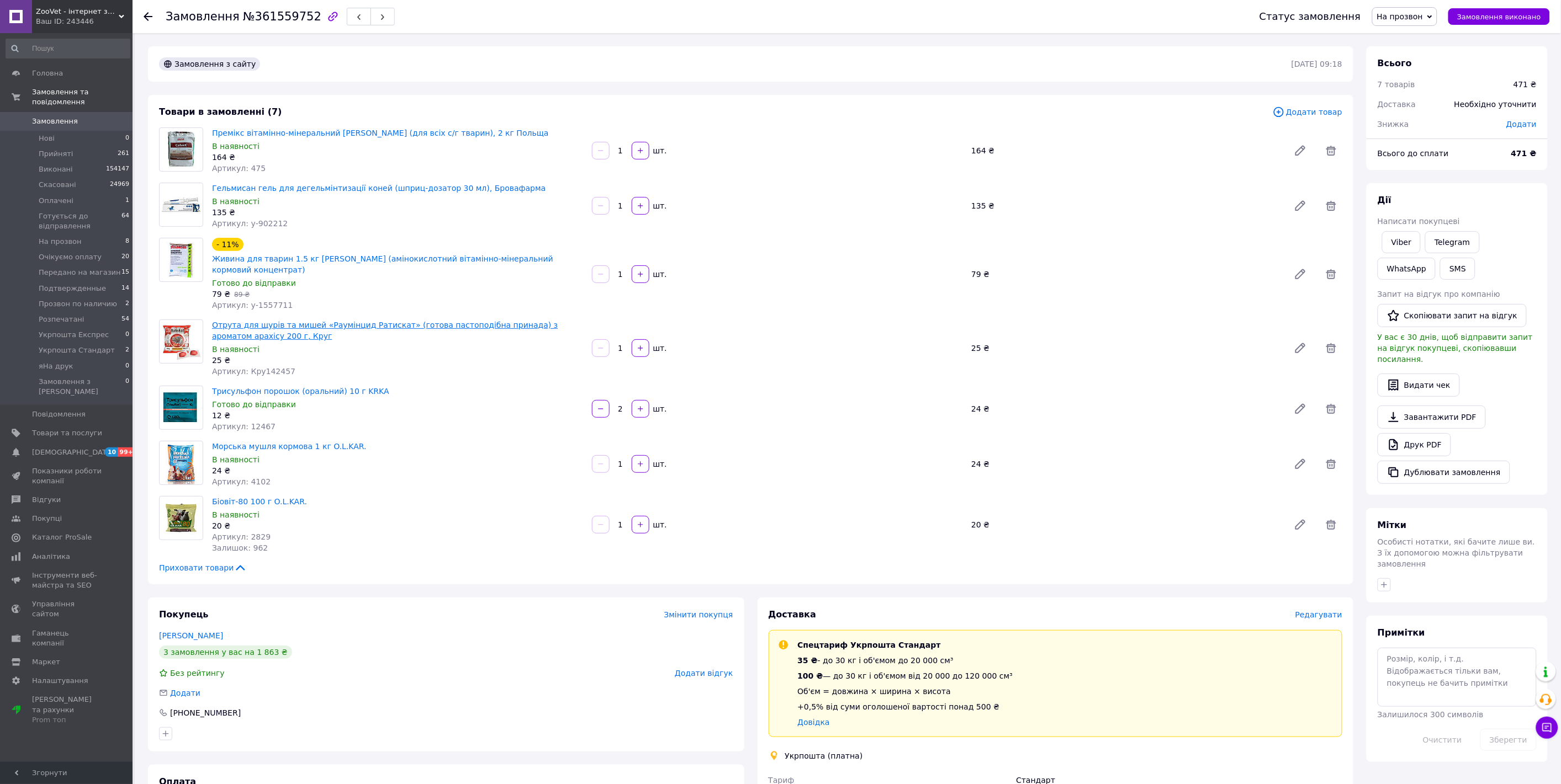
click at [285, 321] on link "Отрута для щурів та мишей «Раумінцид Ратискат» (готова пастоподібна принада) з …" at bounding box center [385, 331] width 345 height 20
click at [1312, 111] on span "Додати товар" at bounding box center [1307, 112] width 70 height 12
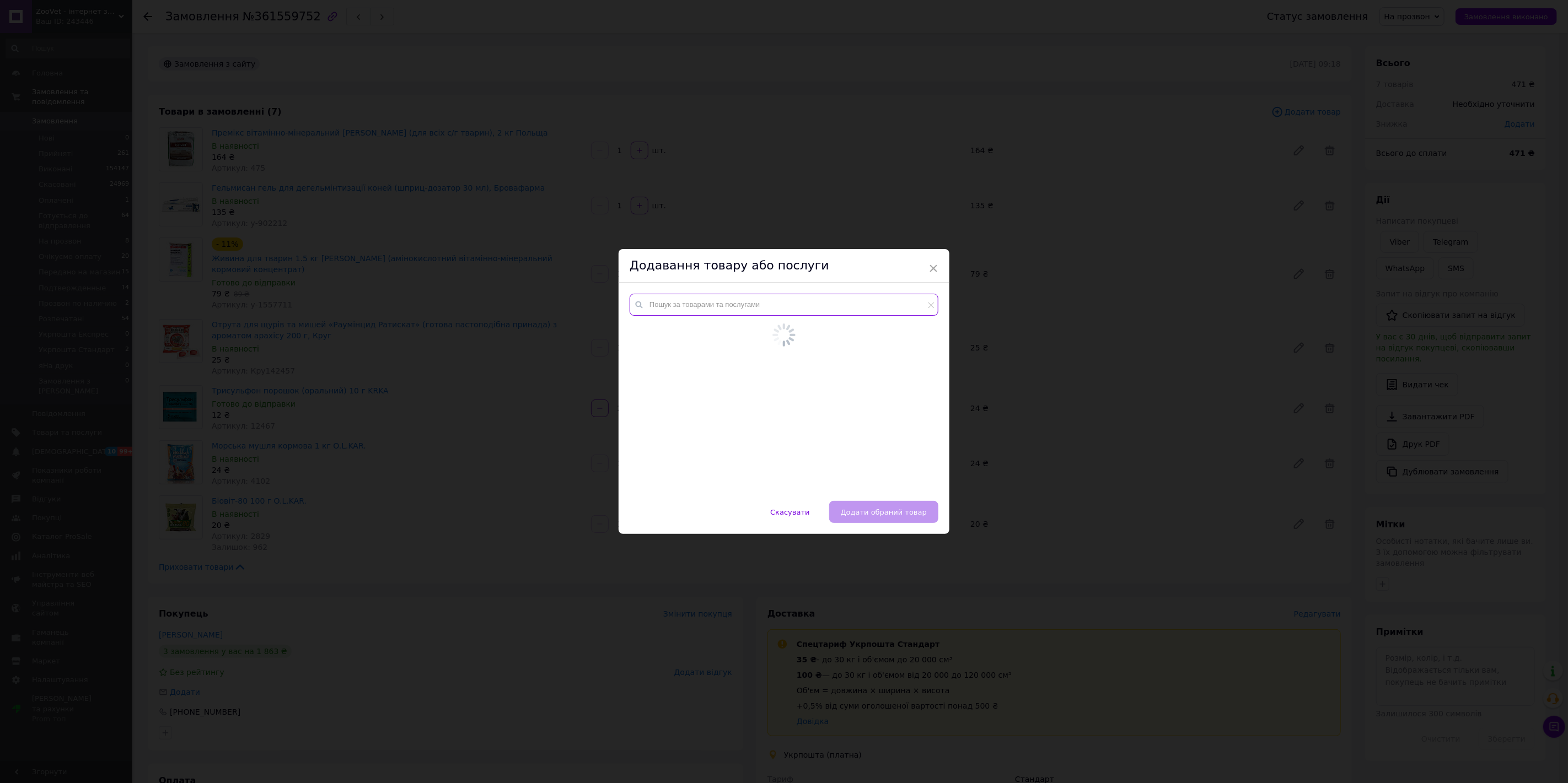
click at [668, 309] on input "text" at bounding box center [783, 304] width 309 height 22
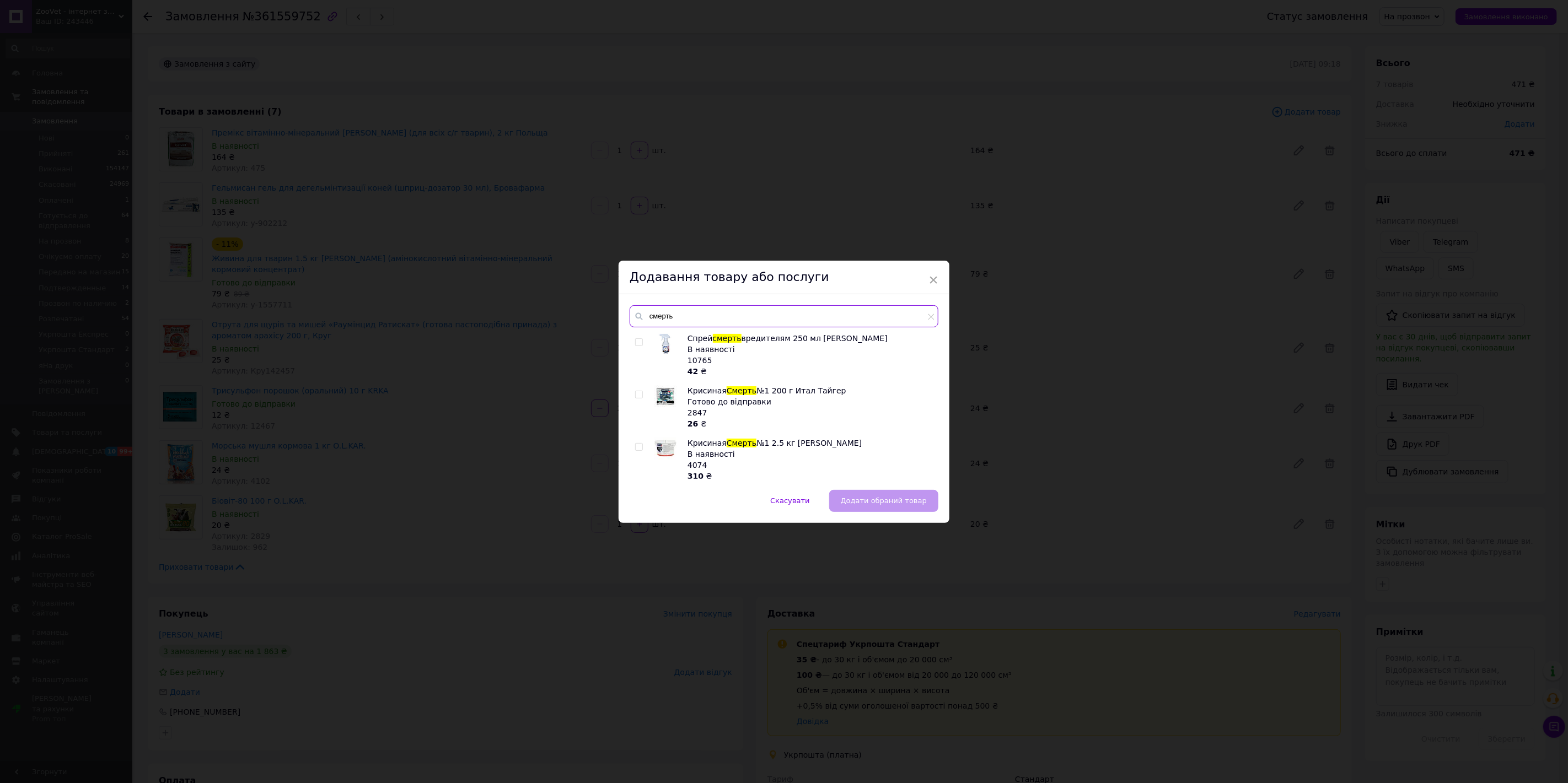
type input "смерть"
click at [638, 392] on input "checkbox" at bounding box center [638, 394] width 8 height 8
checkbox input "true"
click at [872, 498] on span "Додати обраний товар" at bounding box center [883, 500] width 86 height 8
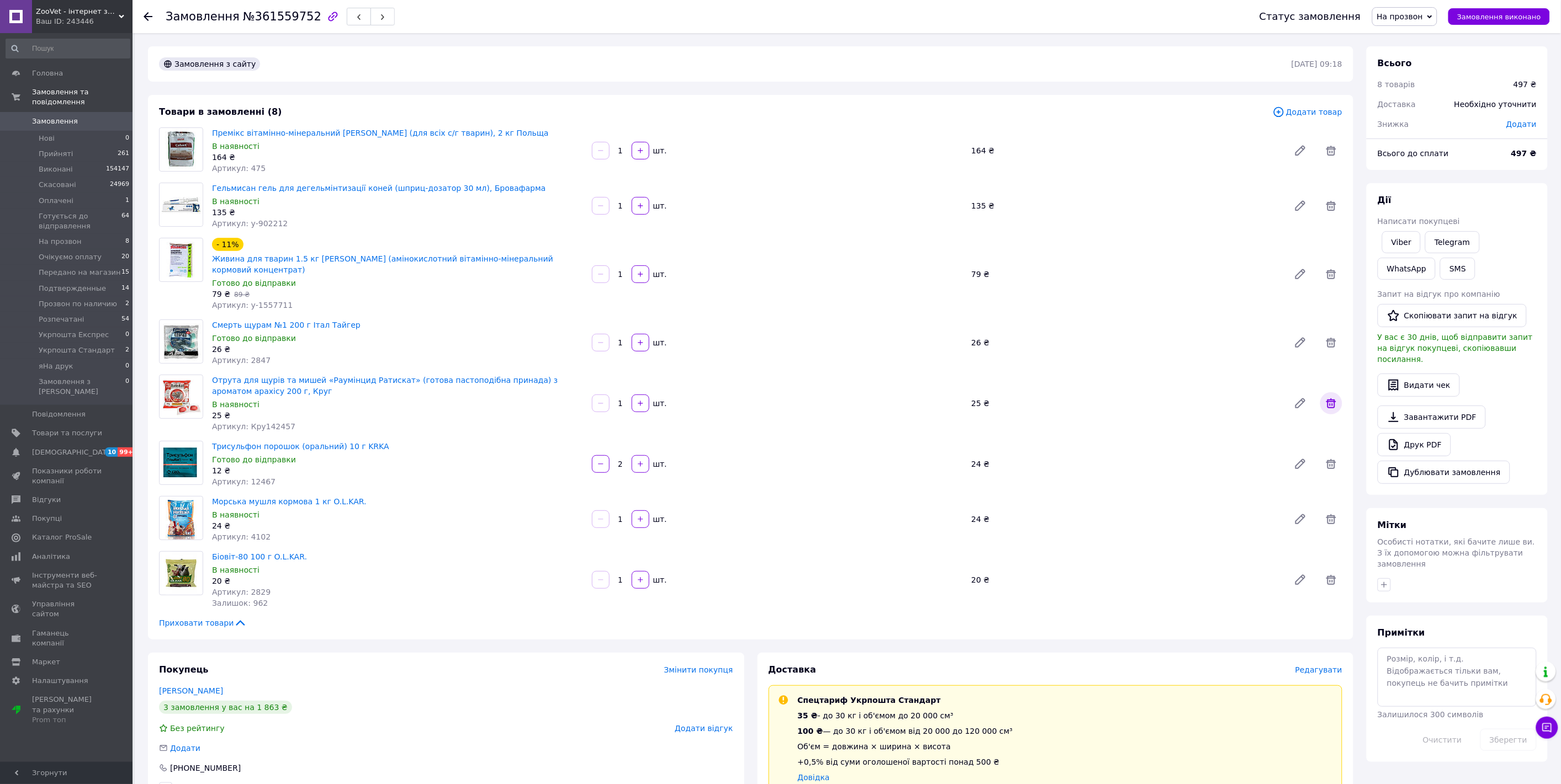
click at [1326, 397] on icon at bounding box center [1331, 403] width 13 height 13
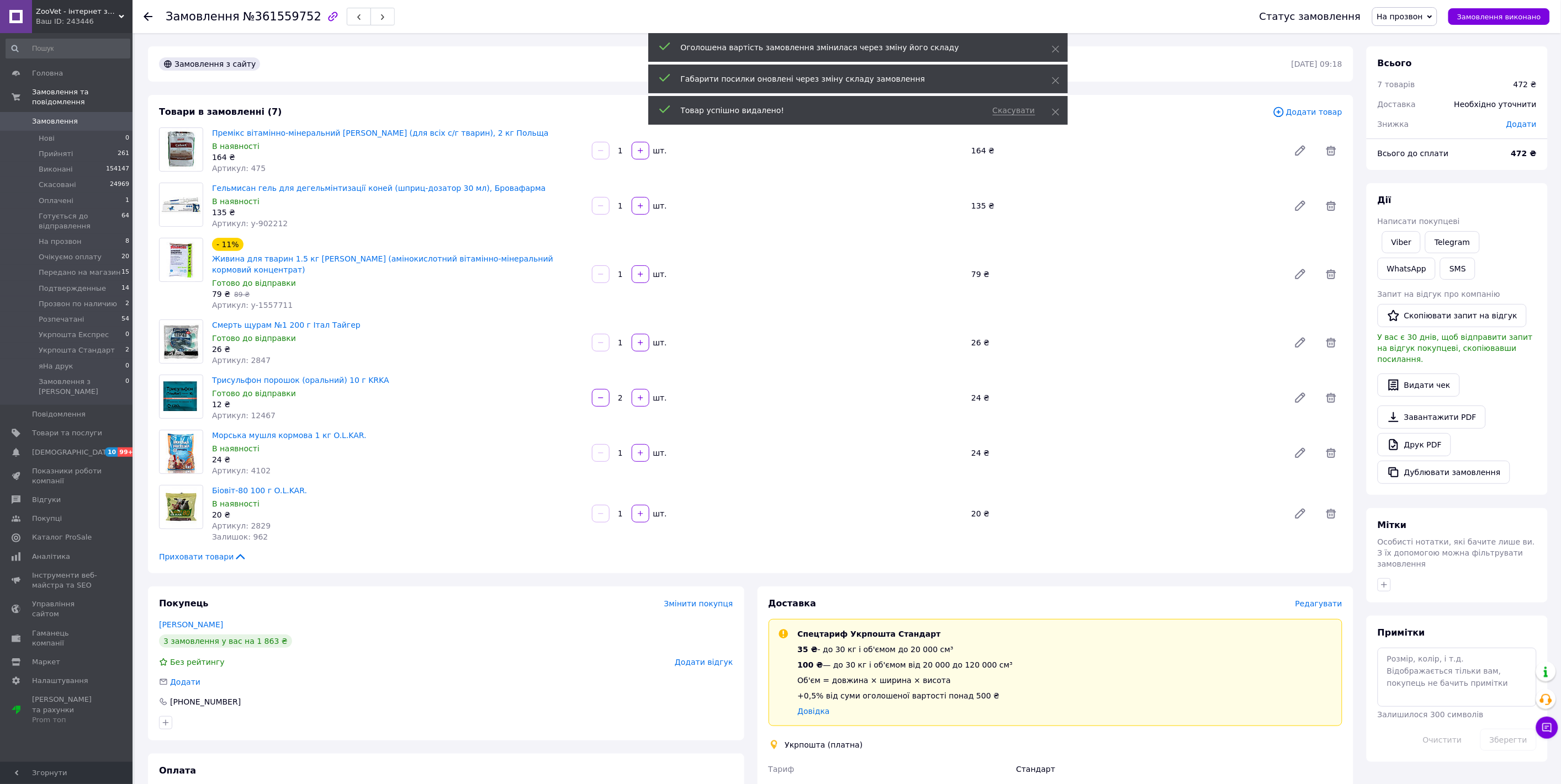
click at [1409, 13] on span "На прозвон" at bounding box center [1399, 16] width 46 height 8
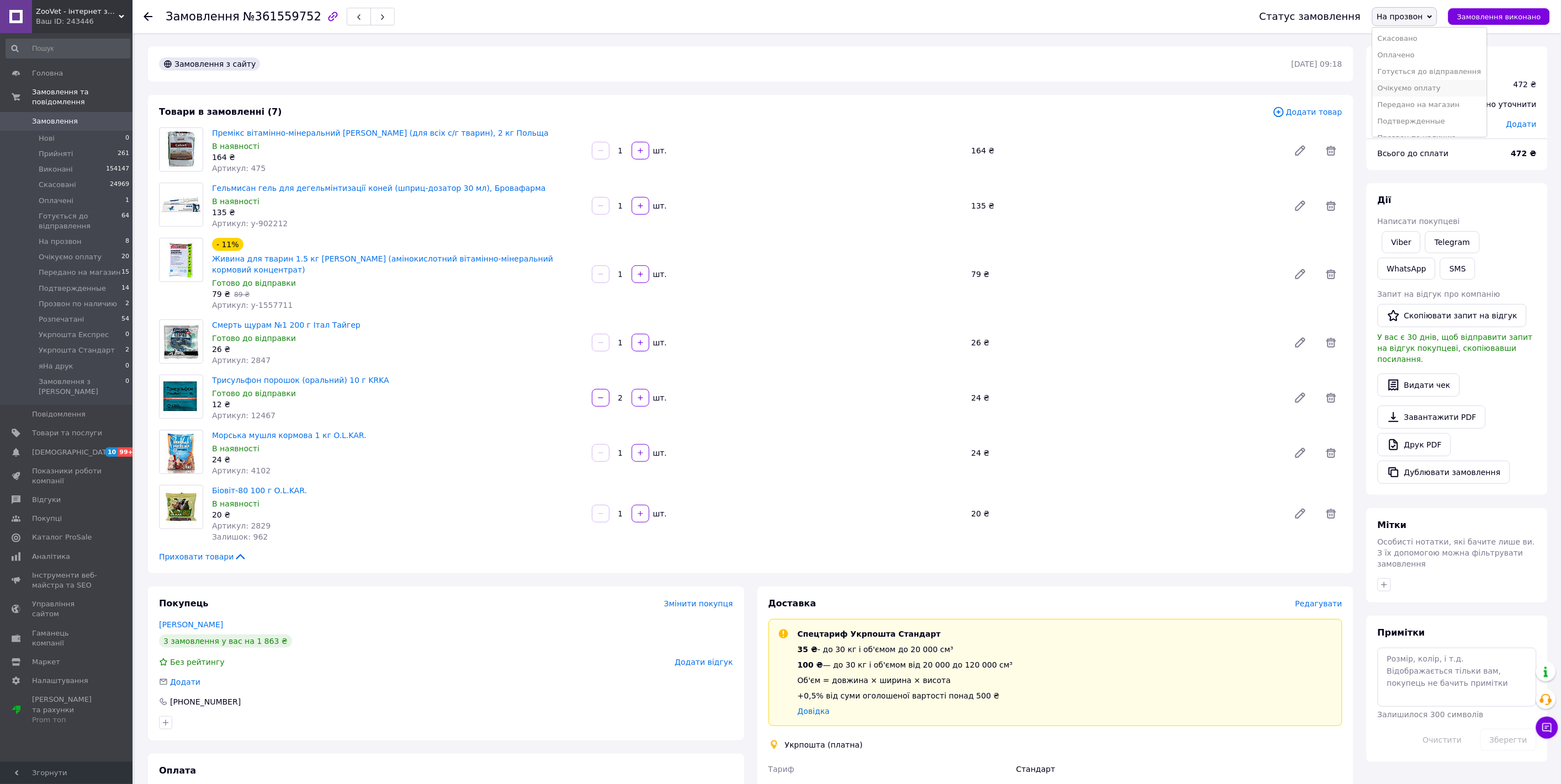
scroll to position [61, 0]
click at [1435, 92] on li "Подтвержденные" at bounding box center [1430, 93] width 115 height 17
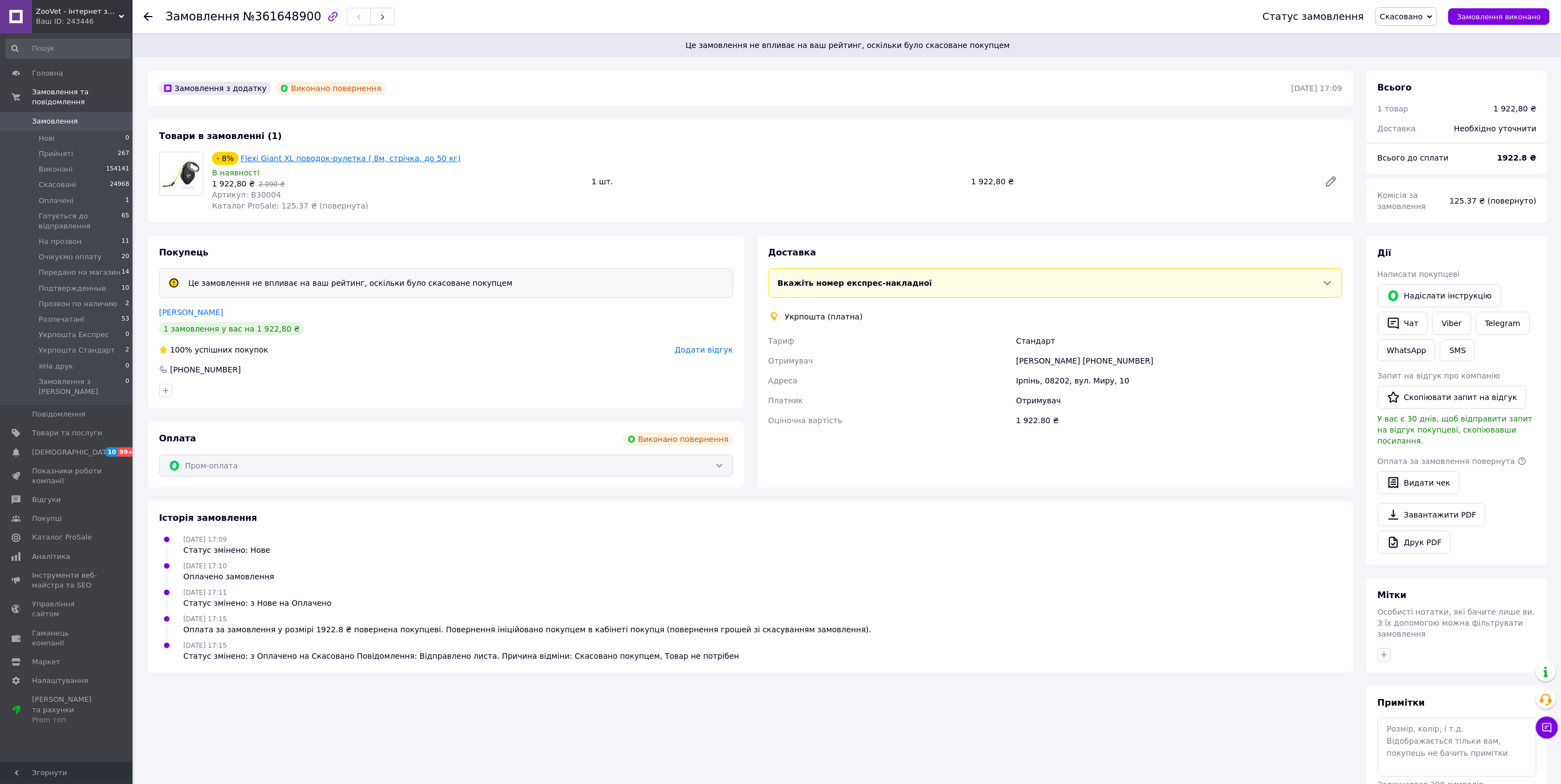
click at [313, 157] on link "Flexi Giant XL поводок-рулетка ( 8м, стрічка, до 50 кг)" at bounding box center [350, 158] width 220 height 8
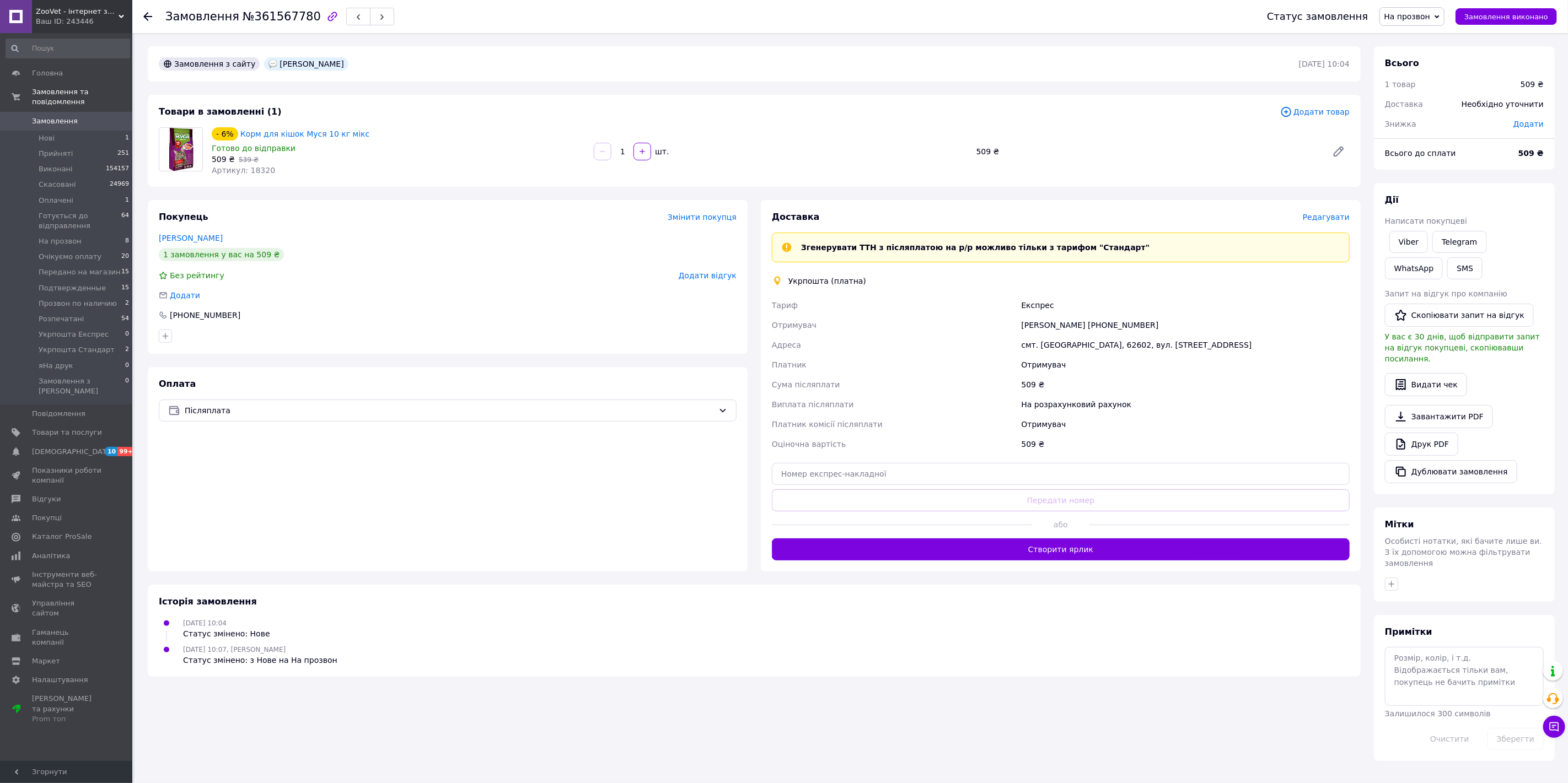
drag, startPoint x: 1163, startPoint y: 325, endPoint x: 1090, endPoint y: 331, distance: 73.2
click at [1090, 331] on div "[PERSON_NAME] [PHONE_NUMBER]" at bounding box center [1185, 325] width 332 height 20
copy div "[PHONE_NUMBER]"
click at [1420, 434] on link "Друк PDF" at bounding box center [1421, 444] width 73 height 24
drag, startPoint x: 246, startPoint y: 17, endPoint x: 300, endPoint y: 15, distance: 54.0
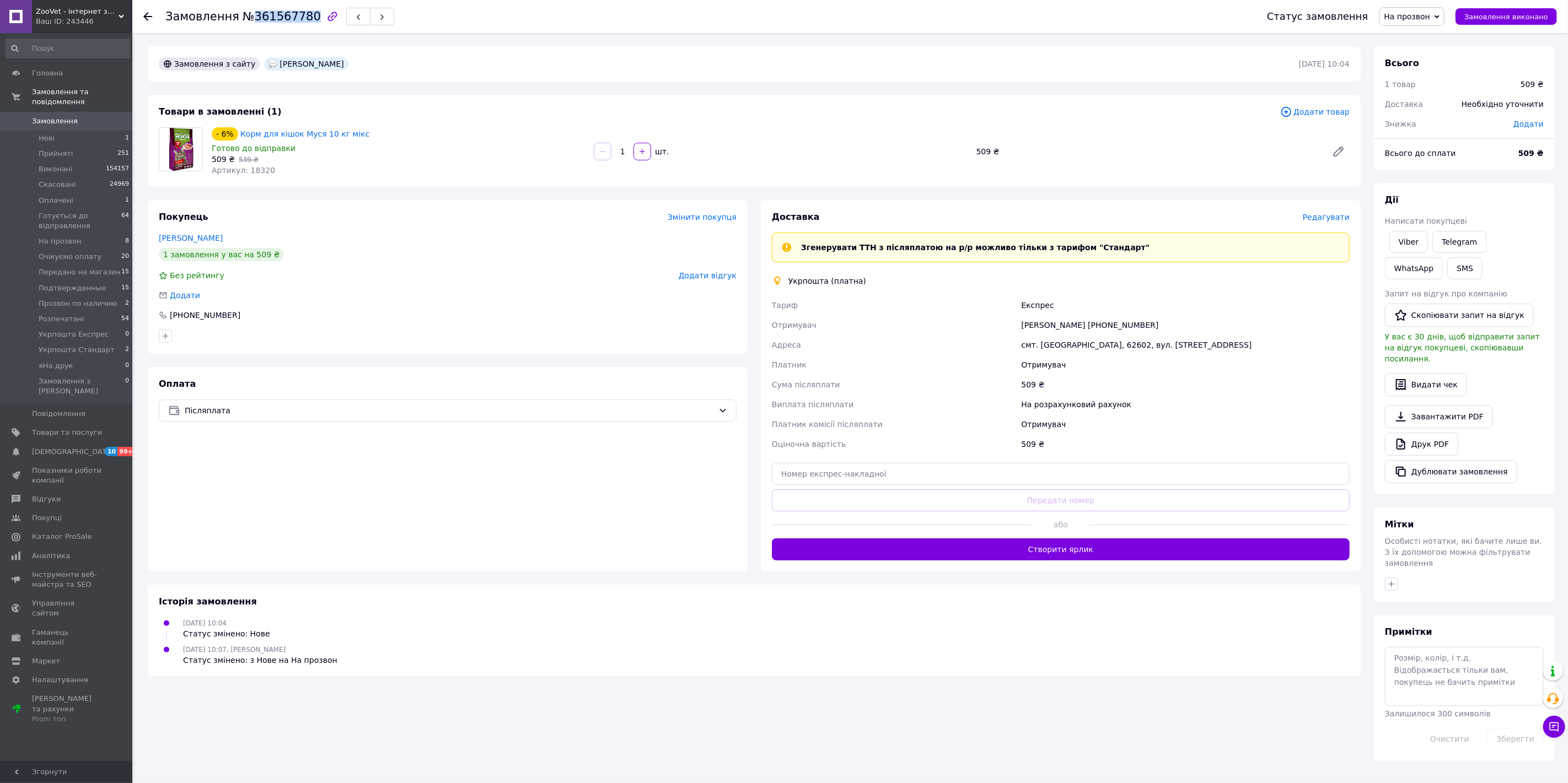
click at [300, 15] on span "№361567780" at bounding box center [281, 17] width 78 height 13
copy span "361567780"
click at [1309, 114] on span "Додати товар" at bounding box center [1315, 112] width 70 height 12
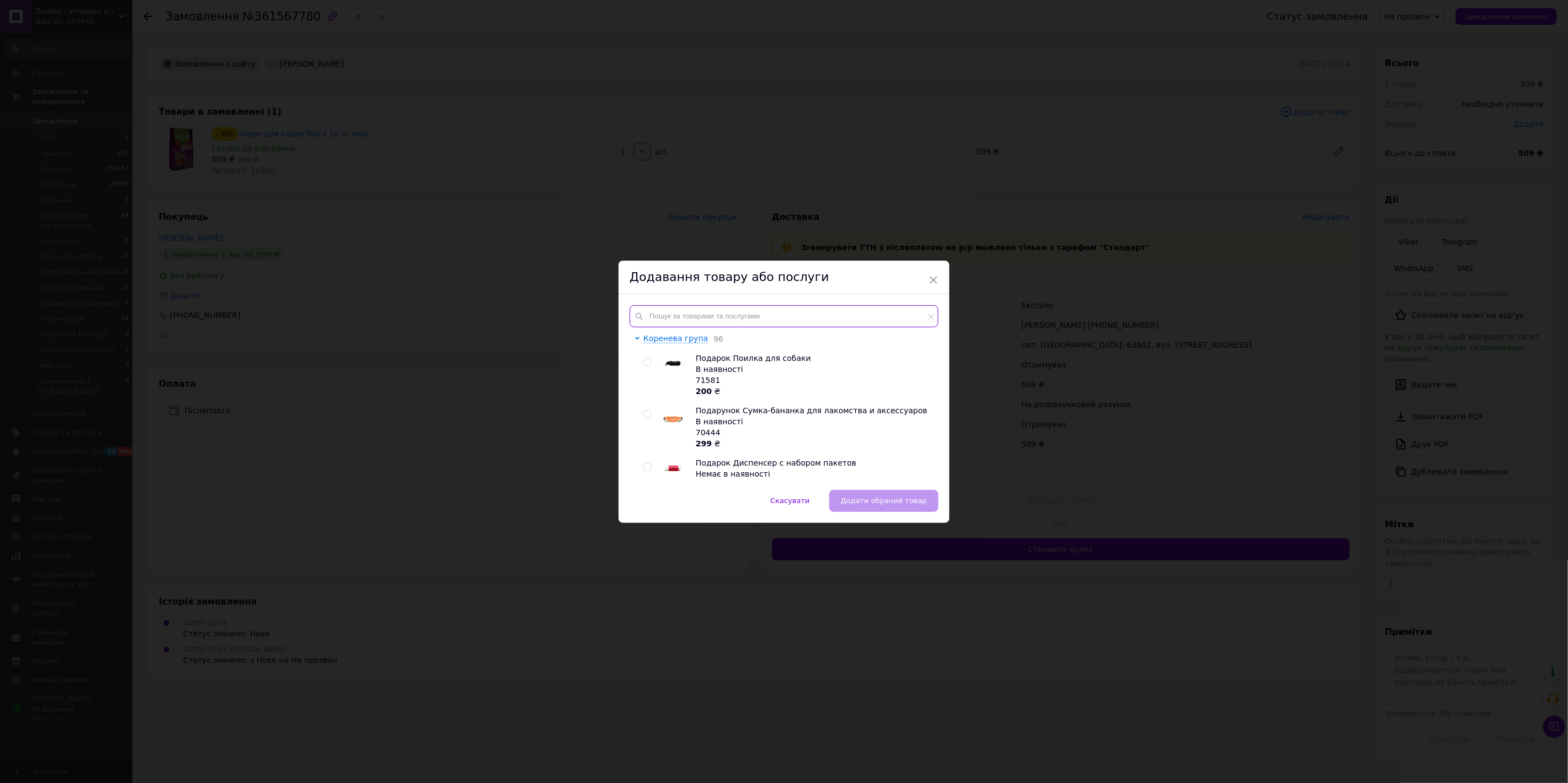
click at [667, 311] on input "text" at bounding box center [783, 316] width 309 height 22
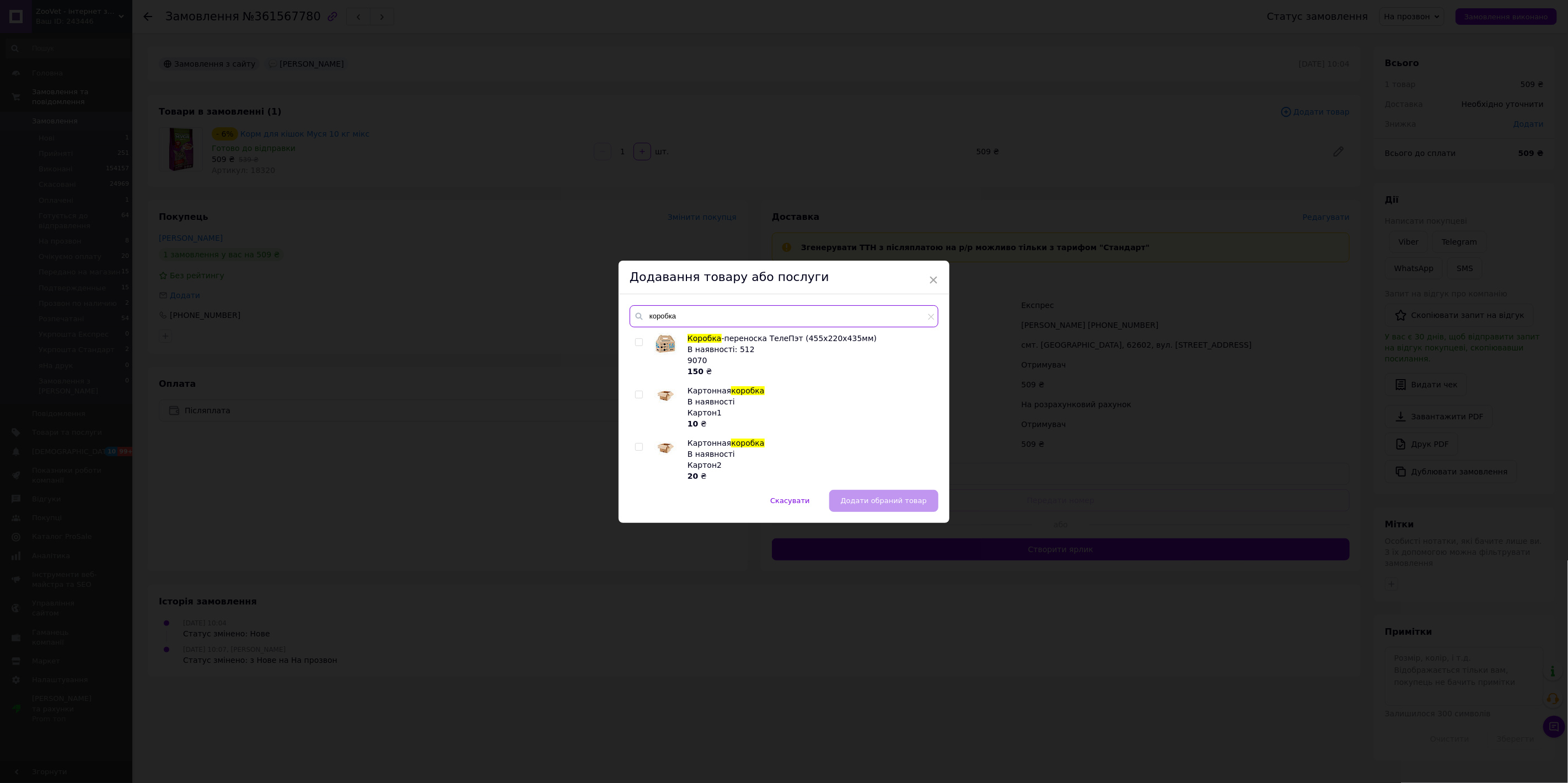
type input "коробка"
click at [637, 448] on input "checkbox" at bounding box center [638, 447] width 8 height 8
checkbox input "true"
click at [886, 498] on span "Додати обраний товар" at bounding box center [883, 500] width 86 height 8
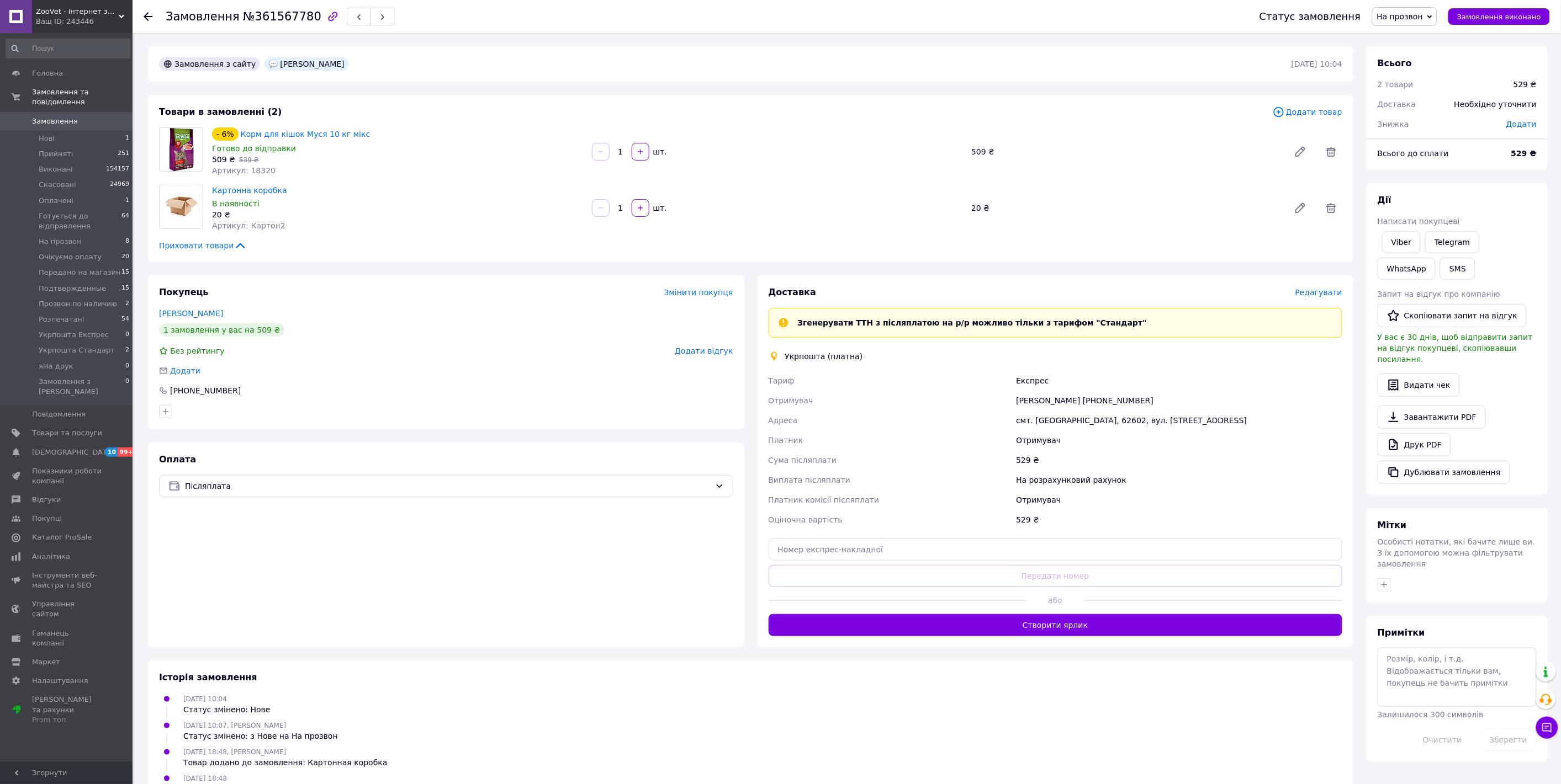
click at [1403, 13] on span "На прозвон" at bounding box center [1399, 16] width 46 height 8
click at [1421, 76] on li "Розпечатані" at bounding box center [1430, 77] width 115 height 17
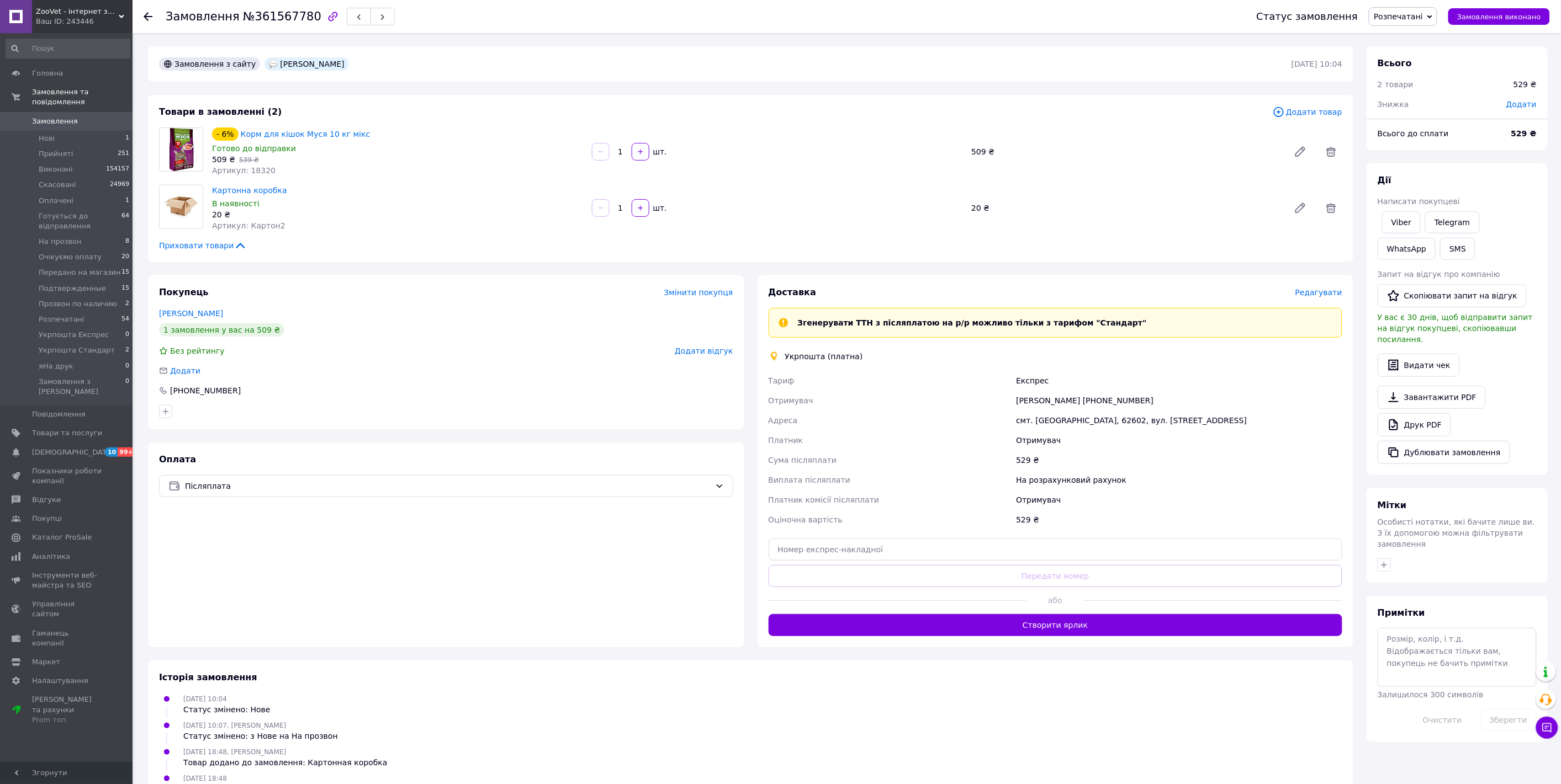
drag, startPoint x: 1161, startPoint y: 398, endPoint x: 1084, endPoint y: 398, distance: 77.0
click at [1084, 398] on div "Євгеній Поджаров +380973429245" at bounding box center [1179, 401] width 331 height 20
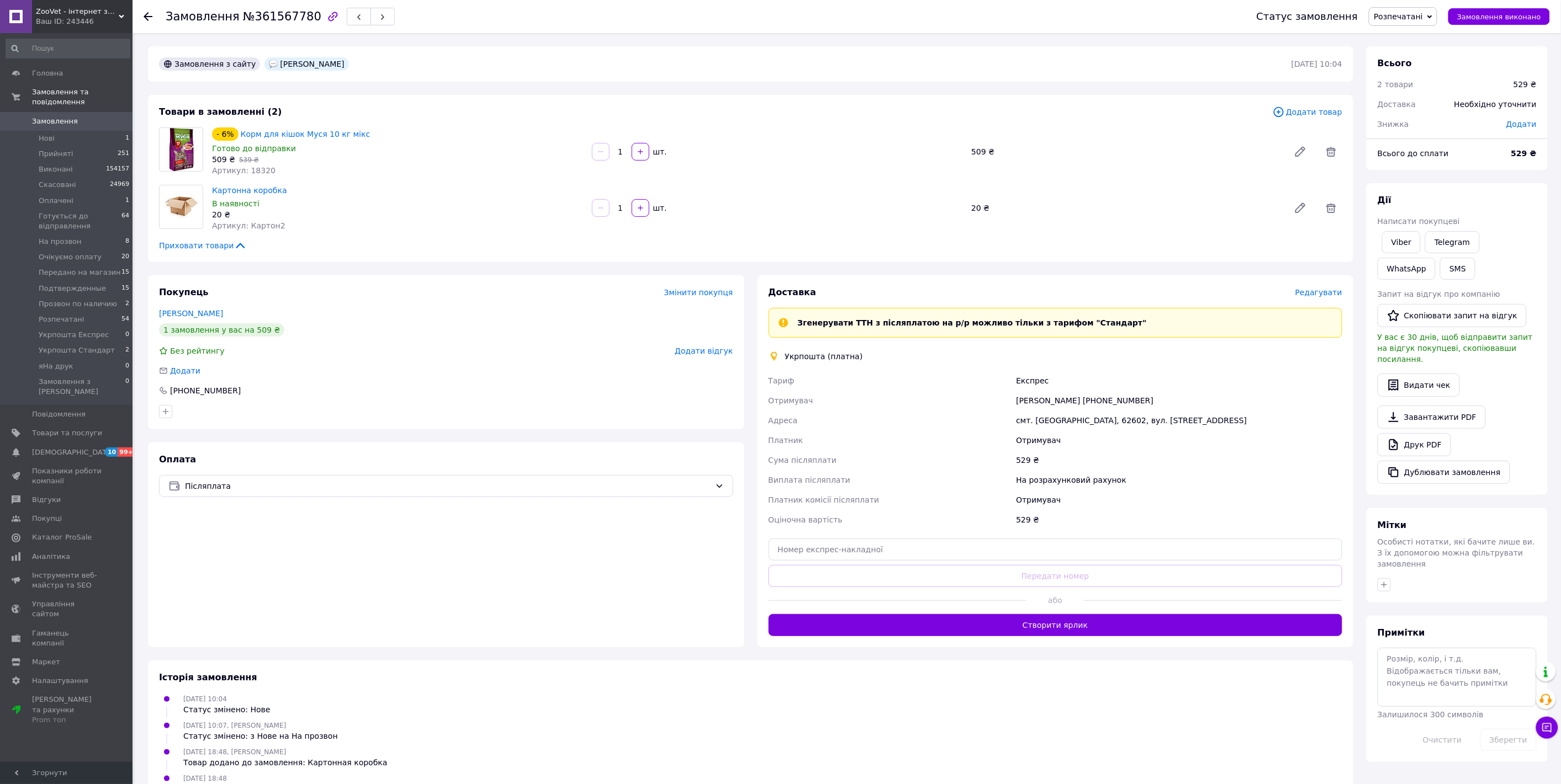
copy div "[PHONE_NUMBER]"
click at [63, 237] on span "На прозвон" at bounding box center [60, 242] width 43 height 10
